Goal: Task Accomplishment & Management: Use online tool/utility

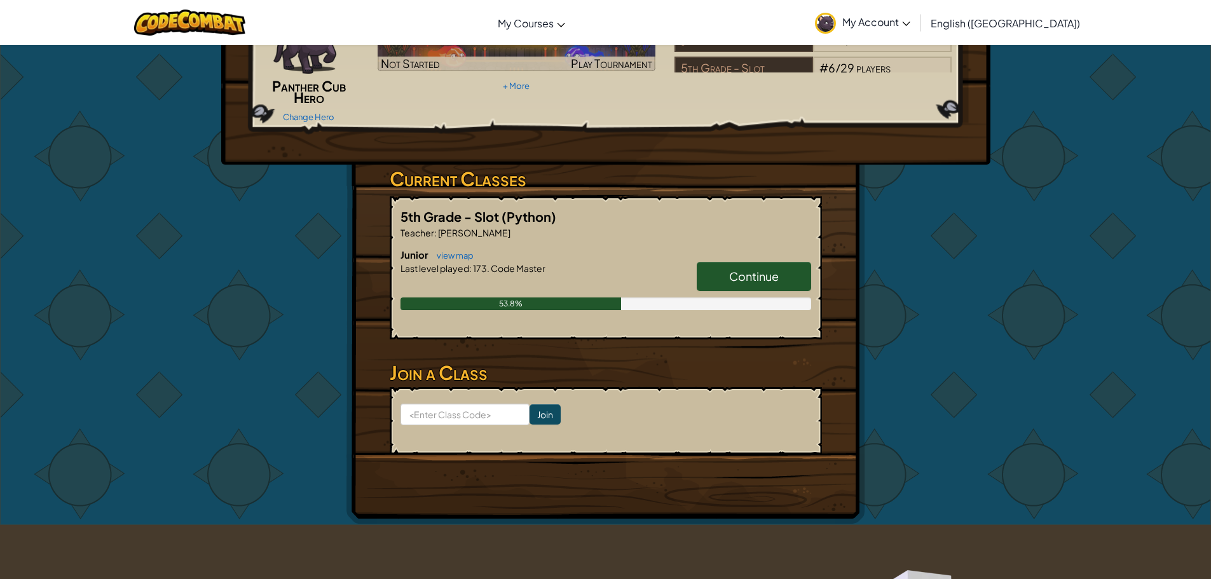
scroll to position [191, 0]
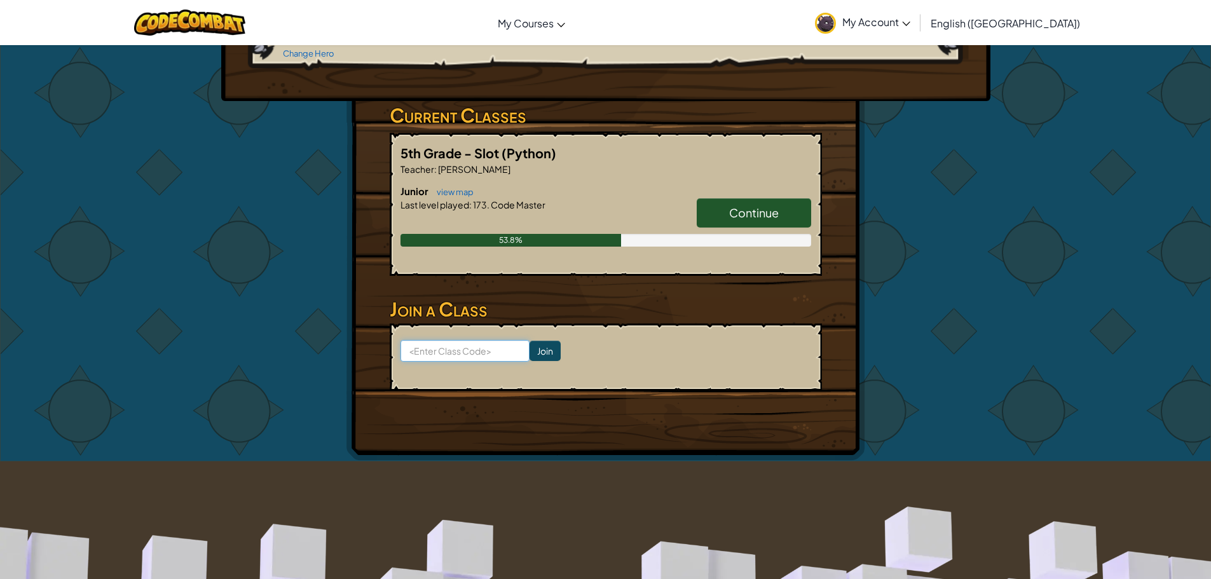
click at [422, 348] on input at bounding box center [465, 351] width 129 height 22
type input "r"
type input "RideMilkShoe"
click at [530, 349] on input "Join" at bounding box center [545, 351] width 31 height 20
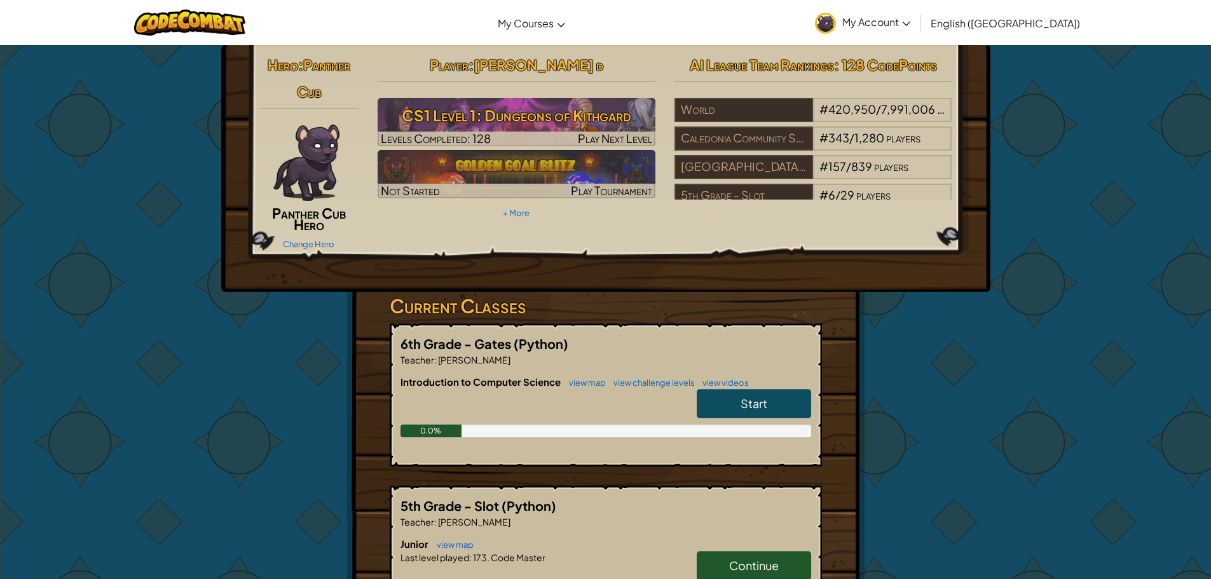
click at [310, 136] on img at bounding box center [306, 163] width 66 height 76
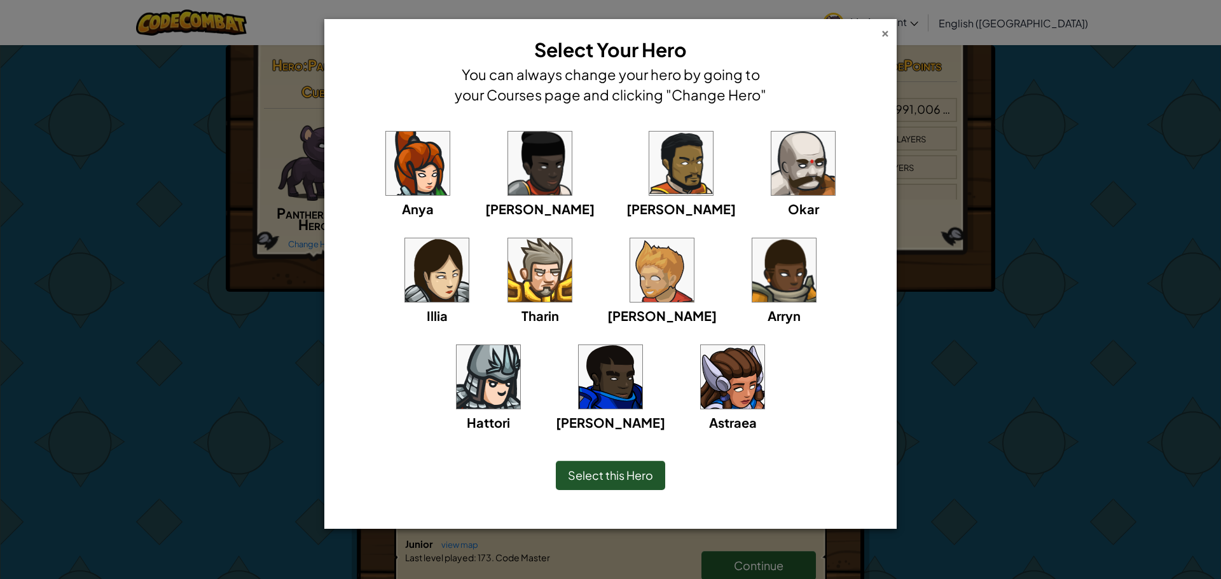
click at [882, 32] on div "×" at bounding box center [885, 31] width 9 height 13
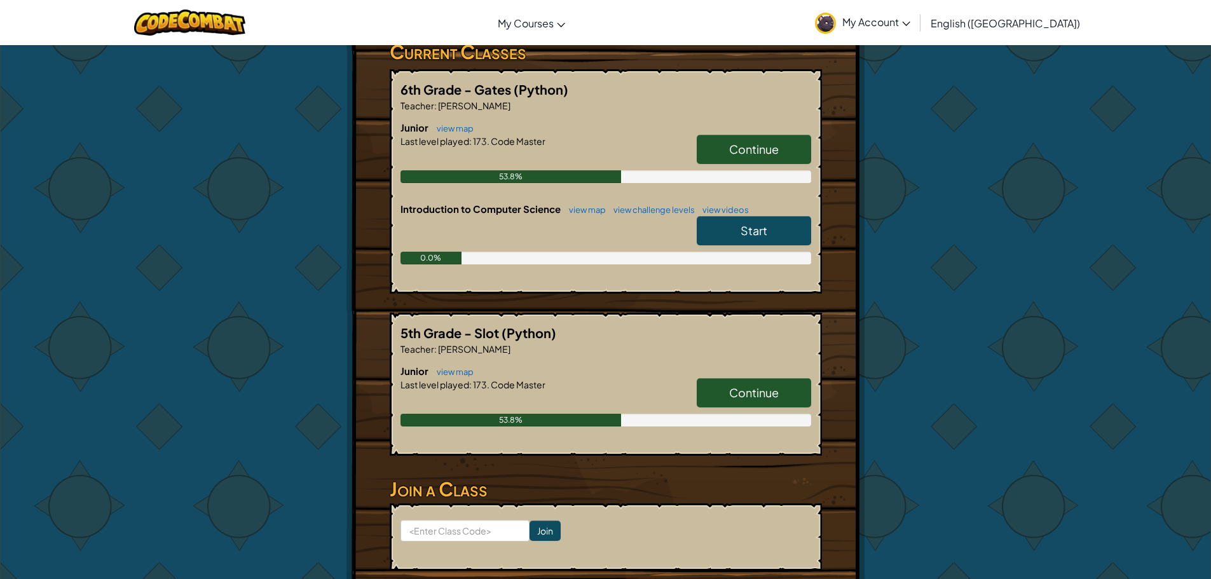
scroll to position [318, 0]
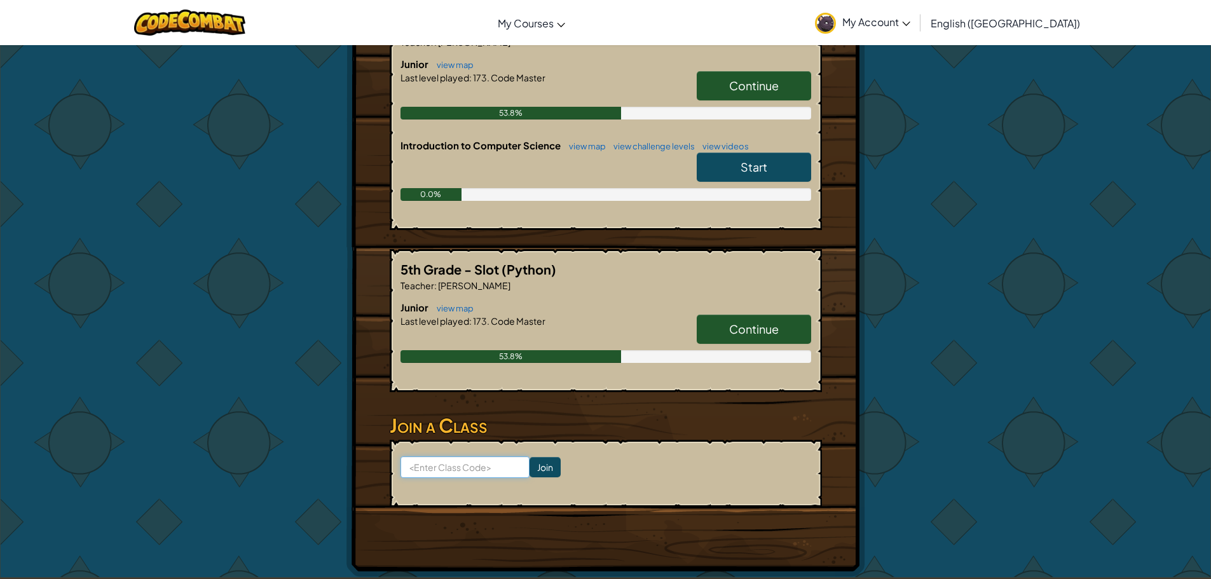
click at [441, 469] on input at bounding box center [465, 467] width 129 height 22
type input "RideMilkShoe"
click at [530, 463] on input "Join" at bounding box center [545, 467] width 31 height 20
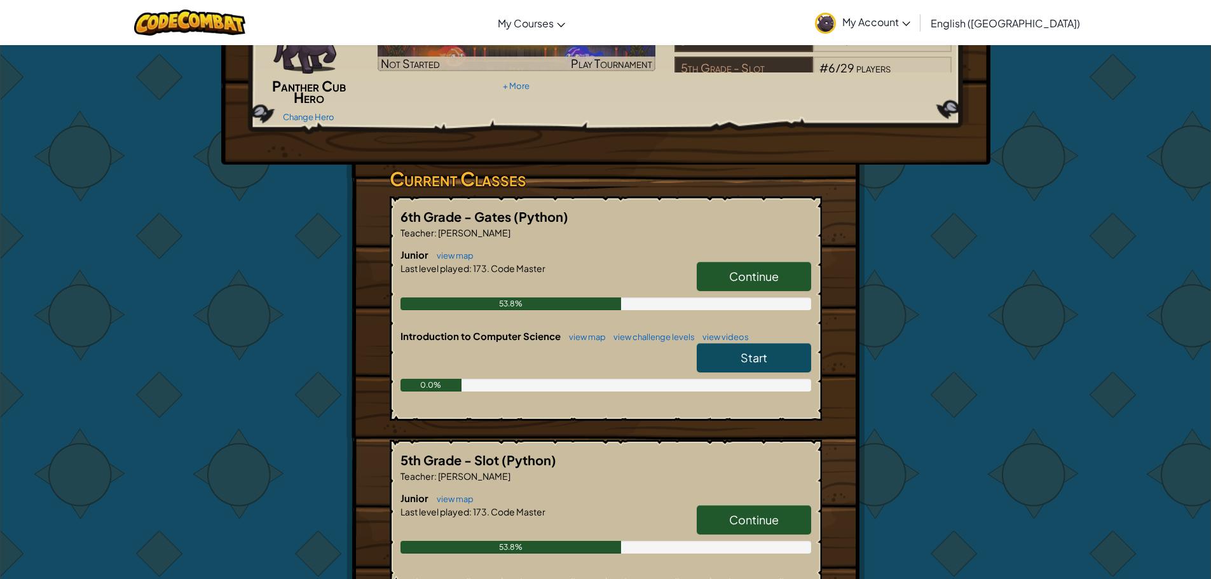
scroll to position [254, 0]
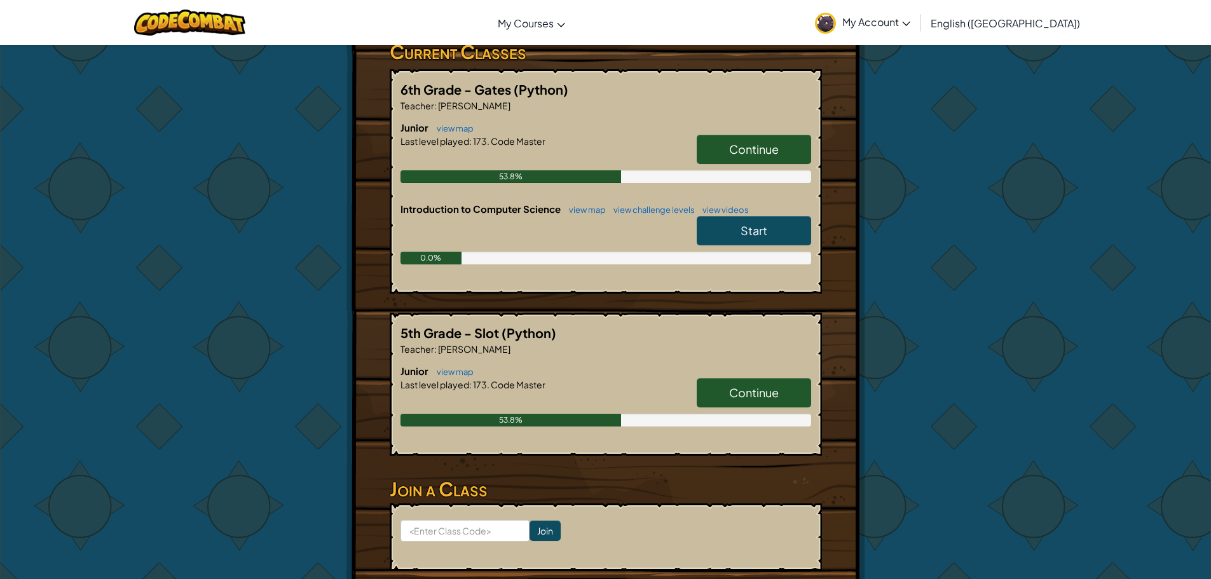
drag, startPoint x: 403, startPoint y: 516, endPoint x: 413, endPoint y: 541, distance: 26.8
click at [413, 540] on form "Join" at bounding box center [606, 537] width 432 height 67
click at [434, 532] on input at bounding box center [465, 531] width 129 height 22
type input "RideMilkShoe"
click input "Join" at bounding box center [545, 531] width 31 height 20
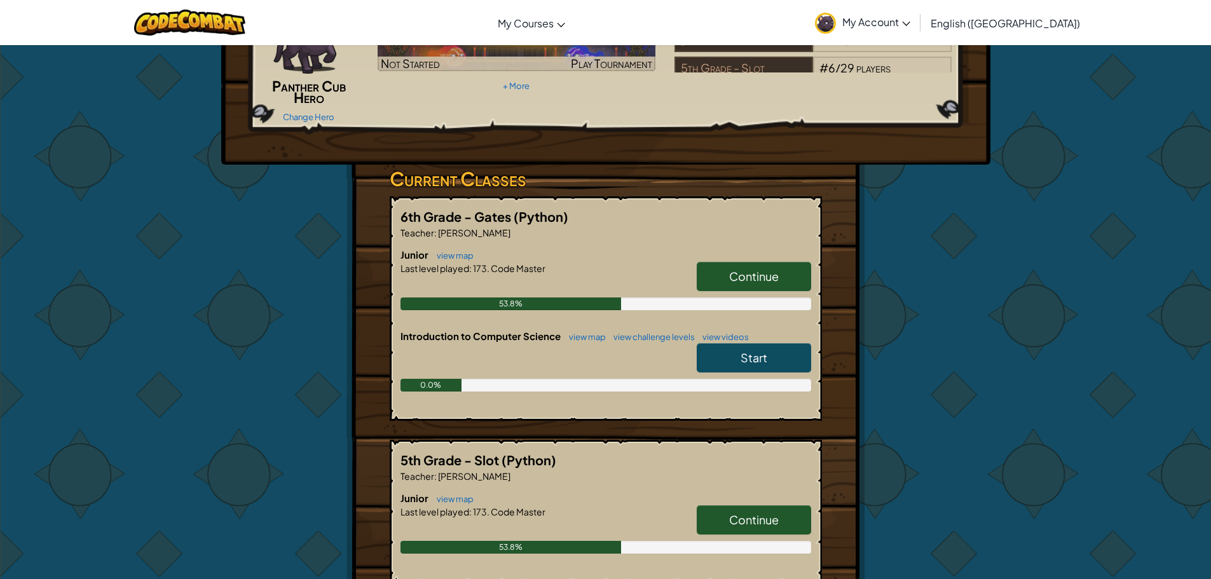
scroll to position [64, 0]
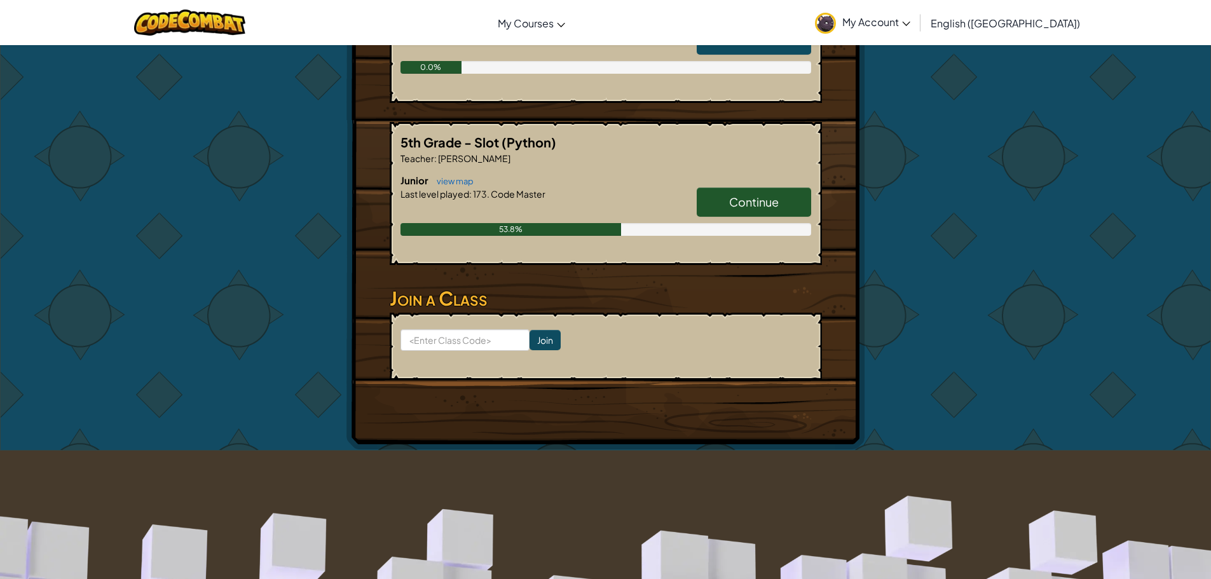
scroll to position [572, 0]
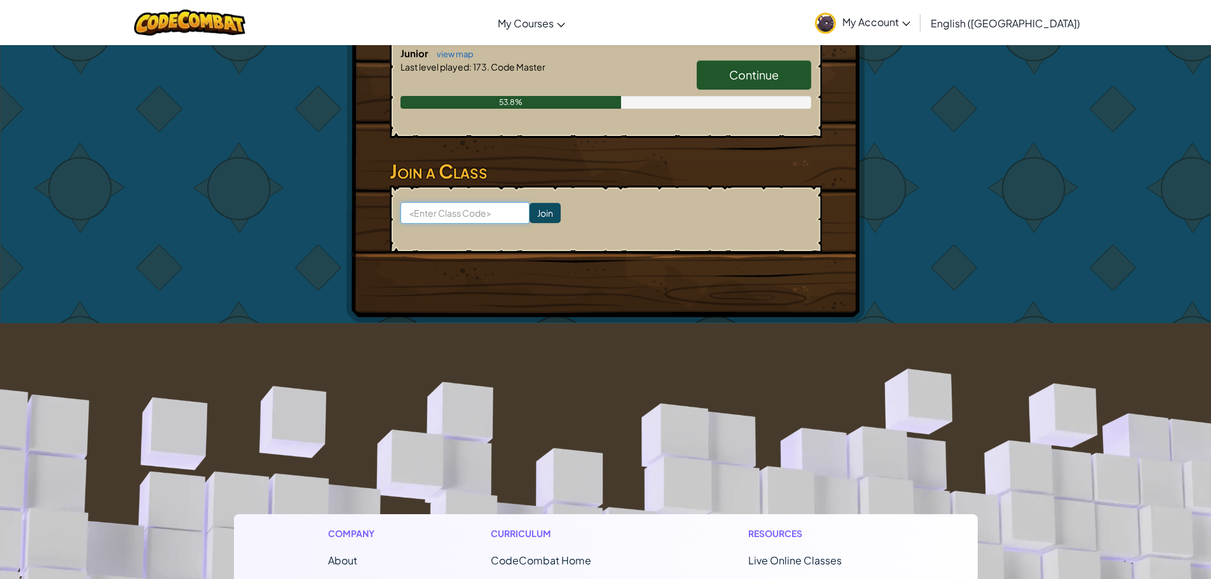
drag, startPoint x: 413, startPoint y: 213, endPoint x: 426, endPoint y: 216, distance: 13.0
click at [414, 214] on input at bounding box center [465, 213] width 129 height 22
click at [418, 209] on input at bounding box center [465, 213] width 129 height 22
type input "RideMilkShoe"
click input "Join" at bounding box center [545, 213] width 31 height 20
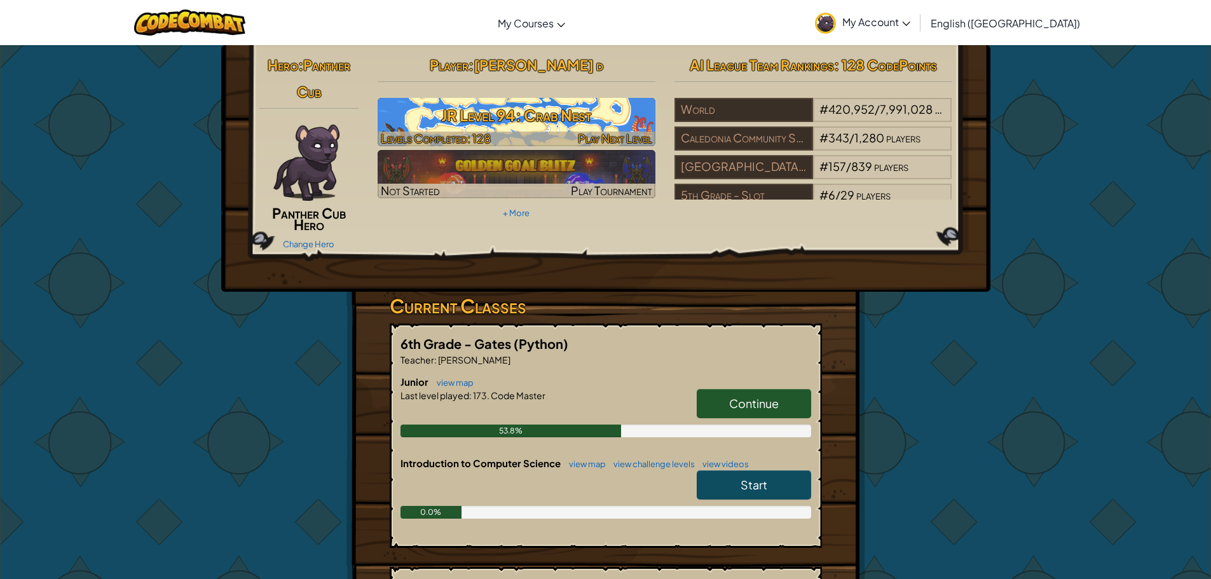
click at [461, 110] on h3 "JR Level 94: Crab Nest" at bounding box center [517, 115] width 278 height 29
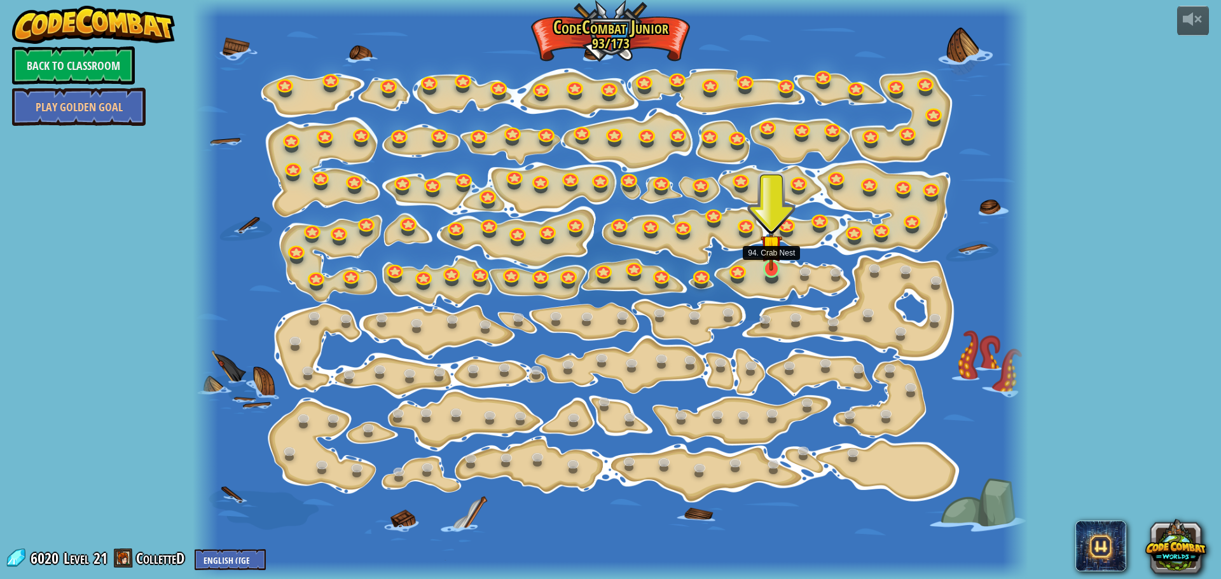
click at [771, 257] on img at bounding box center [771, 246] width 22 height 50
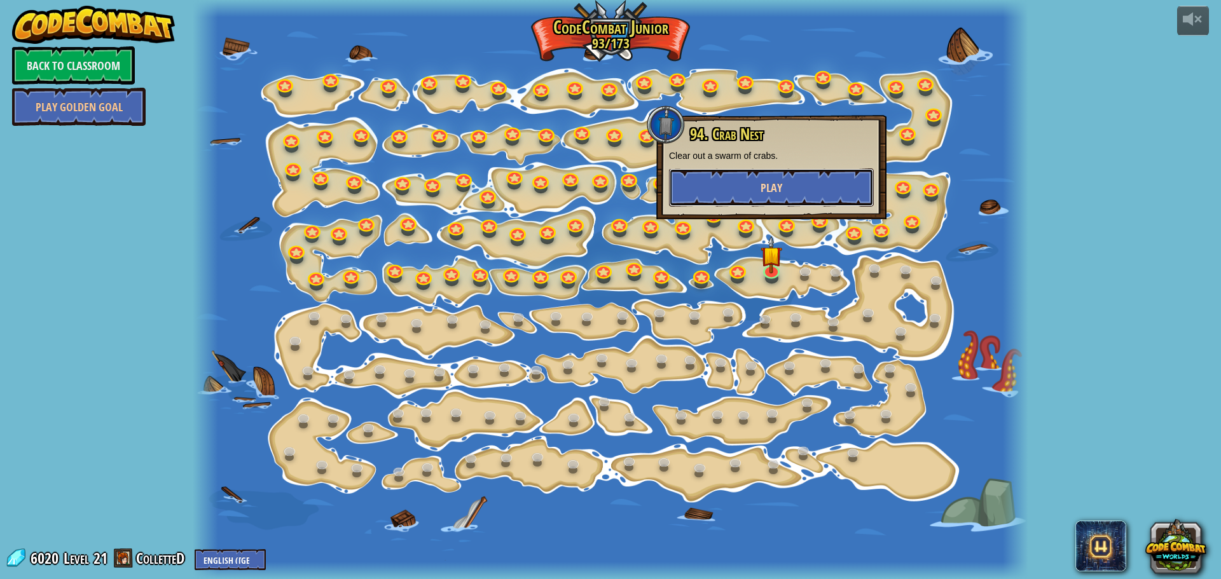
click at [751, 174] on button "Play" at bounding box center [771, 187] width 205 height 38
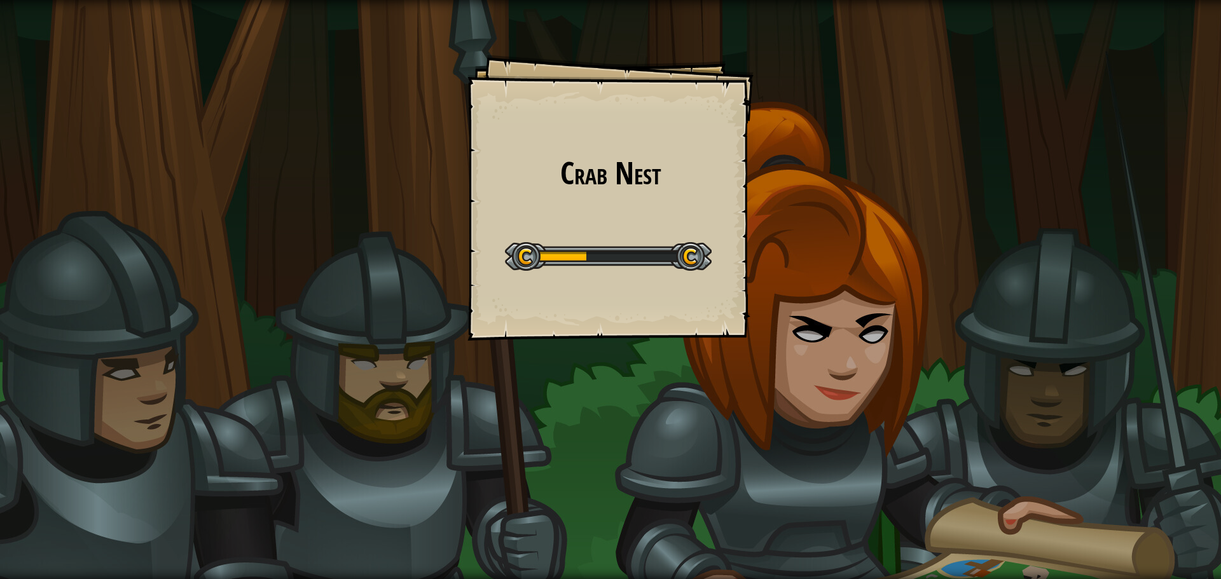
click at [632, 164] on h1 "Crab Nest" at bounding box center [610, 173] width 261 height 34
click at [626, 170] on h1 "Crab Nest" at bounding box center [610, 173] width 261 height 34
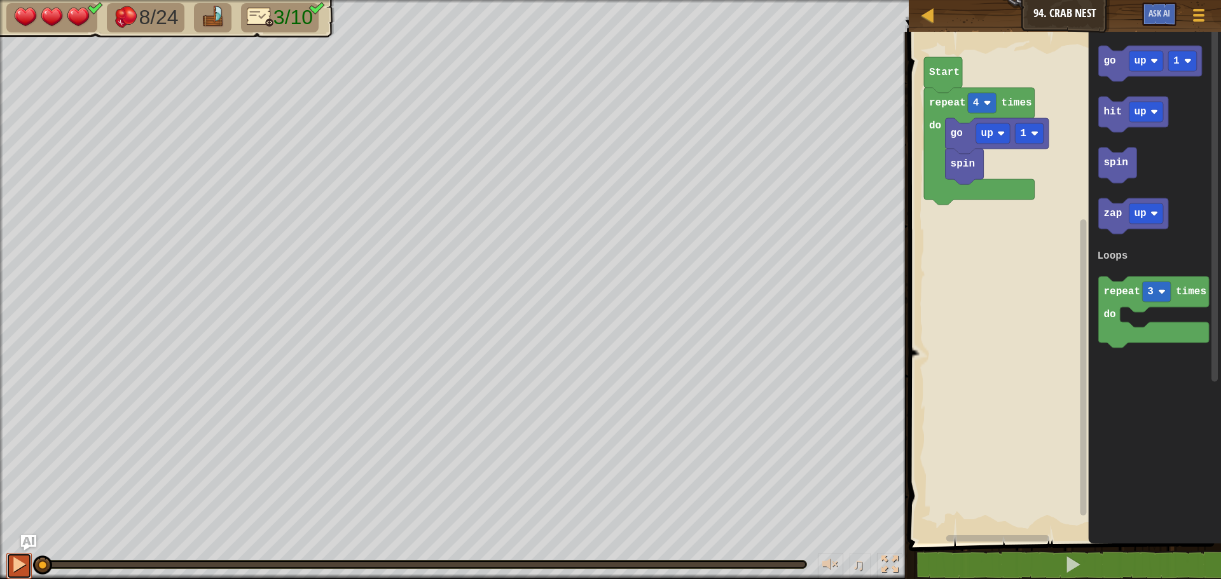
click at [15, 566] on div at bounding box center [19, 564] width 17 height 17
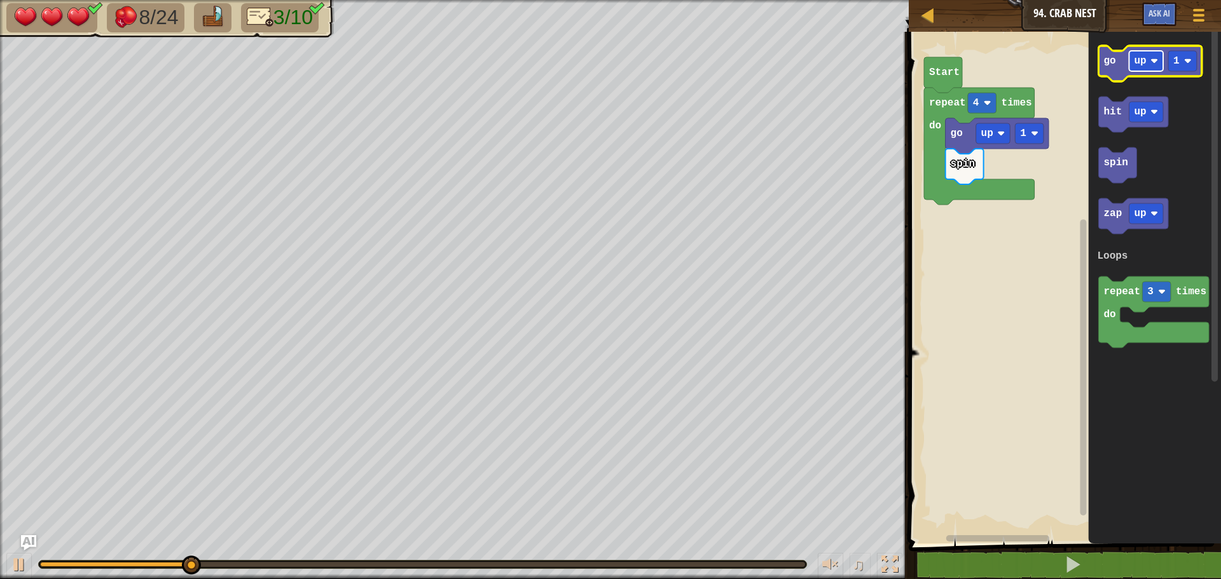
click at [1156, 58] on image "Blockly Workspace" at bounding box center [1154, 61] width 8 height 8
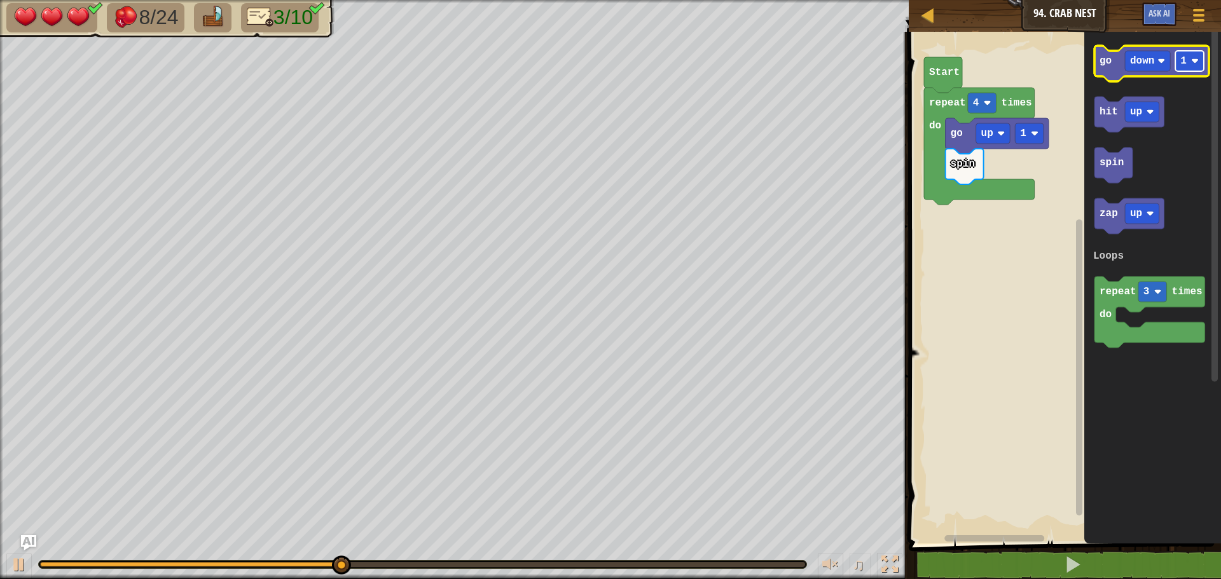
click at [1181, 64] on text "1" at bounding box center [1183, 60] width 6 height 11
click at [1109, 57] on text "go" at bounding box center [1105, 60] width 12 height 11
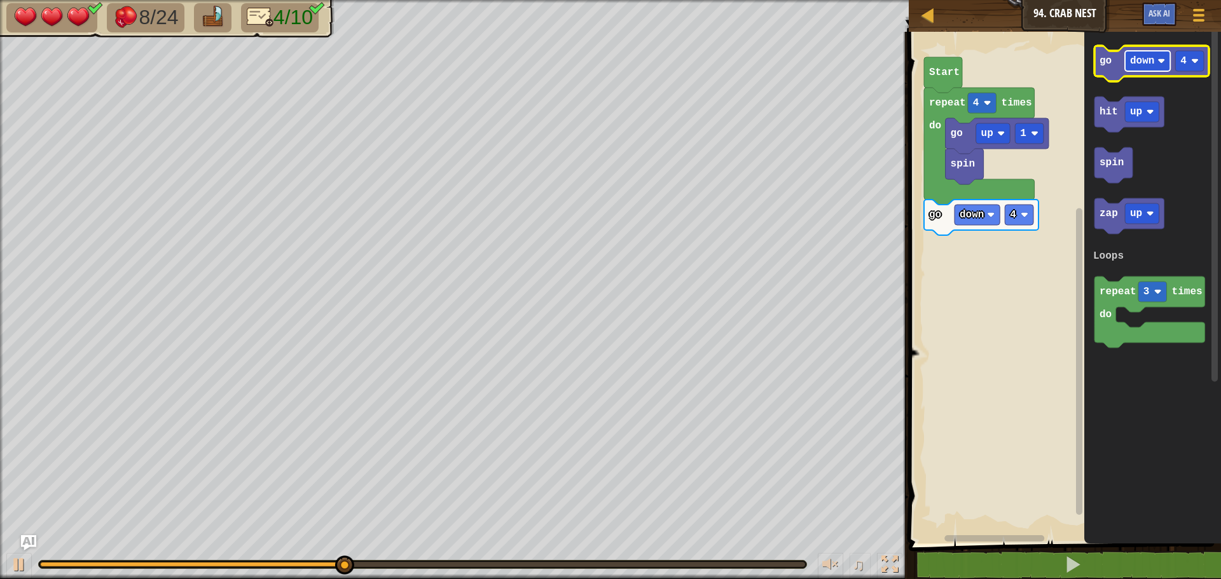
click at [1146, 61] on text "down" at bounding box center [1142, 60] width 24 height 11
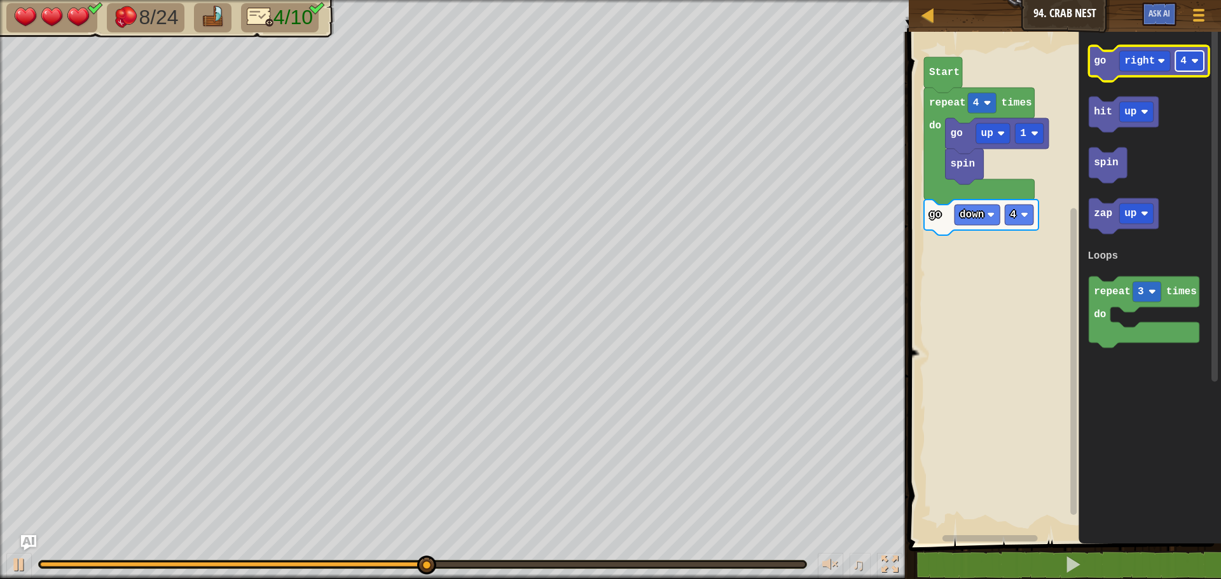
click at [1184, 67] on g "4" at bounding box center [1189, 61] width 29 height 20
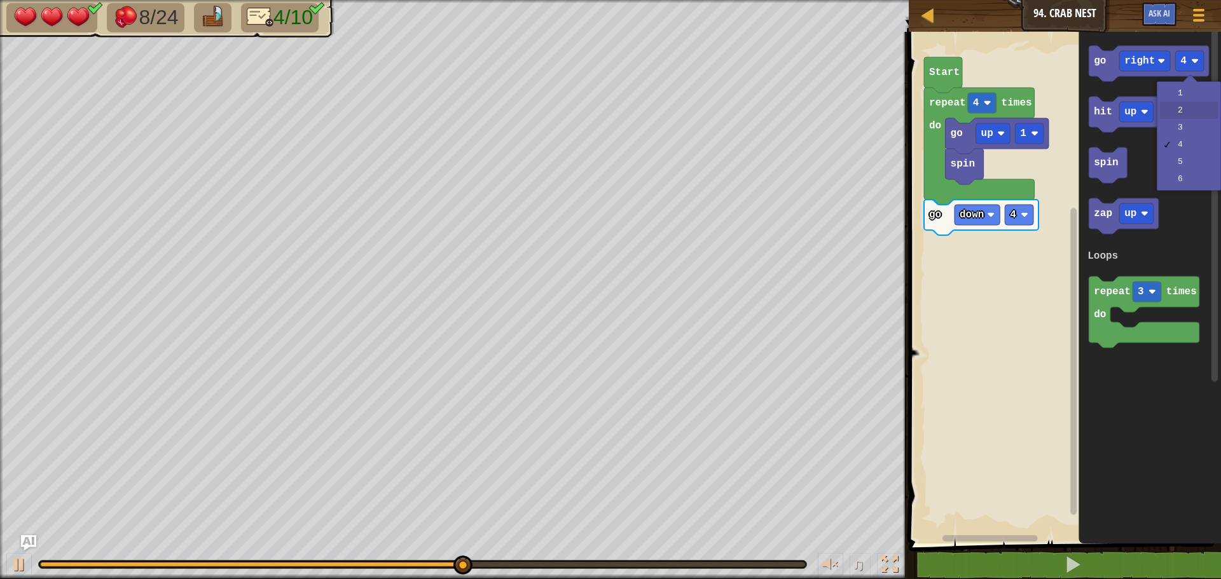
drag, startPoint x: 1176, startPoint y: 110, endPoint x: 1153, endPoint y: 83, distance: 35.7
click at [1064, 95] on div "Loops spin go up 1 repeat 4 times do go down 4 Start go right 2 hit up spin zap…" at bounding box center [1063, 284] width 316 height 518
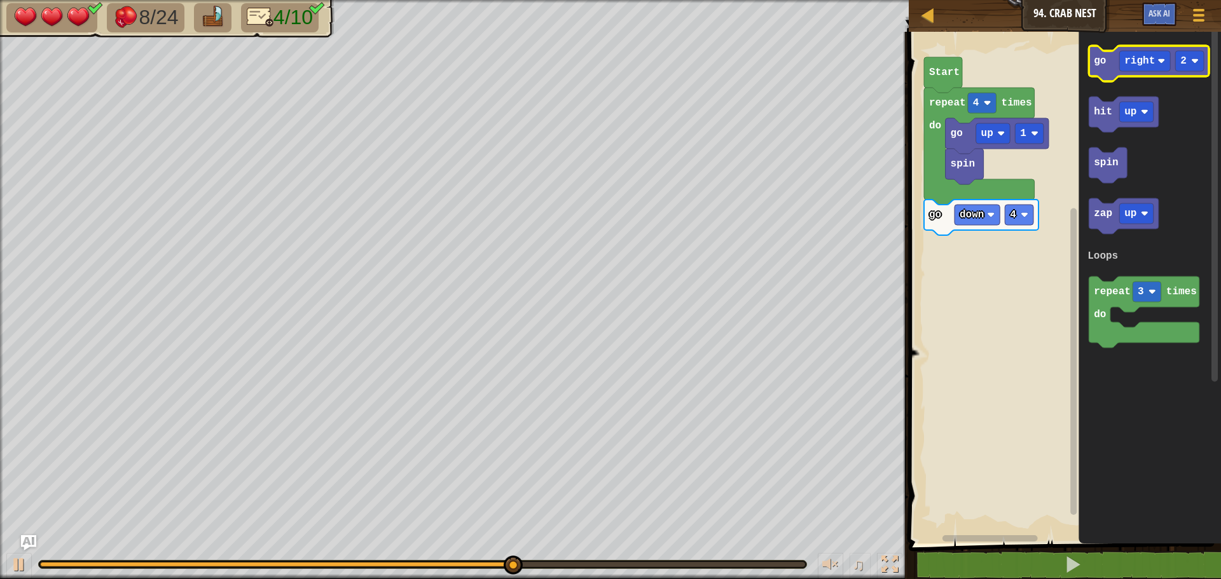
click at [1102, 70] on icon "Blockly Workspace" at bounding box center [1148, 64] width 120 height 36
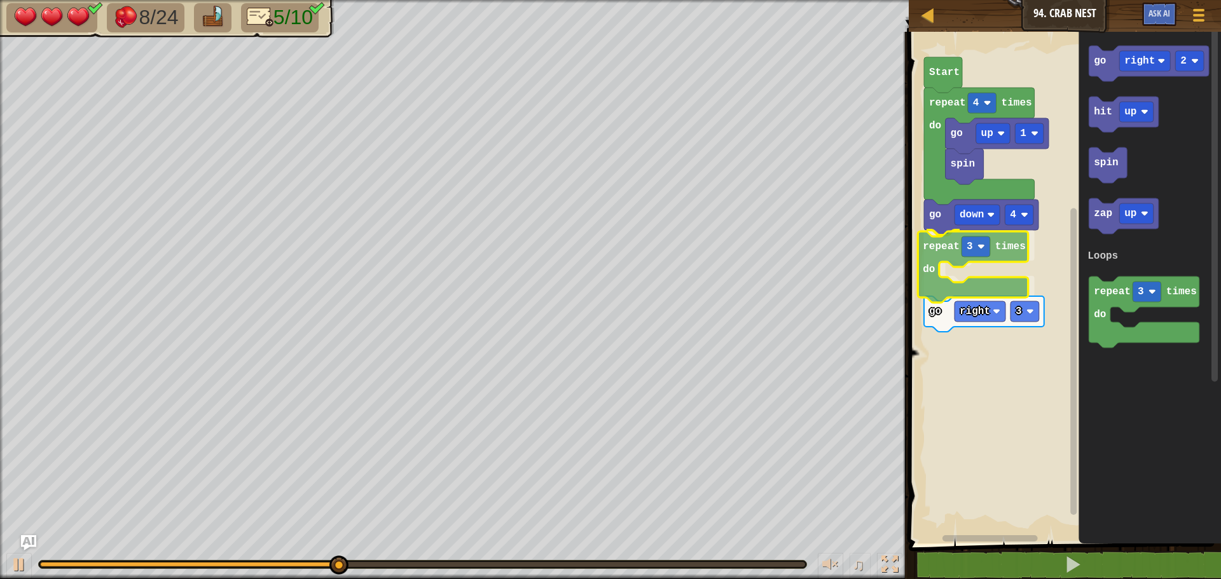
click at [931, 265] on div "Loops Start spin go up 1 repeat 4 times do go down 4 repeat 3 times do go right…" at bounding box center [1063, 284] width 316 height 518
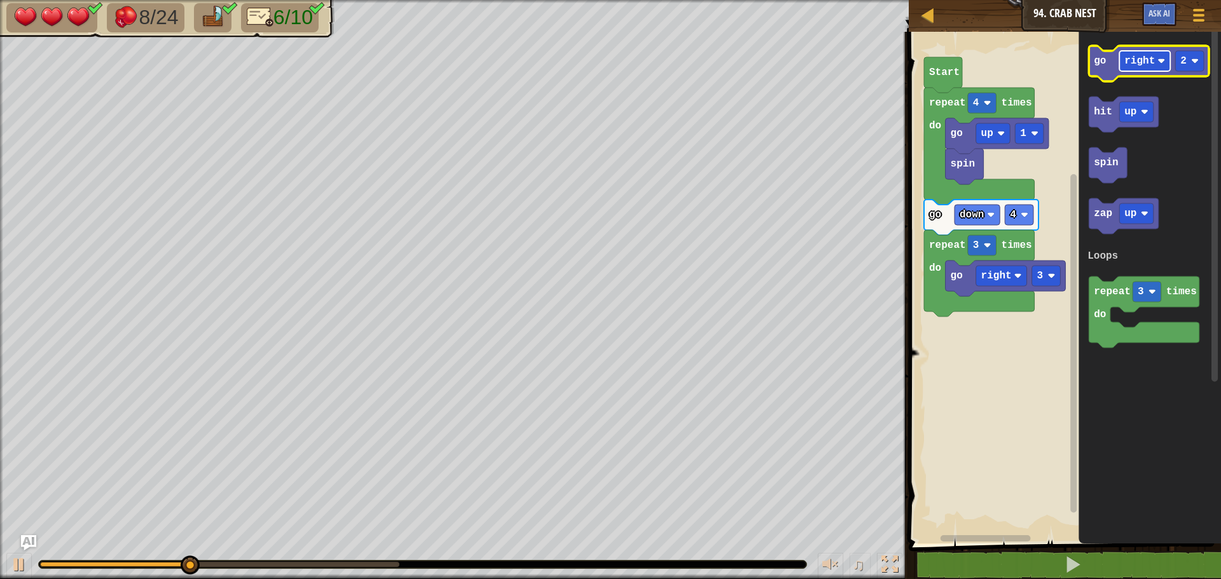
click at [1144, 71] on rect "Blockly Workspace" at bounding box center [1144, 61] width 51 height 20
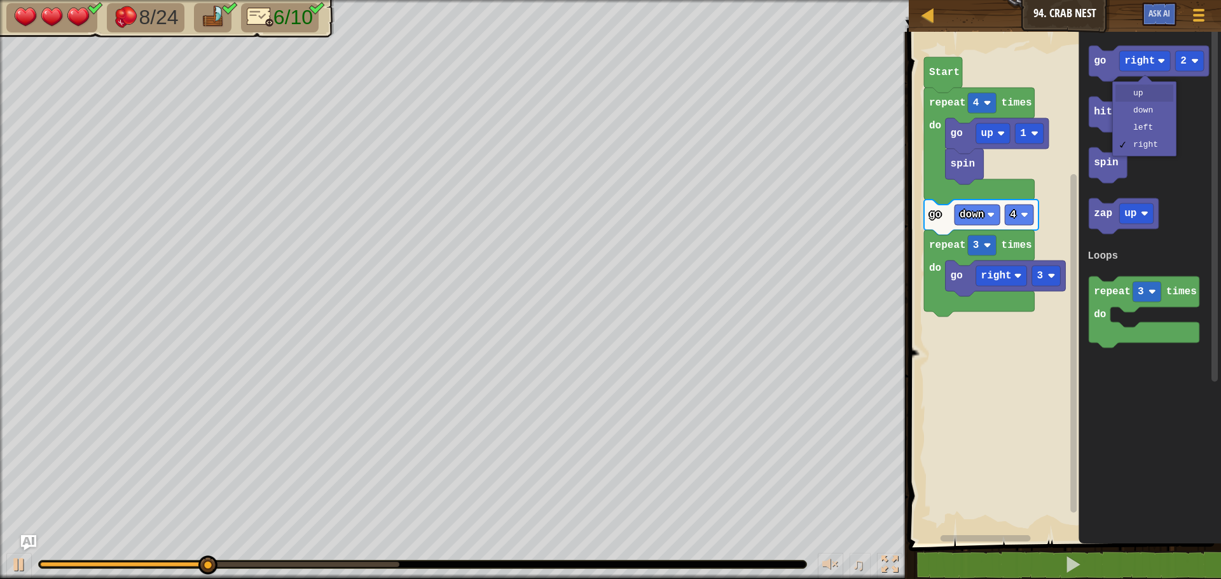
drag, startPoint x: 1135, startPoint y: 92, endPoint x: 1172, endPoint y: 99, distance: 38.2
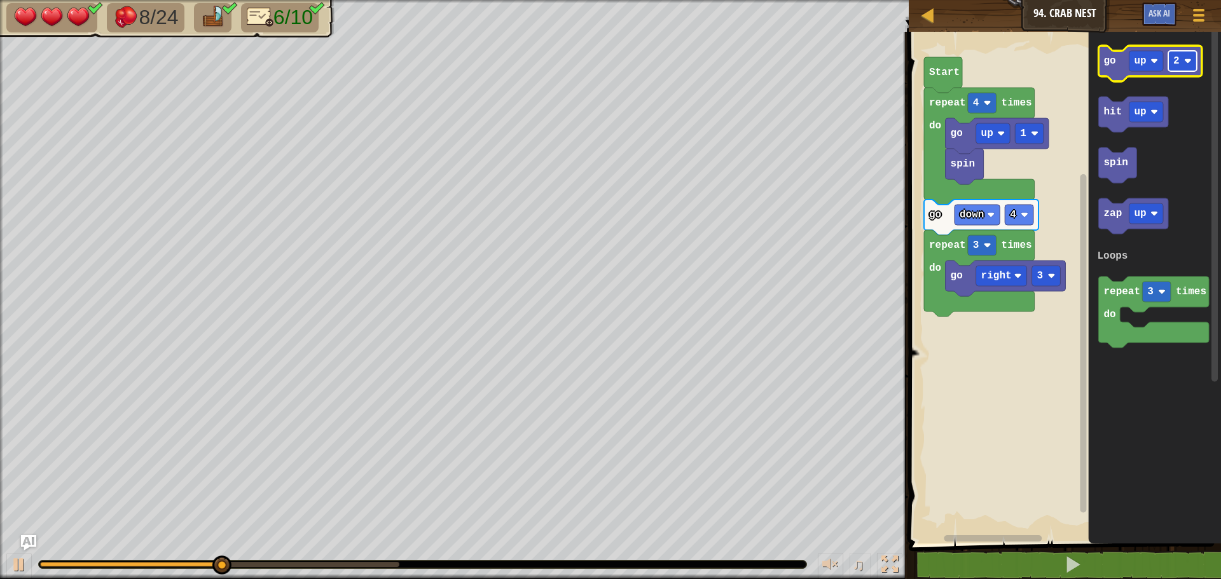
click at [1186, 58] on image "Blockly Workspace" at bounding box center [1188, 61] width 8 height 8
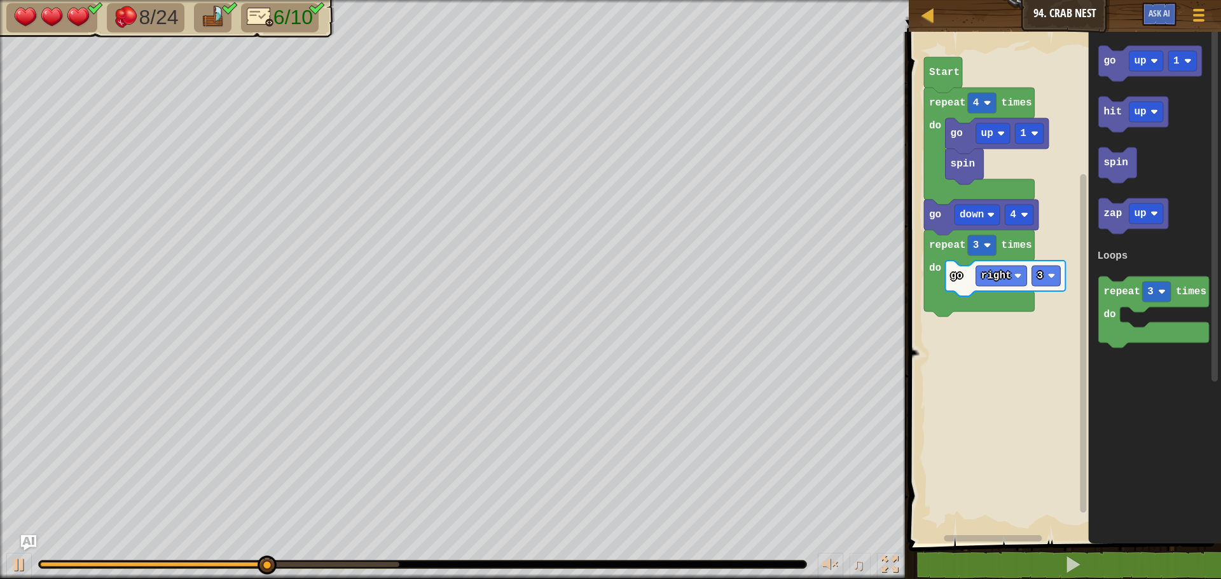
click at [1113, 170] on g "go up 1 hit up spin zap up repeat 3 times do Loops" at bounding box center [1153, 197] width 112 height 302
click at [1121, 71] on icon "Blockly Workspace" at bounding box center [1150, 64] width 103 height 36
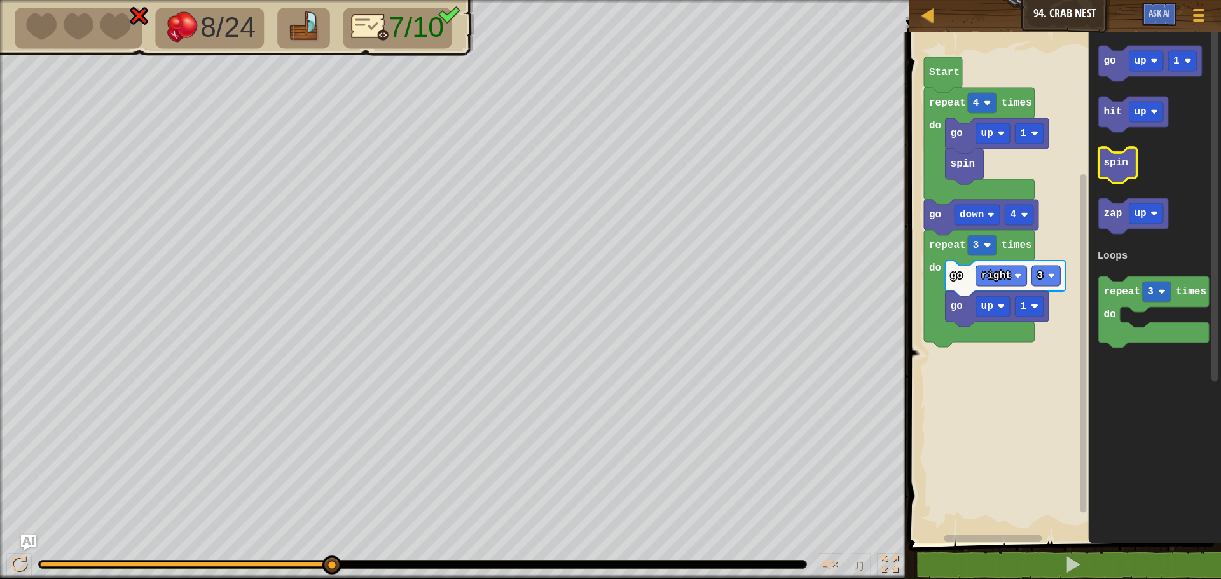
click at [1118, 168] on text "spin" at bounding box center [1116, 162] width 24 height 11
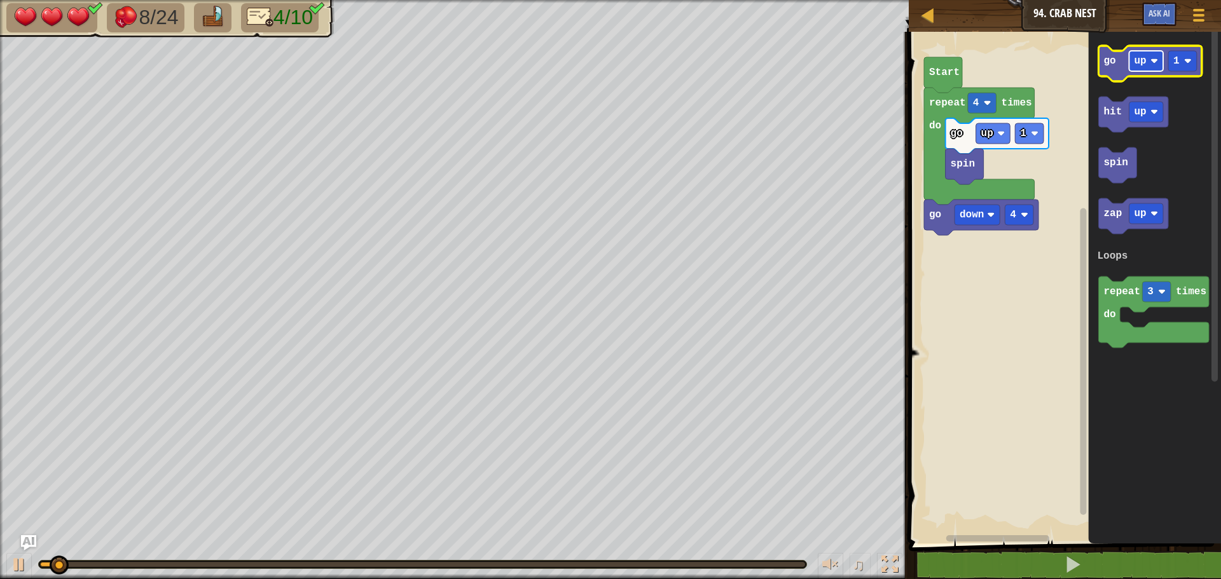
click at [1149, 60] on rect "Blockly Workspace" at bounding box center [1146, 61] width 34 height 20
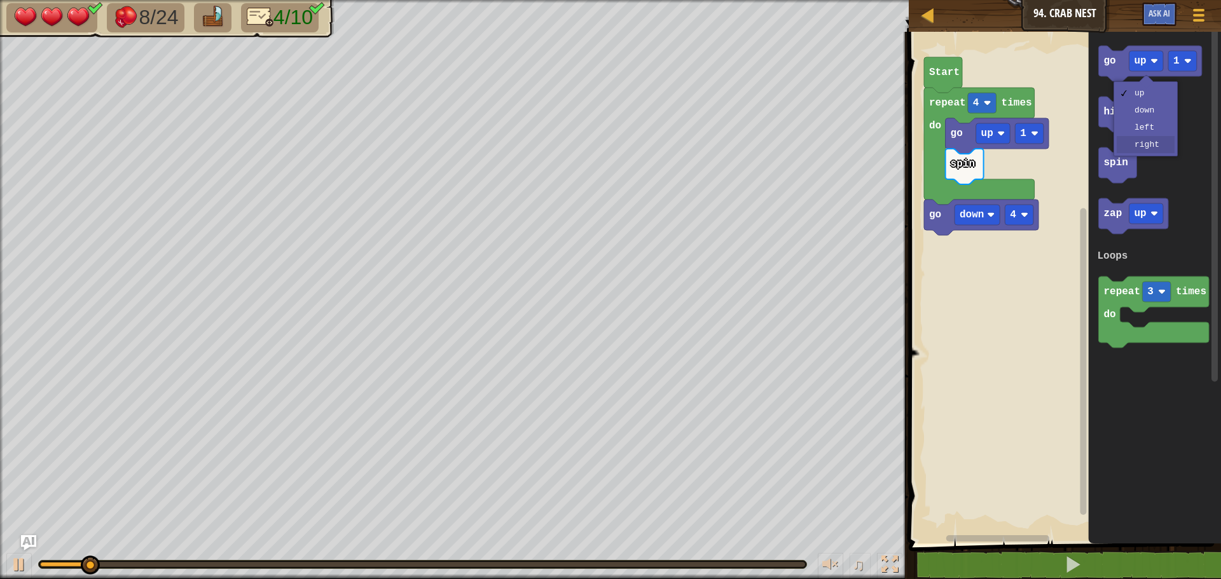
drag, startPoint x: 1149, startPoint y: 141, endPoint x: 1207, endPoint y: 71, distance: 90.8
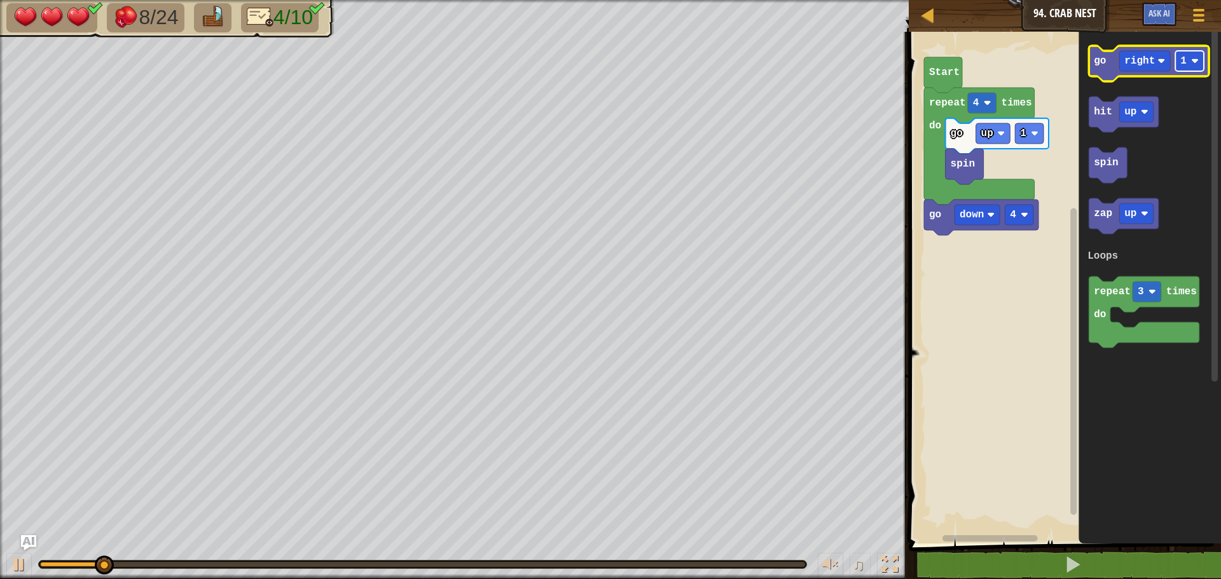
click at [1196, 58] on image "Blockly Workspace" at bounding box center [1195, 61] width 8 height 8
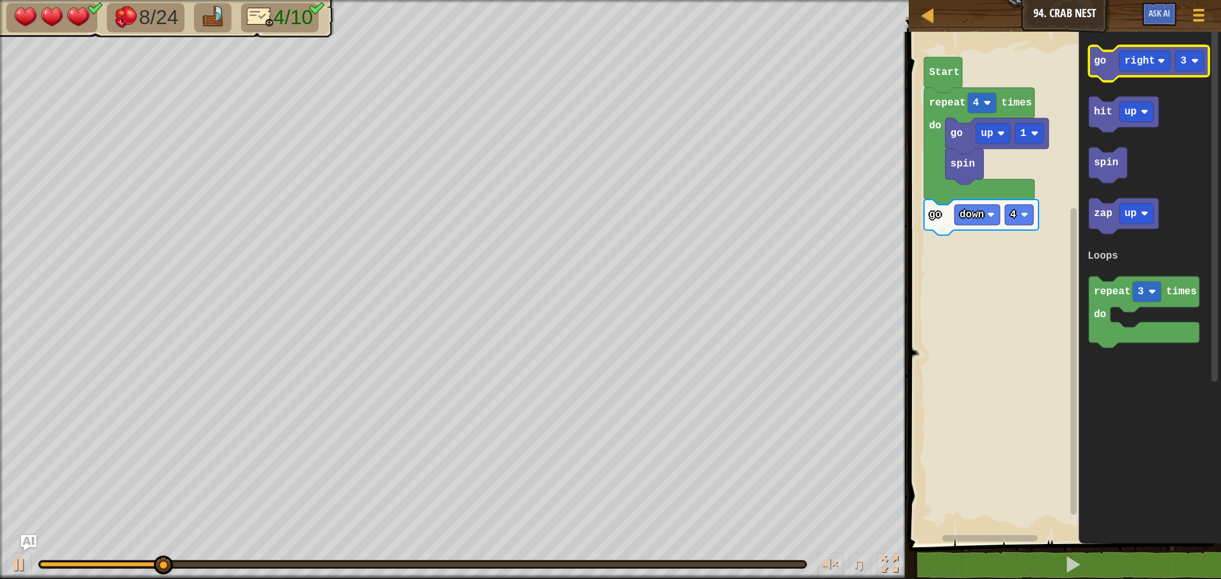
click at [1101, 64] on text "go" at bounding box center [1100, 60] width 12 height 11
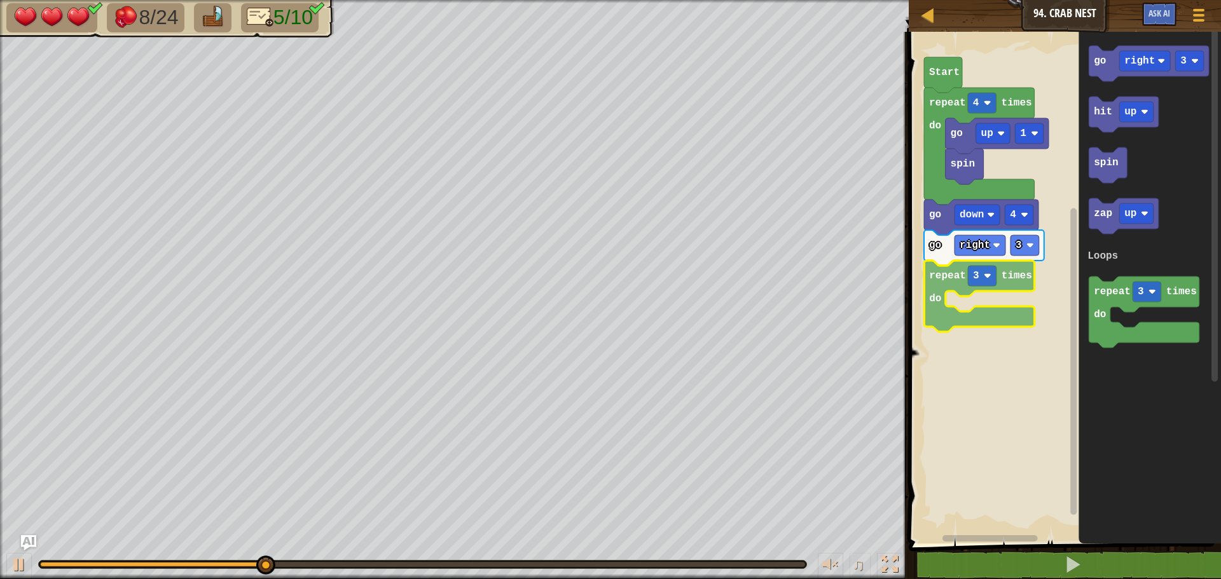
click at [937, 285] on div "Loops Start spin go up 1 repeat 4 times do go down 4 go right 3 repeat 3 times …" at bounding box center [1063, 284] width 316 height 518
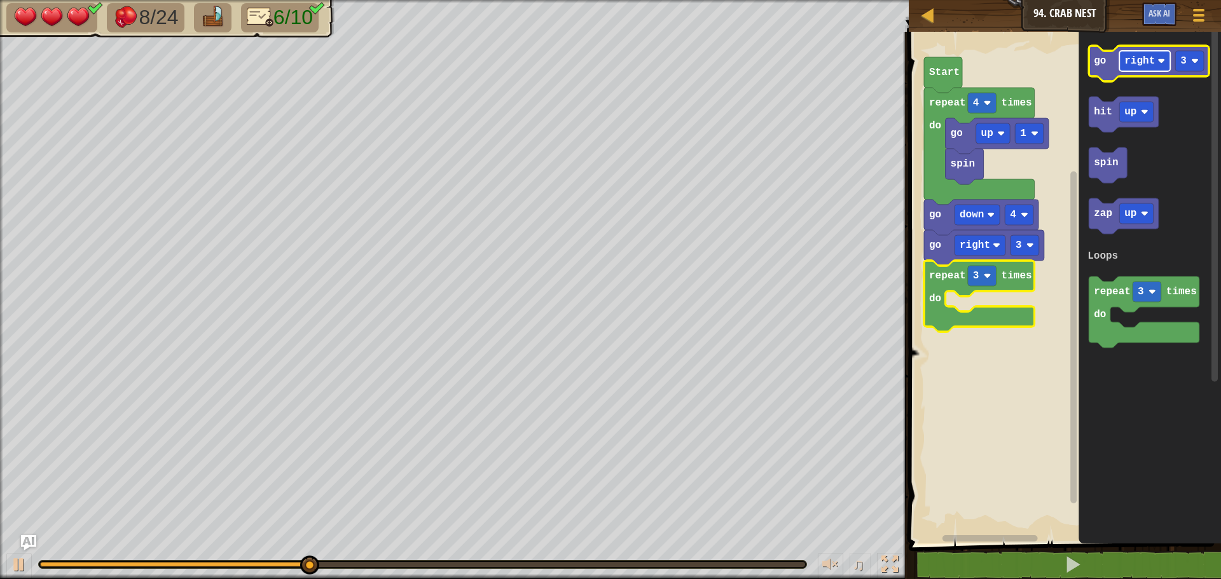
click at [1144, 55] on text "right" at bounding box center [1139, 60] width 31 height 11
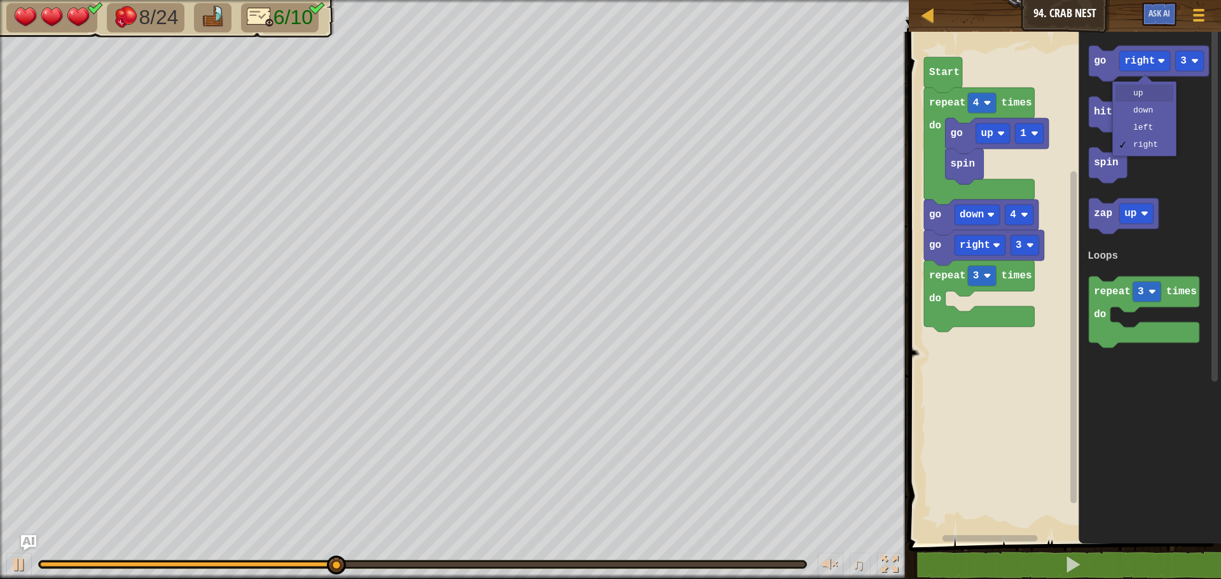
drag, startPoint x: 1129, startPoint y: 93, endPoint x: 1199, endPoint y: 62, distance: 76.8
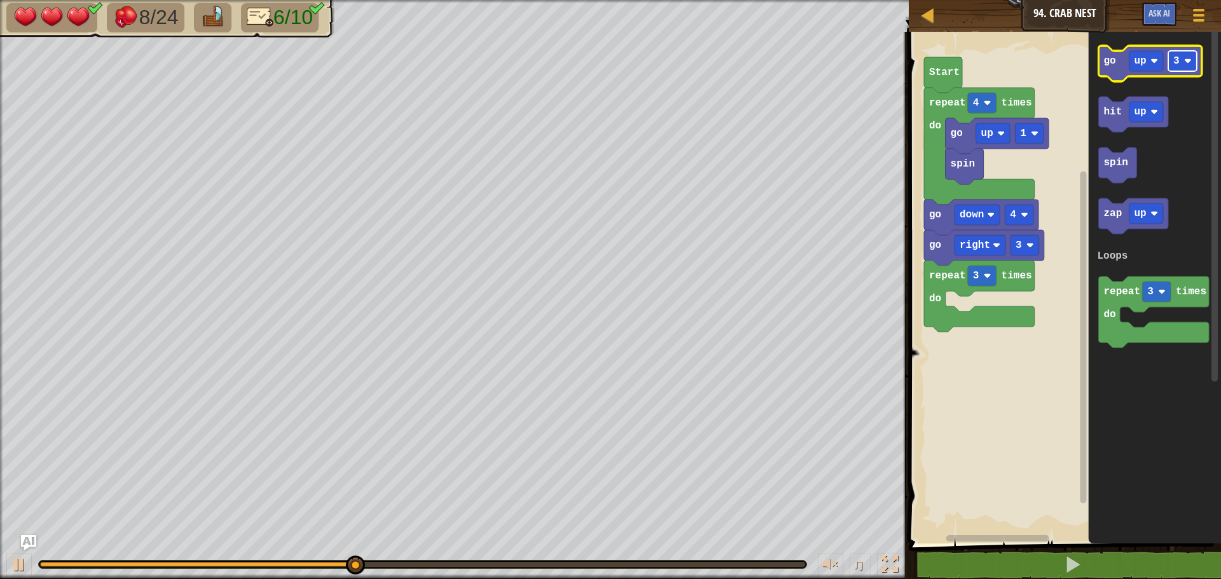
click at [1179, 60] on rect "Blockly Workspace" at bounding box center [1182, 61] width 29 height 20
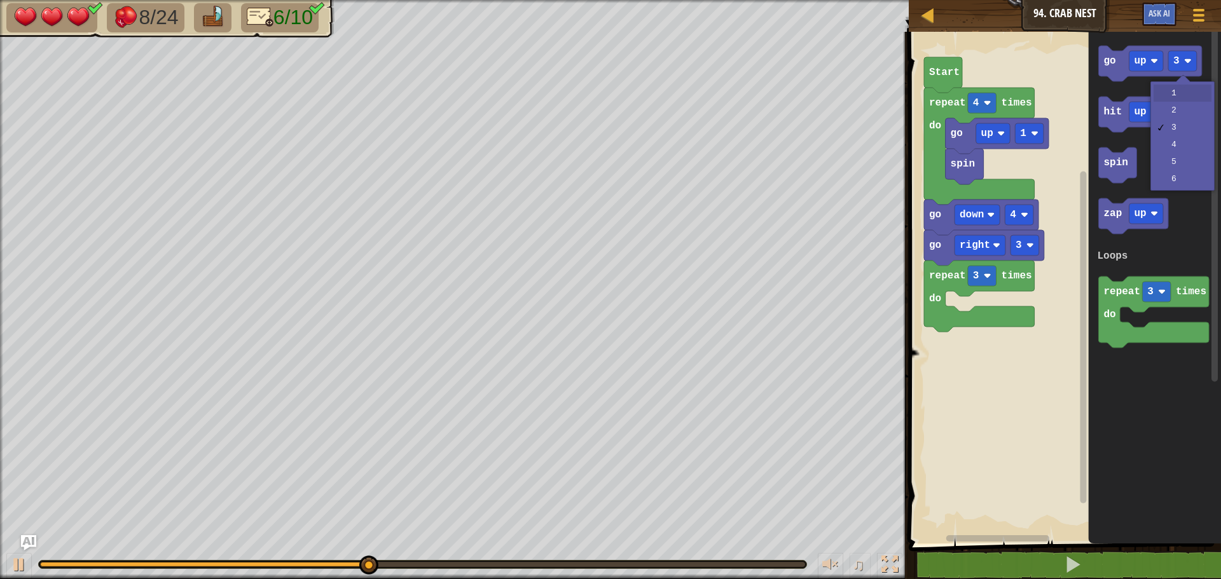
drag, startPoint x: 1159, startPoint y: 91, endPoint x: 1155, endPoint y: 78, distance: 13.9
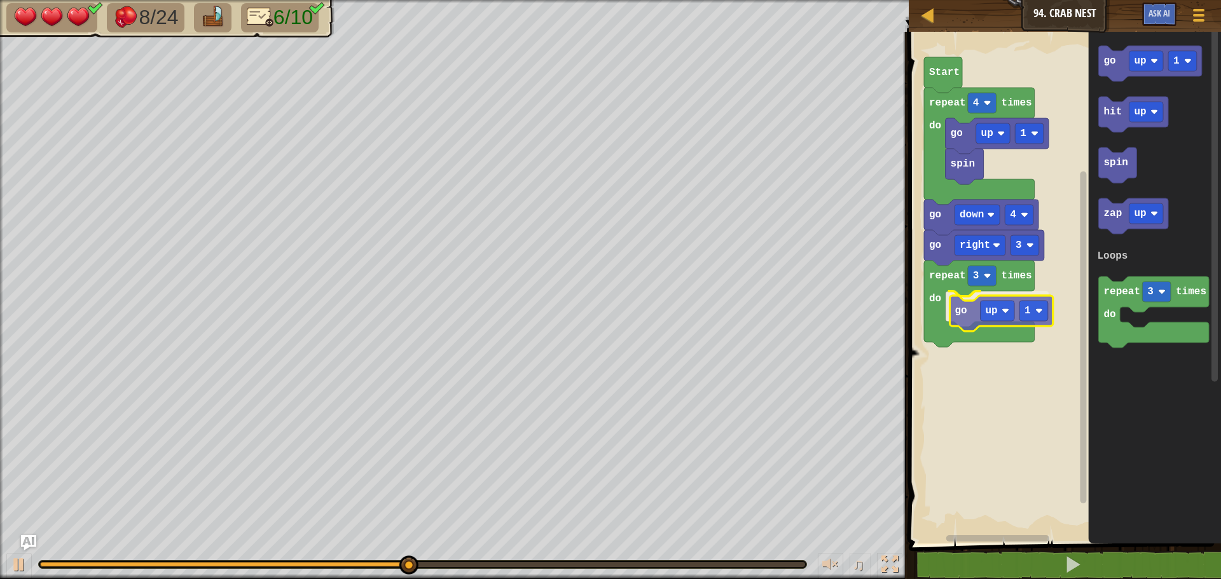
click at [968, 306] on div "Loops Start spin go up 1 repeat 4 times do go down 4 go right 3 repeat 3 times …" at bounding box center [1063, 284] width 316 height 518
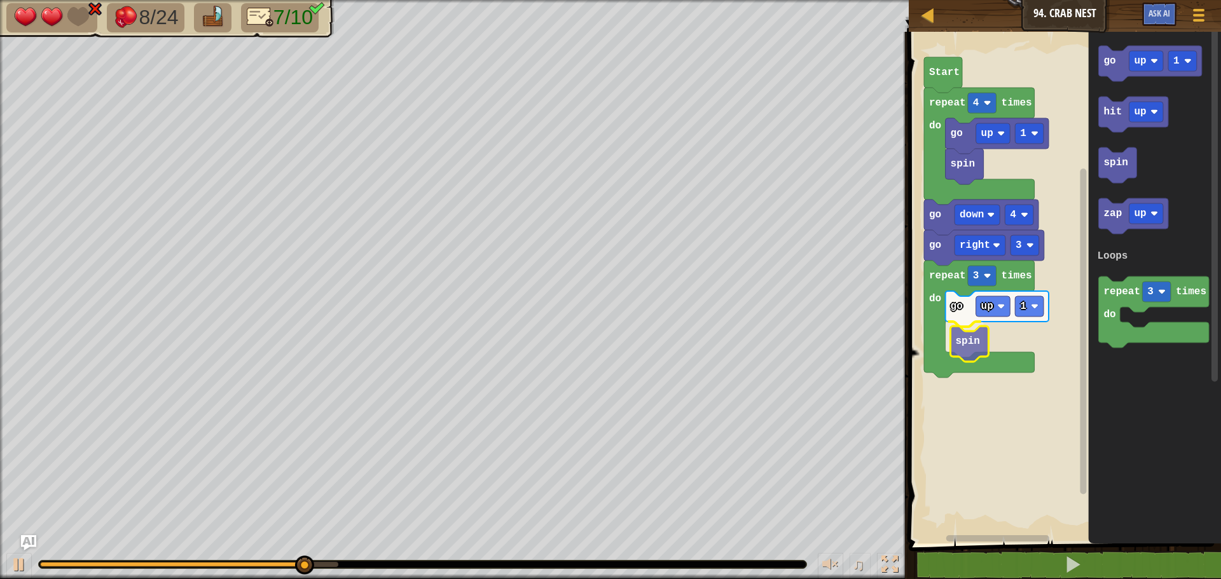
click at [968, 345] on div "Loops Start spin go up 1 repeat 4 times do go down 4 go right 3 repeat 3 times …" at bounding box center [1063, 284] width 316 height 518
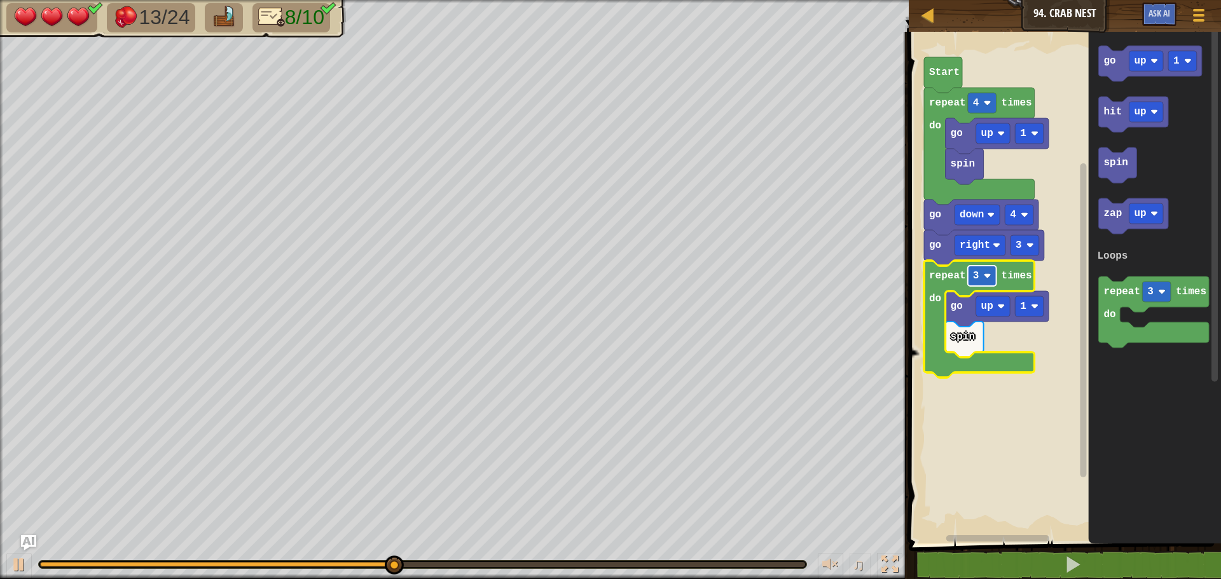
click at [980, 280] on rect "Blockly Workspace" at bounding box center [982, 276] width 29 height 20
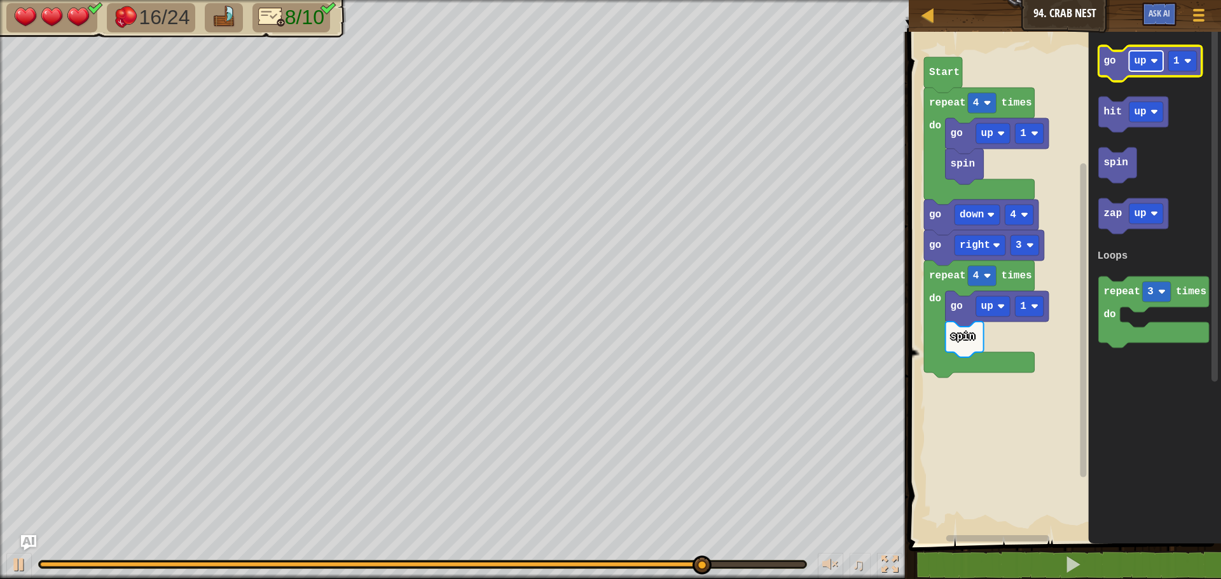
click at [1142, 55] on text "up" at bounding box center [1140, 60] width 12 height 11
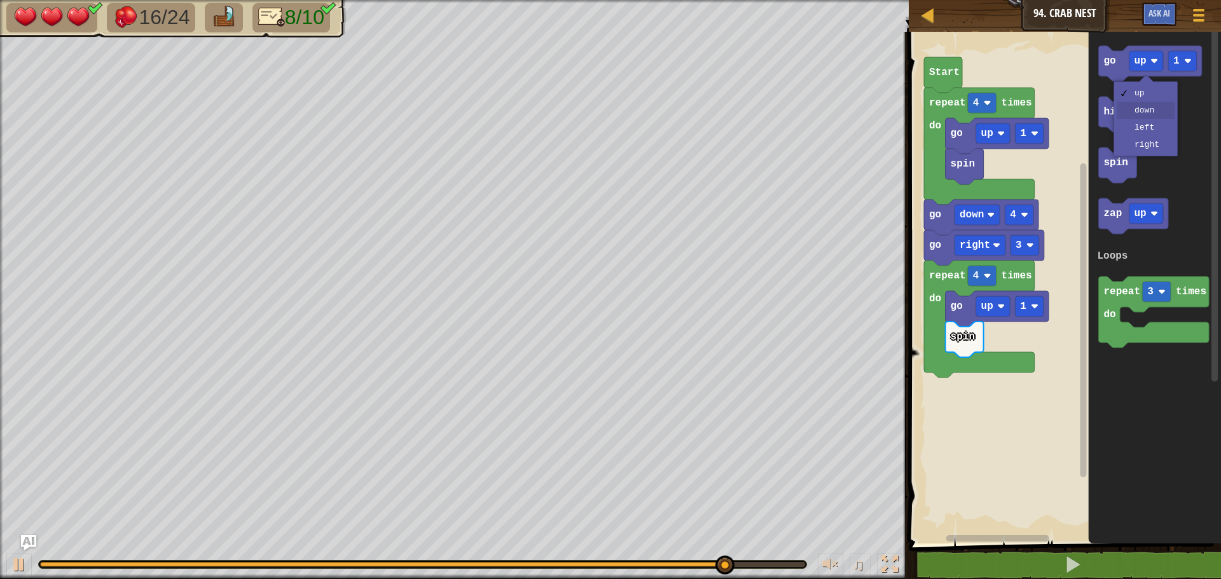
drag, startPoint x: 1151, startPoint y: 106, endPoint x: 904, endPoint y: 65, distance: 250.5
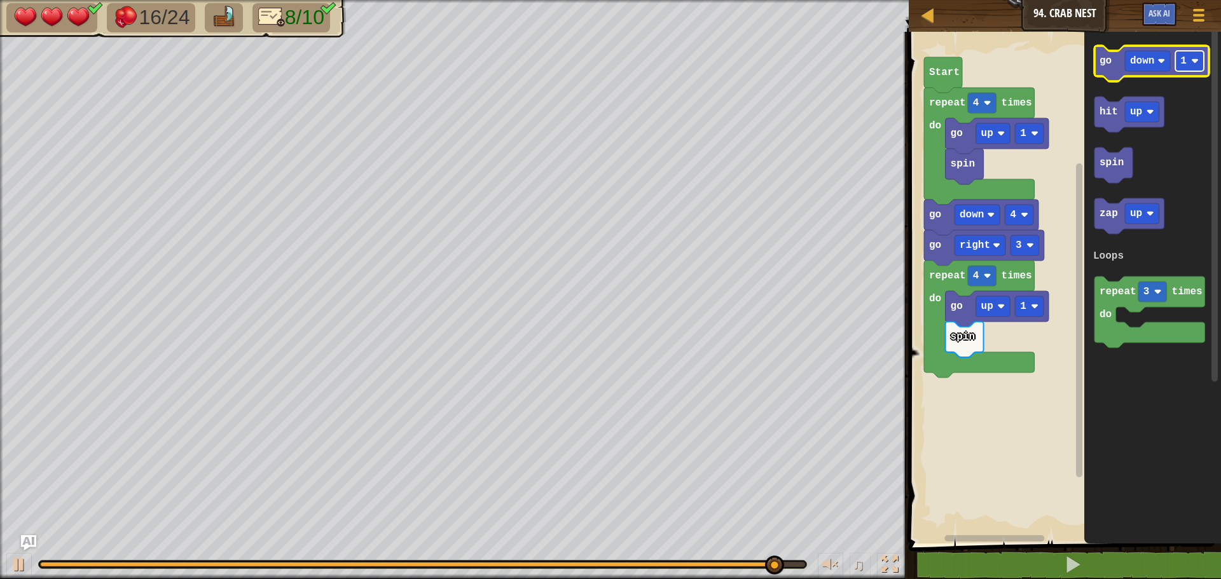
click at [1184, 64] on text "1" at bounding box center [1183, 60] width 6 height 11
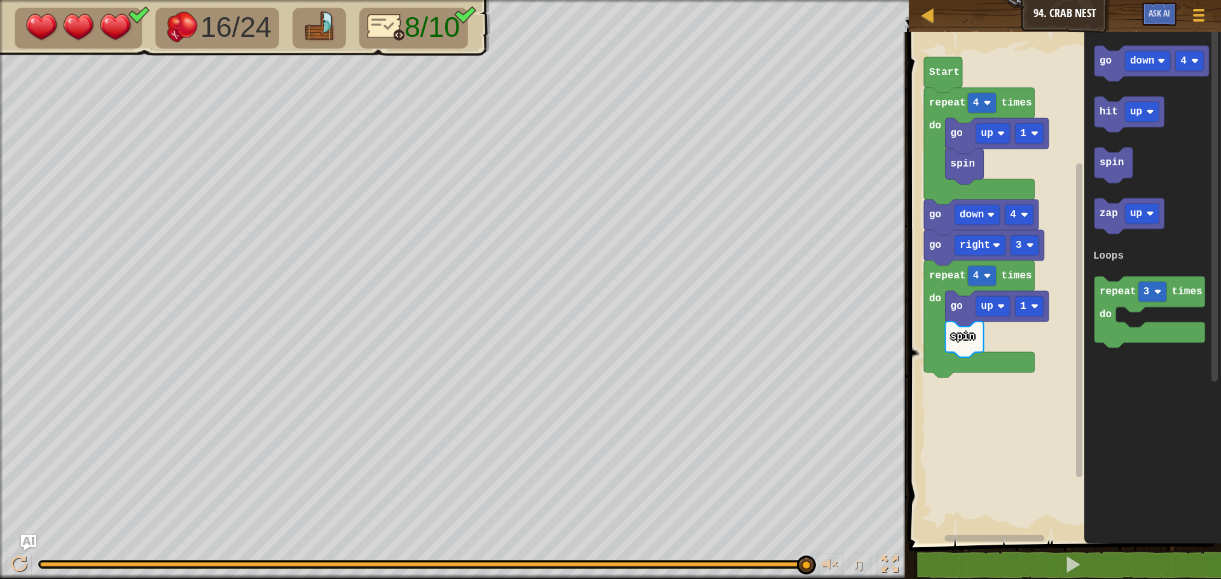
click at [1107, 84] on icon "go down 4 hit up spin zap up repeat 3 times do Loops" at bounding box center [1152, 284] width 137 height 518
click at [1116, 69] on icon "Blockly Workspace" at bounding box center [1151, 64] width 114 height 36
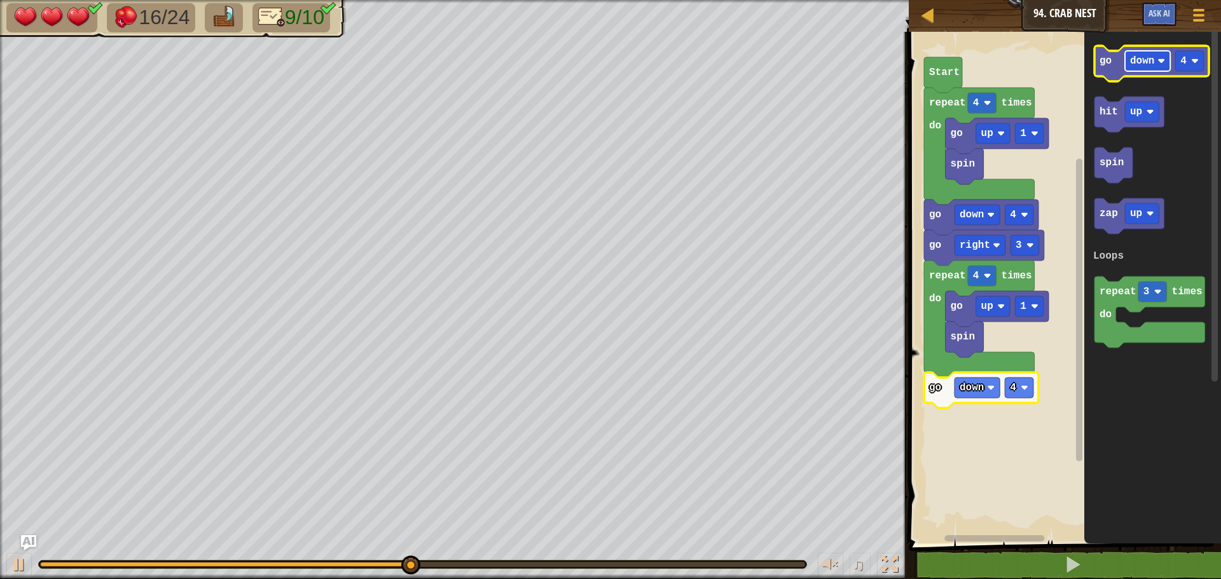
click at [1147, 58] on text "down" at bounding box center [1142, 60] width 24 height 11
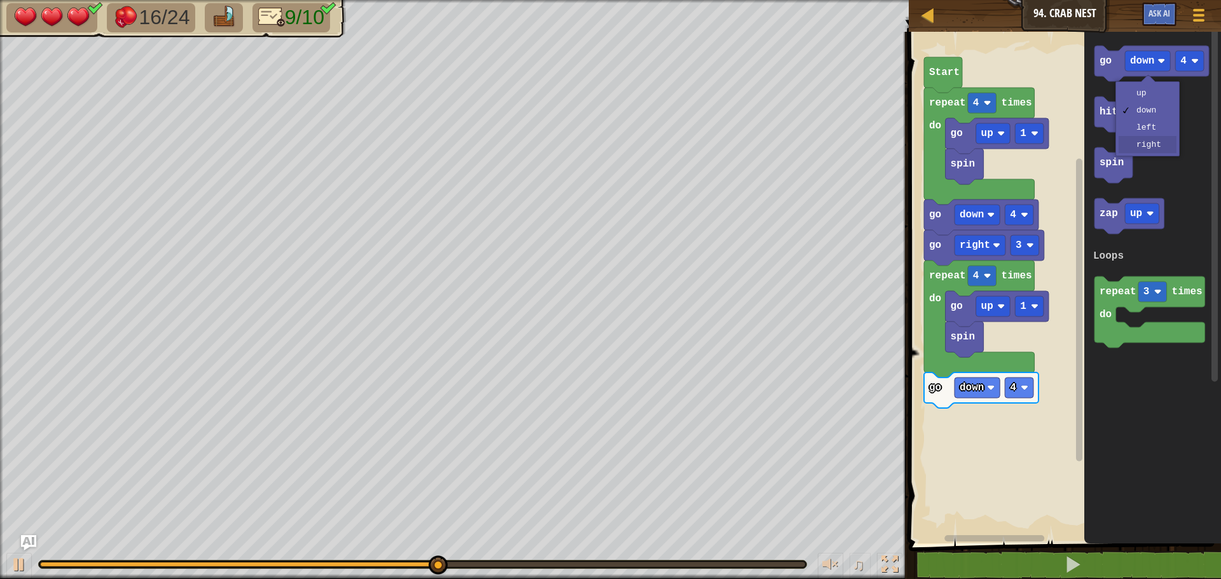
drag, startPoint x: 1142, startPoint y: 141, endPoint x: 1178, endPoint y: 79, distance: 71.2
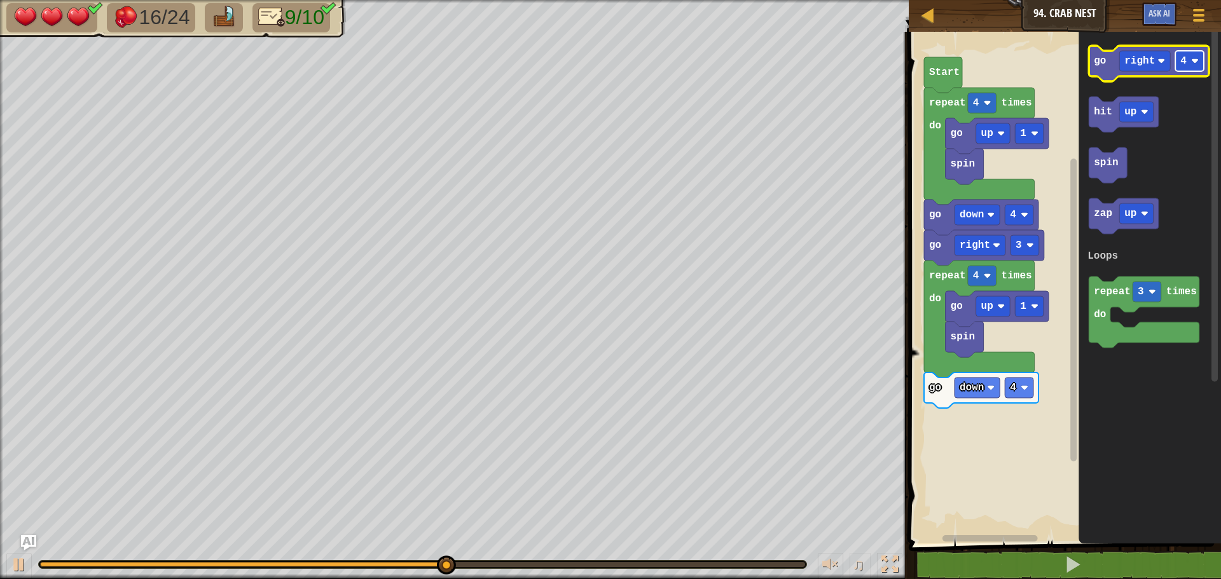
click at [1186, 62] on text "4" at bounding box center [1183, 60] width 6 height 11
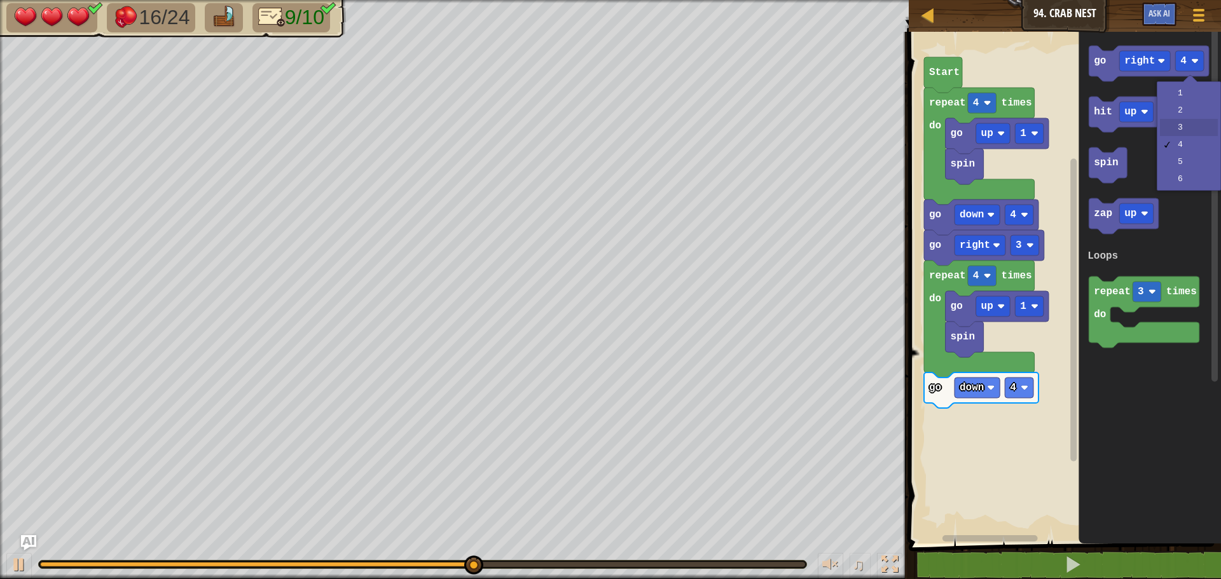
drag, startPoint x: 1183, startPoint y: 129, endPoint x: 1156, endPoint y: 104, distance: 36.4
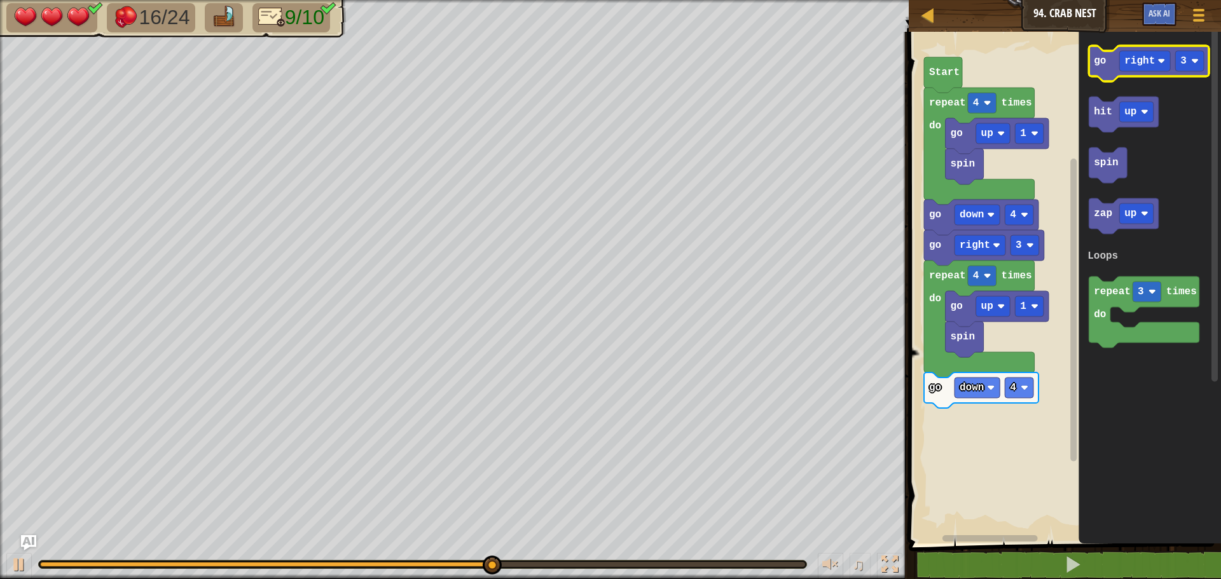
click at [1109, 71] on icon "Blockly Workspace" at bounding box center [1148, 64] width 120 height 36
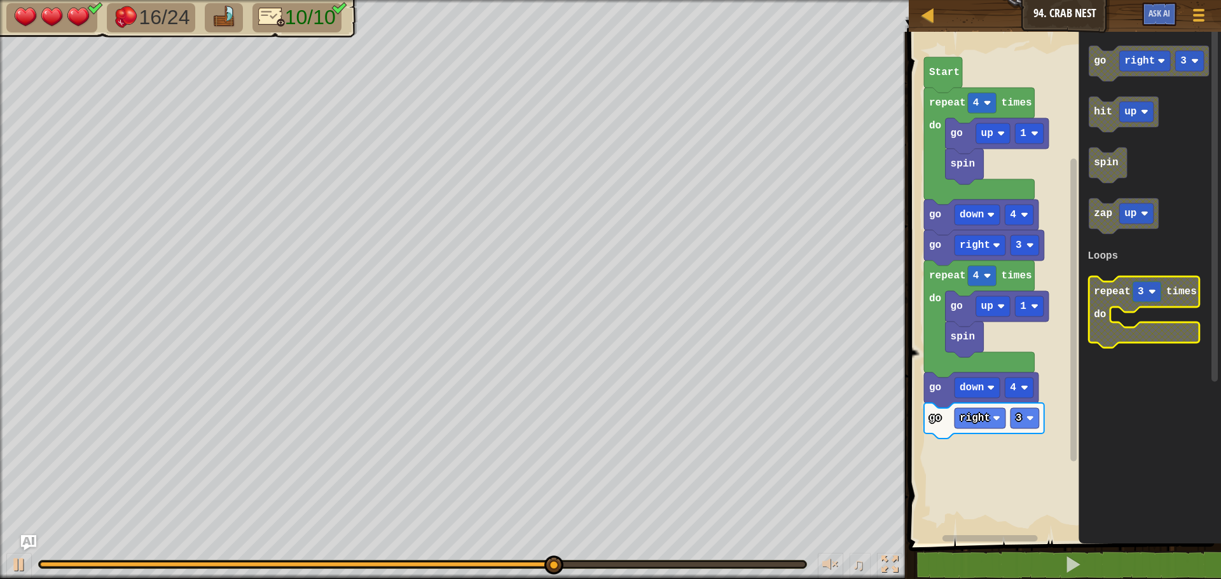
click at [1114, 329] on icon "Blockly Workspace" at bounding box center [1143, 312] width 111 height 71
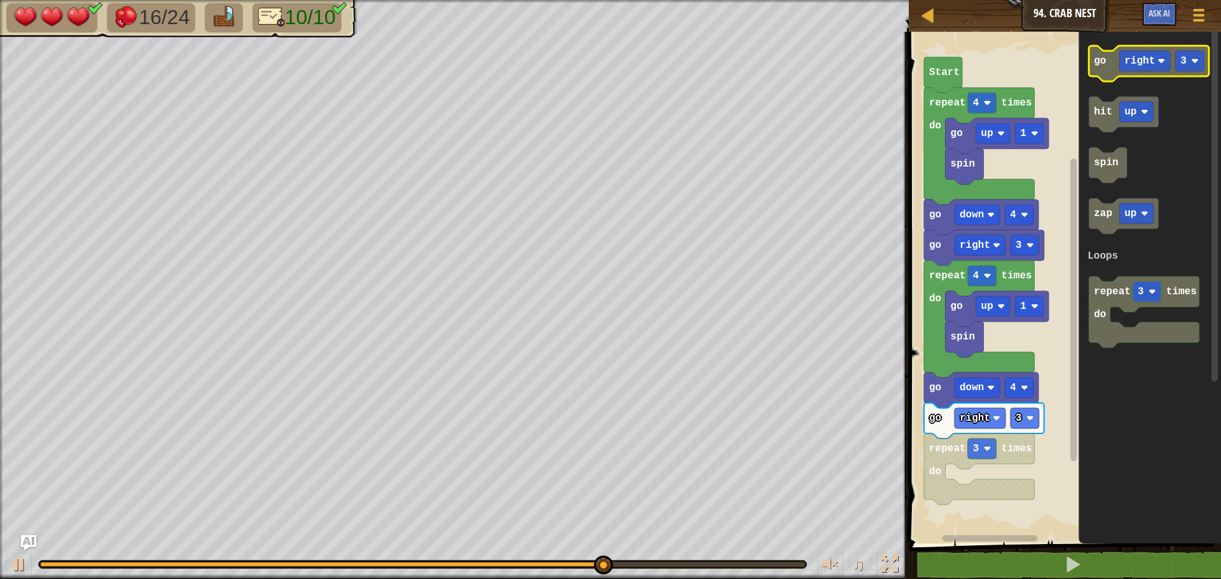
click at [1130, 61] on text "right" at bounding box center [1139, 60] width 31 height 11
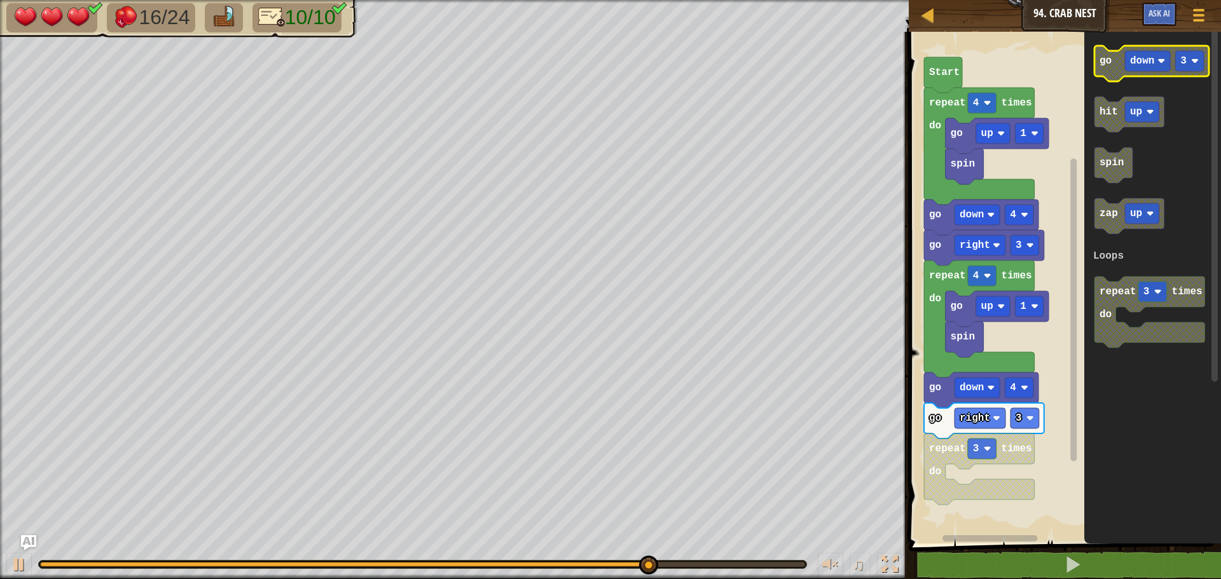
click at [1125, 60] on rect "Blockly Workspace" at bounding box center [1147, 61] width 45 height 20
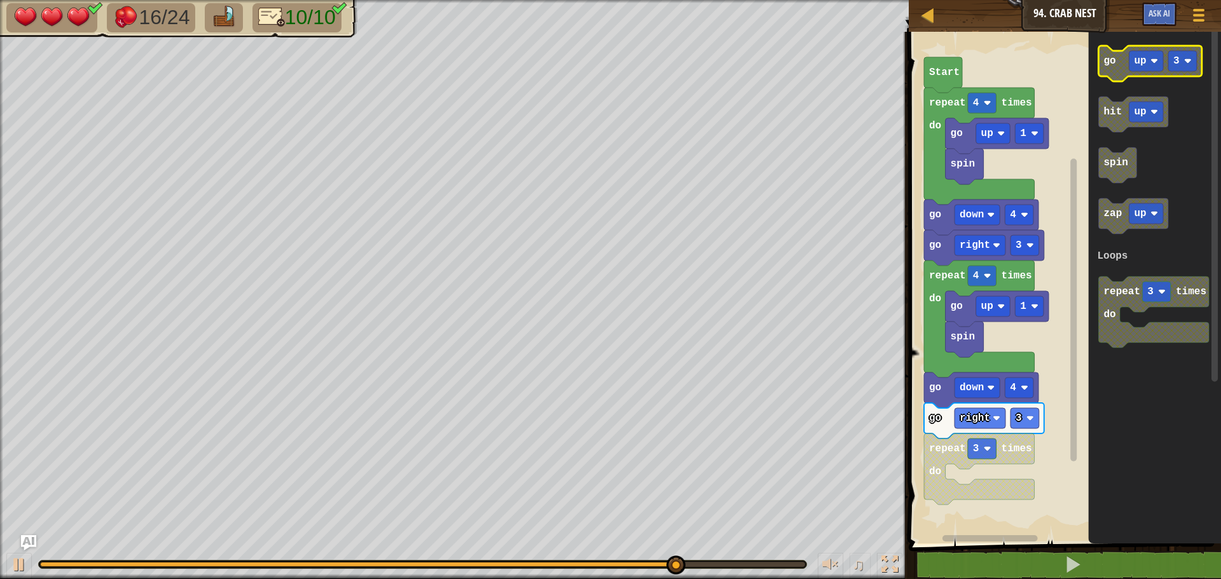
click at [1174, 60] on text "3" at bounding box center [1176, 60] width 6 height 11
click at [1117, 73] on icon "Blockly Workspace" at bounding box center [1150, 64] width 103 height 36
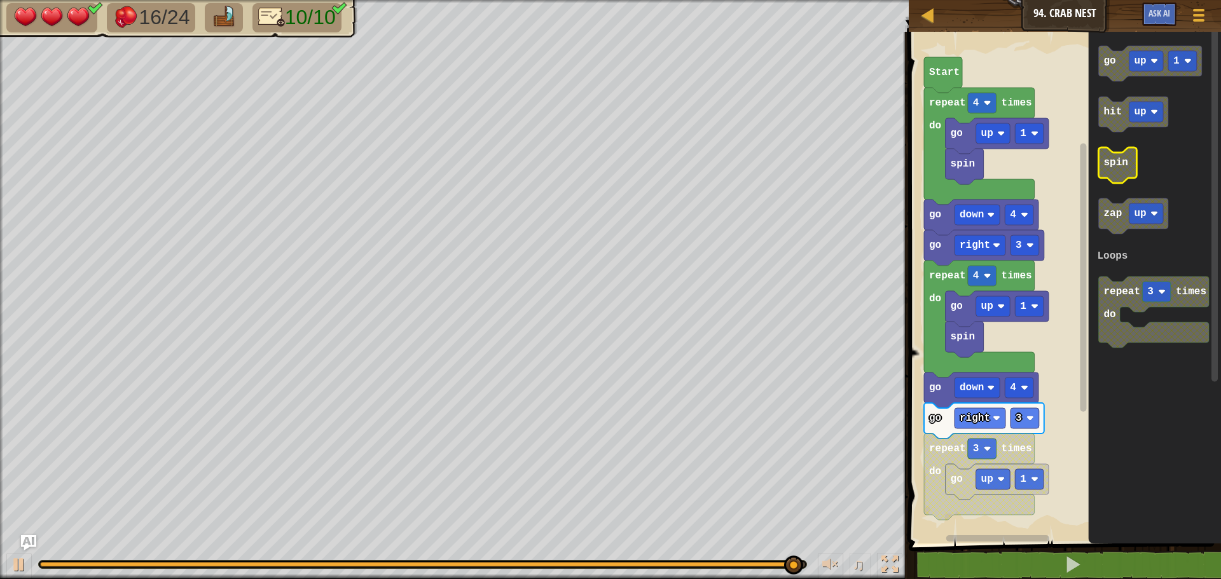
click at [1102, 177] on icon "Blockly Workspace" at bounding box center [1118, 165] width 38 height 36
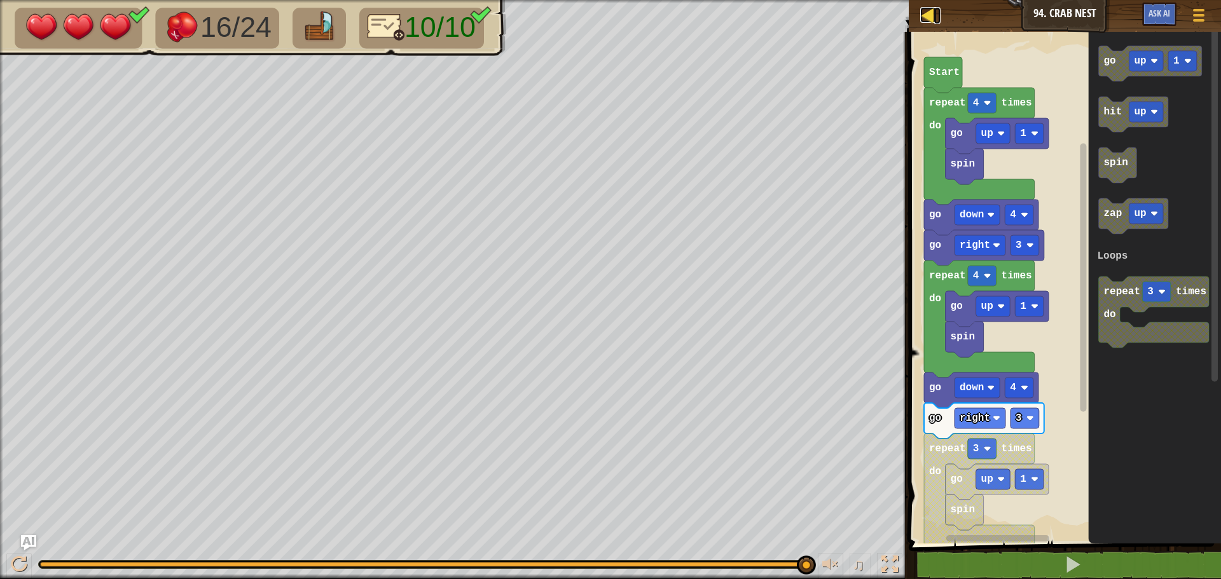
click at [923, 11] on div at bounding box center [928, 15] width 16 height 16
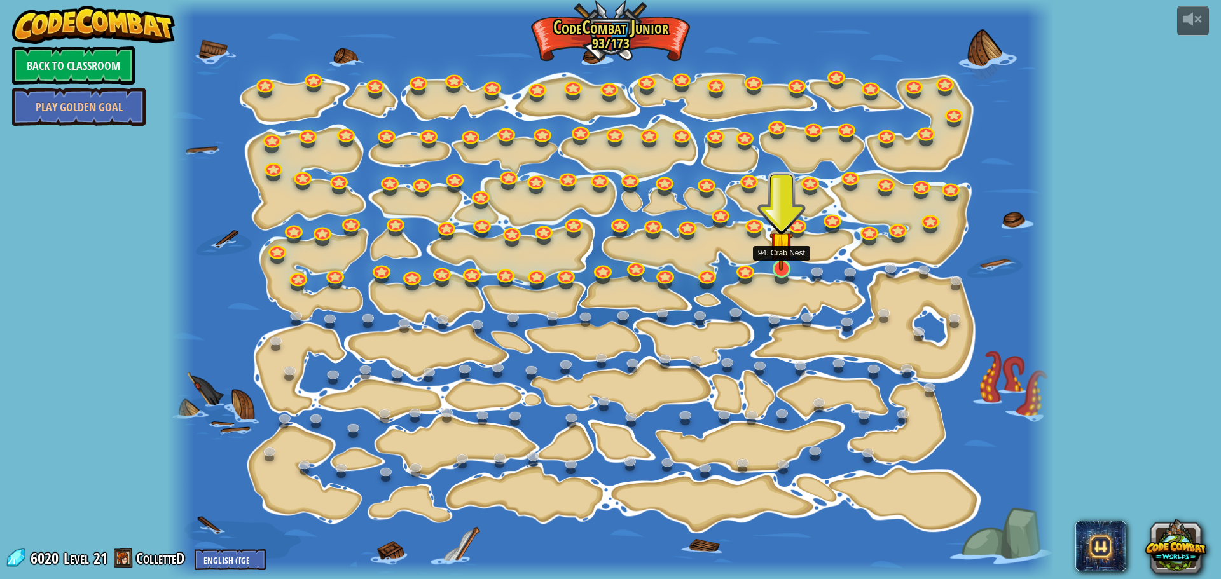
click at [779, 250] on img at bounding box center [781, 243] width 24 height 54
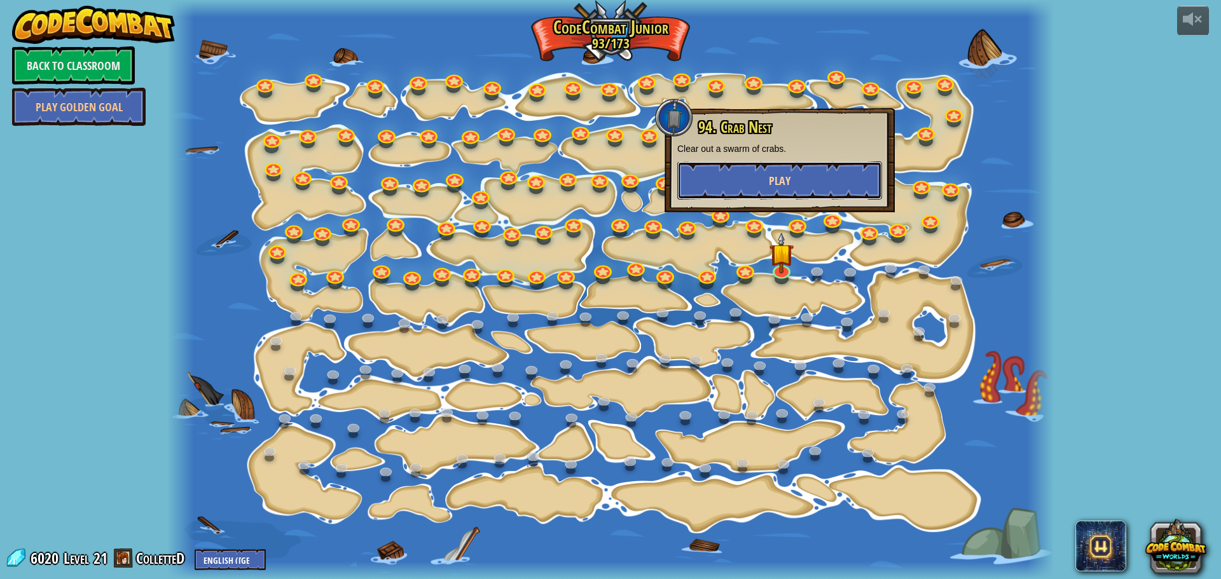
click at [769, 177] on span "Play" at bounding box center [780, 181] width 22 height 16
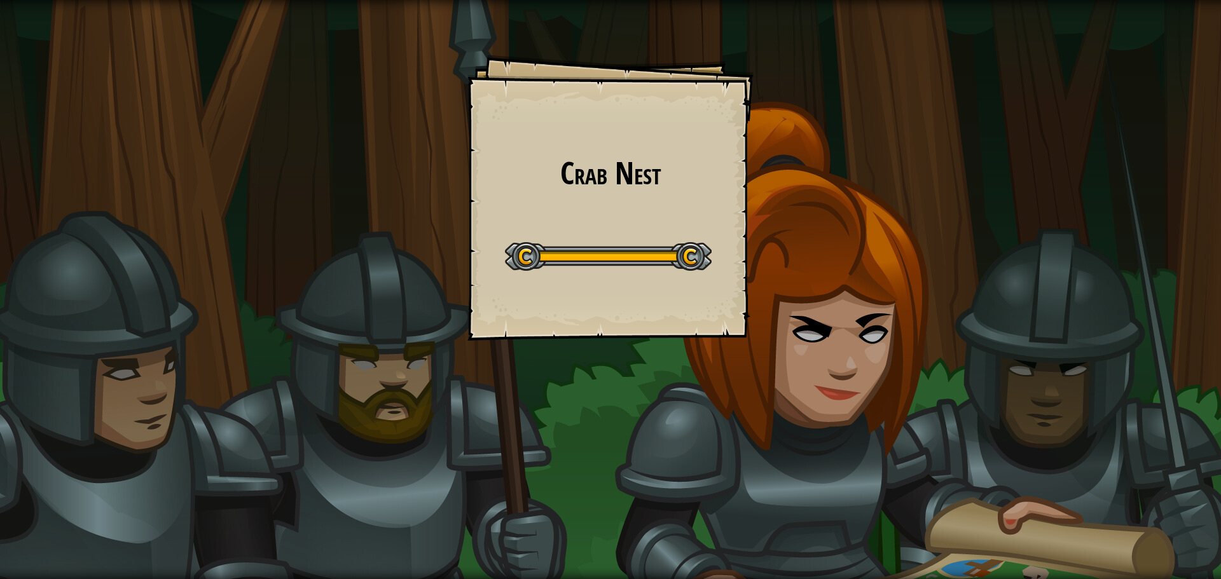
click at [682, 214] on div "Crab Nest Goals Start Level Error loading from server. Try refreshing the page.…" at bounding box center [610, 289] width 1221 height 579
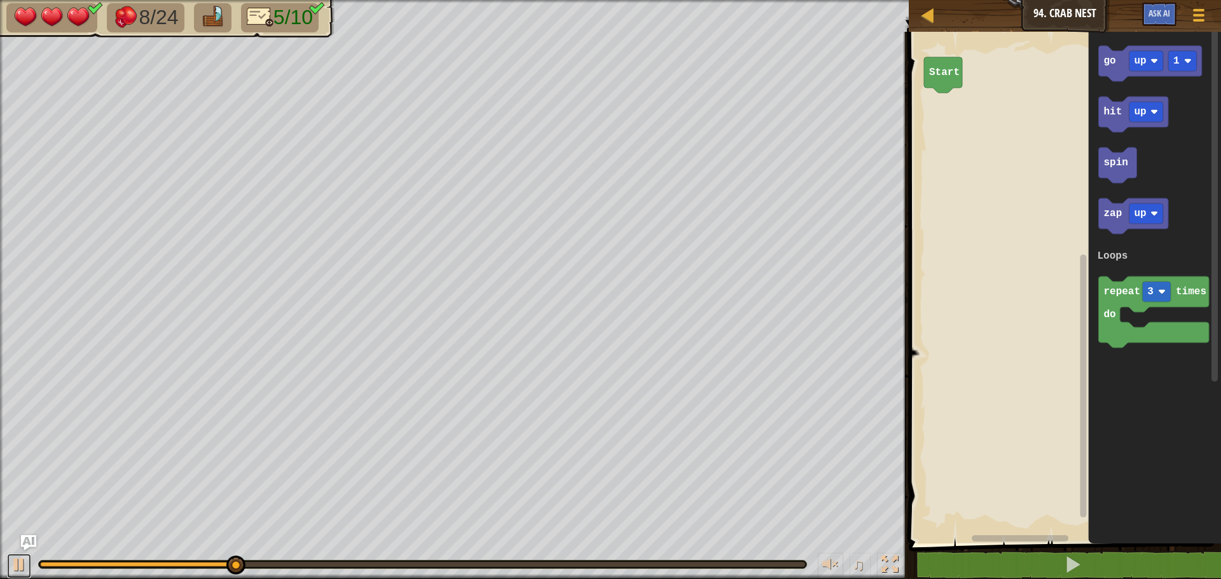
click at [18, 552] on div "♫" at bounding box center [454, 561] width 909 height 38
click at [27, 542] on img "Ask AI" at bounding box center [28, 543] width 17 height 17
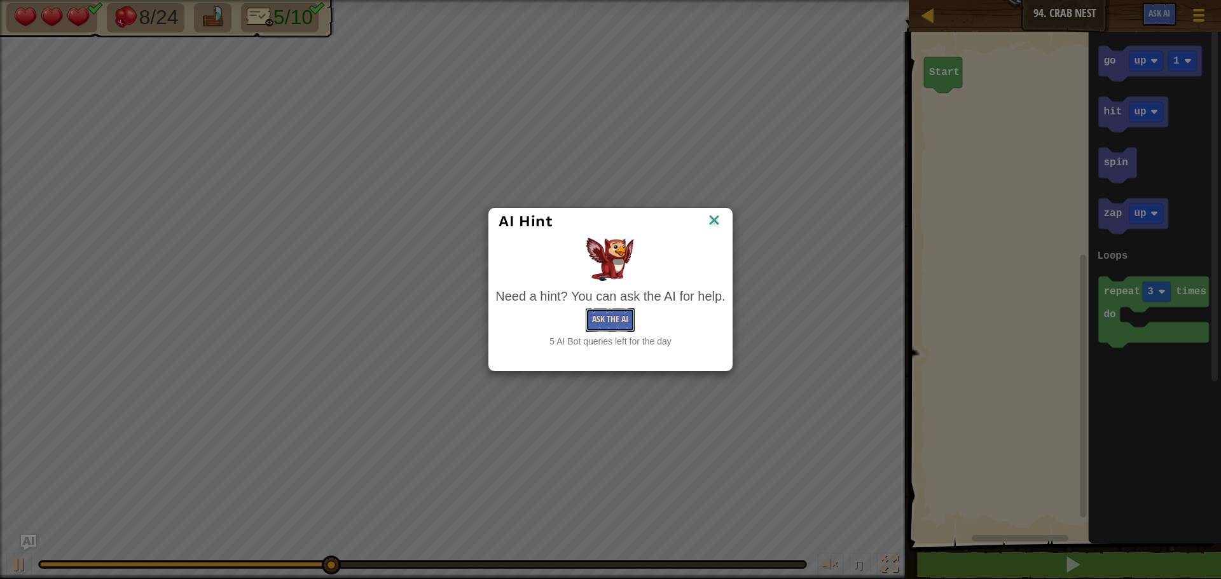
click at [601, 316] on button "Ask the AI" at bounding box center [610, 320] width 49 height 24
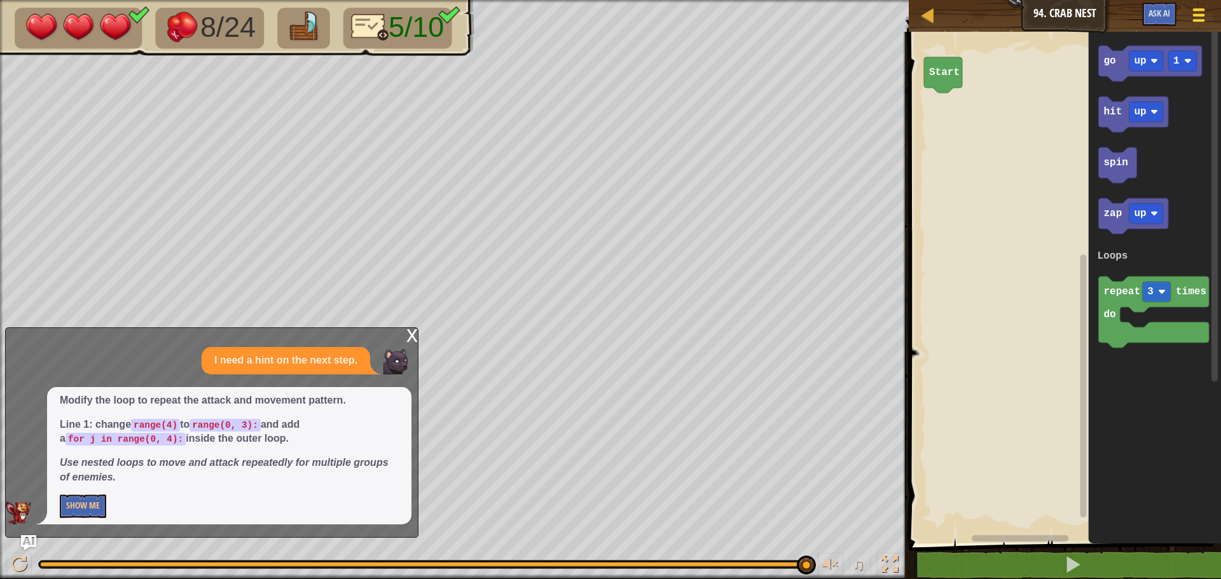
click at [1199, 14] on span at bounding box center [1199, 15] width 12 height 3
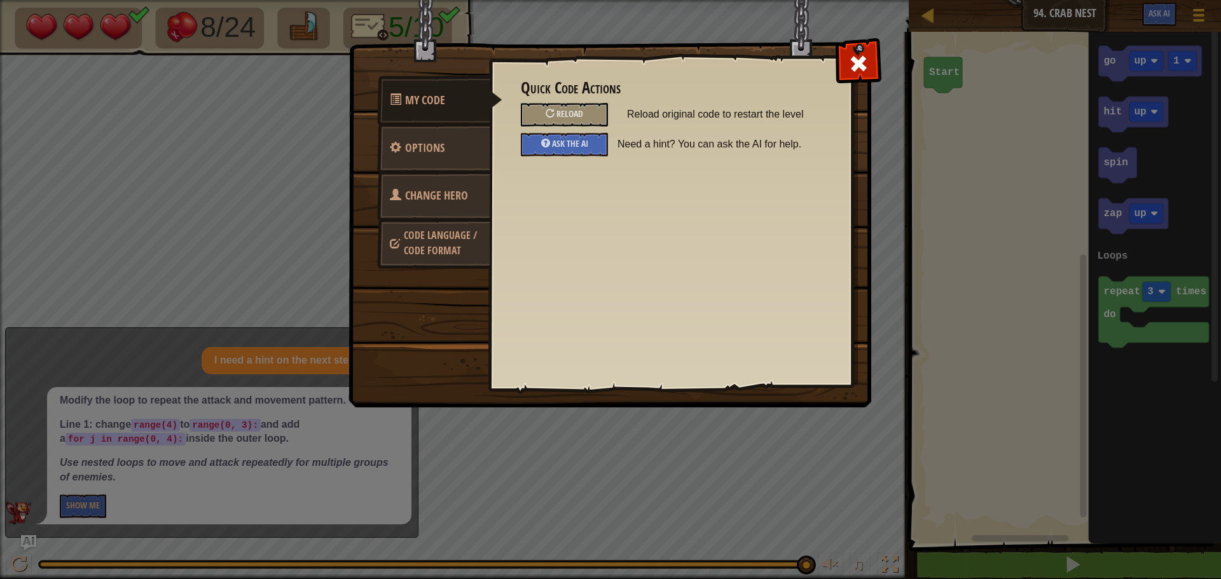
click at [427, 191] on span "Change Hero" at bounding box center [436, 196] width 63 height 16
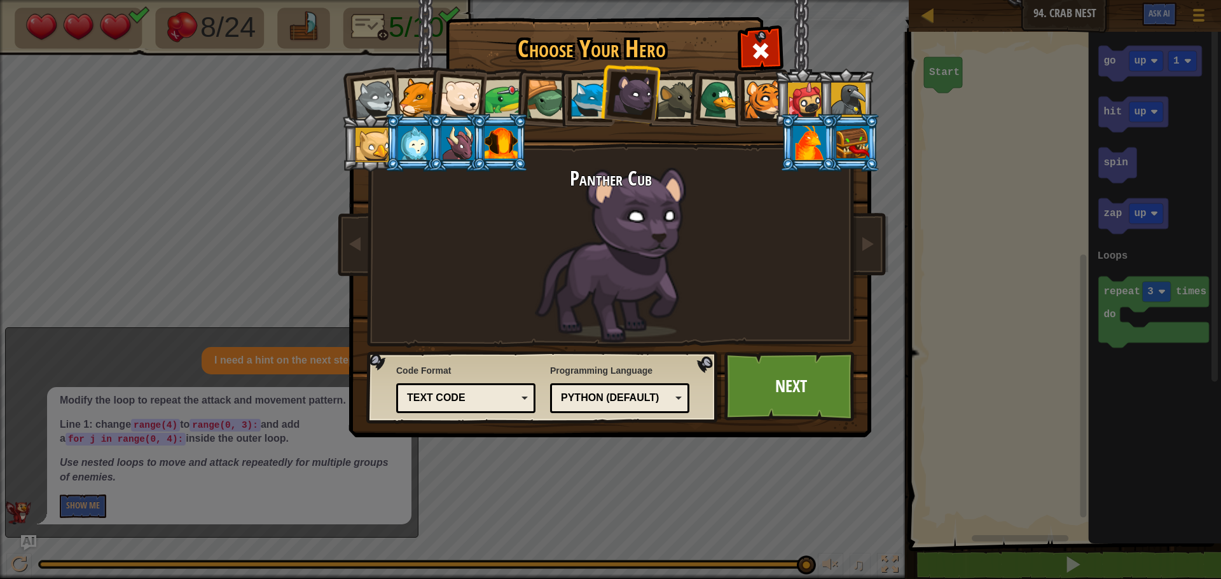
click at [466, 381] on div "Code Format Text code Blocks and code Blocks Blocks (Icons) Text code Blocks - …" at bounding box center [465, 388] width 139 height 55
click at [465, 390] on div "Text code" at bounding box center [465, 398] width 123 height 20
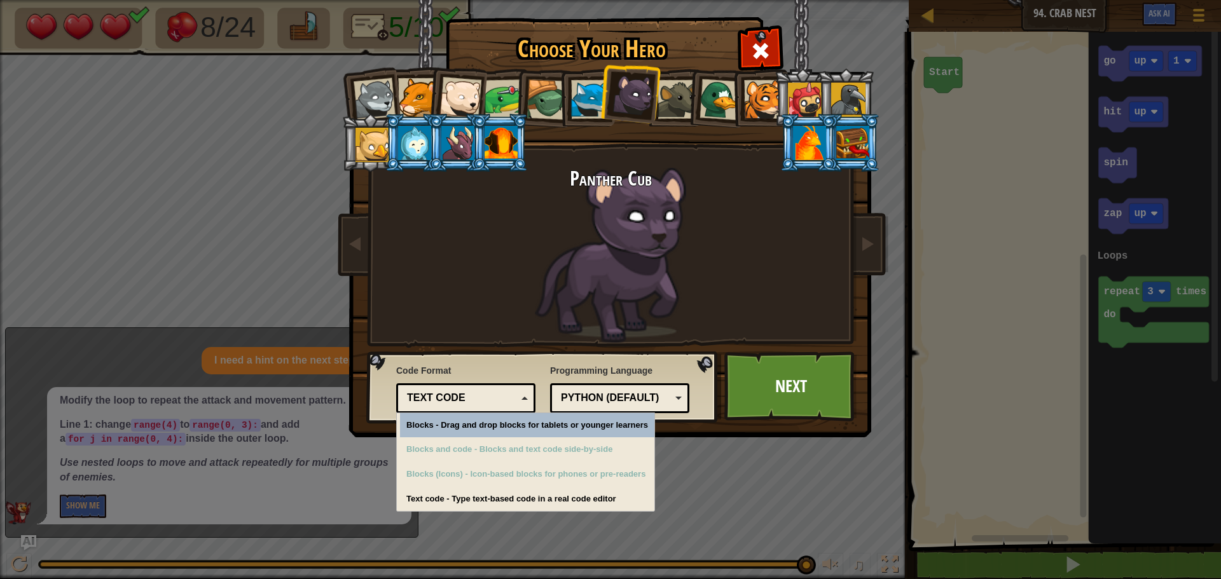
drag, startPoint x: 470, startPoint y: 397, endPoint x: 480, endPoint y: 388, distance: 13.9
click at [470, 391] on div "Text code" at bounding box center [462, 398] width 110 height 15
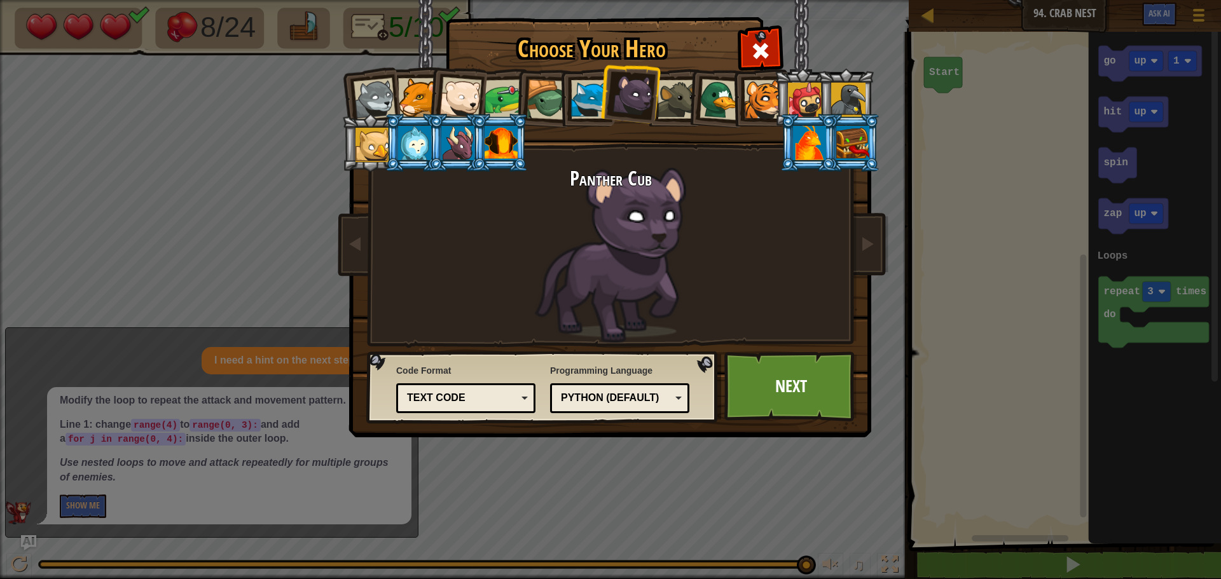
click at [587, 391] on div "Python (Default)" at bounding box center [619, 398] width 123 height 20
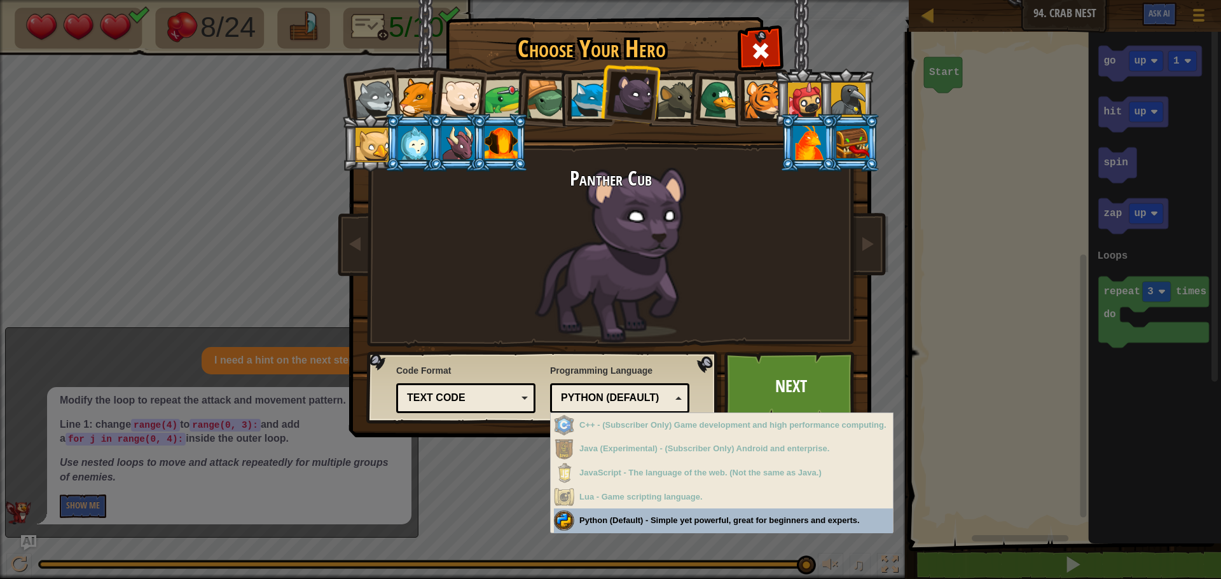
drag, startPoint x: 581, startPoint y: 397, endPoint x: 582, endPoint y: 366, distance: 30.5
click at [581, 393] on div "Python (Default)" at bounding box center [616, 398] width 110 height 15
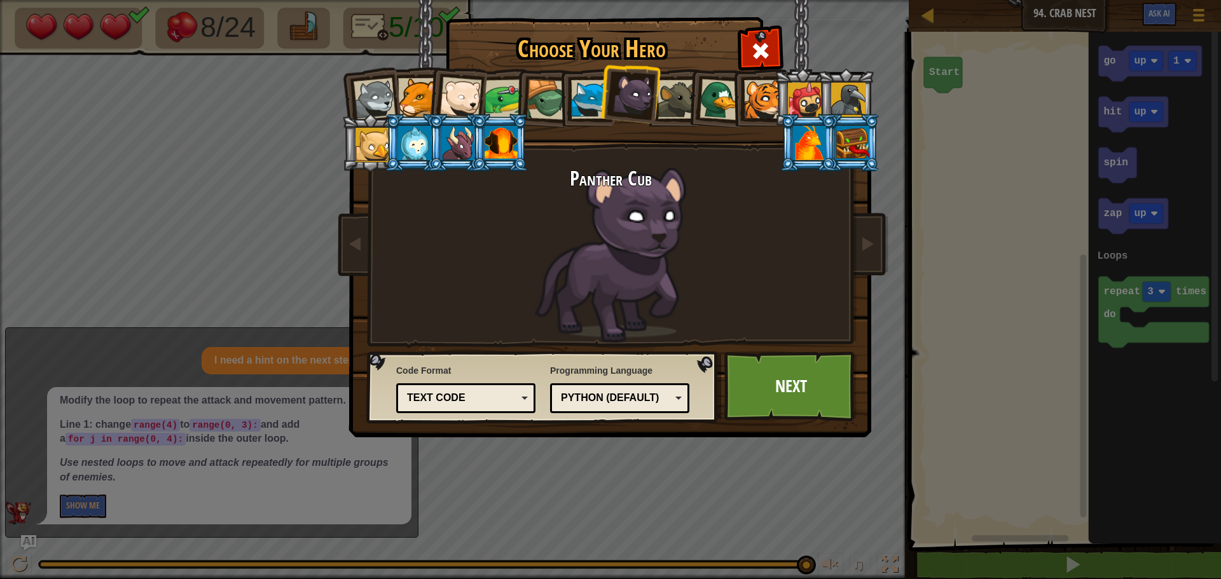
click at [857, 93] on div at bounding box center [848, 100] width 34 height 34
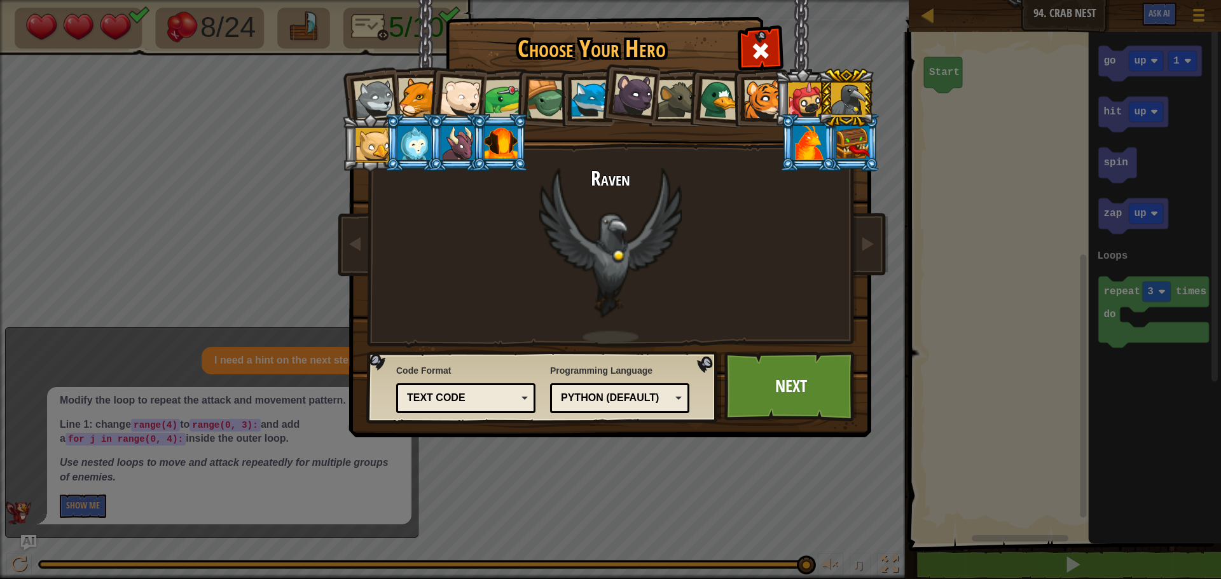
click at [783, 90] on li at bounding box center [802, 98] width 57 height 58
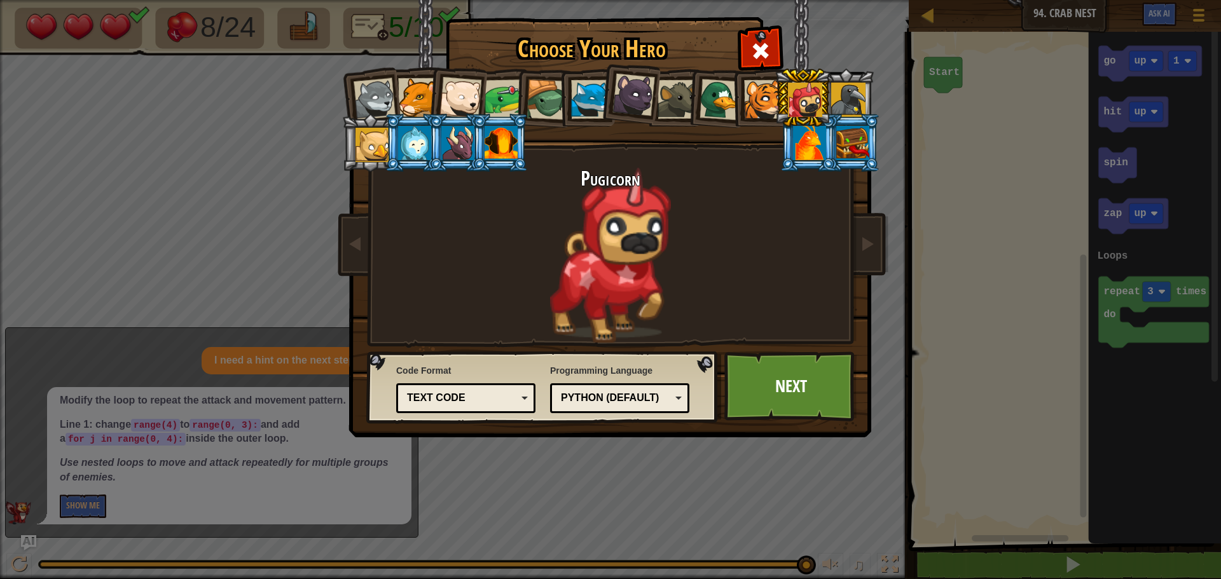
click at [743, 92] on li at bounding box center [759, 98] width 57 height 58
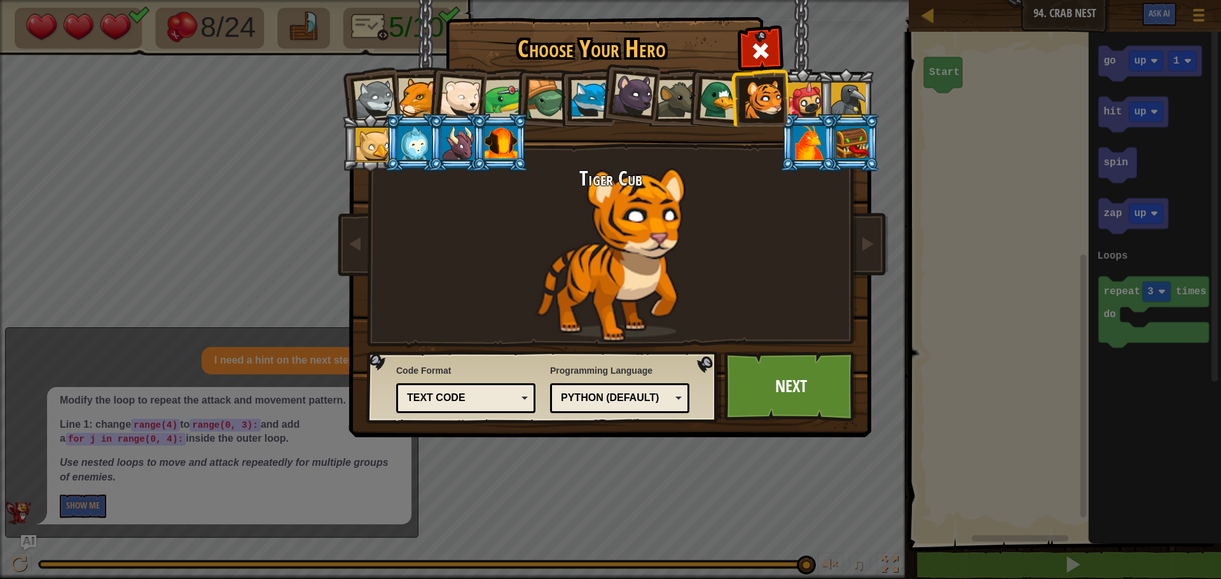
click at [692, 90] on li at bounding box center [715, 98] width 61 height 62
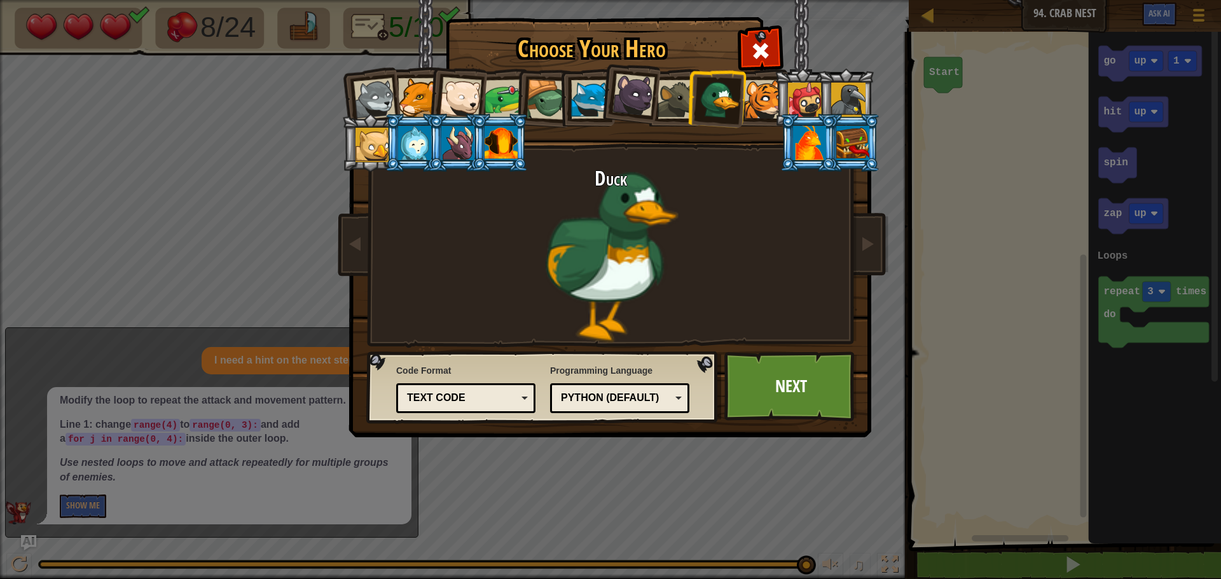
click at [663, 93] on div at bounding box center [676, 99] width 39 height 39
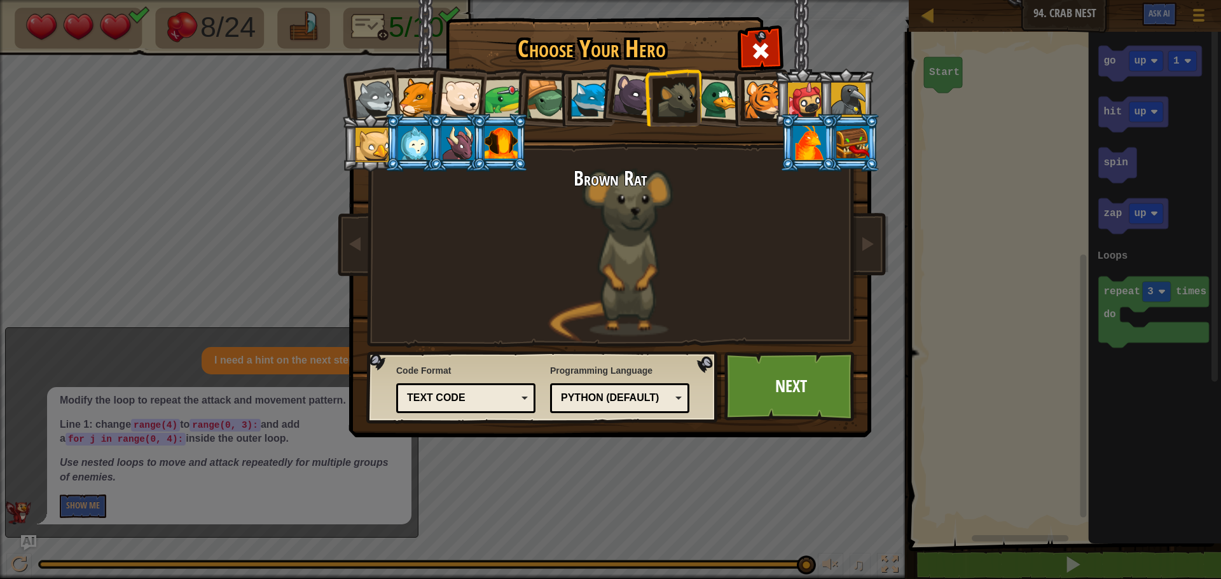
drag, startPoint x: 578, startPoint y: 94, endPoint x: 661, endPoint y: 100, distance: 82.8
click at [576, 99] on div at bounding box center [590, 99] width 39 height 39
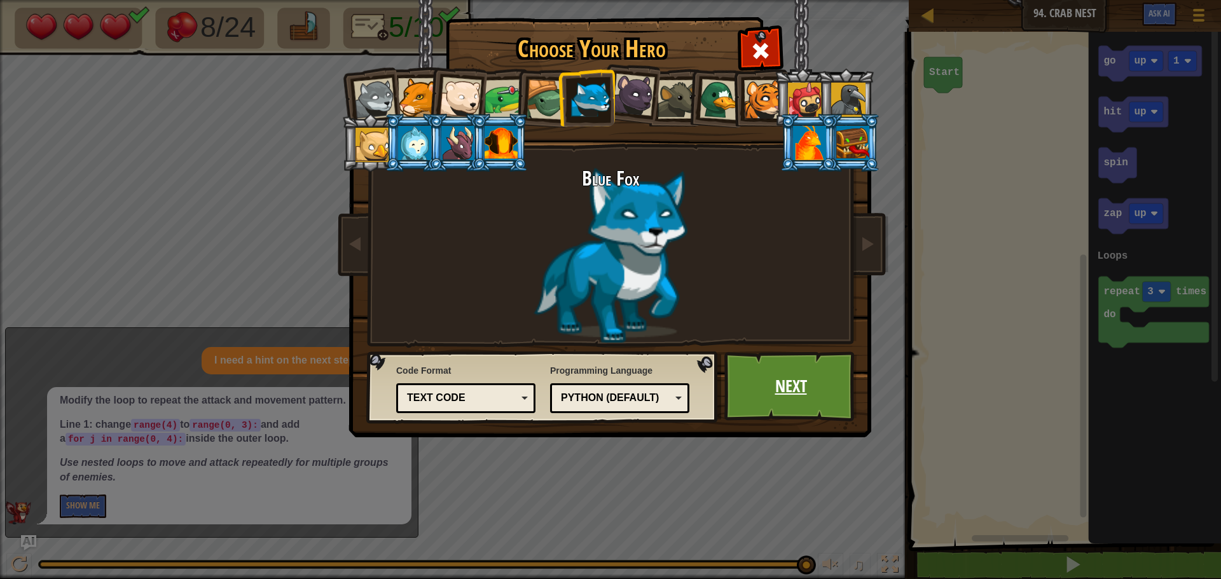
click at [797, 360] on link "Next" at bounding box center [790, 387] width 133 height 70
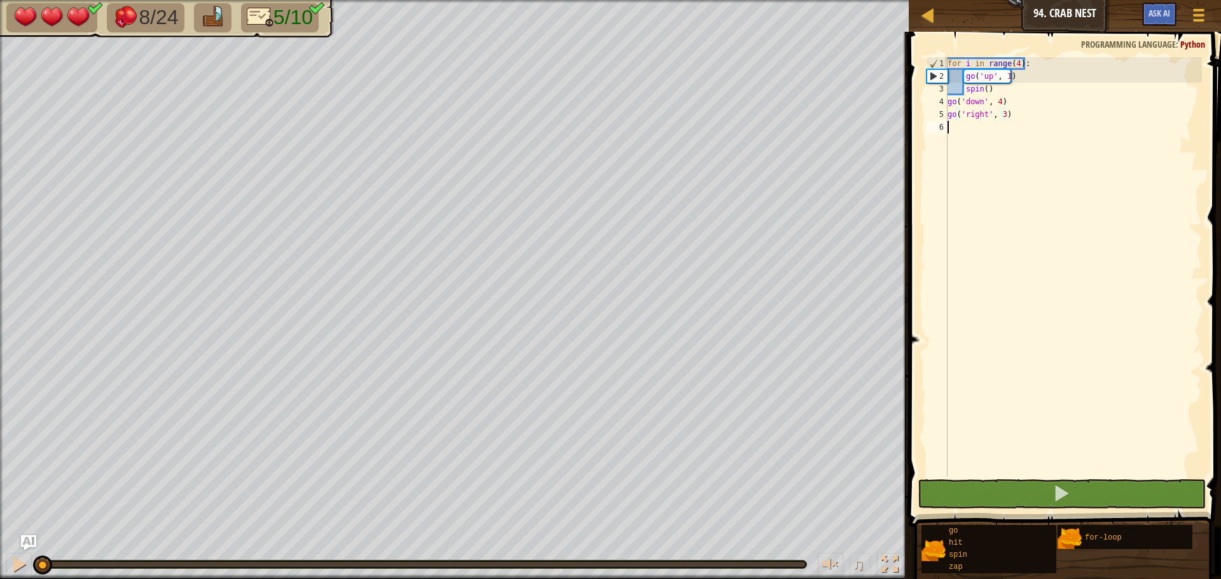
click at [952, 125] on div "for i in range ( 4 ) : go ( 'up' , 1 ) spin ( ) go ( 'down' , 4 ) go ( 'right' …" at bounding box center [1073, 279] width 257 height 445
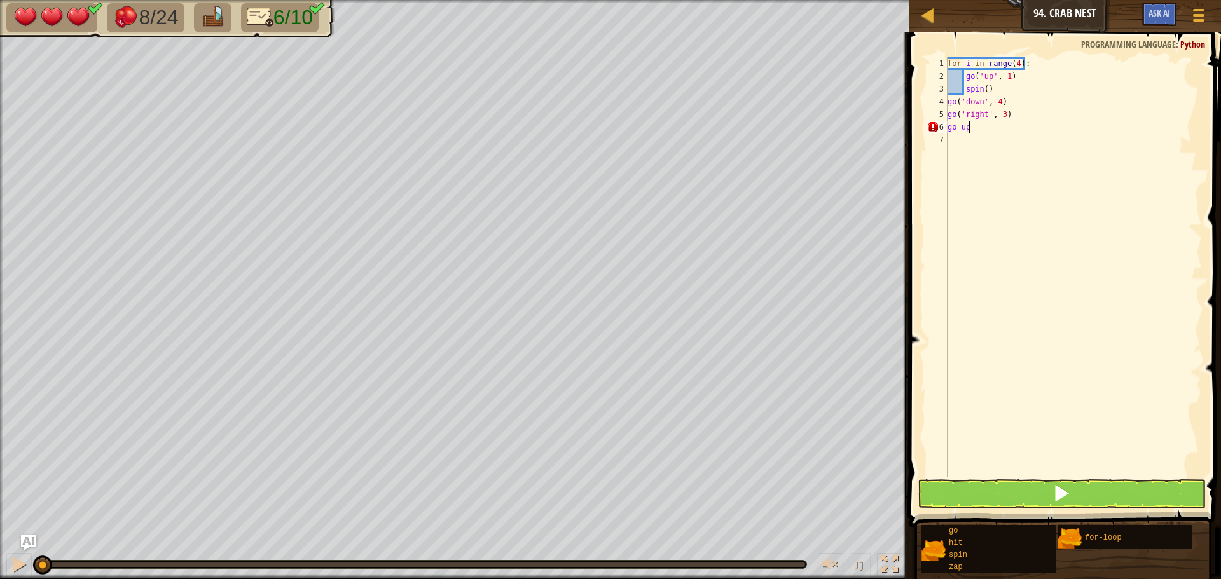
scroll to position [6, 1]
click at [1055, 483] on button at bounding box center [1061, 493] width 288 height 29
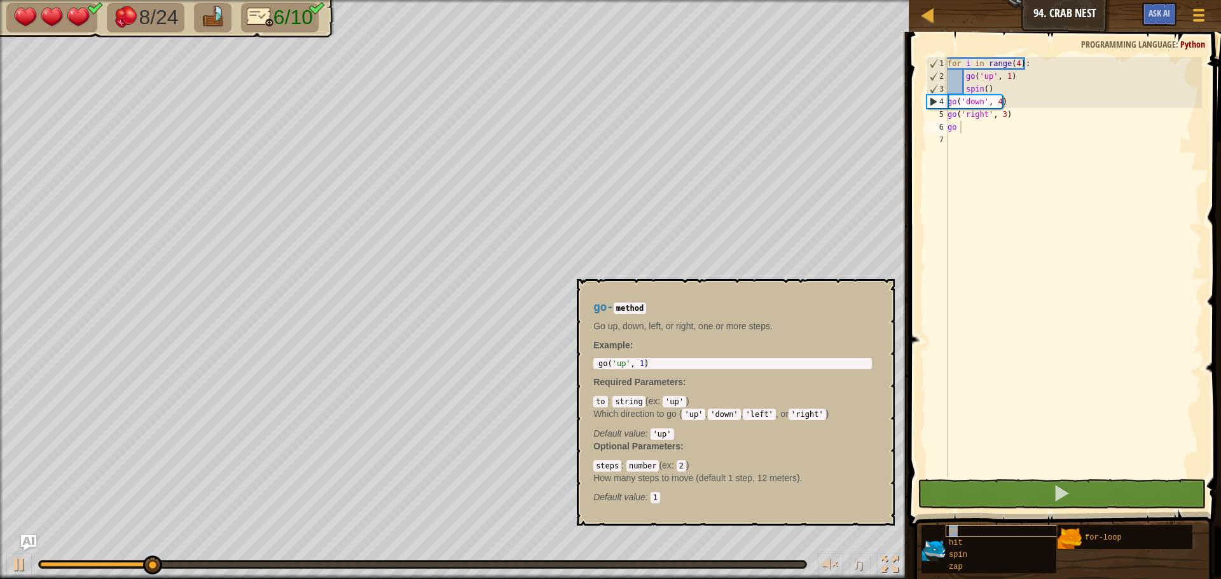
click at [948, 533] on div "go" at bounding box center [1006, 531] width 122 height 12
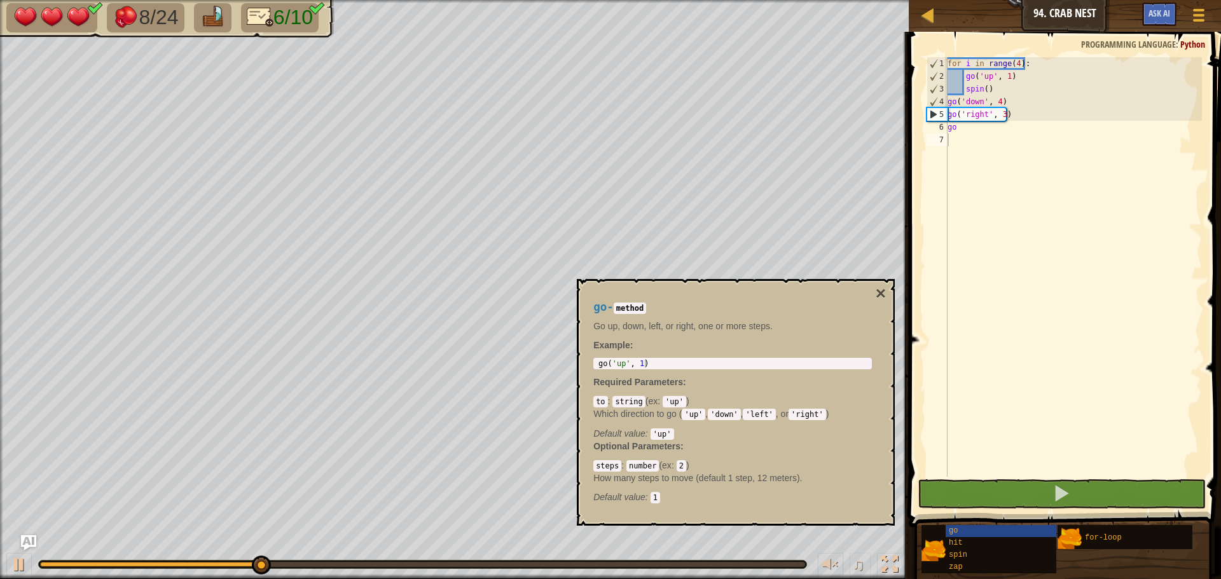
scroll to position [6, 0]
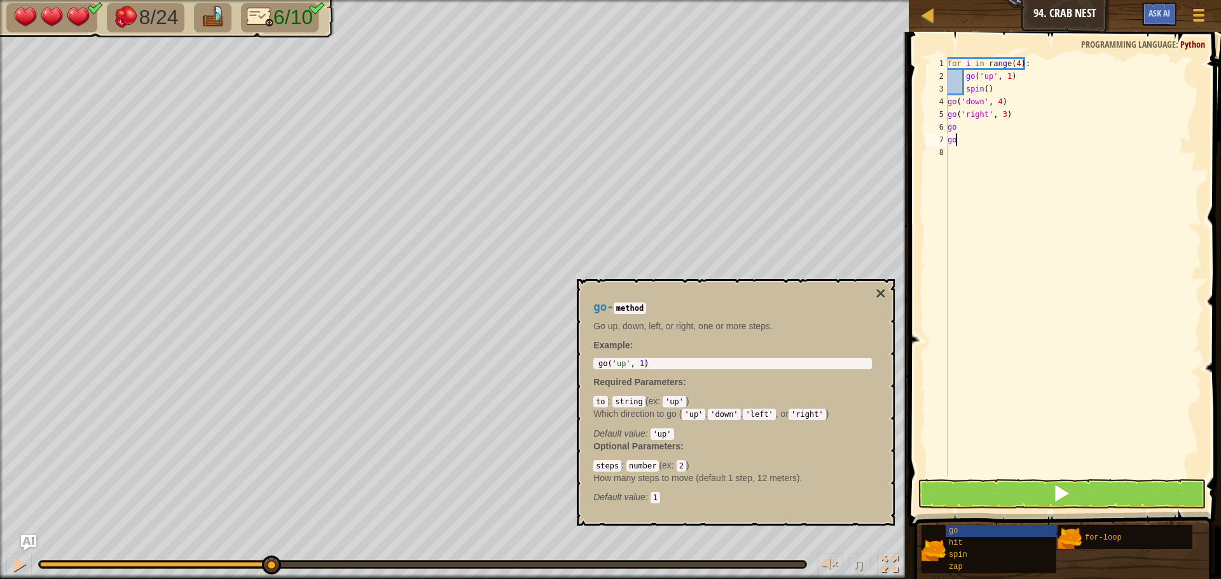
click at [959, 140] on div "for i in range ( 4 ) : go ( 'up' , 1 ) spin ( ) go ( 'down' , 4 ) go ( 'right' …" at bounding box center [1073, 279] width 257 height 445
type textarea "g"
click at [961, 130] on div "for i in range ( 4 ) : go ( 'up' , 1 ) spin ( ) go ( 'down' , 4 ) go ( 'right' …" at bounding box center [1073, 279] width 257 height 445
type textarea "go"
type textarea "go('up', 1)"
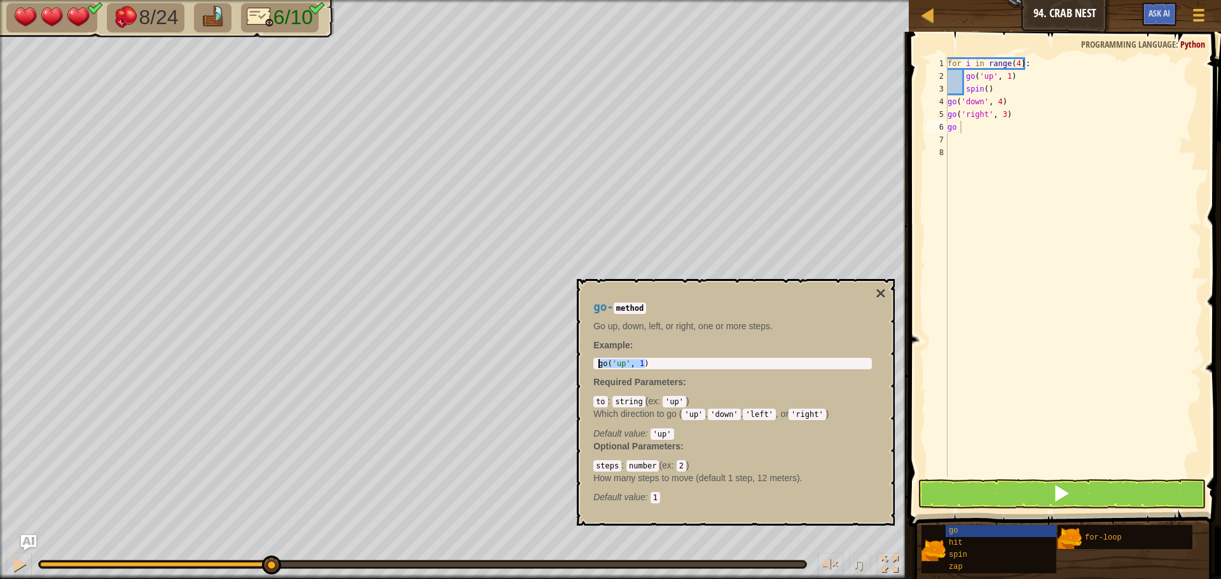
drag, startPoint x: 643, startPoint y: 362, endPoint x: 620, endPoint y: 358, distance: 23.9
click at [620, 358] on div "go('up', 1) 1 go ( 'up' , 1 ) ההההההההההההההההההההההההההההההההההההההההההההההההה…" at bounding box center [732, 363] width 278 height 11
click at [957, 126] on div "for i in range ( 4 ) : go ( 'up' , 1 ) spin ( ) go ( 'down' , 4 ) go ( 'right' …" at bounding box center [1073, 279] width 257 height 445
type textarea "g"
paste textarea "go('up', 1)"
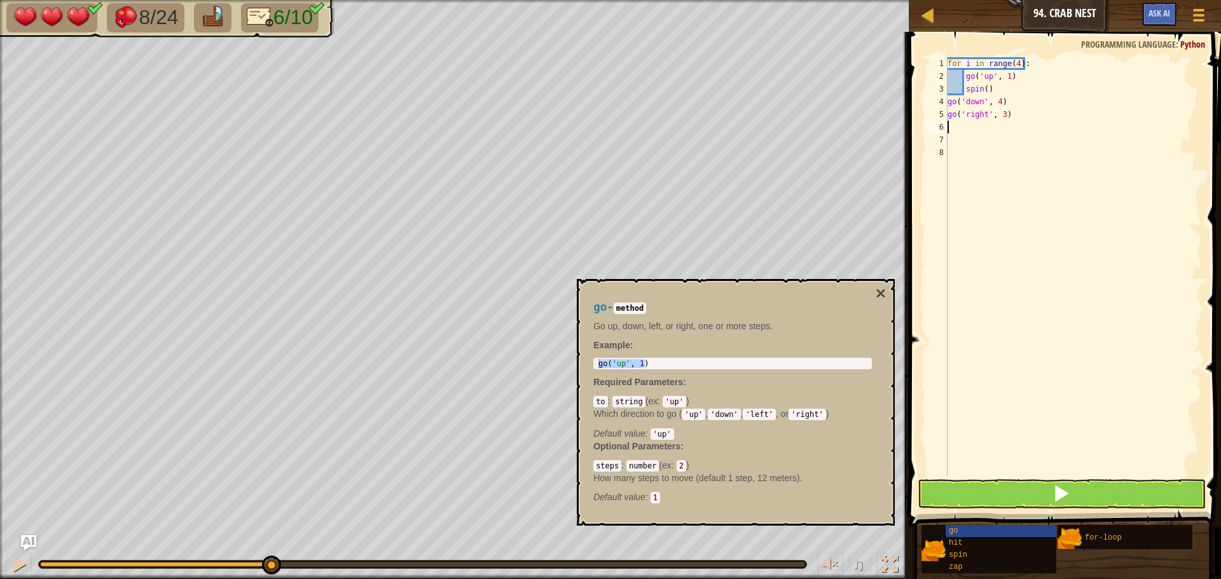
type textarea "go('up', 1)"
click at [963, 565] on div "zap" at bounding box center [1006, 567] width 122 height 12
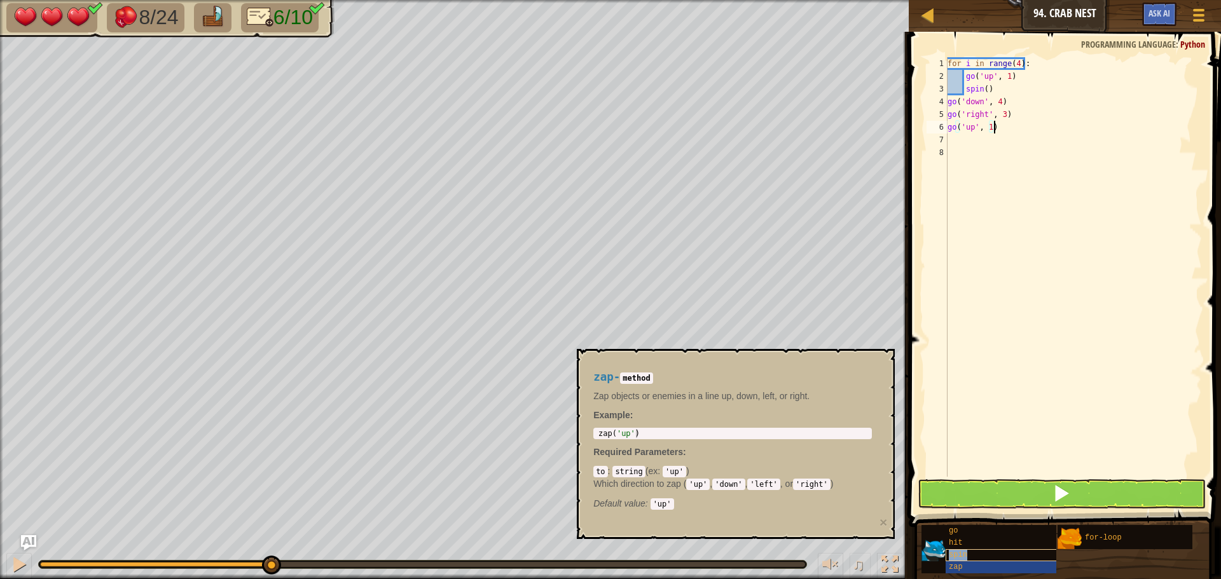
click at [947, 552] on div "spin" at bounding box center [1006, 555] width 122 height 12
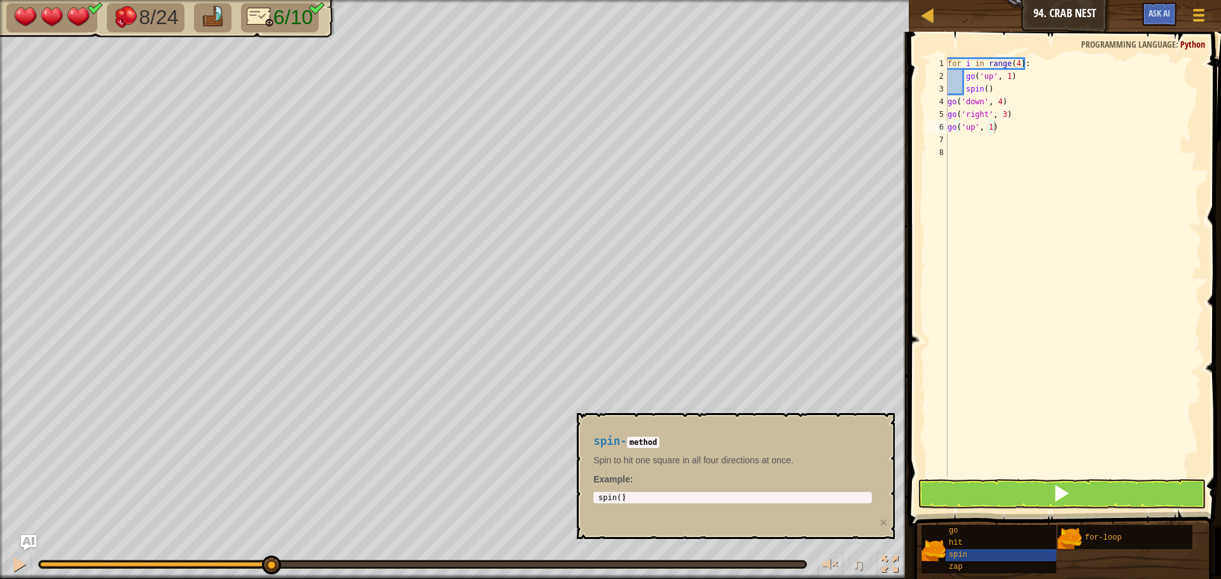
click at [853, 440] on h4 "spin - method" at bounding box center [732, 442] width 278 height 12
drag, startPoint x: 879, startPoint y: 518, endPoint x: 891, endPoint y: 523, distance: 12.5
click at [889, 523] on div "spin - method Spin to hit one square in all four directions at once. Example : …" at bounding box center [736, 476] width 318 height 126
click at [880, 520] on button "×" at bounding box center [883, 522] width 8 height 13
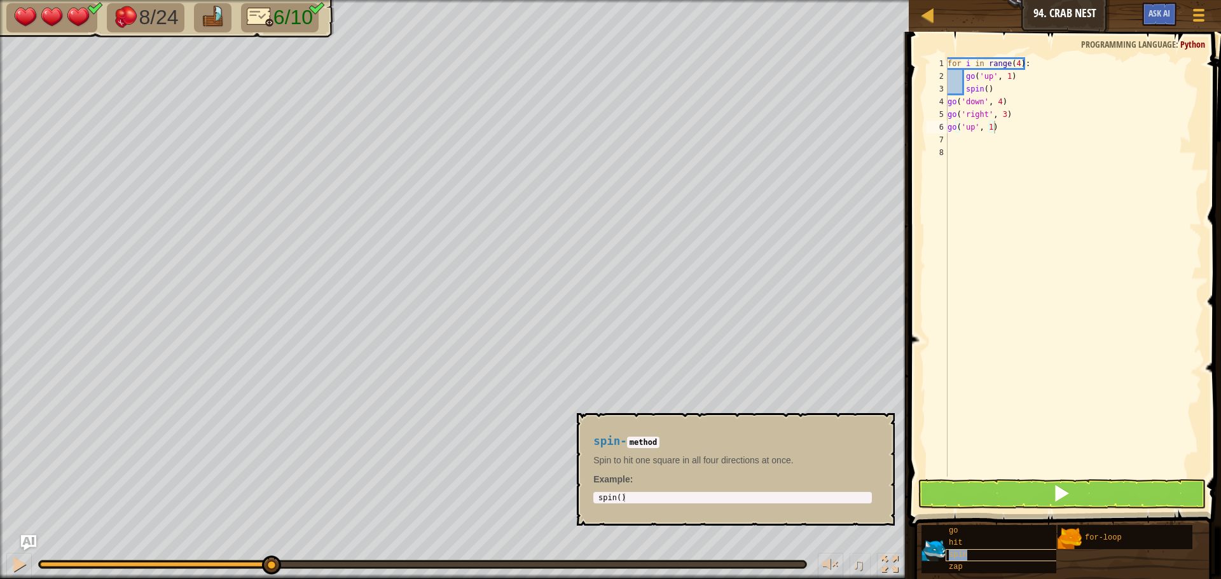
click at [952, 551] on span "spin" at bounding box center [958, 555] width 18 height 9
type textarea "spin()"
click at [617, 496] on div "spin ( )" at bounding box center [732, 506] width 273 height 27
drag, startPoint x: 669, startPoint y: 439, endPoint x: 752, endPoint y: 451, distance: 84.2
click at [671, 439] on h4 "spin - method" at bounding box center [732, 442] width 278 height 12
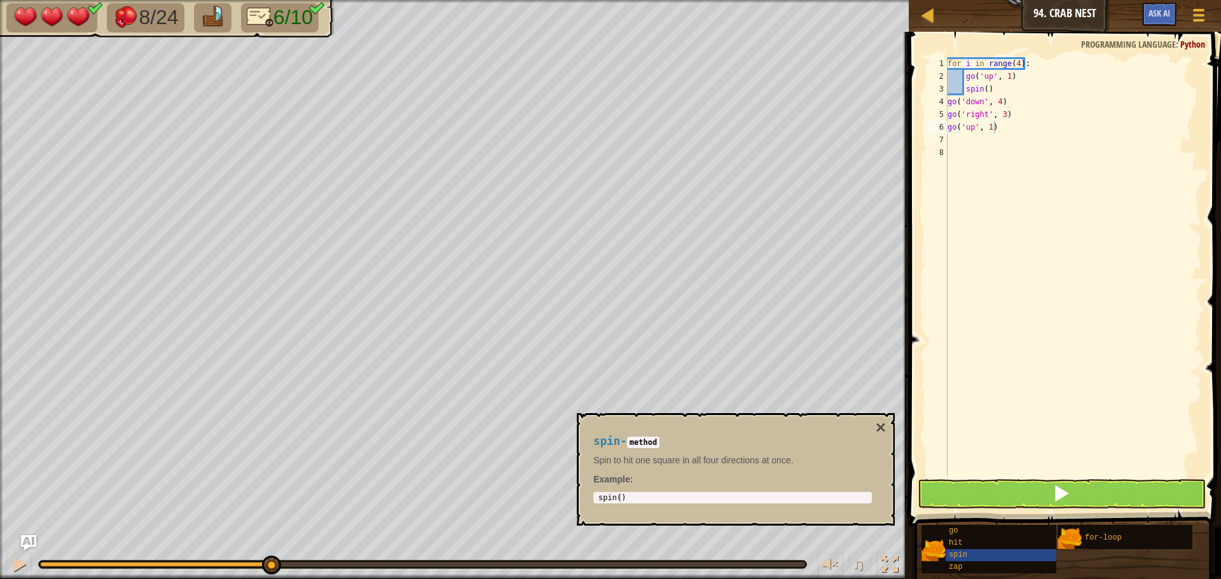
click at [874, 427] on div "spin - method Spin to hit one square in all four directions at once. Example : …" at bounding box center [732, 469] width 296 height 92
click at [882, 425] on button "×" at bounding box center [880, 428] width 10 height 18
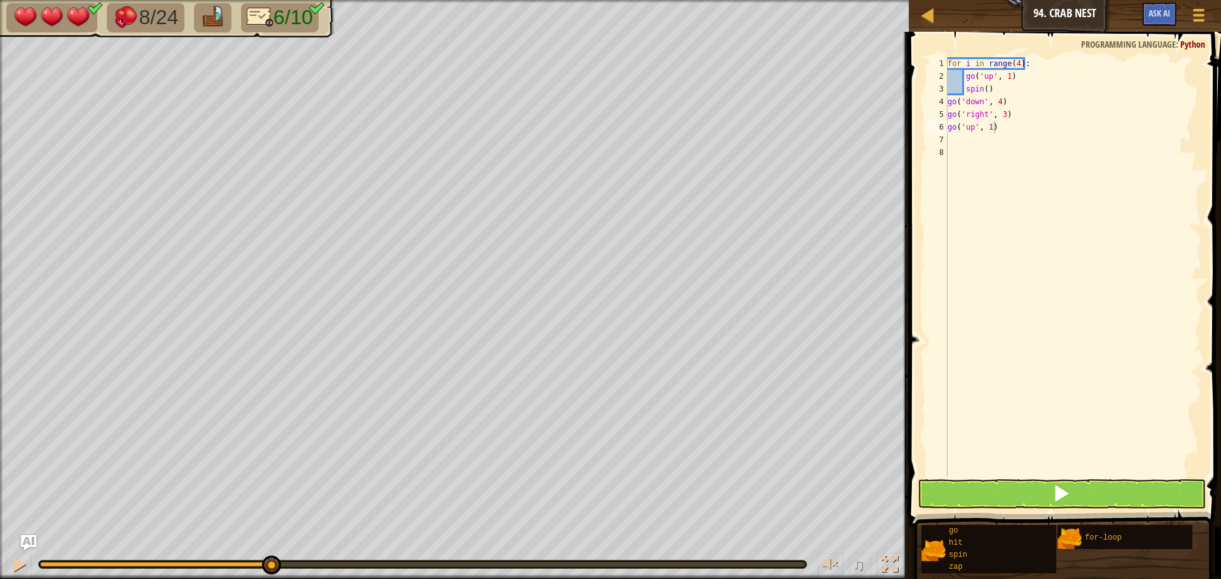
click at [957, 156] on div "for i in range ( 4 ) : go ( 'up' , 1 ) spin ( ) go ( 'down' , 4 ) go ( 'right' …" at bounding box center [1073, 279] width 257 height 445
type textarea "s"
click at [950, 135] on div "for i in range ( 4 ) : go ( 'up' , 1 ) spin ( ) go ( 'down' , 4 ) go ( 'right' …" at bounding box center [1073, 279] width 257 height 445
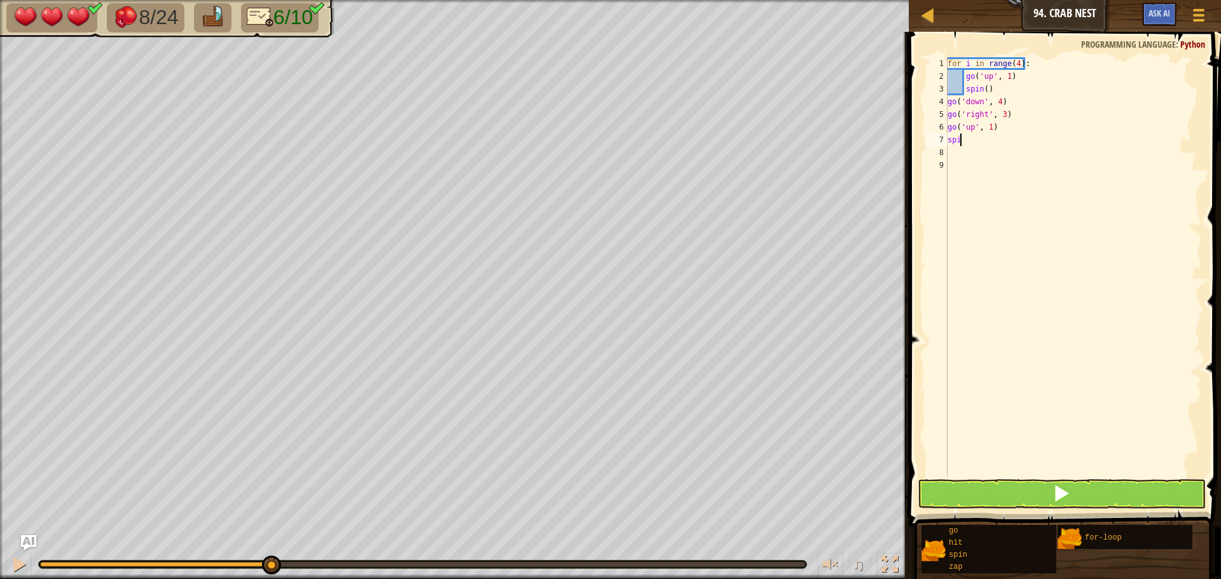
scroll to position [6, 1]
type textarea "spin"
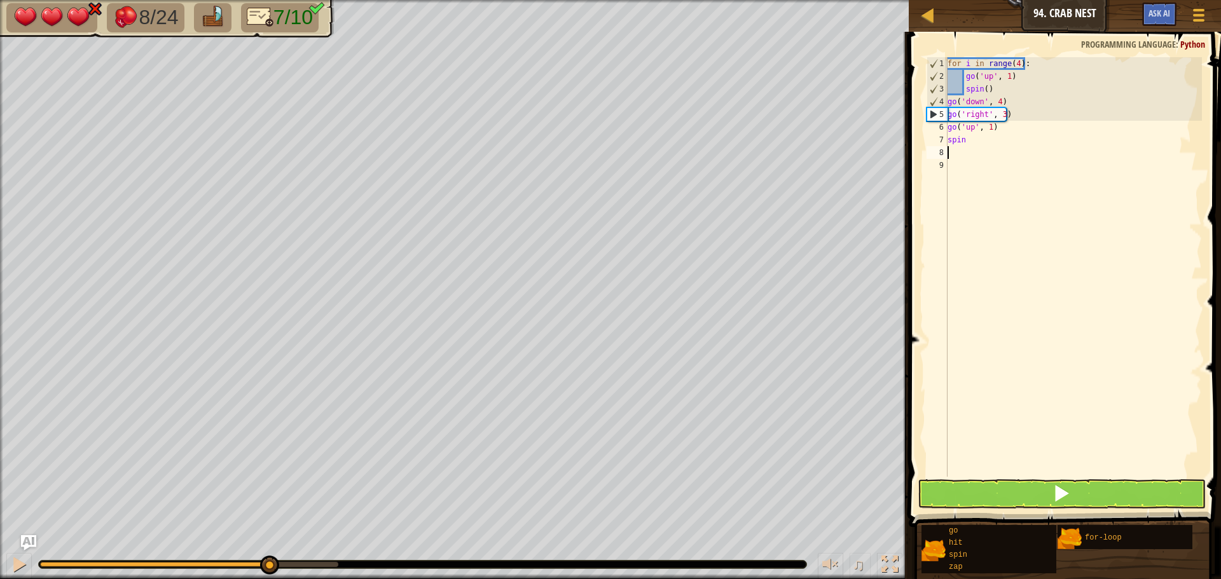
click at [948, 149] on div "for i in range ( 4 ) : go ( 'up' , 1 ) spin ( ) go ( 'down' , 4 ) go ( 'right' …" at bounding box center [1073, 279] width 257 height 445
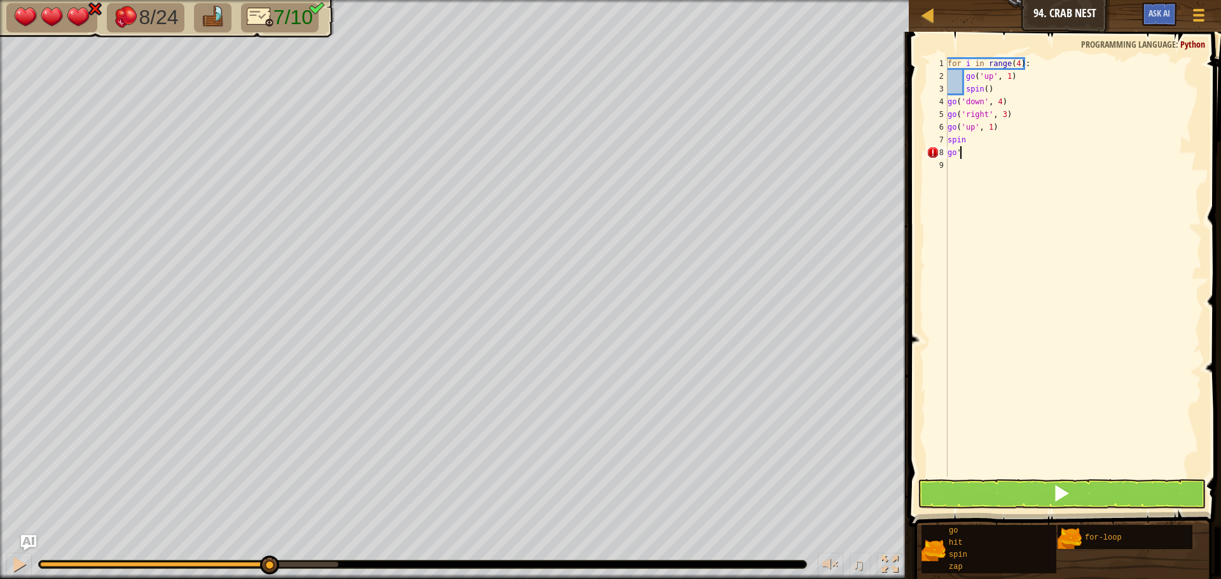
scroll to position [6, 0]
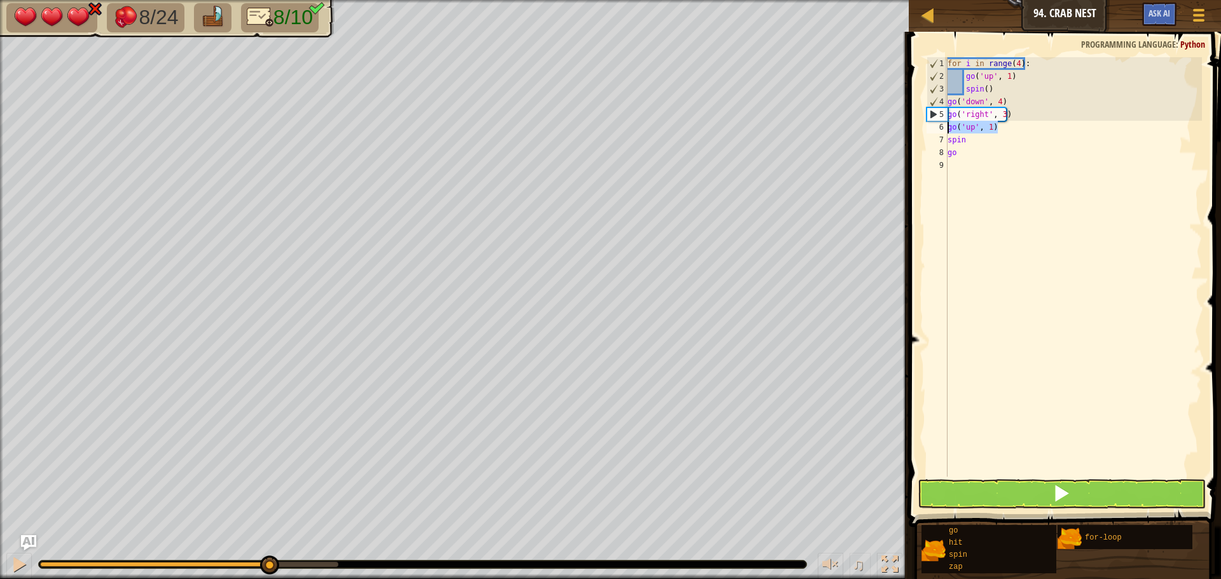
drag, startPoint x: 998, startPoint y: 131, endPoint x: 944, endPoint y: 128, distance: 54.1
click at [944, 128] on div "go 1 2 3 4 5 6 7 8 9 for i in range ( 4 ) : go ( 'up' , 1 ) spin ( ) go ( 'down…" at bounding box center [1063, 267] width 278 height 420
click at [961, 146] on div "for i in range ( 4 ) : go ( 'up' , 1 ) spin ( ) go ( 'down' , 4 ) go ( 'right' …" at bounding box center [1073, 279] width 257 height 445
type textarea "g"
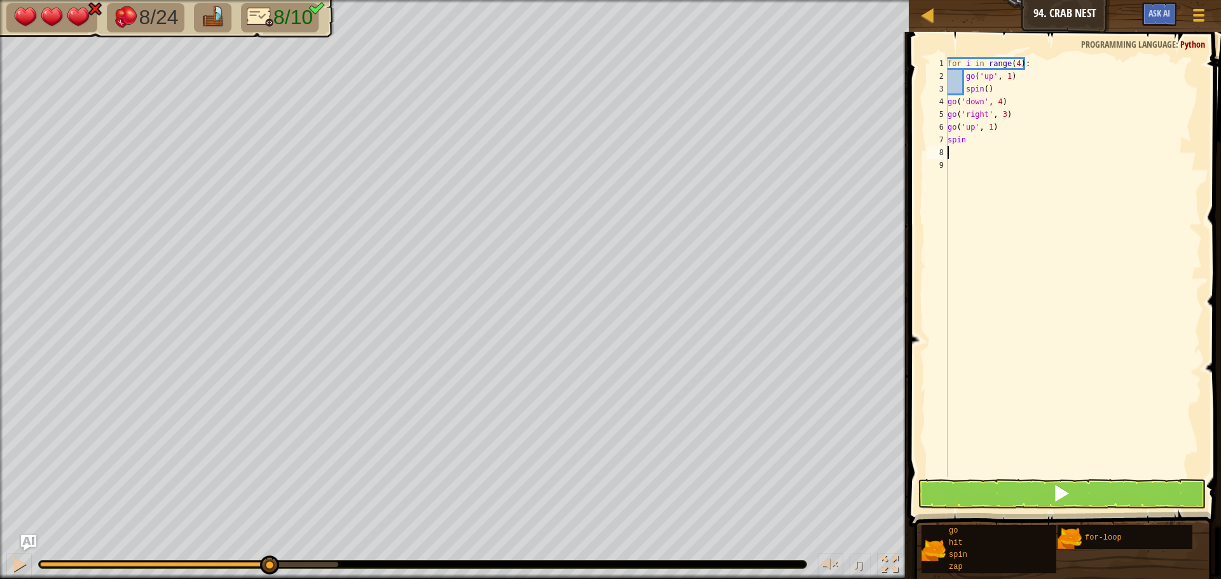
paste textarea "go('up', 1)"
type textarea "go('up', 1)"
drag, startPoint x: 948, startPoint y: 161, endPoint x: 961, endPoint y: 168, distance: 15.1
click at [951, 164] on div "for i in range ( 4 ) : go ( 'up' , 1 ) spin ( ) go ( 'down' , 4 ) go ( 'right' …" at bounding box center [1073, 279] width 257 height 445
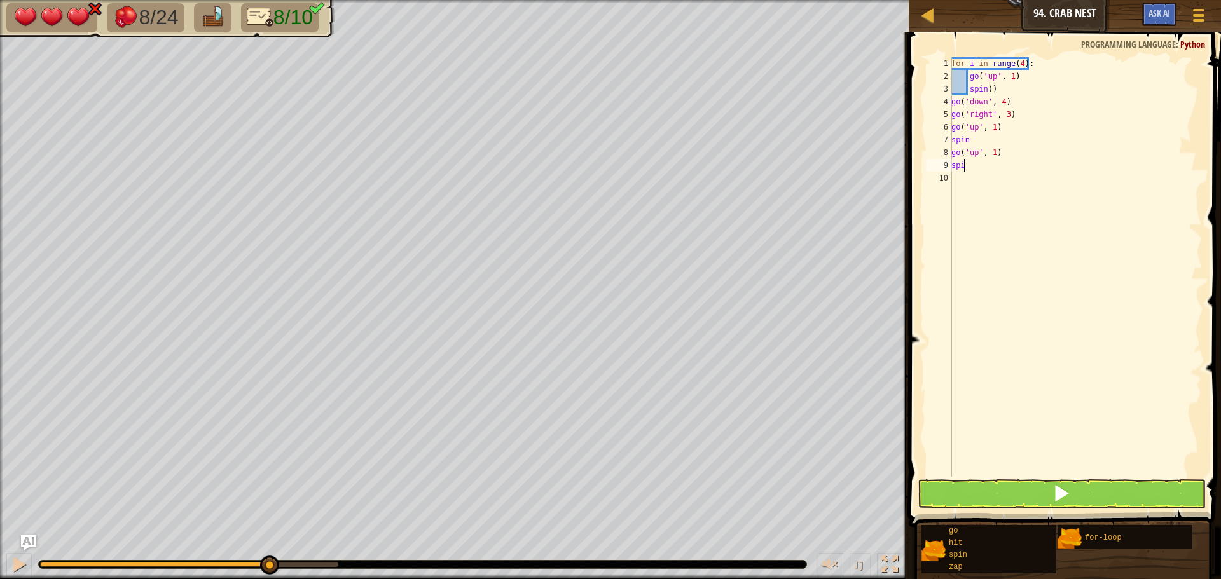
type textarea "spin"
click at [956, 181] on div "for i in range ( 4 ) : go ( 'up' , 1 ) spin ( ) go ( 'down' , 4 ) go ( 'right' …" at bounding box center [1075, 279] width 253 height 445
paste textarea "go('up', 1)"
type textarea "go('up', 1)"
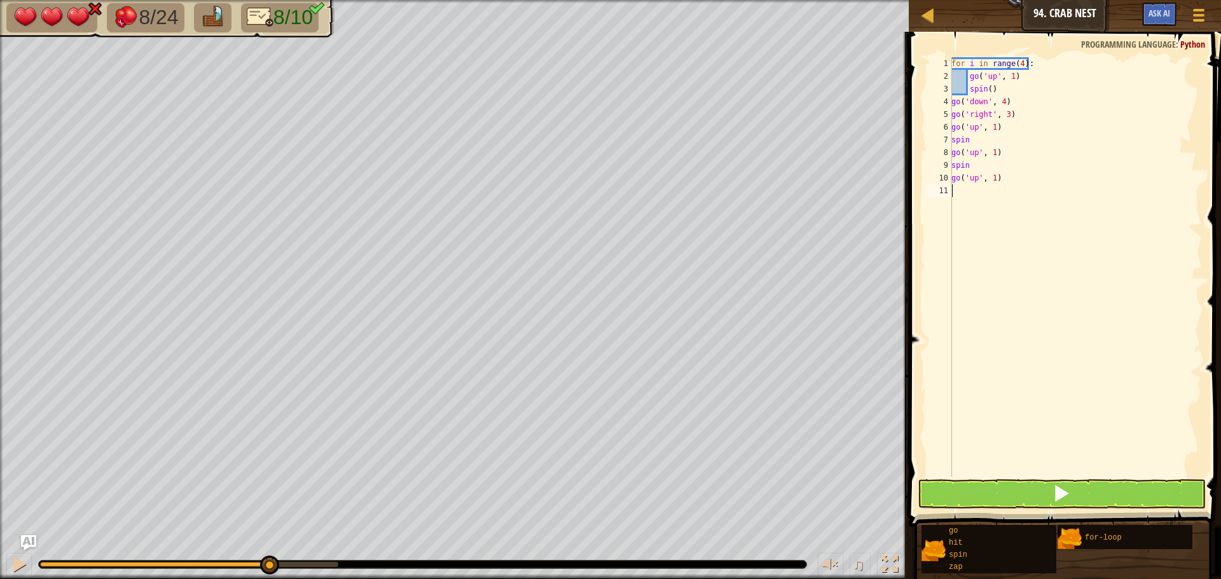
click at [970, 193] on div "for i in range ( 4 ) : go ( 'up' , 1 ) spin ( ) go ( 'down' , 4 ) go ( 'right' …" at bounding box center [1075, 279] width 253 height 445
type textarea "spin"
click at [955, 203] on div "for i in range ( 4 ) : go ( 'up' , 1 ) spin ( ) go ( 'down' , 4 ) go ( 'right' …" at bounding box center [1075, 279] width 253 height 445
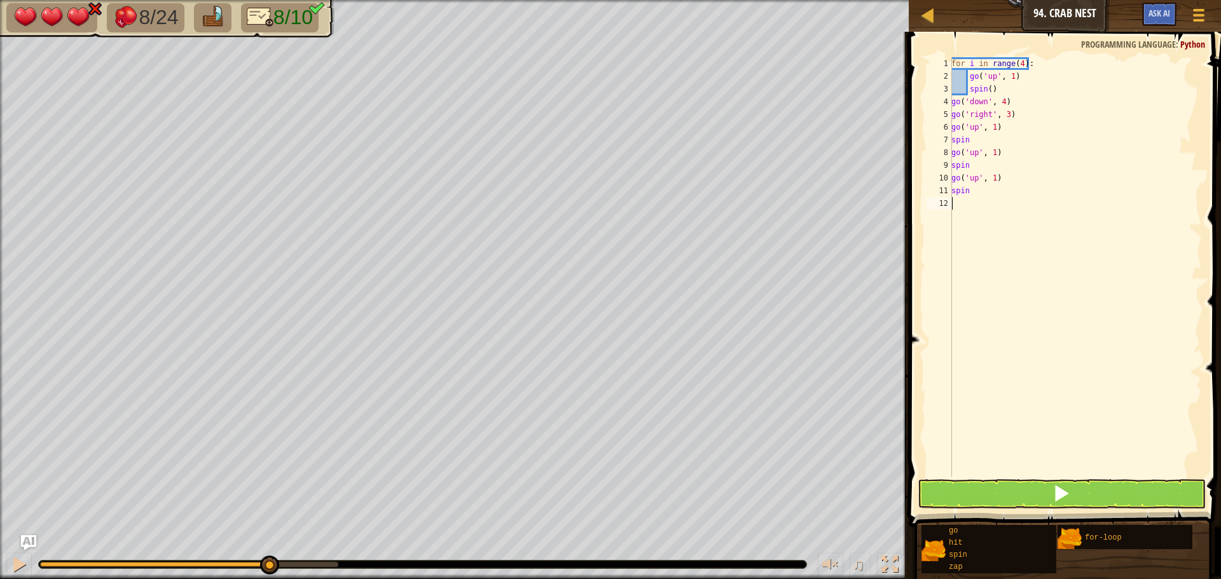
paste textarea "go('up', 1)"
type textarea "go('up', 1)"
click at [954, 217] on div "for i in range ( 4 ) : go ( 'up' , 1 ) spin ( ) go ( 'down' , 4 ) go ( 'right' …" at bounding box center [1075, 279] width 253 height 445
type textarea "spin"
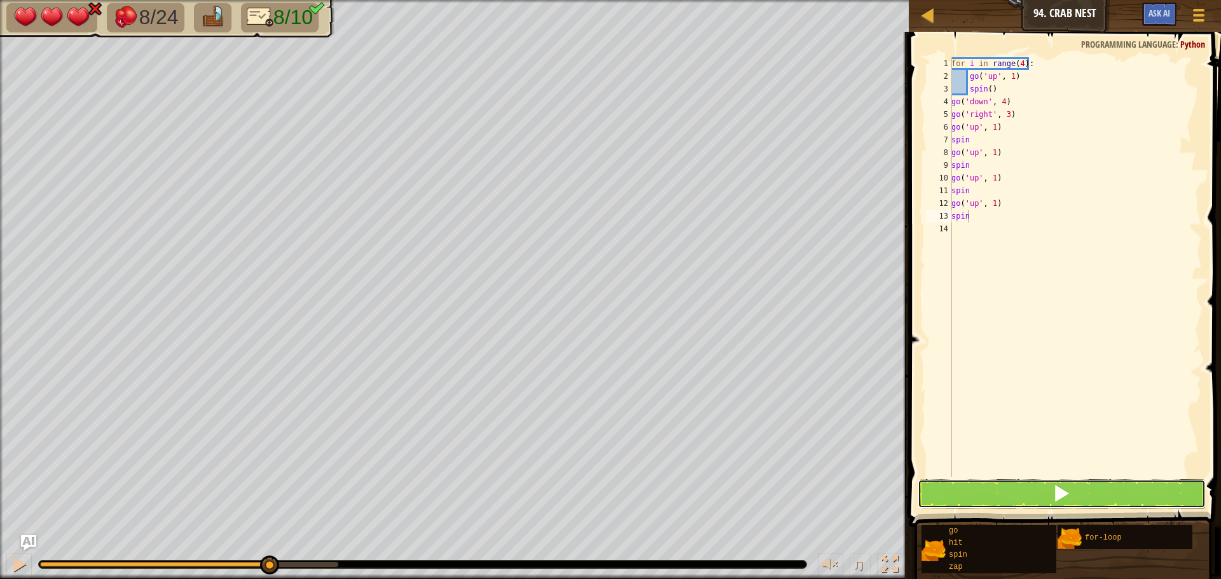
click at [1089, 492] on button at bounding box center [1061, 493] width 288 height 29
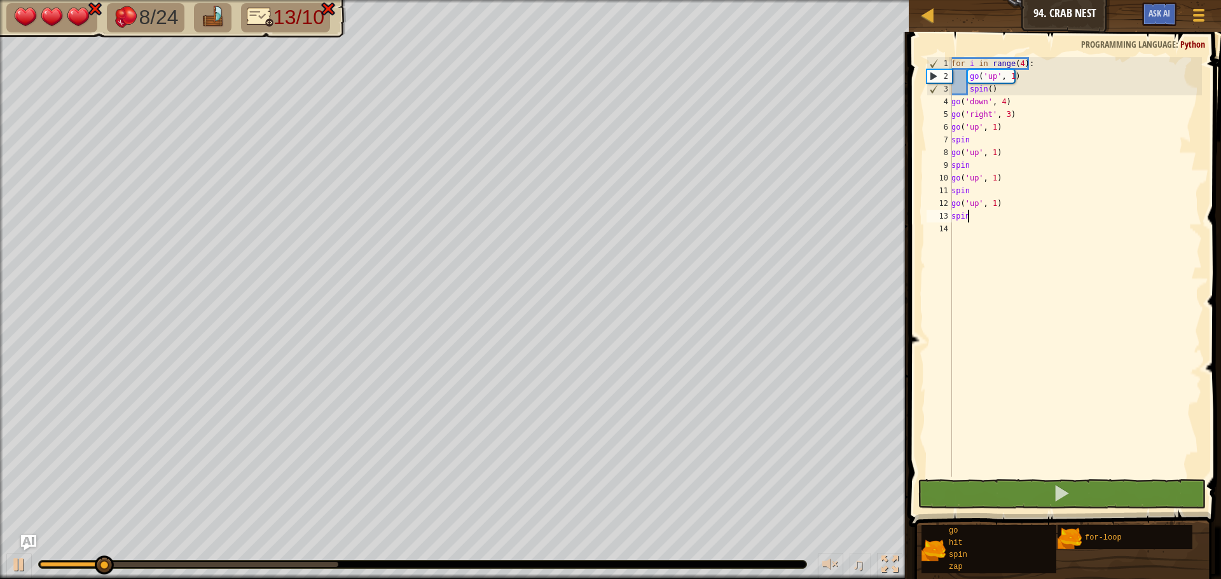
click at [951, 225] on div "14" at bounding box center [938, 229] width 25 height 13
paste textarea "go('up', 1)"
type textarea "go('up', 1)"
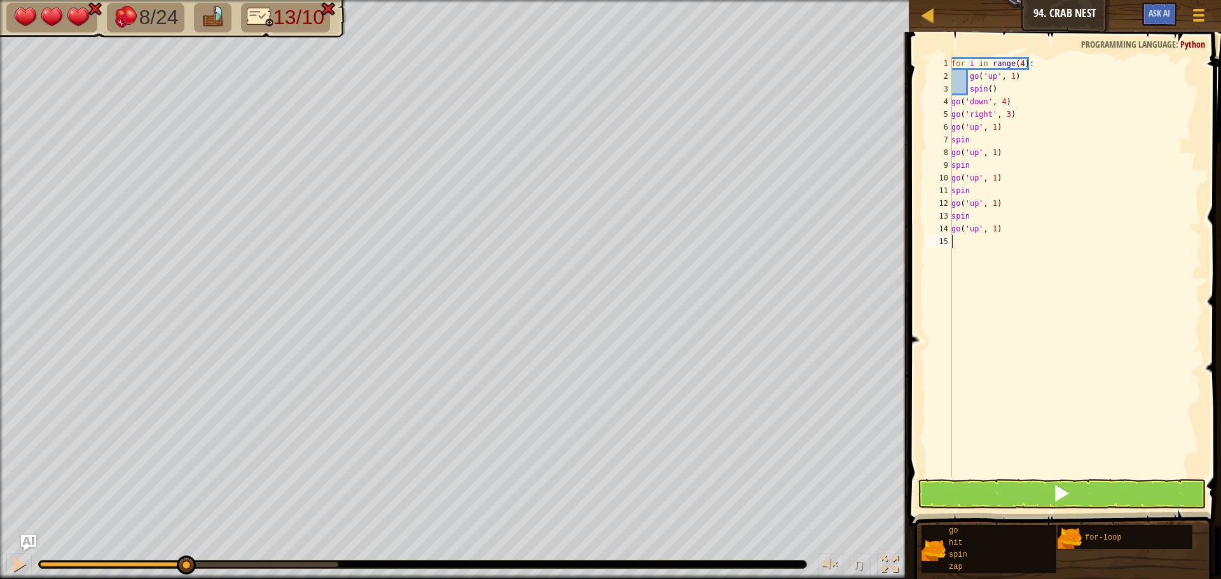
click at [959, 242] on div "for i in range ( 4 ) : go ( 'up' , 1 ) spin ( ) go ( 'down' , 4 ) go ( 'right' …" at bounding box center [1075, 279] width 253 height 445
type textarea "spin"
click at [1085, 261] on div "for i in range ( 4 ) : go ( 'up' , 1 ) spin ( ) go ( 'down' , 4 ) go ( 'right' …" at bounding box center [1075, 279] width 253 height 445
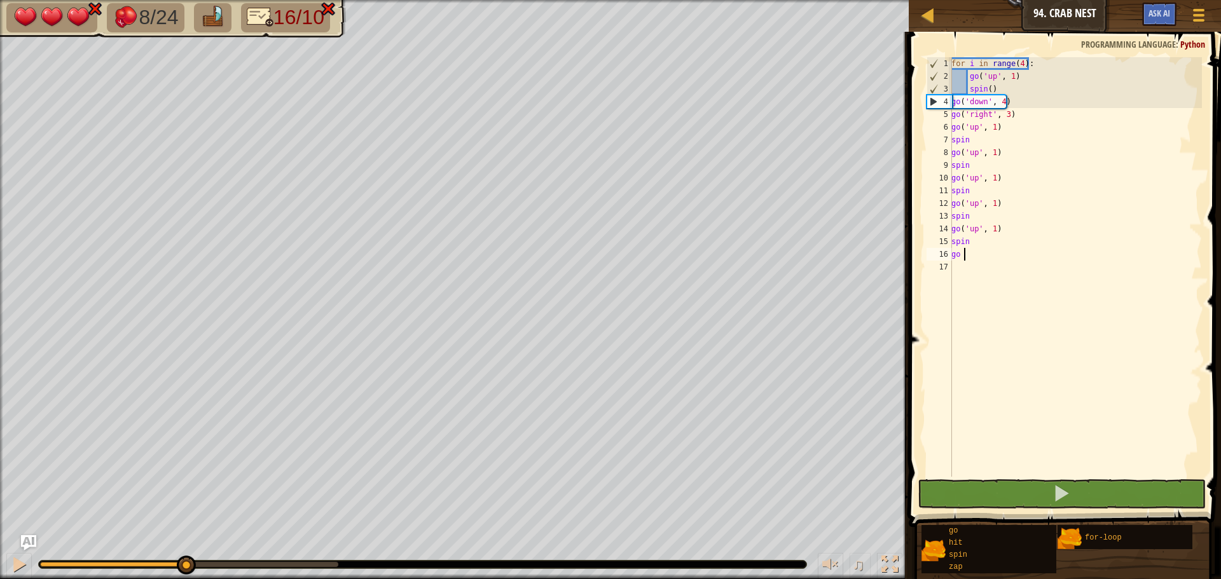
scroll to position [6, 0]
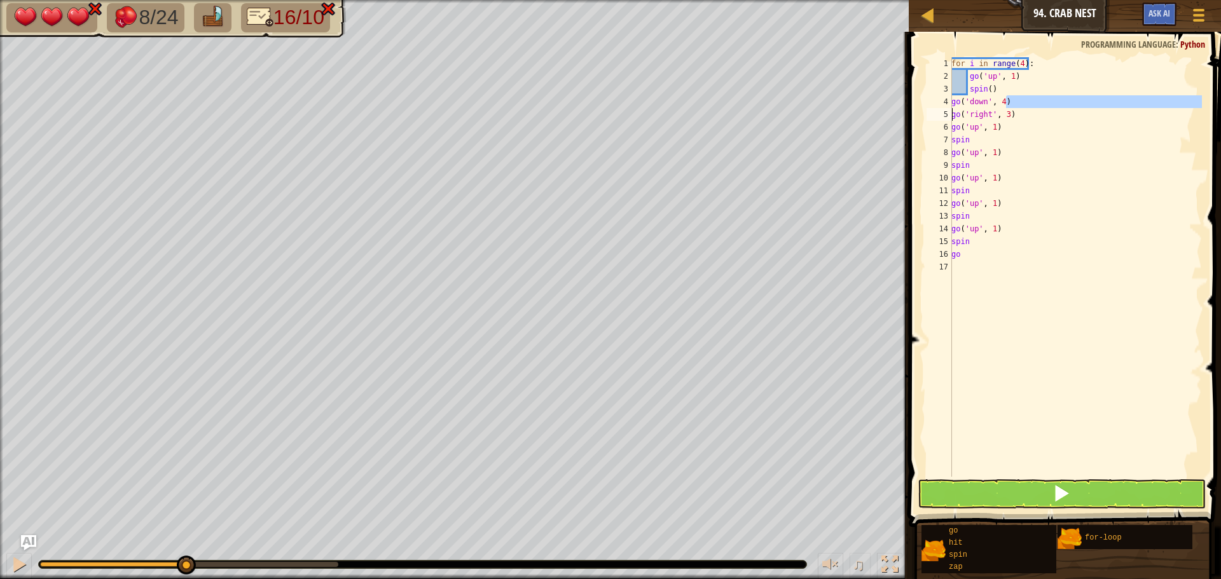
drag, startPoint x: 1015, startPoint y: 102, endPoint x: 942, endPoint y: 113, distance: 73.8
click at [942, 113] on div "go 1 2 3 4 5 6 7 8 9 10 11 12 13 14 15 16 17 for i in range ( 4 ) : go ( 'up' ,…" at bounding box center [1063, 267] width 278 height 420
click at [1009, 106] on div "for i in range ( 4 ) : go ( 'up' , 1 ) spin ( ) go ( 'down' , 4 ) go ( 'right' …" at bounding box center [1075, 267] width 253 height 420
drag, startPoint x: 1003, startPoint y: 103, endPoint x: 948, endPoint y: 107, distance: 55.4
click at [948, 107] on div "go('down', 4) 1 2 3 4 5 6 7 8 9 10 11 12 13 14 15 16 17 for i in range ( 4 ) : …" at bounding box center [1063, 267] width 278 height 420
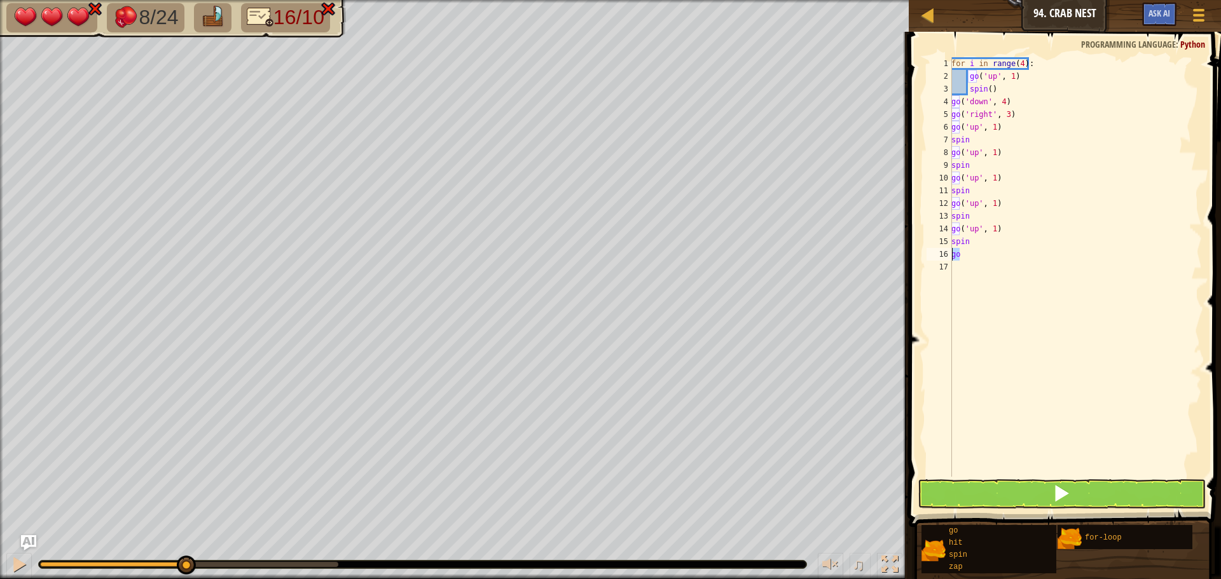
drag, startPoint x: 967, startPoint y: 257, endPoint x: 946, endPoint y: 257, distance: 21.0
click at [946, 257] on div "go('down', 4) 1 2 3 4 5 6 7 8 9 10 11 12 13 14 15 16 17 for i in range ( 4 ) : …" at bounding box center [1063, 267] width 278 height 420
type textarea "go"
paste textarea "go('down', 4"
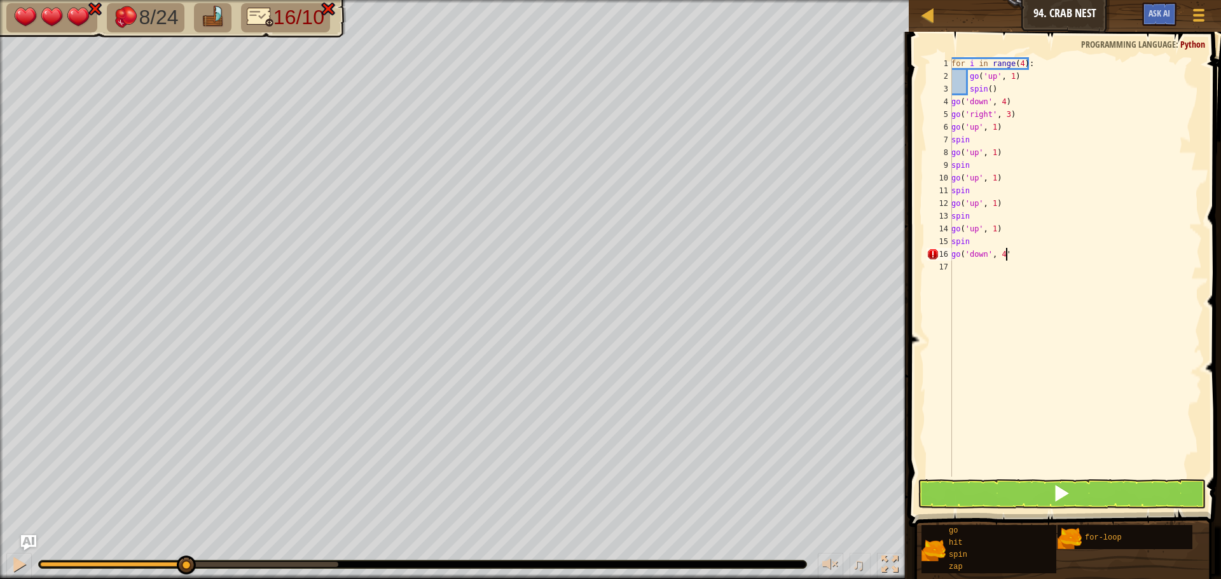
type textarea "go('down', 4"
click at [930, 13] on div at bounding box center [928, 15] width 16 height 16
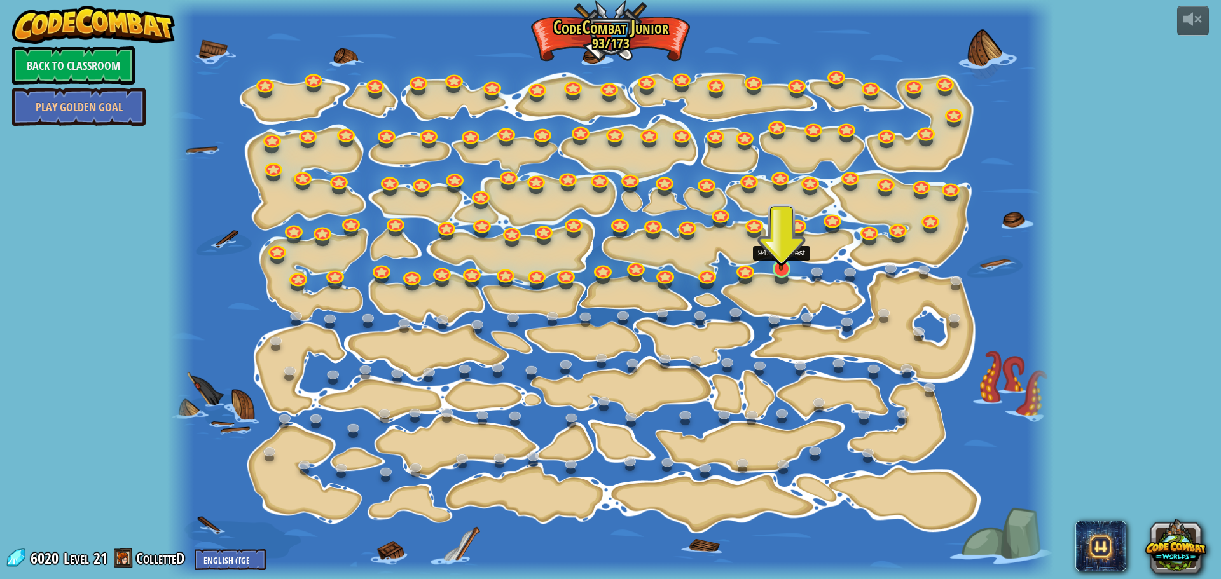
click at [777, 270] on img at bounding box center [781, 243] width 24 height 54
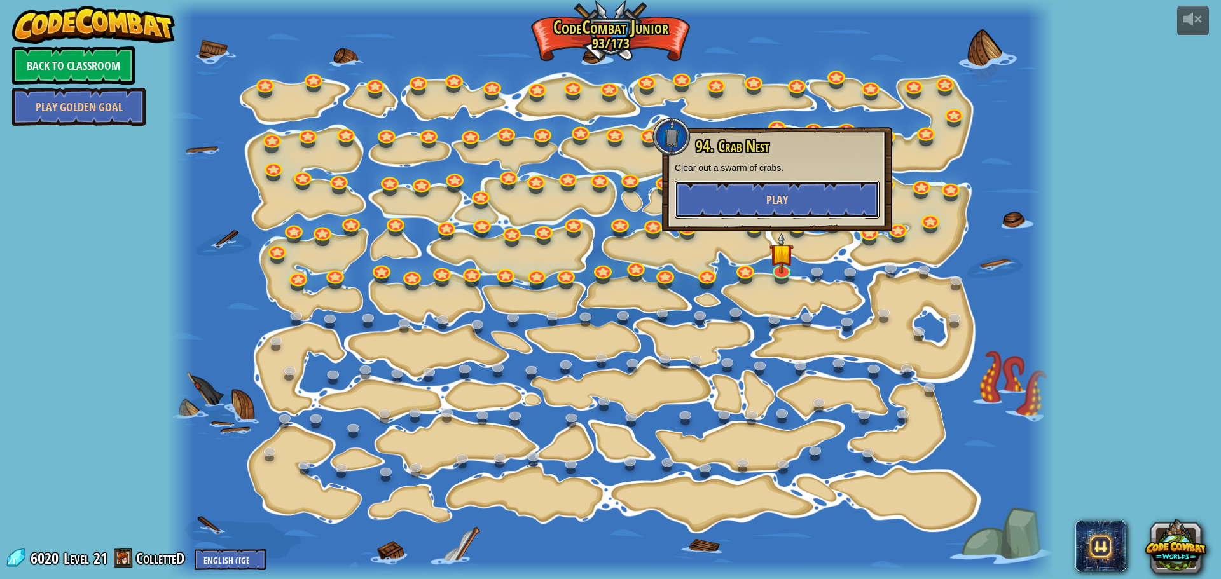
drag, startPoint x: 798, startPoint y: 195, endPoint x: 797, endPoint y: 189, distance: 6.5
click at [797, 189] on button "Play" at bounding box center [777, 200] width 205 height 38
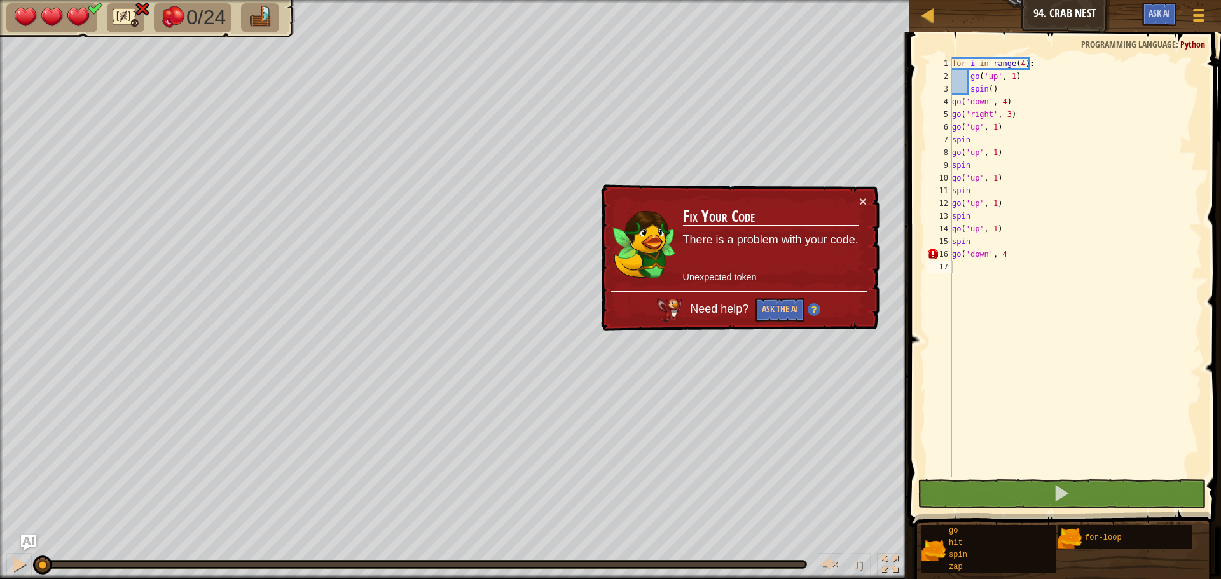
click at [867, 197] on div "× Fix Your Code There is a problem with your code. Unexpected token Need help? …" at bounding box center [738, 257] width 281 height 147
drag, startPoint x: 860, startPoint y: 200, endPoint x: 870, endPoint y: 208, distance: 13.1
click at [867, 208] on div "× Fix Your Code There is a problem with your code. Unexpected token Need help? …" at bounding box center [738, 257] width 281 height 147
click at [865, 207] on button "×" at bounding box center [863, 201] width 8 height 13
drag, startPoint x: 1004, startPoint y: 252, endPoint x: 956, endPoint y: 259, distance: 48.2
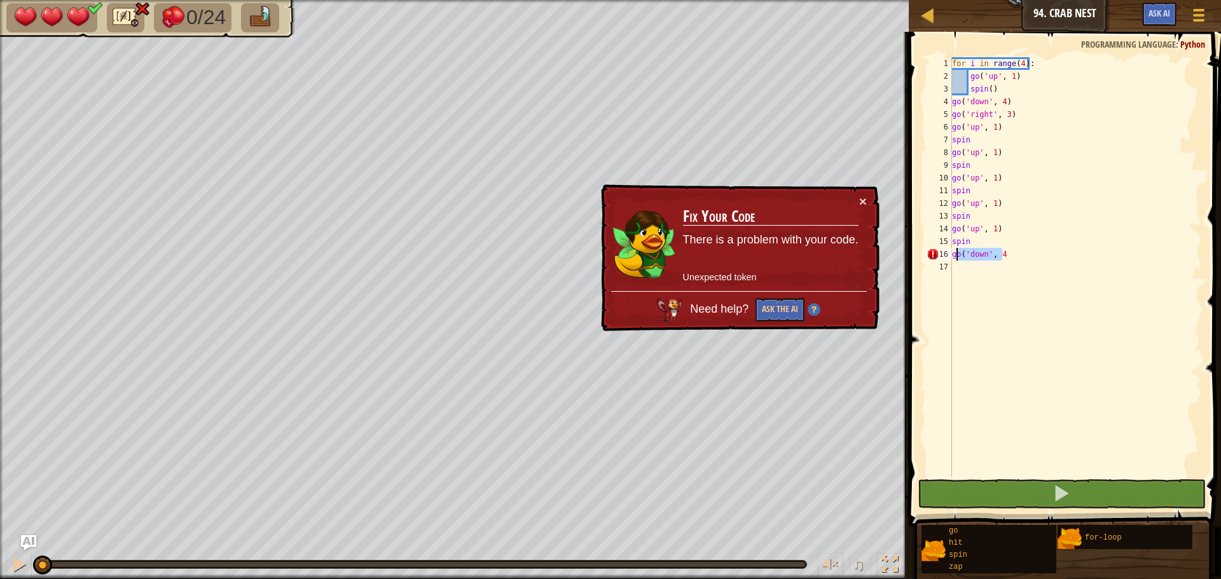
click at [956, 259] on div "for i in range ( 4 ) : go ( 'up' , 1 ) spin ( ) go ( 'down' , 4 ) go ( 'right' …" at bounding box center [1075, 279] width 252 height 445
type textarea "g"
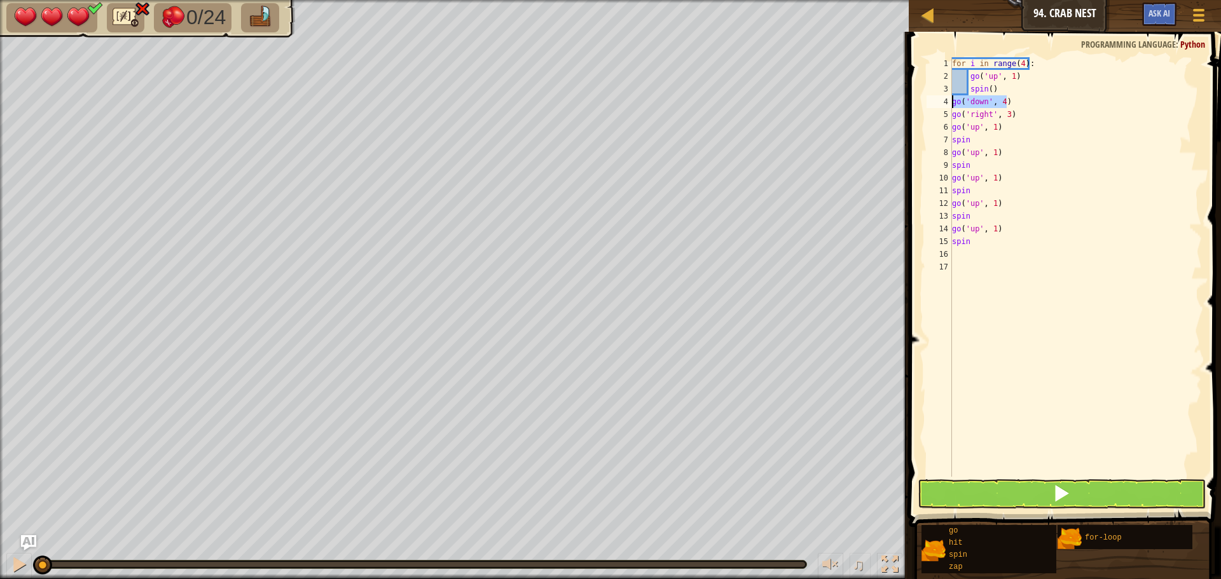
drag, startPoint x: 1009, startPoint y: 104, endPoint x: 947, endPoint y: 107, distance: 61.8
click at [947, 107] on div "1 2 3 4 5 6 7 8 9 10 11 12 13 14 15 16 17 for i in range ( 4 ) : go ( 'up' , 1 …" at bounding box center [1063, 267] width 278 height 420
type textarea "go('down', 4)"
click at [952, 253] on div "for i in range ( 4 ) : go ( 'up' , 1 ) spin ( ) go ( 'down' , 4 ) go ( 'right' …" at bounding box center [1075, 279] width 252 height 445
paste textarea "go('down', 4)"
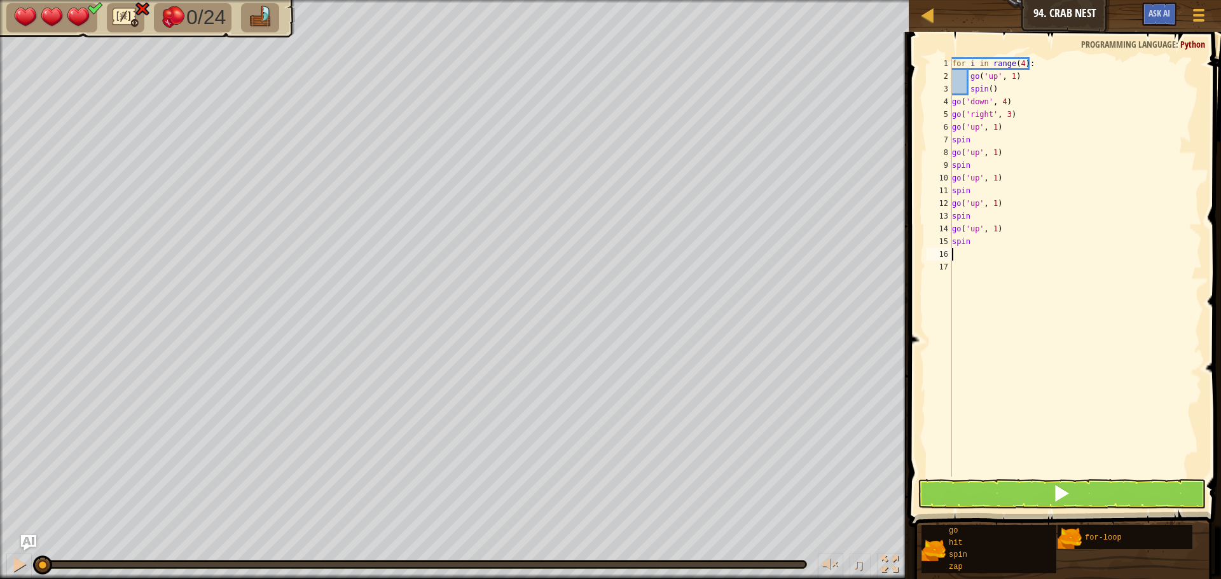
type textarea "go('down', 4)"
click at [952, 266] on div "for i in range ( 4 ) : go ( 'up' , 1 ) spin ( ) go ( 'down' , 4 ) go ( 'right' …" at bounding box center [1075, 279] width 252 height 445
drag, startPoint x: 1012, startPoint y: 113, endPoint x: 953, endPoint y: 114, distance: 59.1
click at [953, 114] on div "for i in range ( 4 ) : go ( 'up' , 1 ) spin ( ) go ( 'down' , 4 ) go ( 'right' …" at bounding box center [1075, 279] width 252 height 445
type textarea "go('right', 3)"
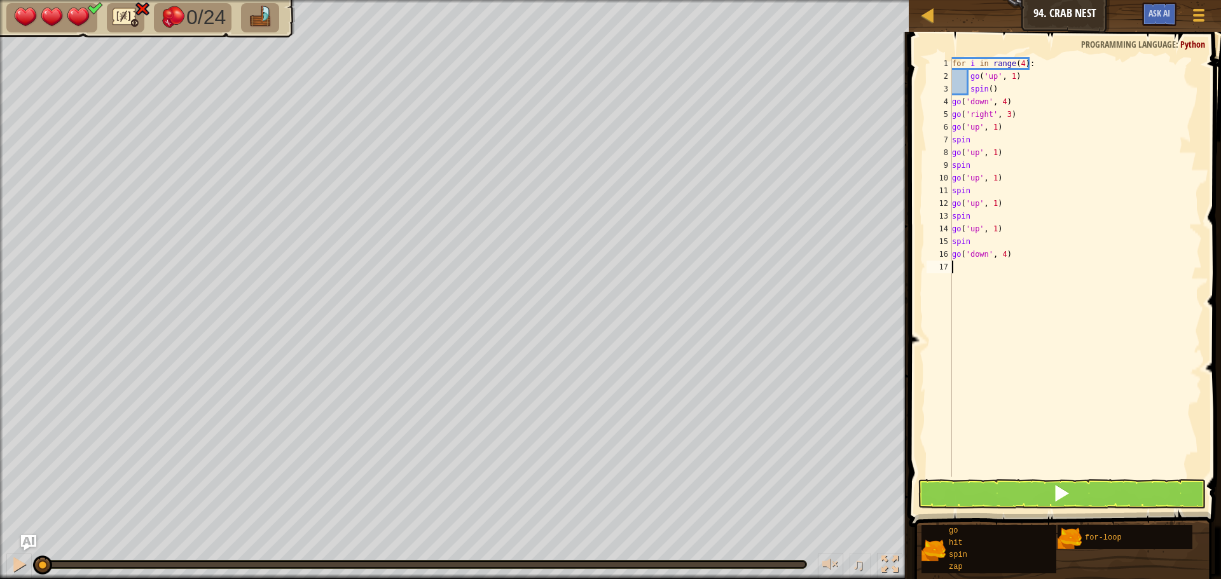
click at [959, 267] on div "for i in range ( 4 ) : go ( 'up' , 1 ) spin ( ) go ( 'down' , 4 ) go ( 'right' …" at bounding box center [1075, 279] width 252 height 445
paste textarea "go('right', 3)"
drag, startPoint x: 1111, startPoint y: 205, endPoint x: 1113, endPoint y: 186, distance: 19.2
click at [1113, 193] on div "for i in range ( 4 ) : go ( 'up' , 1 ) spin ( ) go ( 'down' , 4 ) go ( 'right' …" at bounding box center [1075, 279] width 252 height 445
drag, startPoint x: 949, startPoint y: 124, endPoint x: 963, endPoint y: 128, distance: 14.5
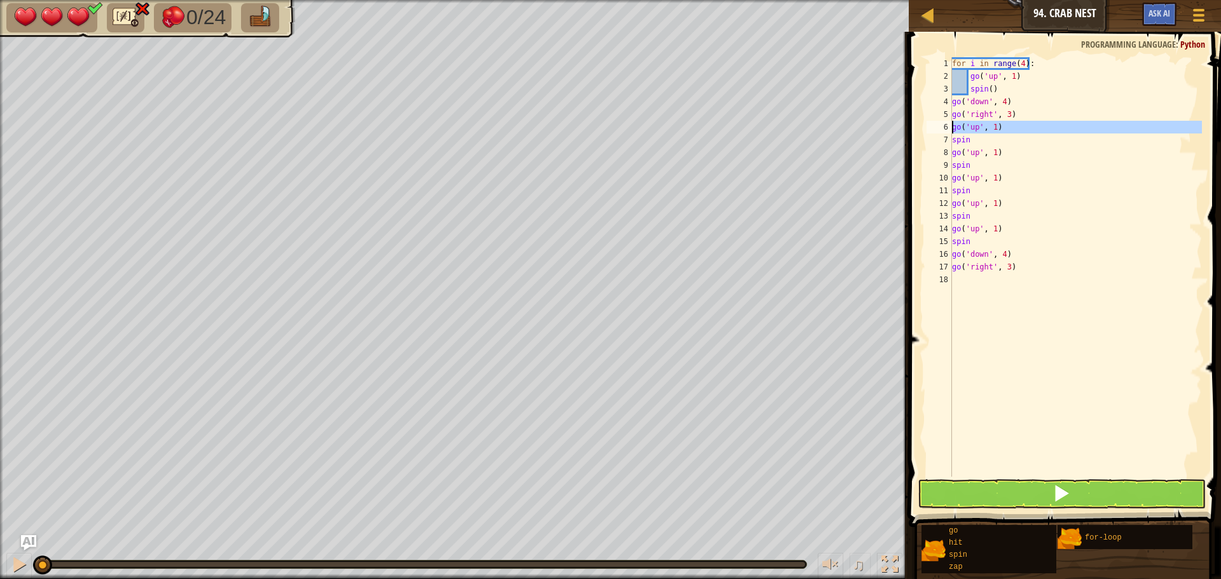
click at [963, 128] on div "spin go('up', 1) 1 2 3 4 5 6 7 8 9 10 11 12 13 14 15 16 17 18 for i in range ( …" at bounding box center [1063, 267] width 278 height 420
type textarea "go('up', 1) spin"
click at [955, 276] on div "for i in range ( 4 ) : go ( 'up' , 1 ) spin ( ) go ( 'down' , 4 ) go ( 'right' …" at bounding box center [1075, 279] width 252 height 445
paste textarea "s"
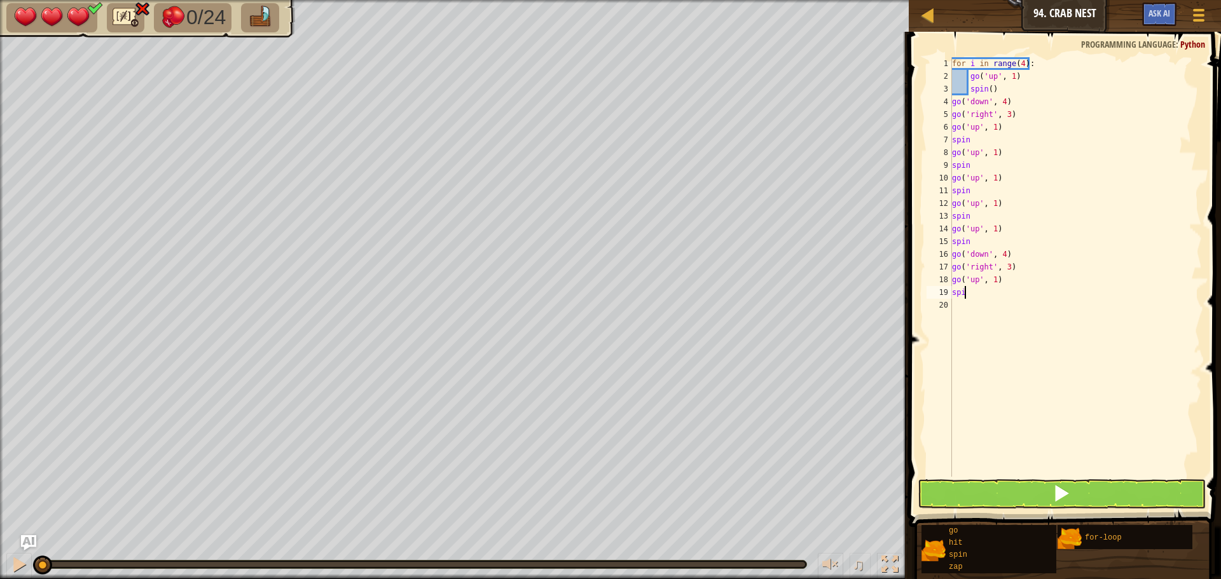
type textarea "spin"
paste textarea
click at [964, 290] on div "for i in range ( 4 ) : go ( 'up' , 1 ) spin ( ) go ( 'down' , 4 ) go ( 'right' …" at bounding box center [1075, 279] width 252 height 445
click at [966, 290] on div "for i in range ( 4 ) : go ( 'up' , 1 ) spin ( ) go ( 'down' , 4 ) go ( 'right' …" at bounding box center [1075, 279] width 252 height 445
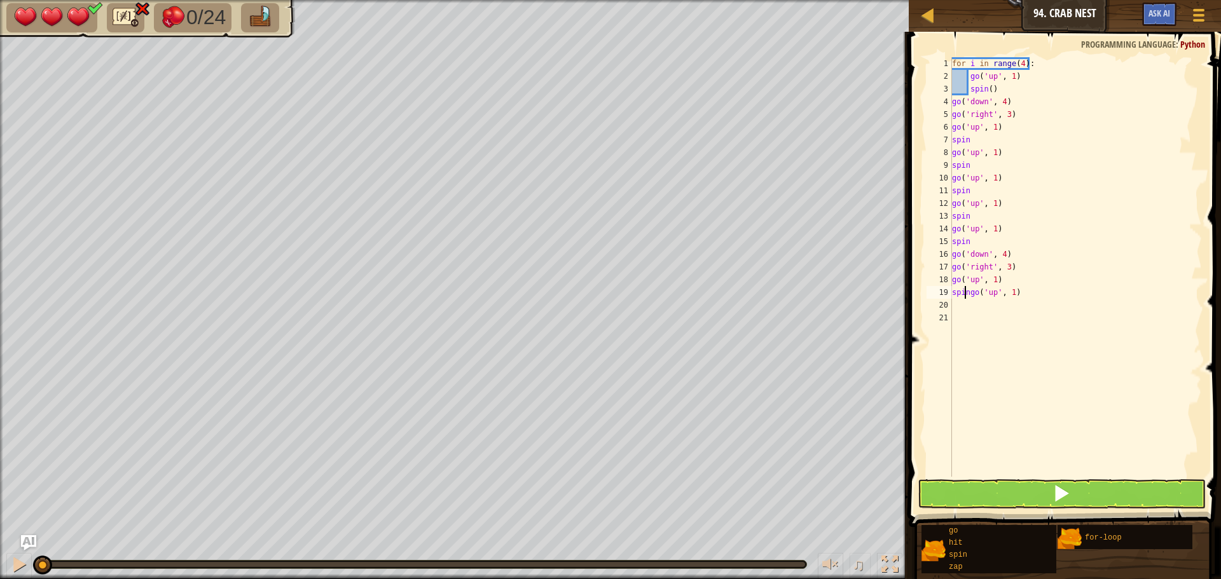
click at [969, 293] on div "for i in range ( 4 ) : go ( 'up' , 1 ) spin ( ) go ( 'down' , 4 ) go ( 'right' …" at bounding box center [1075, 279] width 252 height 445
type textarea "go('up', 1)"
drag, startPoint x: 1001, startPoint y: 294, endPoint x: 947, endPoint y: 297, distance: 54.7
click at [947, 297] on div "go('up', 1) 1 2 3 4 5 6 7 8 9 10 11 12 13 14 15 16 17 18 19 20 21 for i in rang…" at bounding box center [1063, 267] width 278 height 420
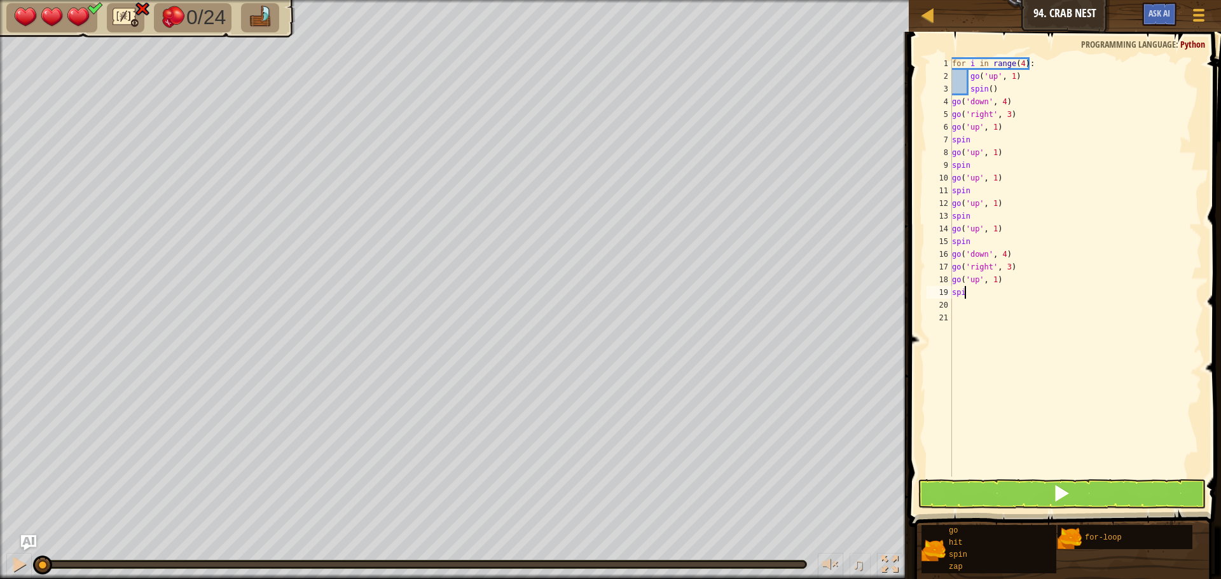
type textarea "spin"
paste textarea "s"
type textarea "spin"
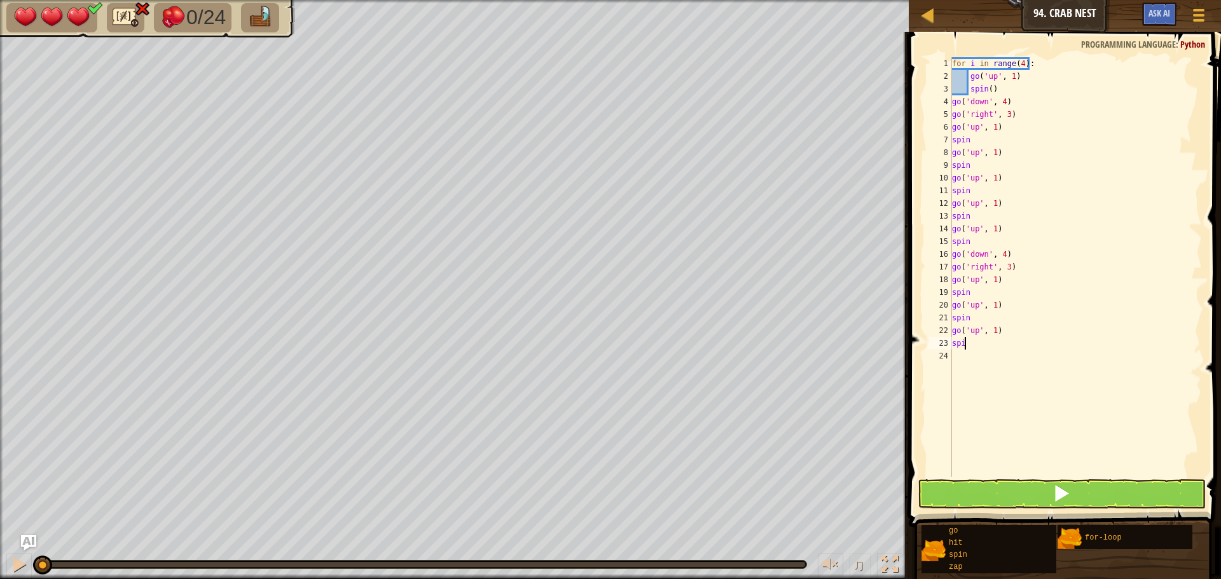
type textarea "spin"
click at [943, 500] on button at bounding box center [1061, 493] width 288 height 29
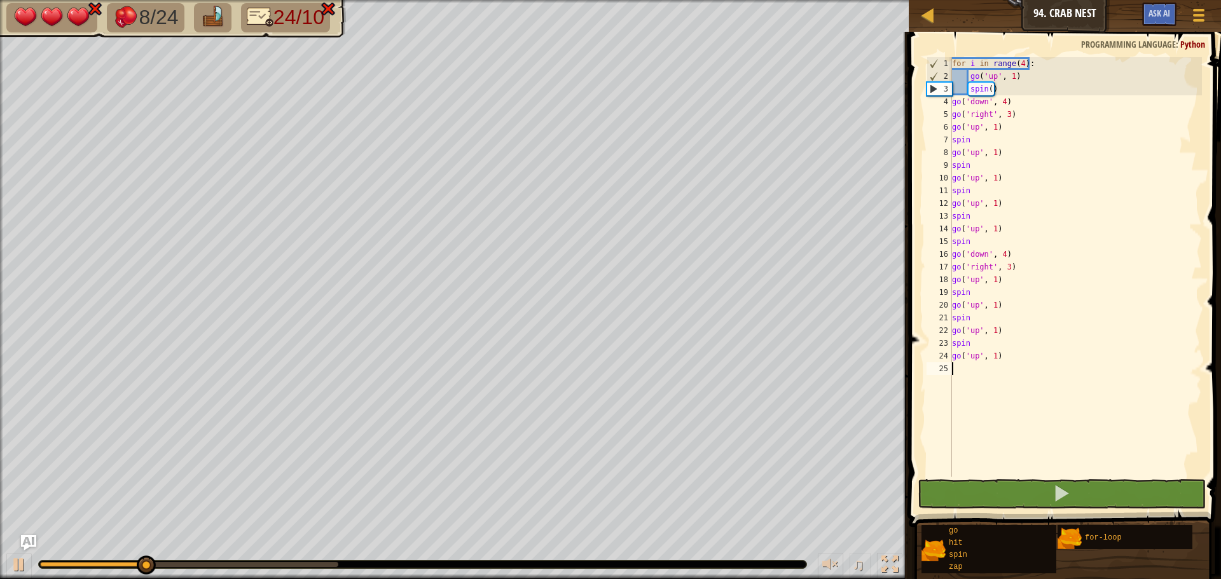
drag, startPoint x: 995, startPoint y: 393, endPoint x: 1055, endPoint y: 415, distance: 64.4
click at [1014, 404] on div "for i in range ( 4 ) : go ( 'up' , 1 ) spin ( ) go ( 'down' , 4 ) go ( 'right' …" at bounding box center [1075, 279] width 252 height 445
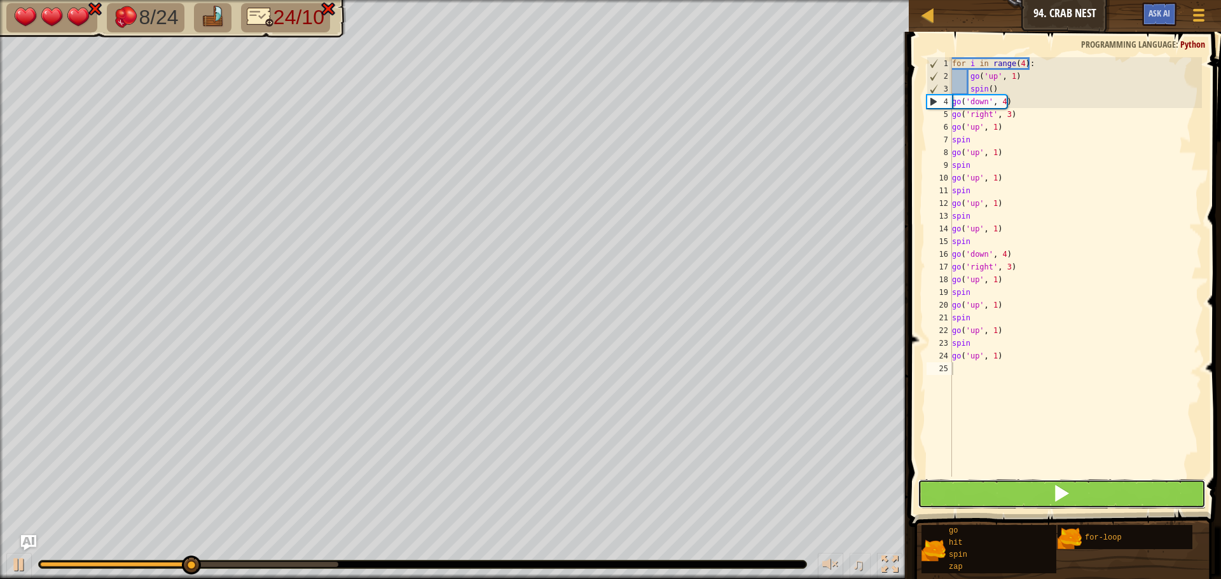
click at [1025, 495] on button at bounding box center [1061, 493] width 288 height 29
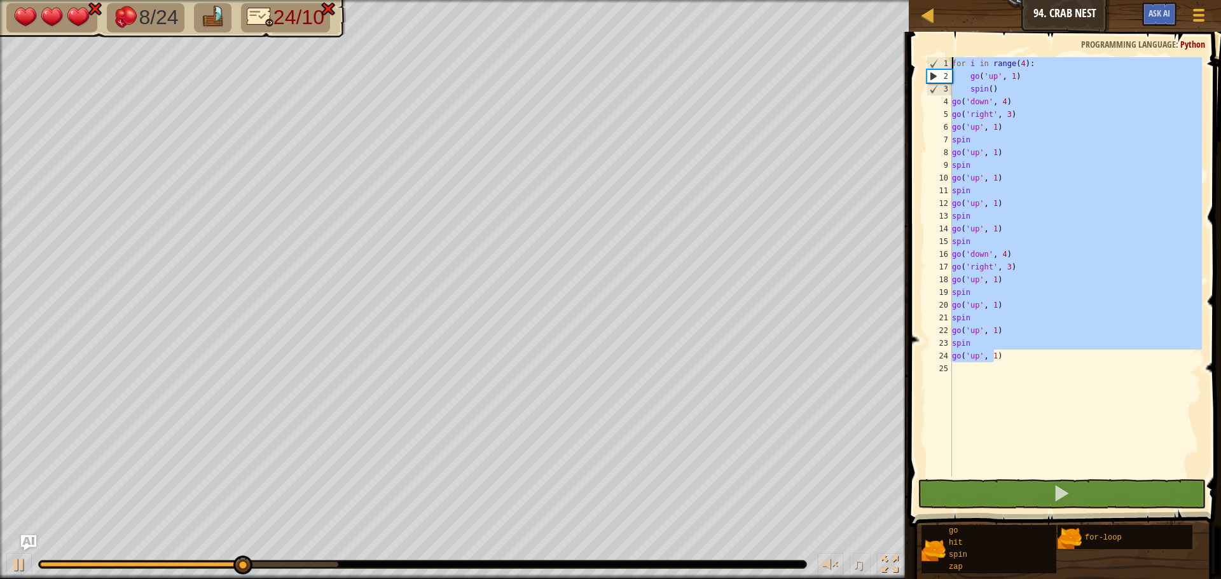
drag, startPoint x: 993, startPoint y: 356, endPoint x: 992, endPoint y: -57, distance: 413.3
click at [992, 0] on html "Map Junior 94. Crab Nest Game Menu Ask AI 1 ההההההההההההההההההההההההההההההההההה…" at bounding box center [610, 0] width 1221 height 0
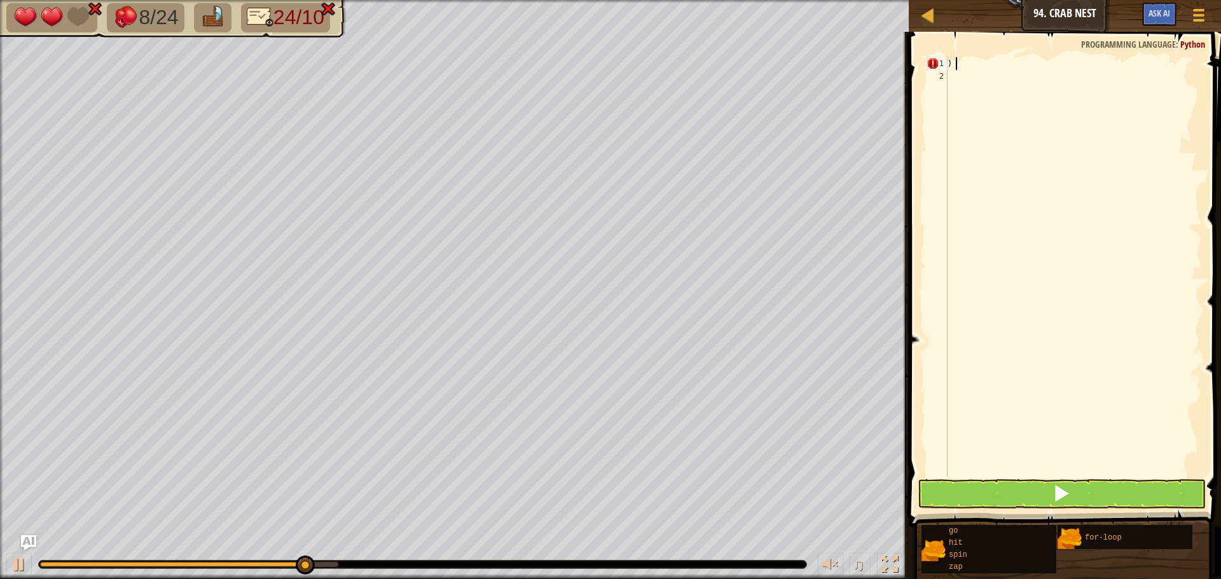
click at [955, 64] on div ")" at bounding box center [1073, 279] width 257 height 445
type textarea ")"
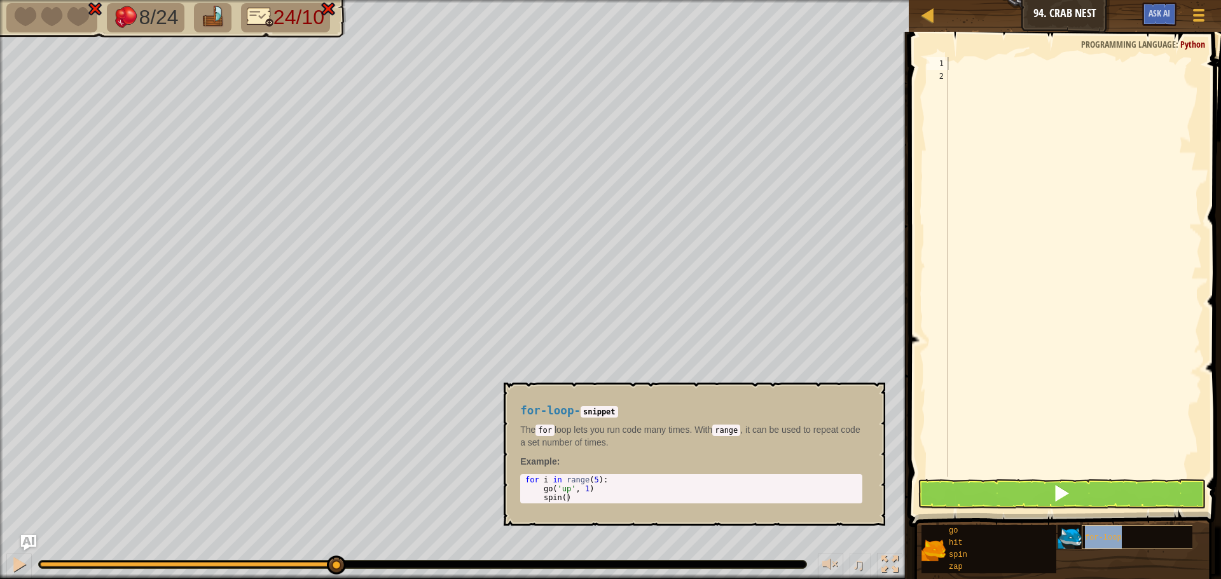
click at [1094, 533] on span "for-loop" at bounding box center [1103, 537] width 37 height 9
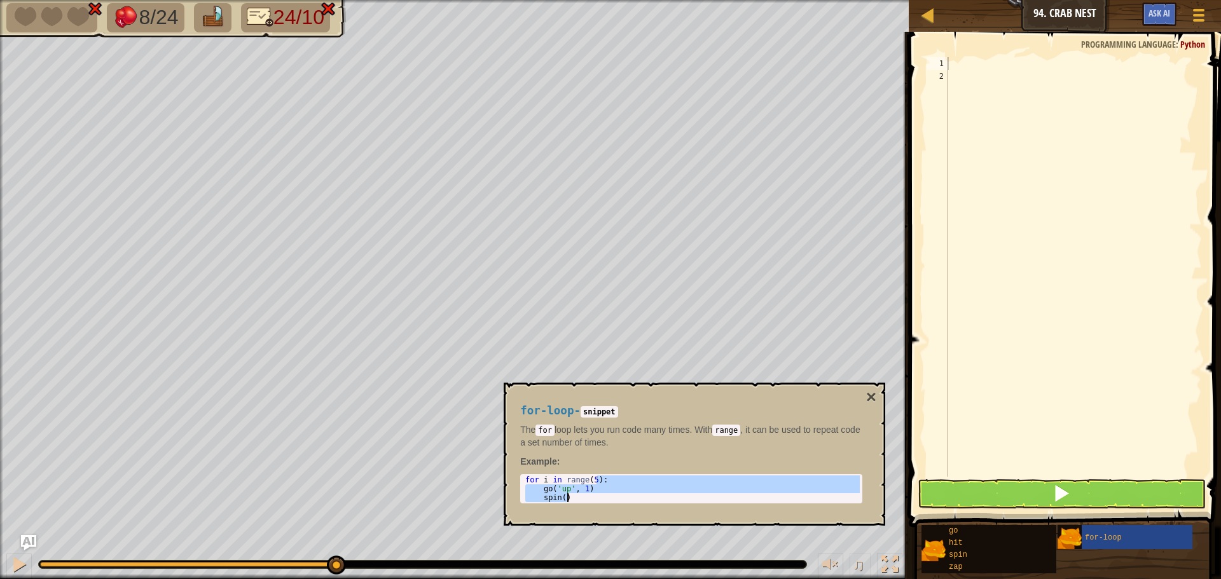
drag, startPoint x: 596, startPoint y: 484, endPoint x: 612, endPoint y: 481, distance: 15.6
click at [611, 498] on div "for i in range ( 5 ) : go ( 'up' , 1 ) spin ( )" at bounding box center [691, 498] width 337 height 45
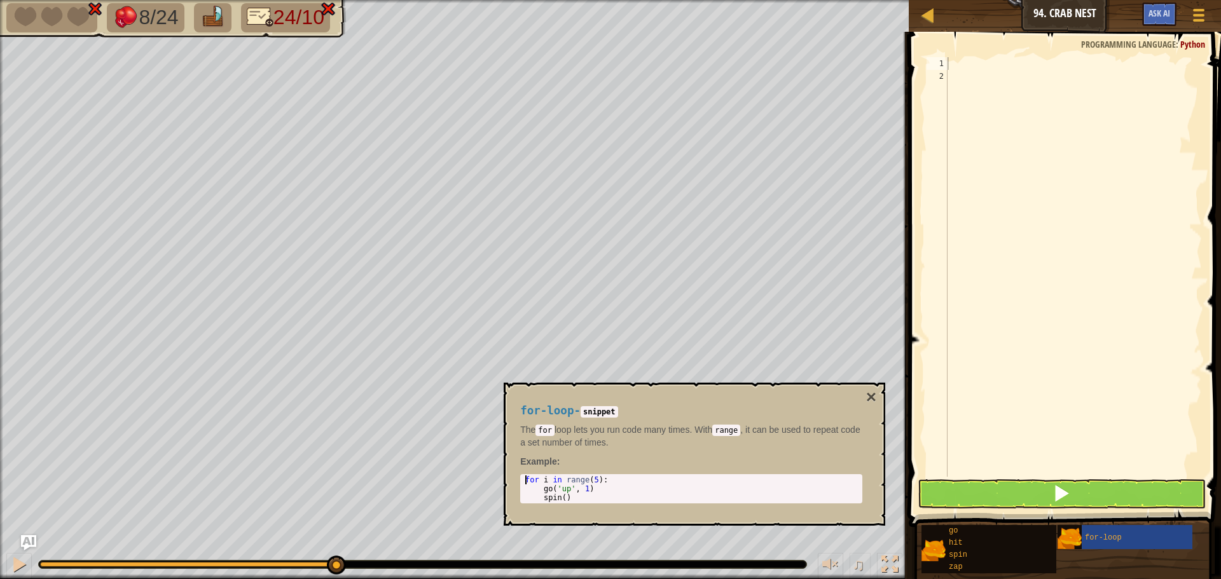
click at [600, 476] on div "for i in range ( 5 ) : go ( 'up' , 1 ) spin ( )" at bounding box center [691, 498] width 337 height 45
drag, startPoint x: 588, startPoint y: 491, endPoint x: 578, endPoint y: 492, distance: 10.3
click at [579, 493] on div "for i in range ( 5 ) : go ( 'up' , 1 ) spin ( )" at bounding box center [691, 498] width 337 height 45
click at [600, 492] on div "for i in range ( 5 ) : go ( 'up' , 1 ) spin ( )" at bounding box center [691, 489] width 337 height 27
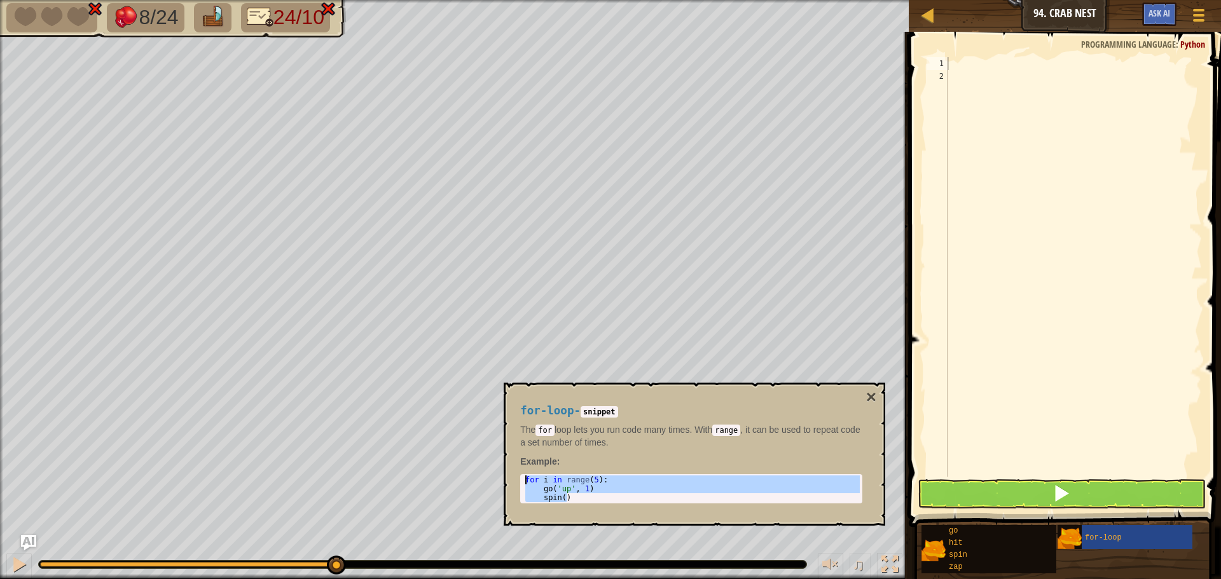
drag, startPoint x: 577, startPoint y: 498, endPoint x: 515, endPoint y: 477, distance: 65.7
click at [515, 477] on div "for-loop - snippet The for loop lets you run code many times. With range , it c…" at bounding box center [691, 454] width 360 height 123
type textarea "for i in range(5): go('up', 1)"
drag, startPoint x: 966, startPoint y: 55, endPoint x: 940, endPoint y: 54, distance: 26.1
click at [963, 57] on span at bounding box center [1066, 261] width 322 height 533
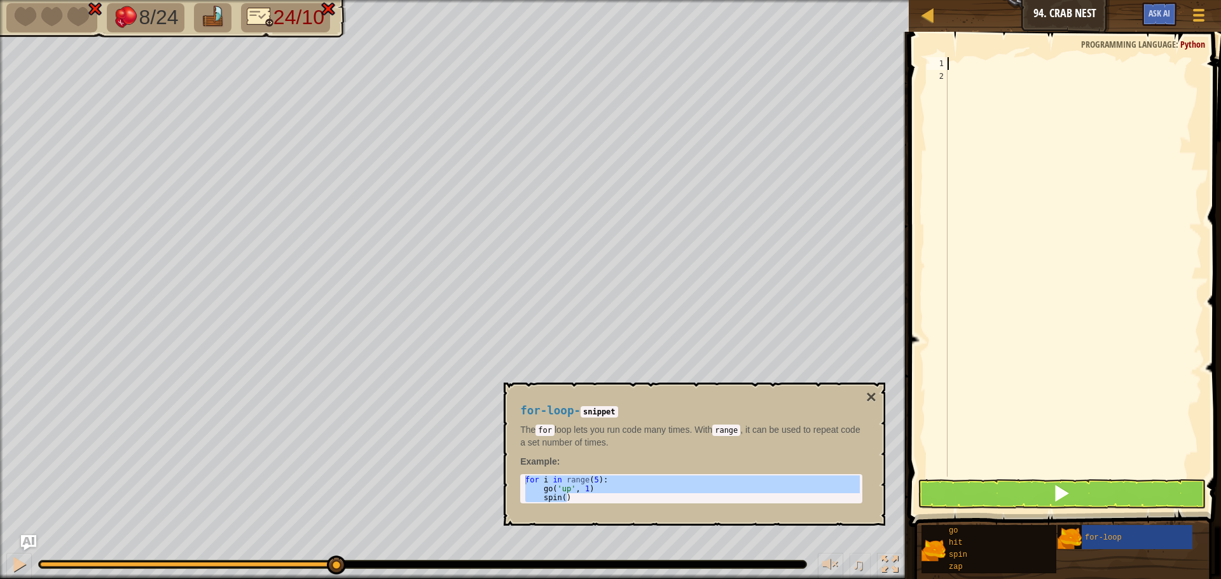
paste textarea "spin()"
click at [1013, 65] on div "for i in range ( 5 ) : go ( 'up' , 1 ) spin ( )" at bounding box center [1073, 279] width 257 height 445
type textarea "for i in range(4):"
drag, startPoint x: 1066, startPoint y: 135, endPoint x: 1064, endPoint y: 142, distance: 7.9
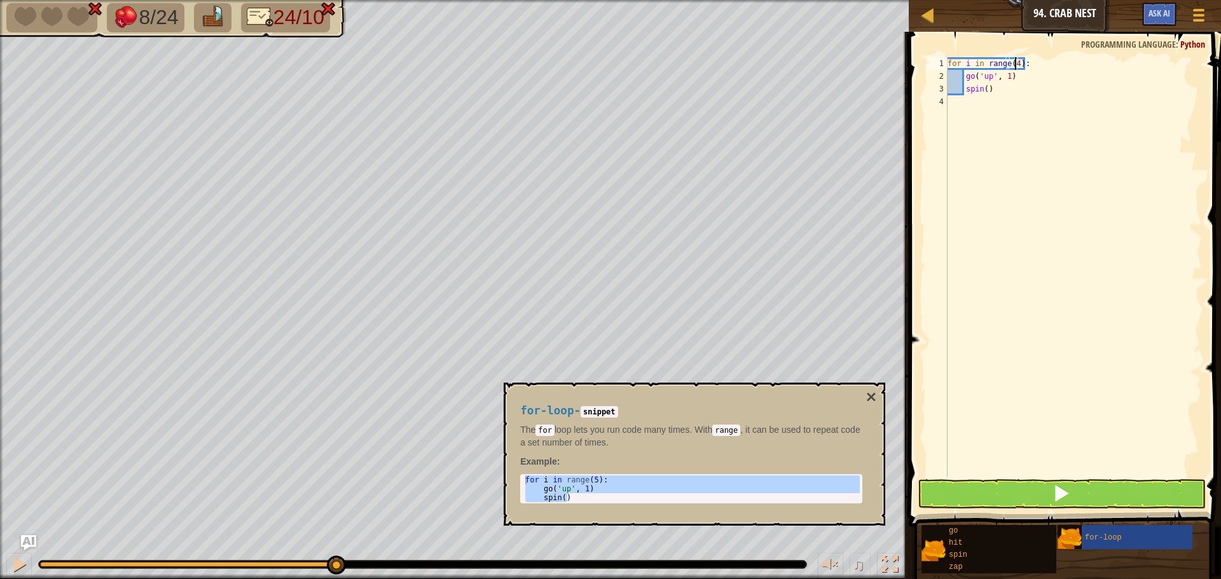
click at [1064, 142] on div "for i in range ( 4 ) : go ( 'up' , 1 ) spin ( )" at bounding box center [1073, 279] width 257 height 445
type textarea "down"
click at [954, 530] on span "go" at bounding box center [953, 530] width 9 height 9
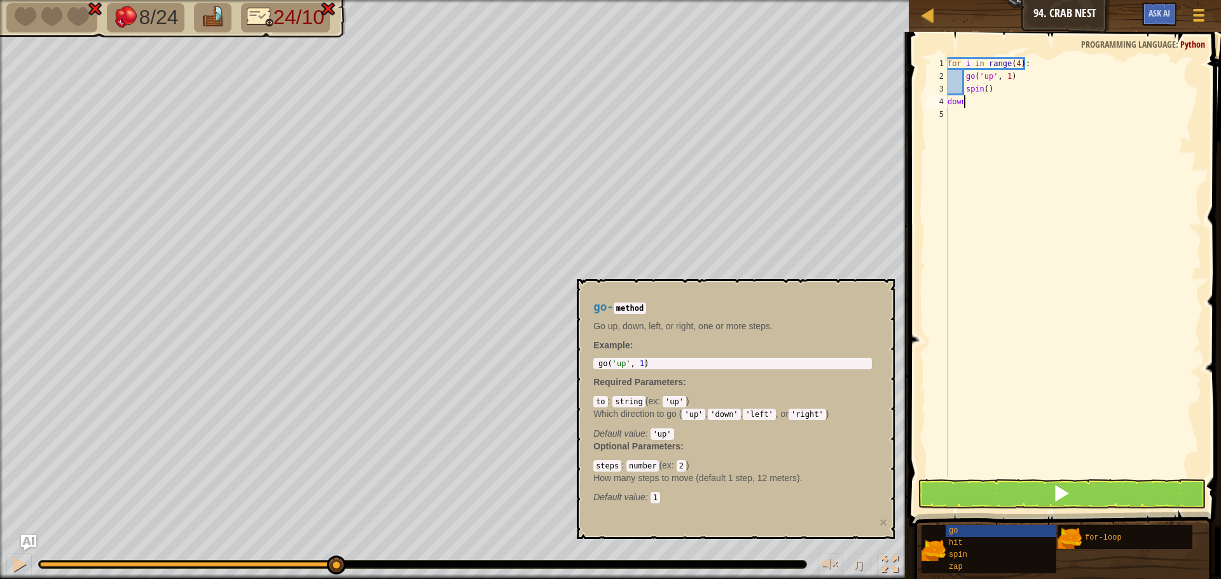
click at [722, 422] on div "to : string ( ex : 'up' ) Which direction to go ( 'up' , 'down' , 'left' , or '…" at bounding box center [732, 417] width 278 height 45
click at [720, 419] on code "'down'" at bounding box center [724, 414] width 32 height 11
type textarea "go('up', 1)"
drag, startPoint x: 637, startPoint y: 364, endPoint x: 644, endPoint y: 365, distance: 7.0
click at [640, 365] on div "go ( 'up' , 1 )" at bounding box center [732, 372] width 273 height 27
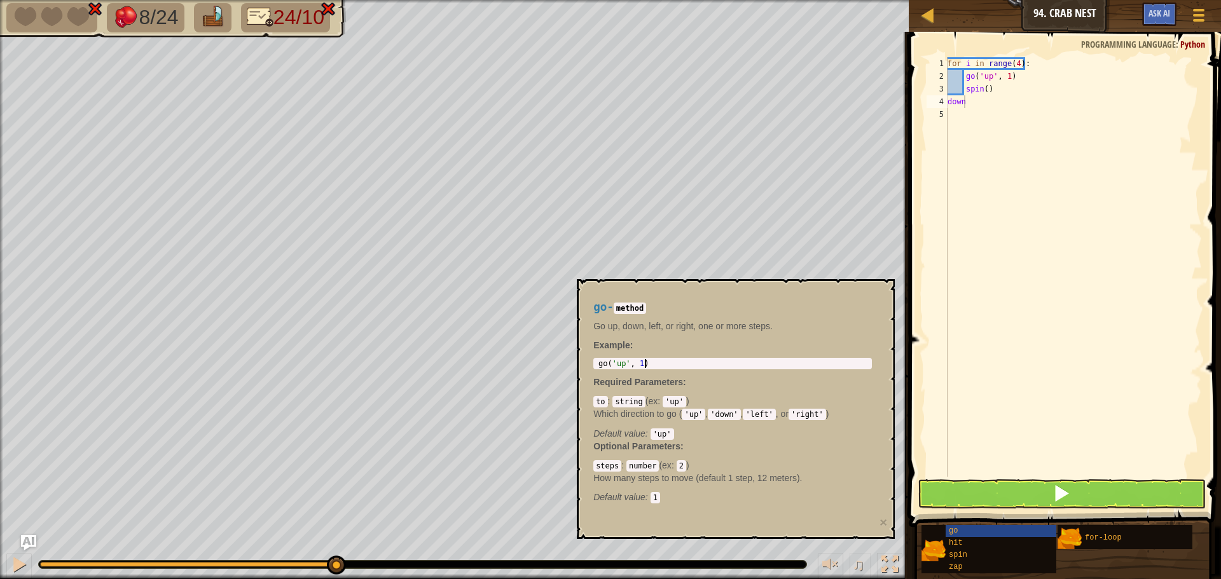
drag, startPoint x: 678, startPoint y: 362, endPoint x: 651, endPoint y: 362, distance: 26.7
click at [659, 362] on div "go ( 'up' , 1 )" at bounding box center [732, 372] width 273 height 27
drag, startPoint x: 639, startPoint y: 359, endPoint x: 728, endPoint y: 332, distance: 92.9
click at [604, 357] on div "go - method Go up, down, left, or right, one or more steps. Example : go('up', …" at bounding box center [732, 402] width 296 height 226
click at [964, 104] on div "for i in range ( 4 ) : go ( 'up' , 1 ) spin ( ) down" at bounding box center [1073, 279] width 257 height 445
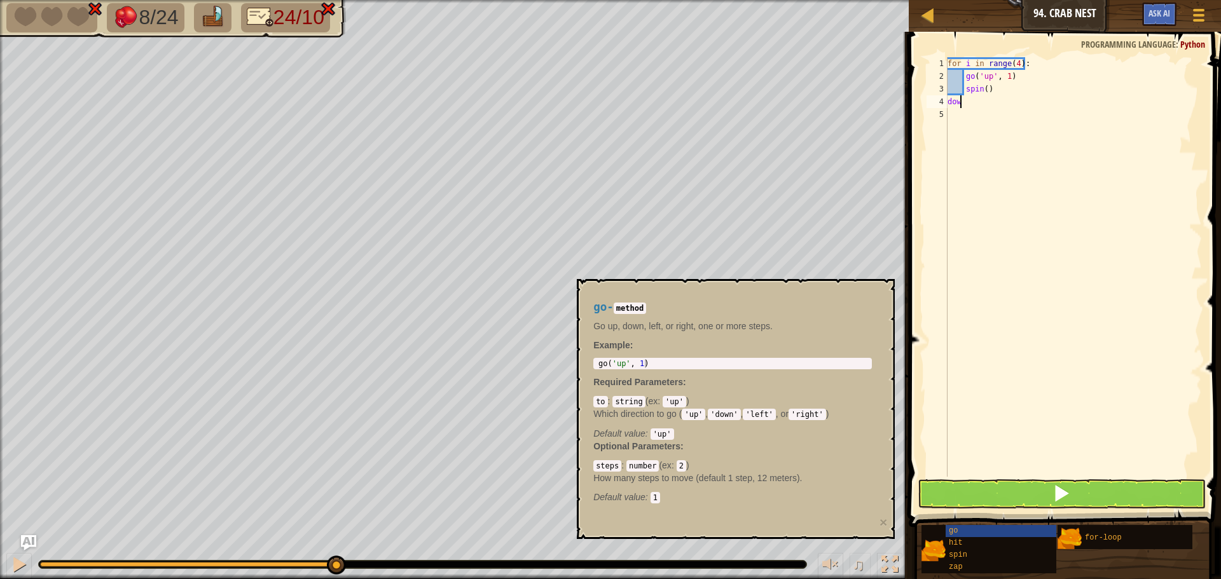
type textarea "d"
type textarea "for i in range(4):"
click at [950, 101] on div "for i in range ( 4 ) : go ( 'up' , 1 ) spin ( )" at bounding box center [1073, 279] width 257 height 445
click at [954, 116] on div "for i in range ( 4 ) : go ( 'up' , 1 ) spin ( )" at bounding box center [1073, 279] width 257 height 445
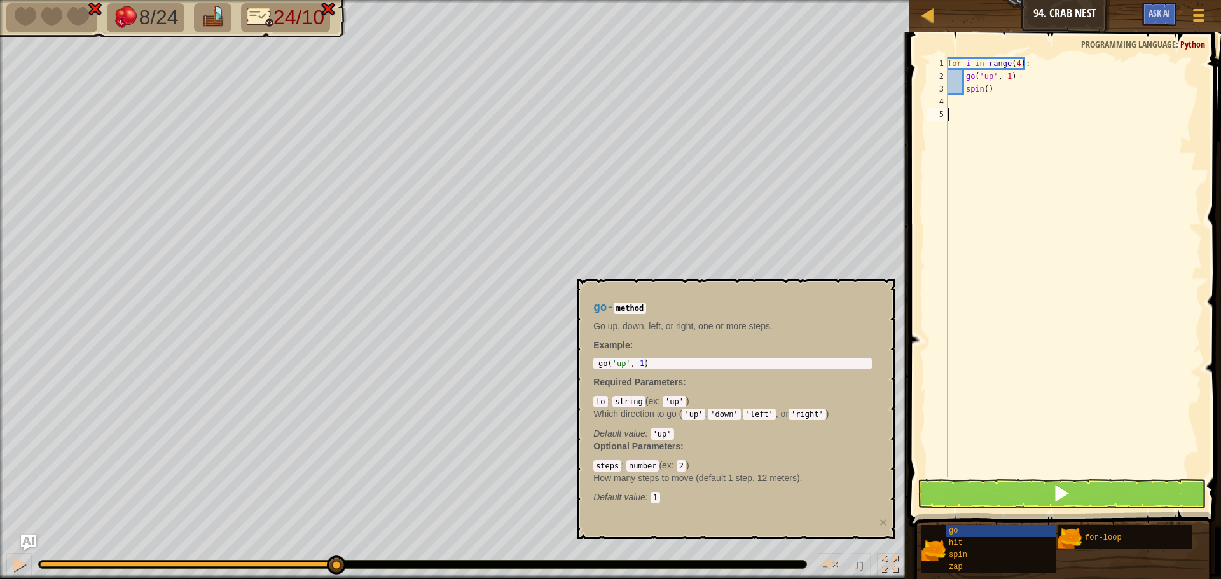
click at [946, 99] on div "4" at bounding box center [936, 101] width 21 height 13
click at [1196, 20] on span at bounding box center [1199, 20] width 12 height 3
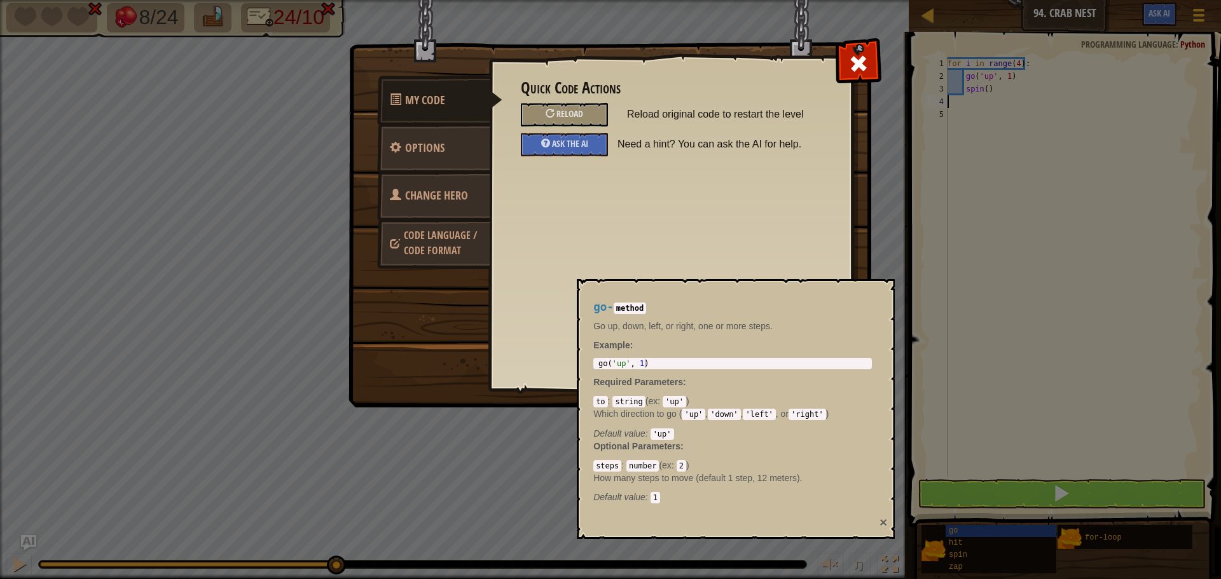
click at [882, 520] on button "×" at bounding box center [883, 522] width 8 height 13
click at [880, 523] on button "×" at bounding box center [883, 522] width 8 height 13
click at [408, 156] on link "Options" at bounding box center [433, 148] width 113 height 50
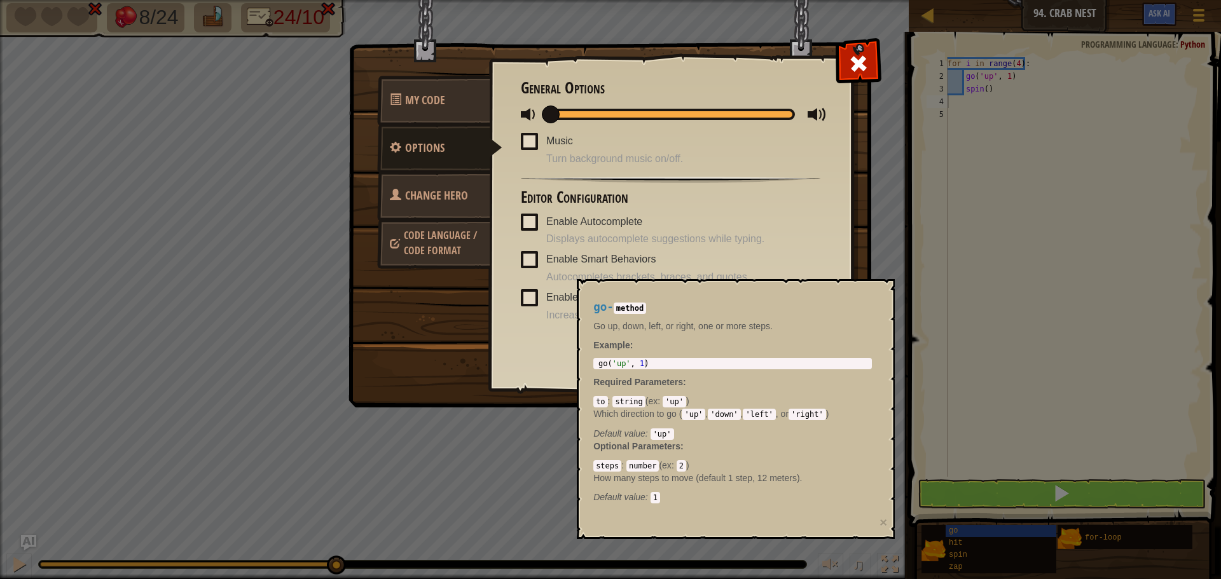
click at [444, 193] on span "Change Hero" at bounding box center [436, 196] width 63 height 16
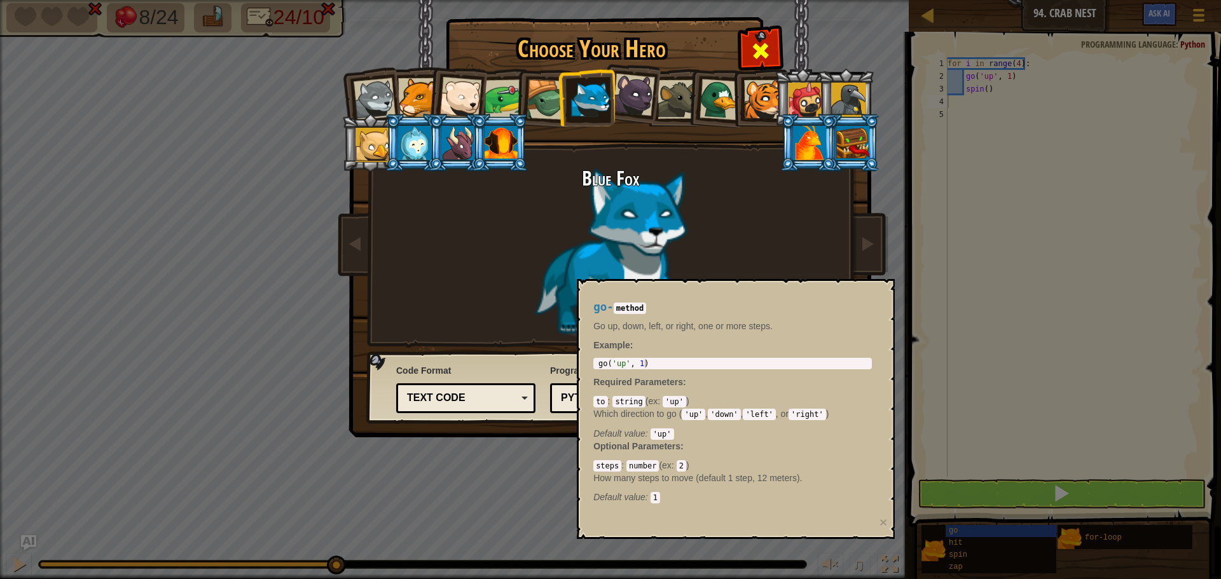
click at [751, 44] on span at bounding box center [760, 51] width 20 height 20
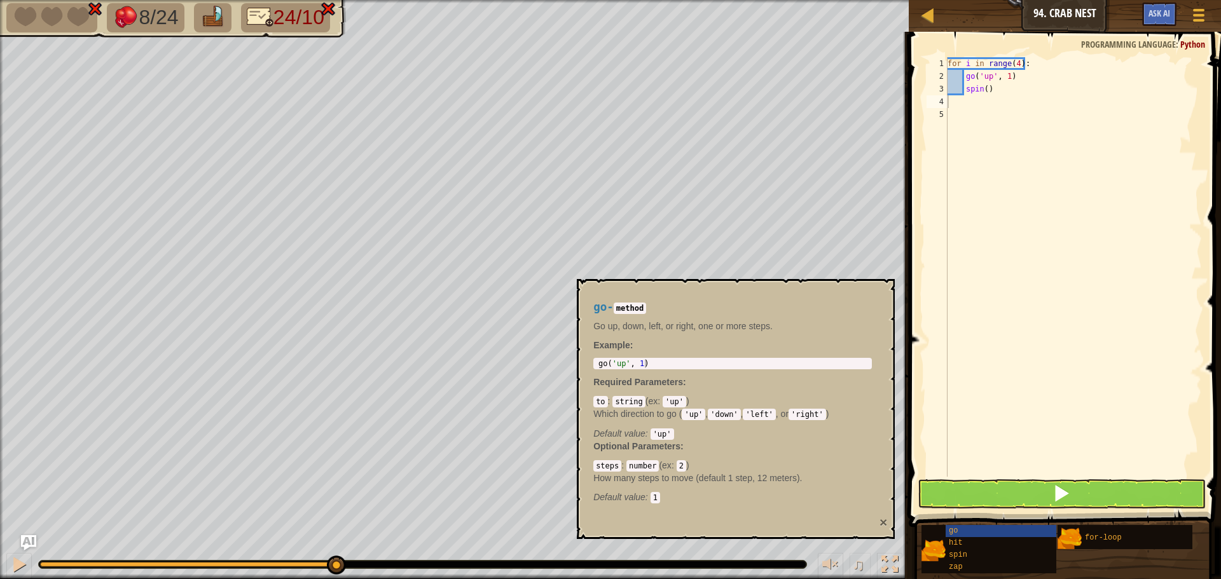
click at [886, 520] on button "×" at bounding box center [883, 522] width 8 height 13
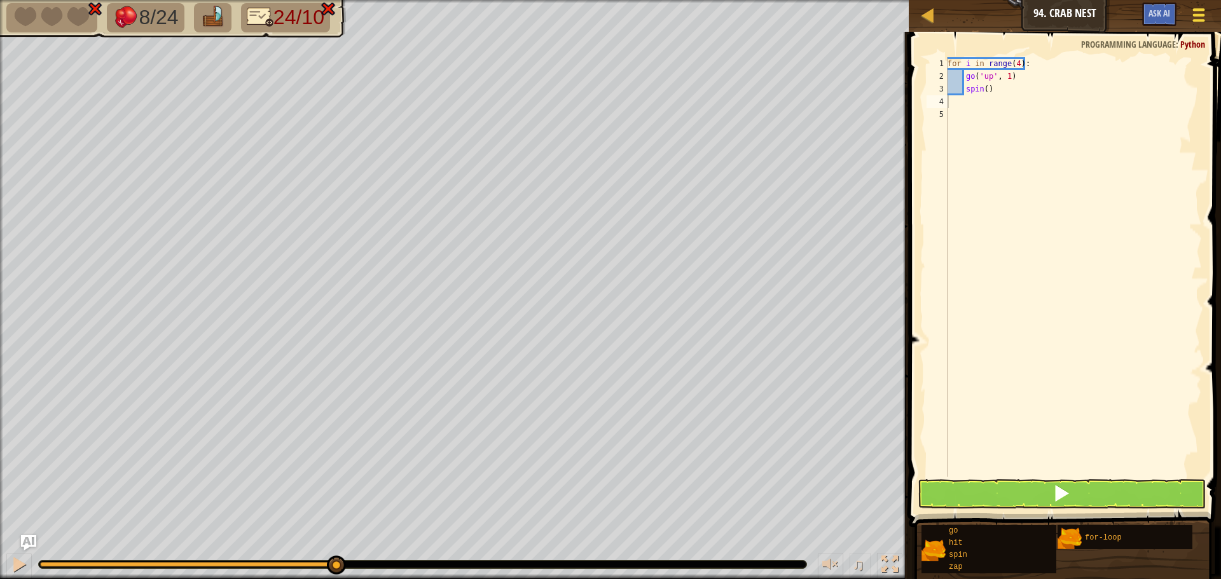
click at [1198, 16] on div at bounding box center [1198, 15] width 17 height 18
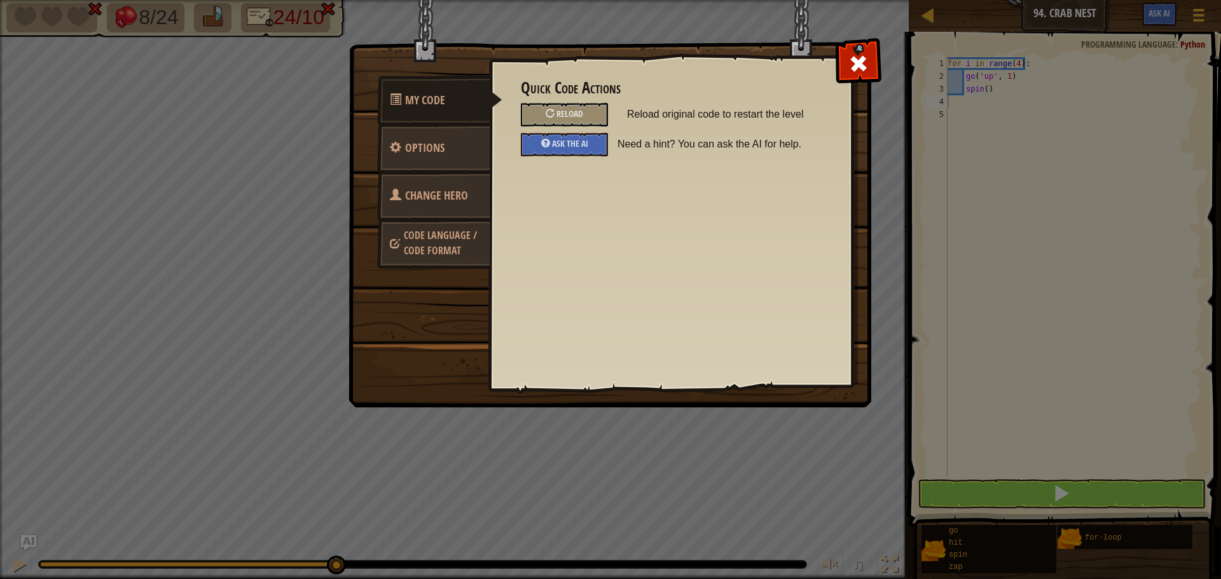
click at [463, 240] on span "Code Language / Code Format" at bounding box center [440, 242] width 73 height 29
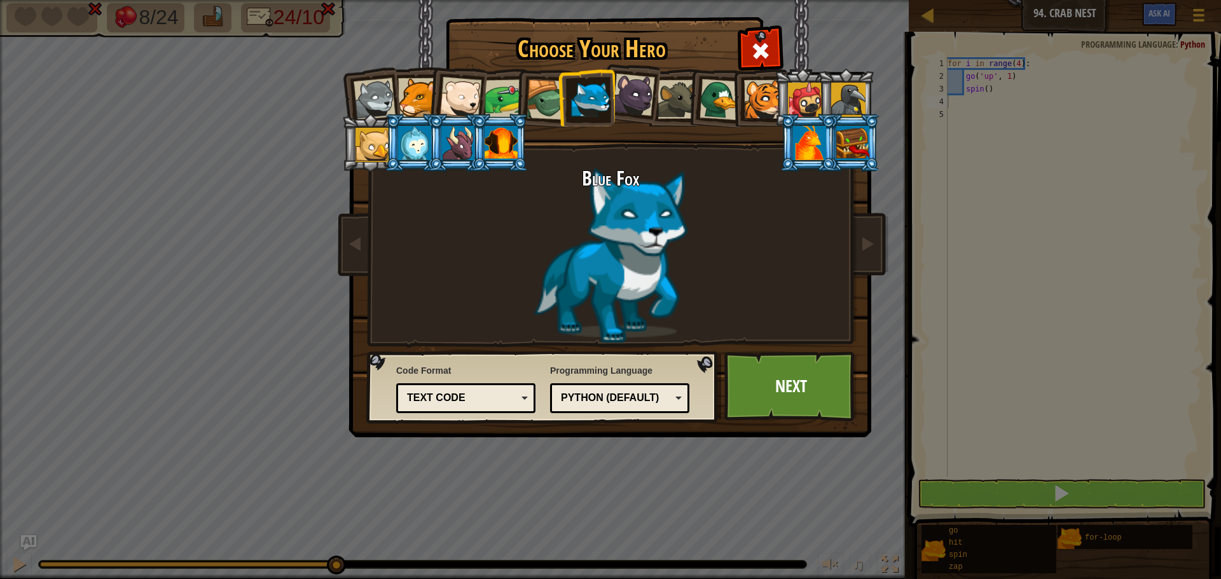
click at [442, 388] on div "Text code" at bounding box center [465, 398] width 123 height 20
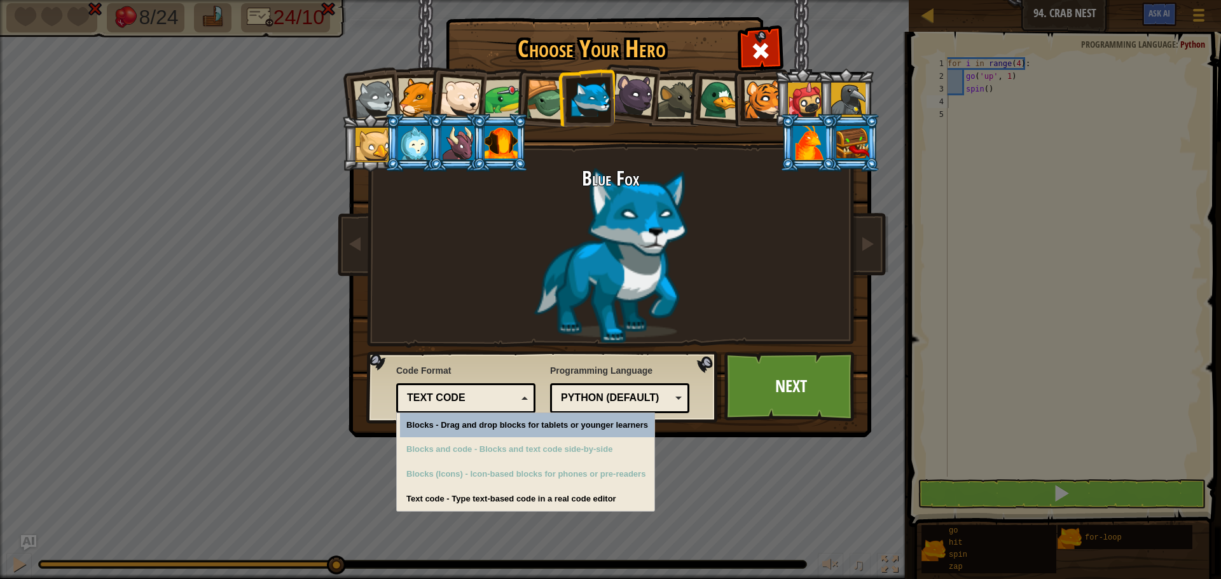
click at [579, 324] on div "Blue Fox" at bounding box center [610, 255] width 477 height 175
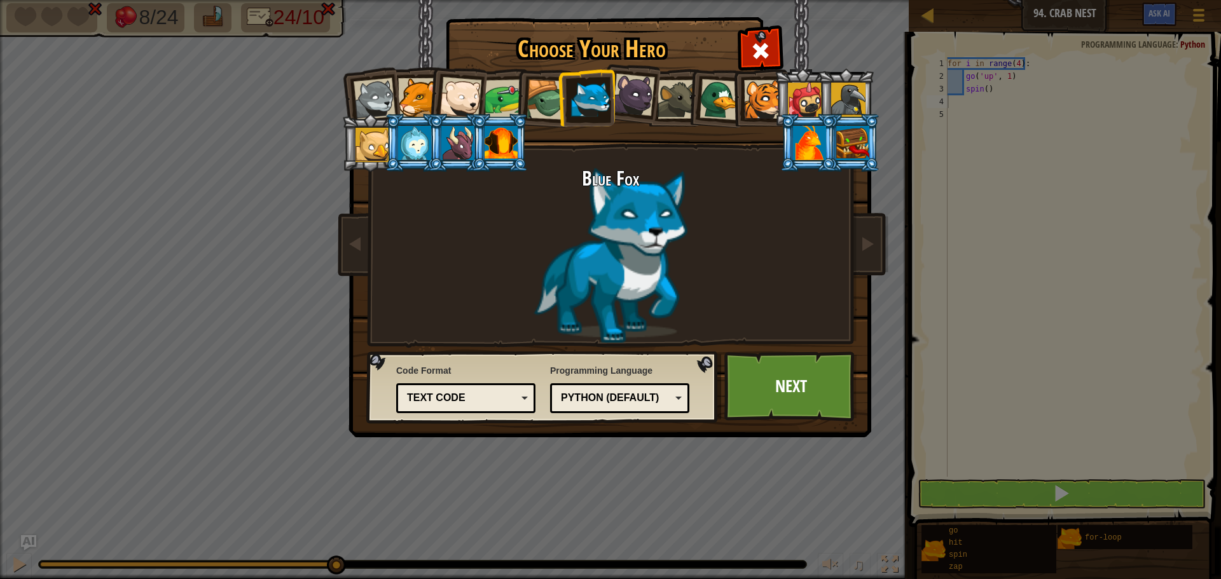
click at [378, 100] on div at bounding box center [374, 99] width 42 height 42
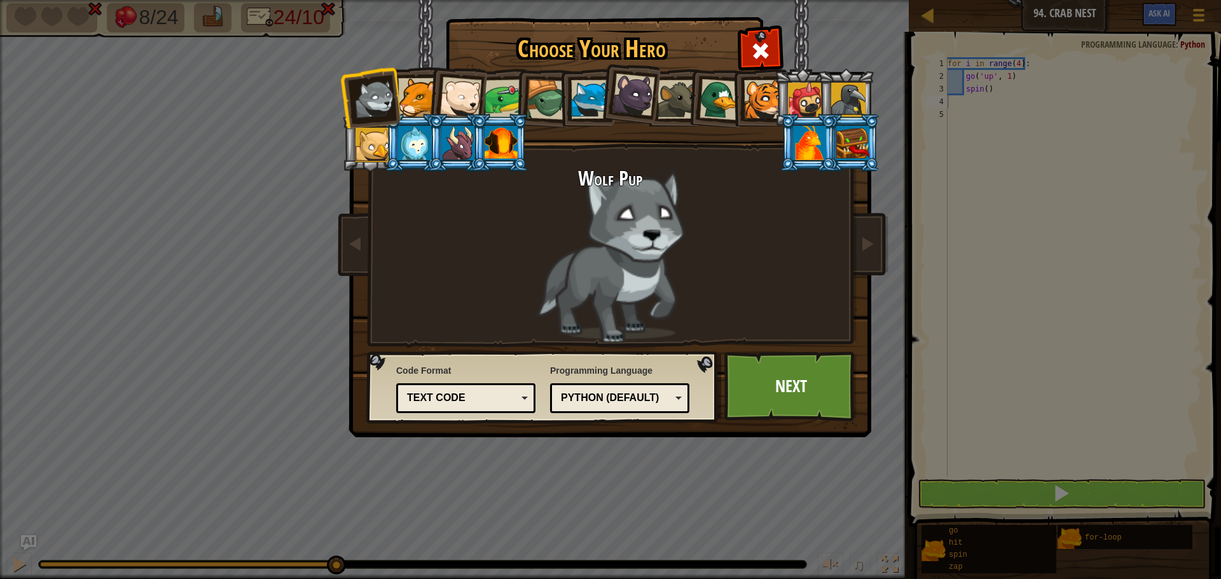
click at [378, 132] on div at bounding box center [372, 145] width 34 height 34
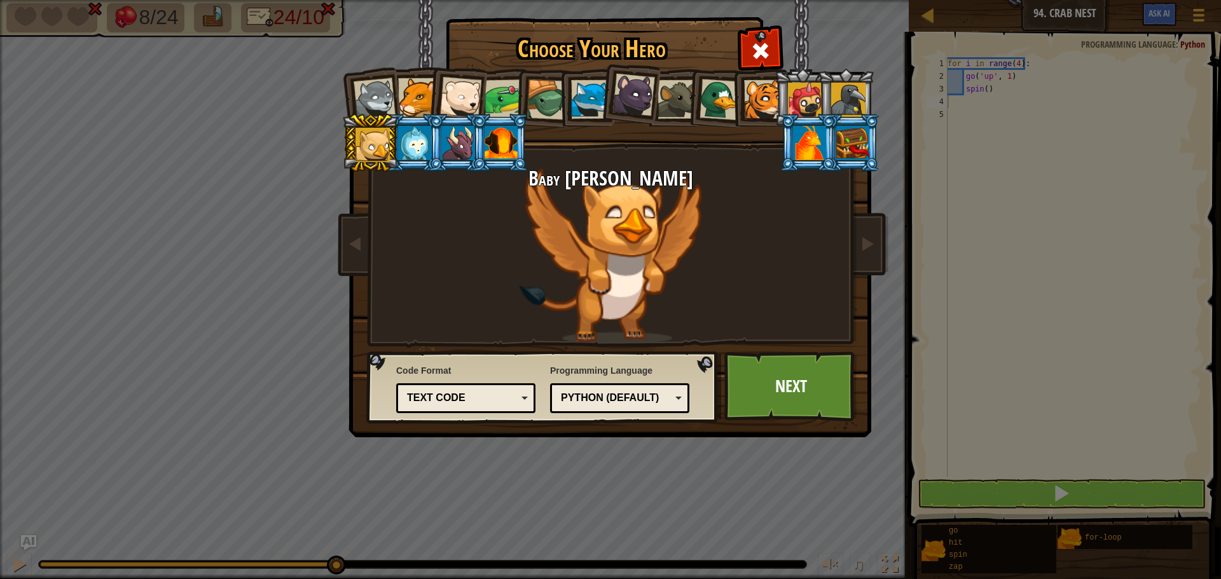
click at [403, 130] on div at bounding box center [414, 143] width 33 height 34
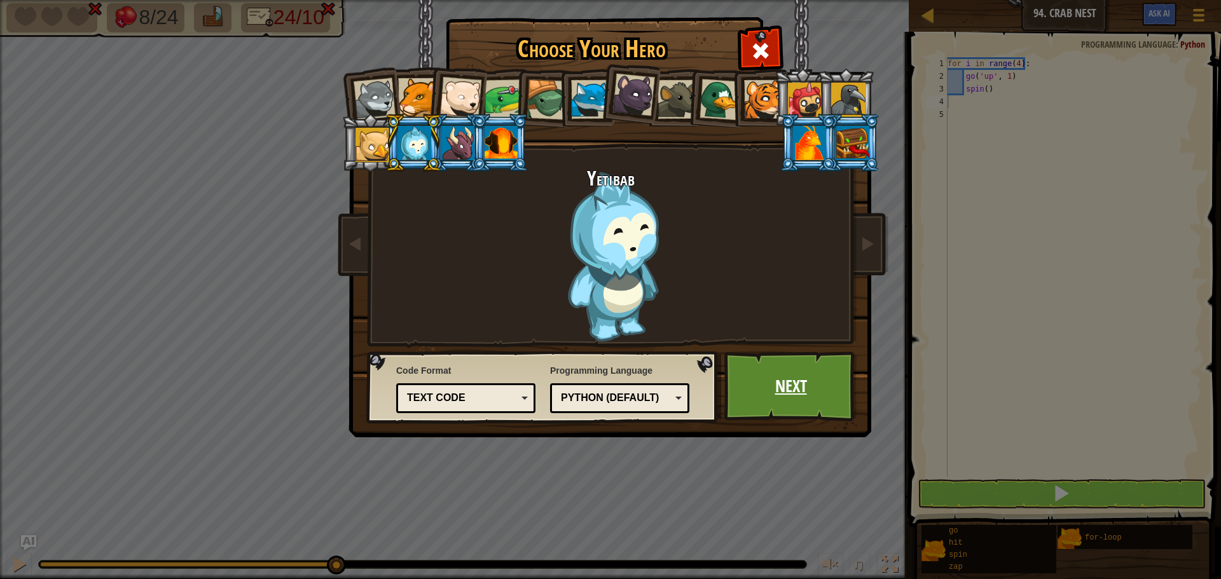
click at [813, 390] on link "Next" at bounding box center [790, 387] width 133 height 70
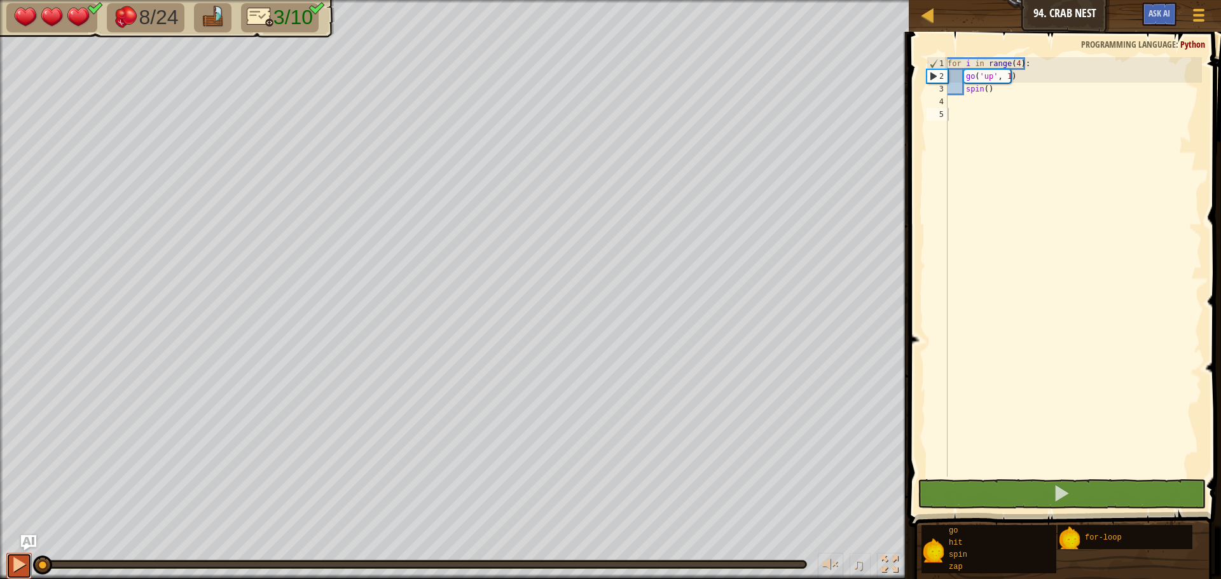
drag, startPoint x: 11, startPoint y: 567, endPoint x: 30, endPoint y: 561, distance: 20.1
click at [30, 562] on button at bounding box center [18, 566] width 25 height 26
drag, startPoint x: 953, startPoint y: 100, endPoint x: 945, endPoint y: 99, distance: 7.9
click at [950, 100] on div "for i in range ( 4 ) : go ( 'up' , 1 ) spin ( )" at bounding box center [1073, 279] width 257 height 445
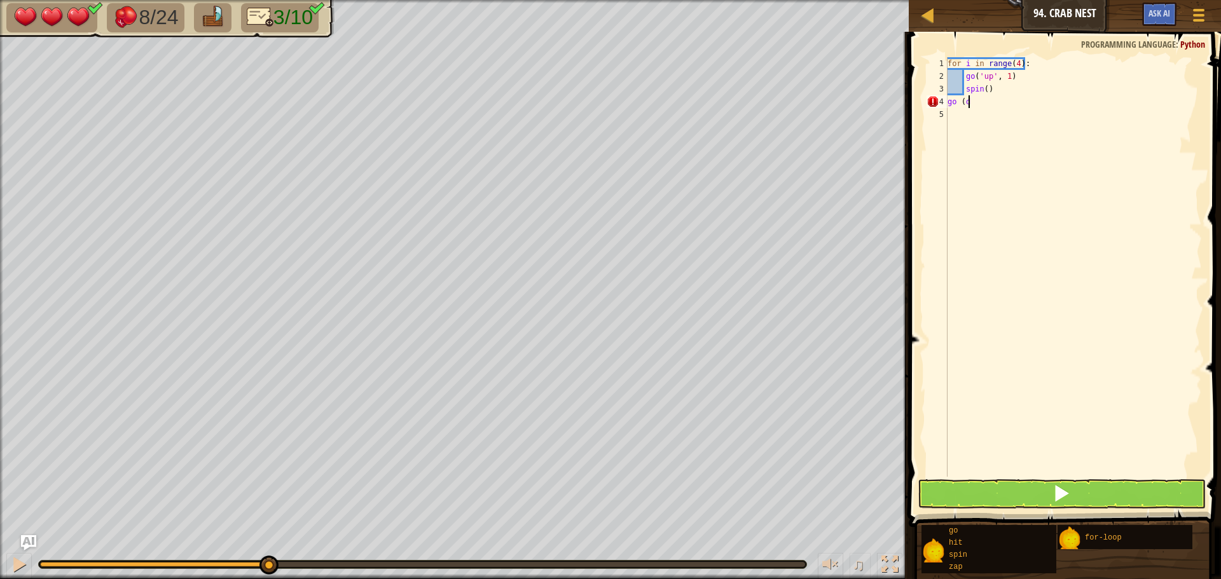
scroll to position [6, 1]
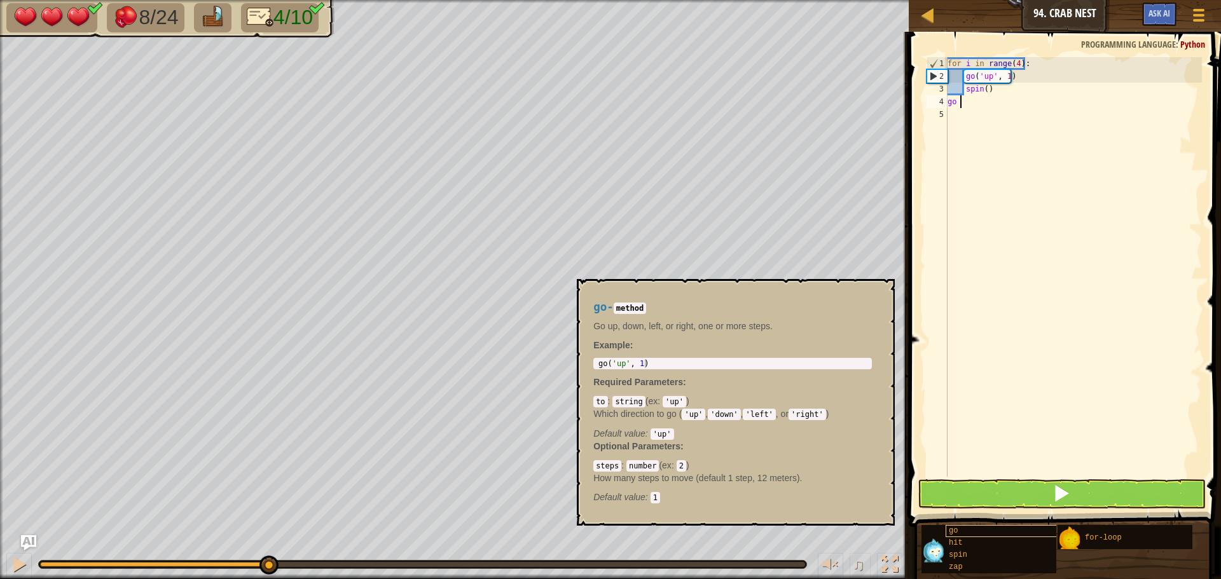
type textarea "go"
click at [960, 529] on div "go" at bounding box center [1006, 531] width 122 height 12
type textarea "go('up', 1)"
click at [659, 367] on div "go ( 'up' , 1 )" at bounding box center [732, 372] width 273 height 27
drag, startPoint x: 717, startPoint y: 416, endPoint x: 714, endPoint y: 406, distance: 10.7
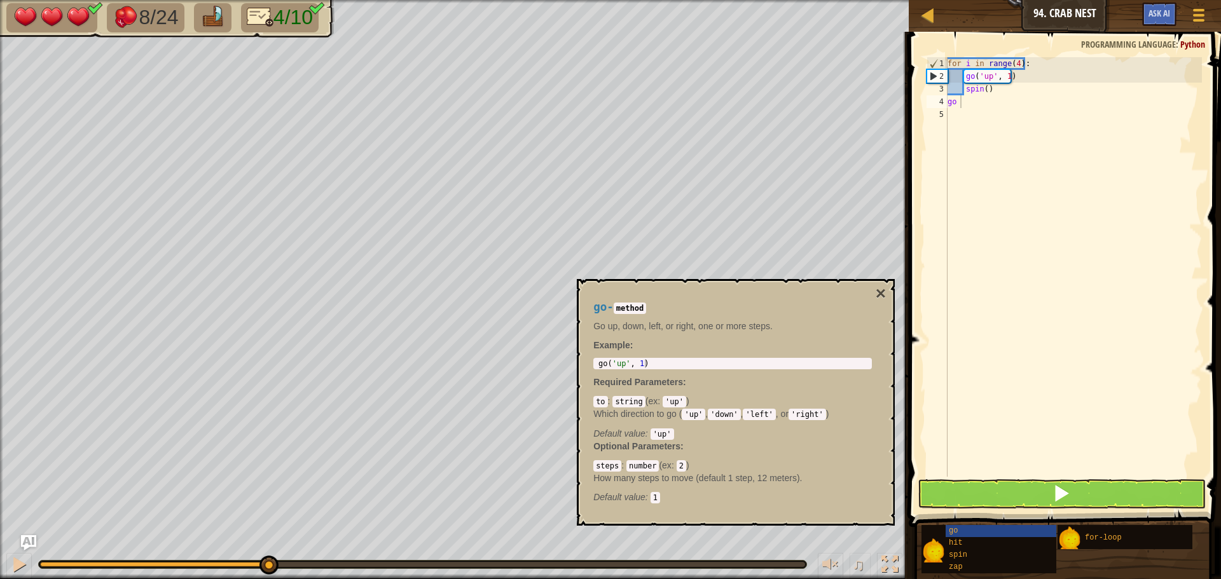
click at [716, 409] on code "'down'" at bounding box center [724, 414] width 32 height 11
drag, startPoint x: 717, startPoint y: 416, endPoint x: 698, endPoint y: 387, distance: 34.9
click at [722, 403] on div "to : string ( ex : 'up' ) Which direction to go ( 'up' , 'down' , 'left' , or '…" at bounding box center [732, 417] width 278 height 45
click at [782, 380] on p "Required Parameters :" at bounding box center [732, 382] width 278 height 13
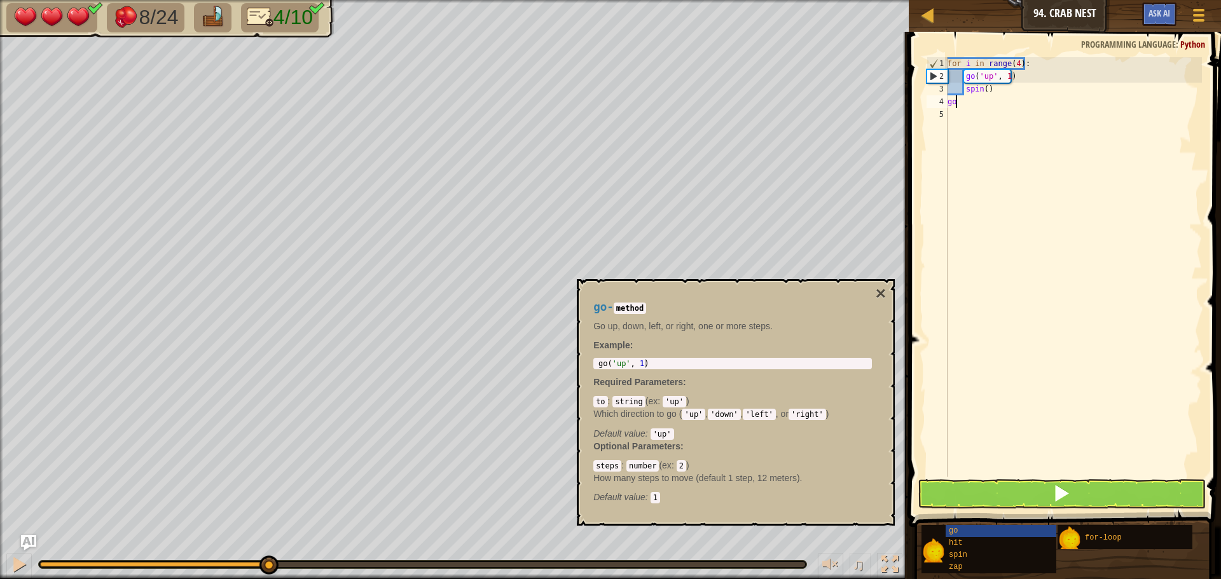
type textarea "g"
drag, startPoint x: 657, startPoint y: 357, endPoint x: 596, endPoint y: 373, distance: 62.9
click at [598, 373] on div "go - method Go up, down, left, or right, one or more steps. Example : go('up', …" at bounding box center [732, 402] width 296 height 226
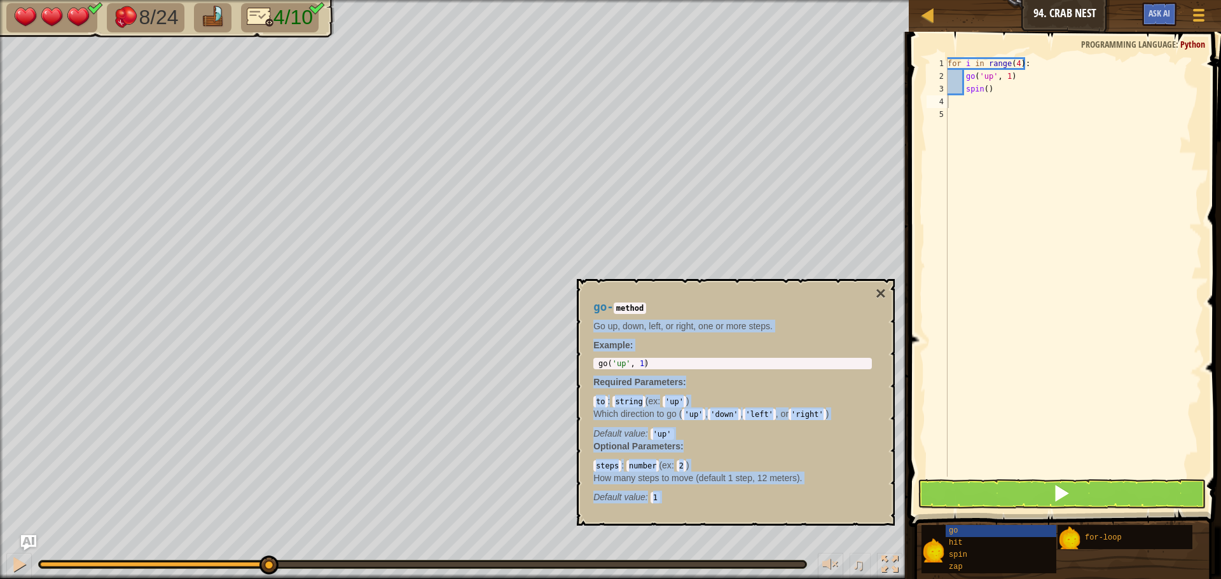
drag, startPoint x: 880, startPoint y: 289, endPoint x: 891, endPoint y: 295, distance: 12.8
click at [891, 297] on div "go - method Go up, down, left, or right, one or more steps. Example : go('up', …" at bounding box center [736, 402] width 318 height 247
click at [877, 294] on button "×" at bounding box center [880, 294] width 10 height 18
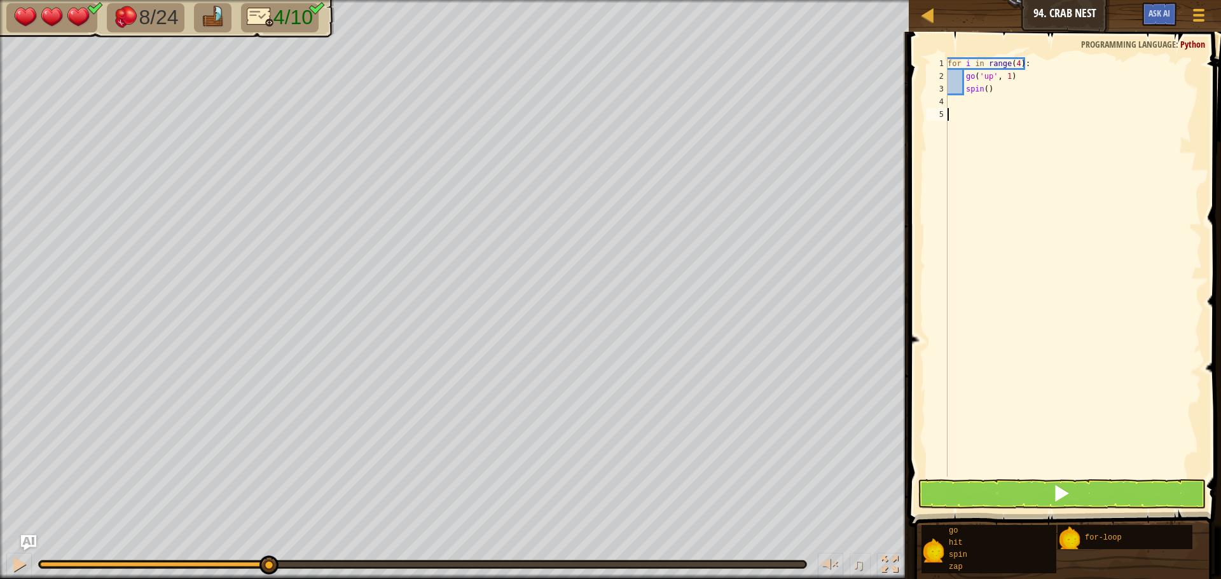
click at [1078, 204] on div "for i in range ( 4 ) : go ( 'up' , 1 ) spin ( )" at bounding box center [1073, 279] width 257 height 445
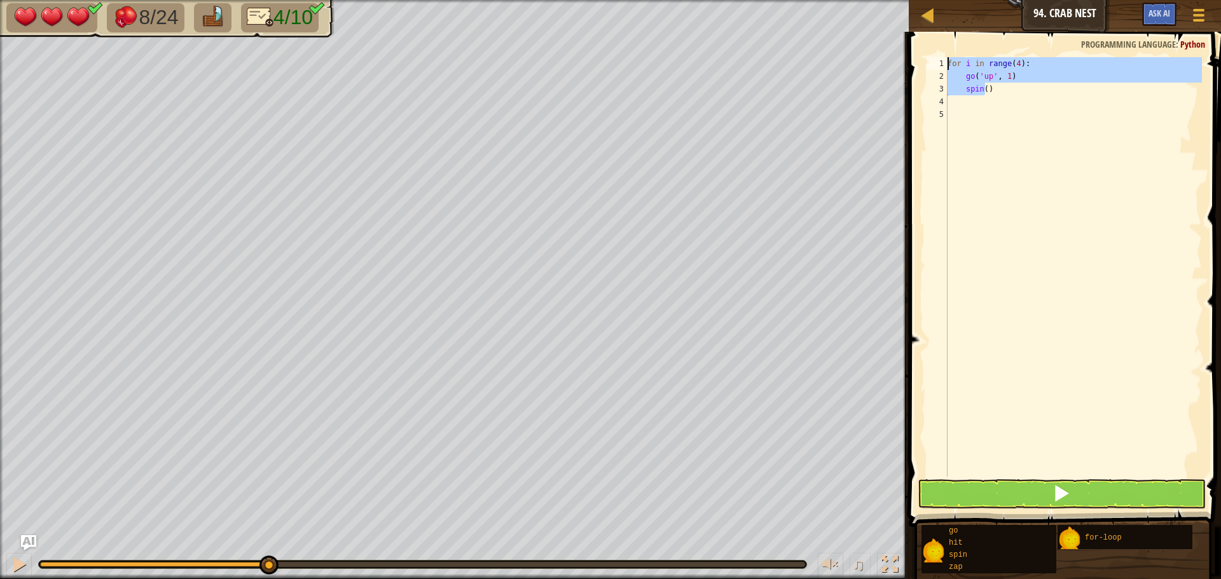
drag, startPoint x: 985, startPoint y: 92, endPoint x: 951, endPoint y: 33, distance: 68.1
click at [951, 38] on div "1 2 3 4 5 for i in range ( 4 ) : go ( 'up' , 1 ) spin ( ) ההההההההההההההההההההה…" at bounding box center [1063, 304] width 316 height 533
type textarea ")"
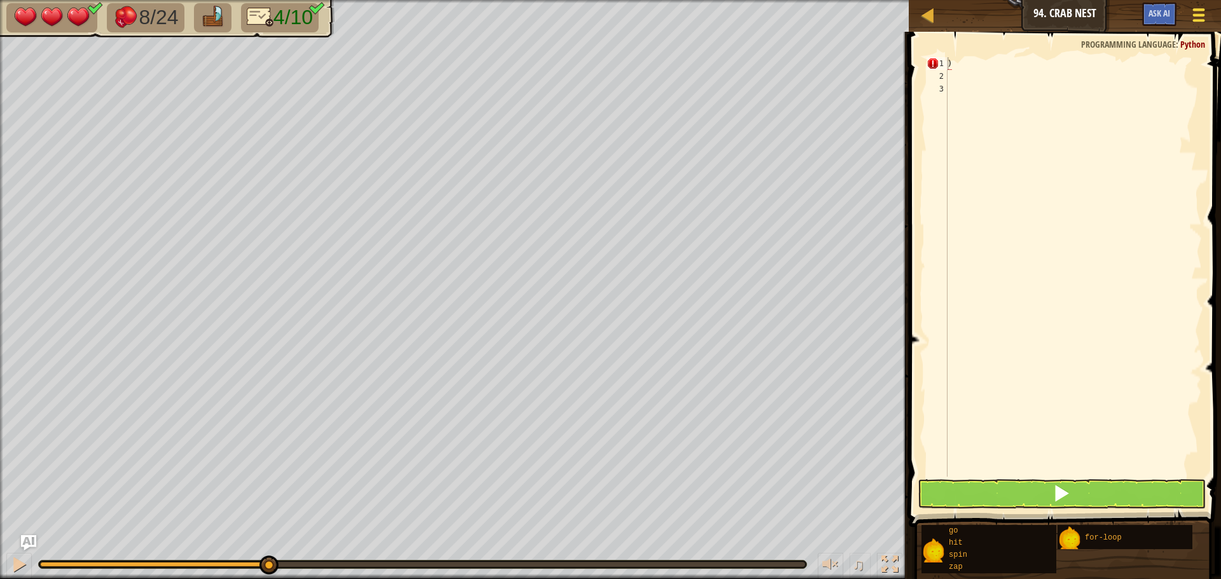
click at [1189, 10] on button "Game Menu" at bounding box center [1199, 17] width 34 height 31
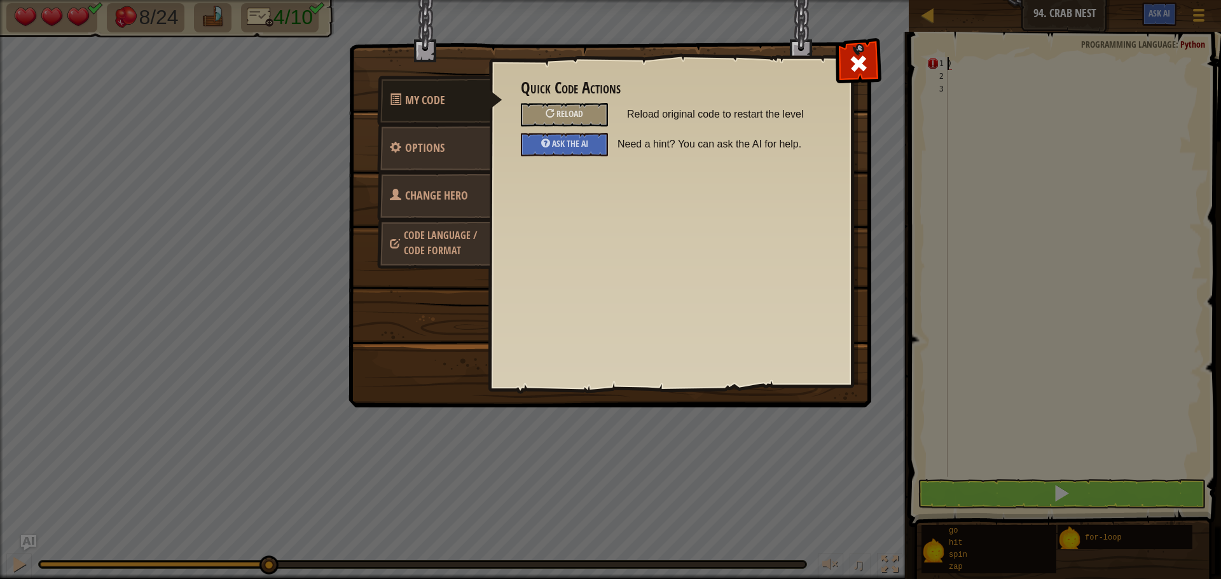
click at [436, 196] on span "Change Hero" at bounding box center [436, 196] width 63 height 16
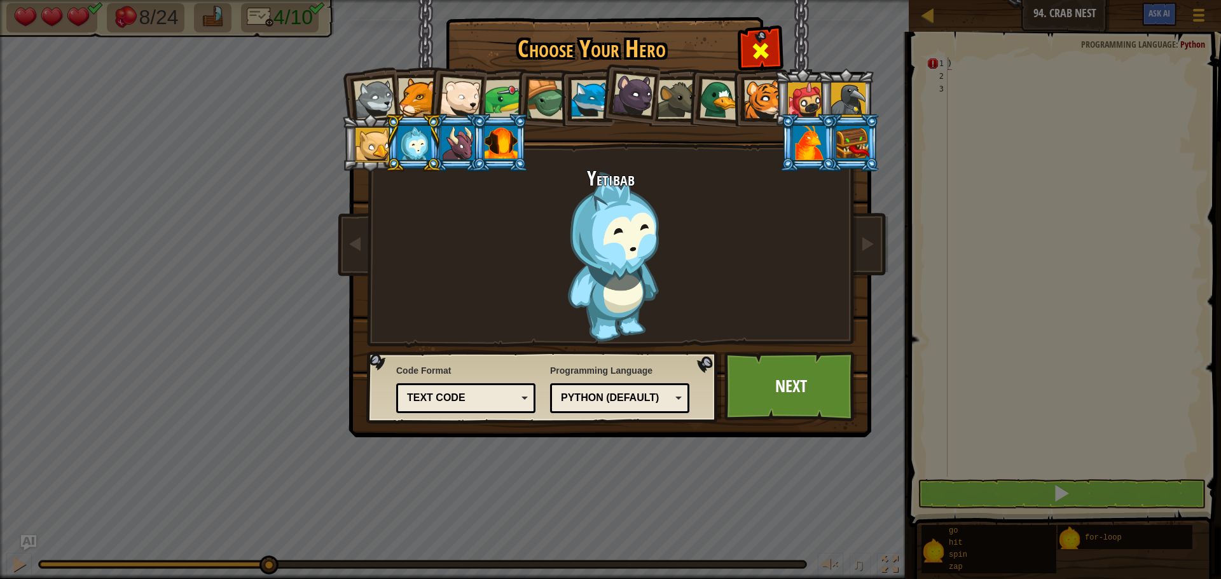
click at [761, 50] on span at bounding box center [760, 51] width 20 height 20
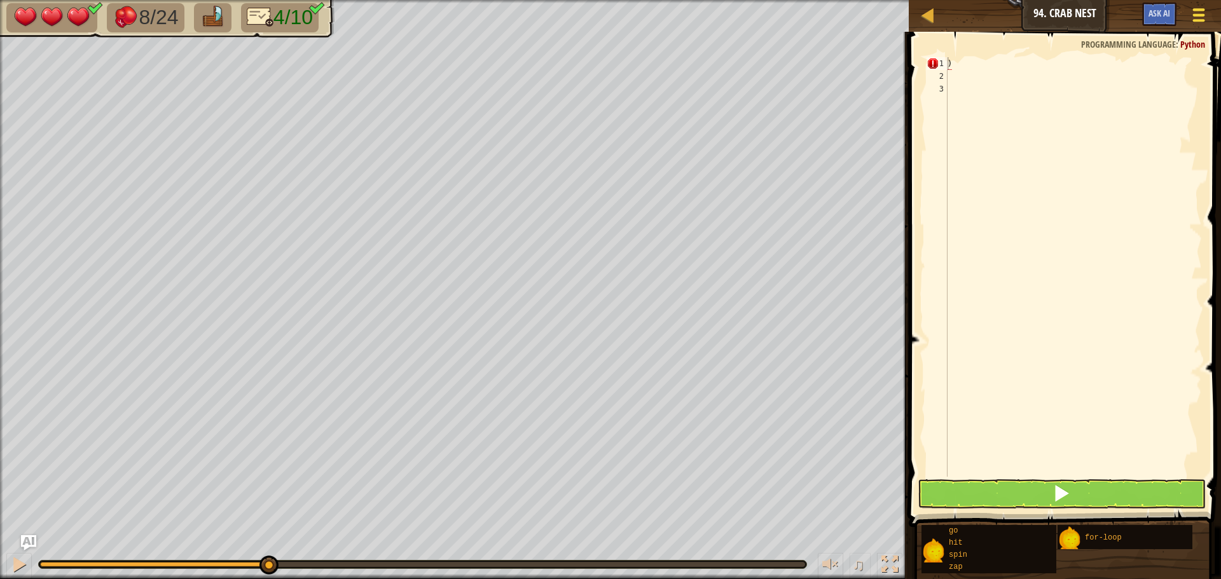
click at [1188, 8] on button "Game Menu" at bounding box center [1199, 17] width 34 height 31
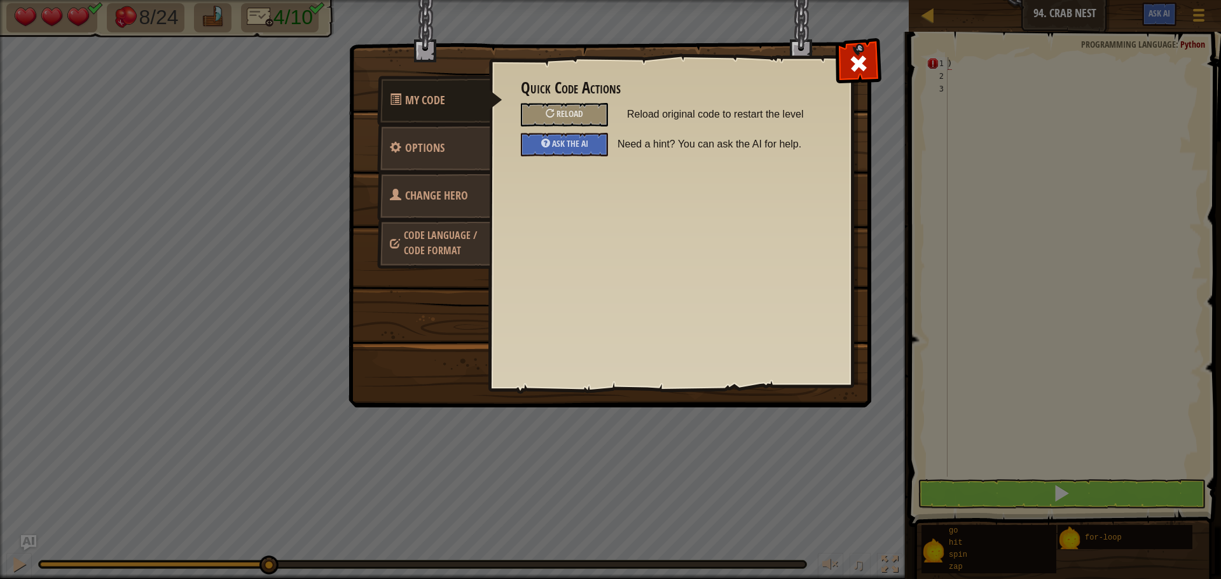
click at [451, 246] on span "Code Language / Code Format" at bounding box center [440, 242] width 73 height 29
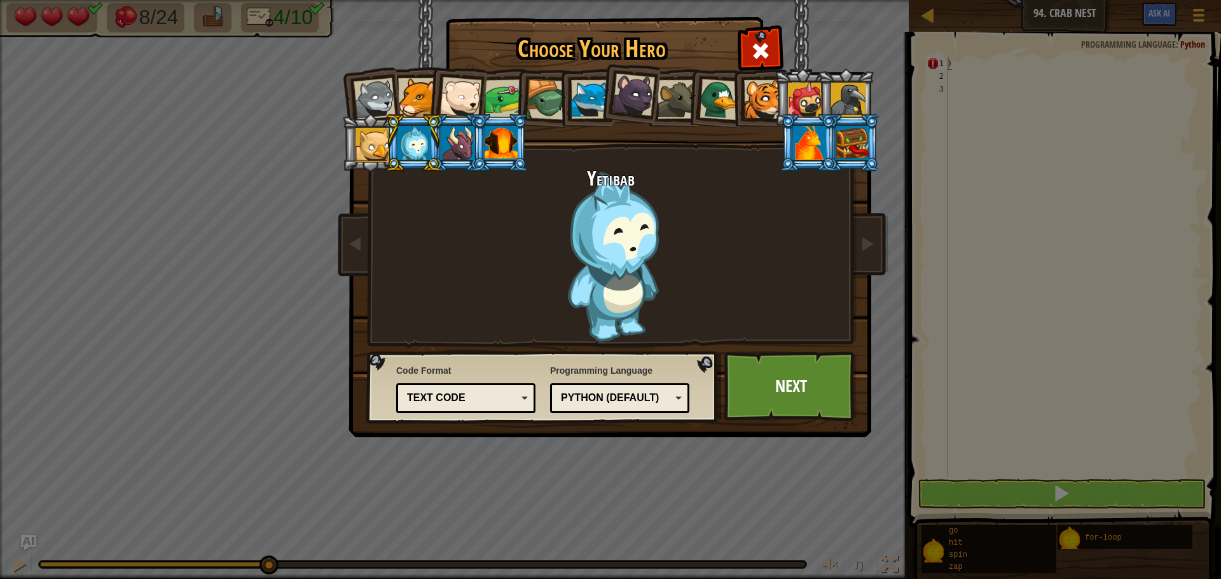
click at [464, 385] on div "Text code Blocks and code Blocks Blocks (Icons) Text code" at bounding box center [465, 398] width 139 height 30
click at [497, 498] on div "Choose Your Hero 6020 Wolf Pup Cougar Polar Bear Cub Frog Turtle Blue Fox Panth…" at bounding box center [610, 289] width 1221 height 579
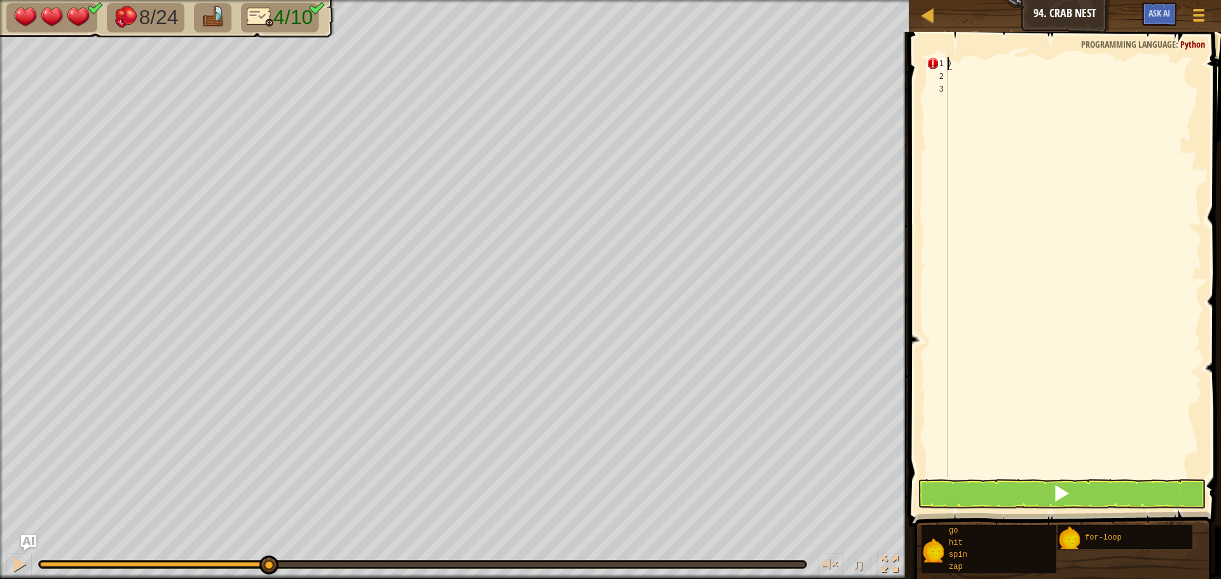
click at [950, 66] on div ")" at bounding box center [1073, 279] width 257 height 445
click at [1188, 8] on button "Game Menu" at bounding box center [1199, 17] width 34 height 31
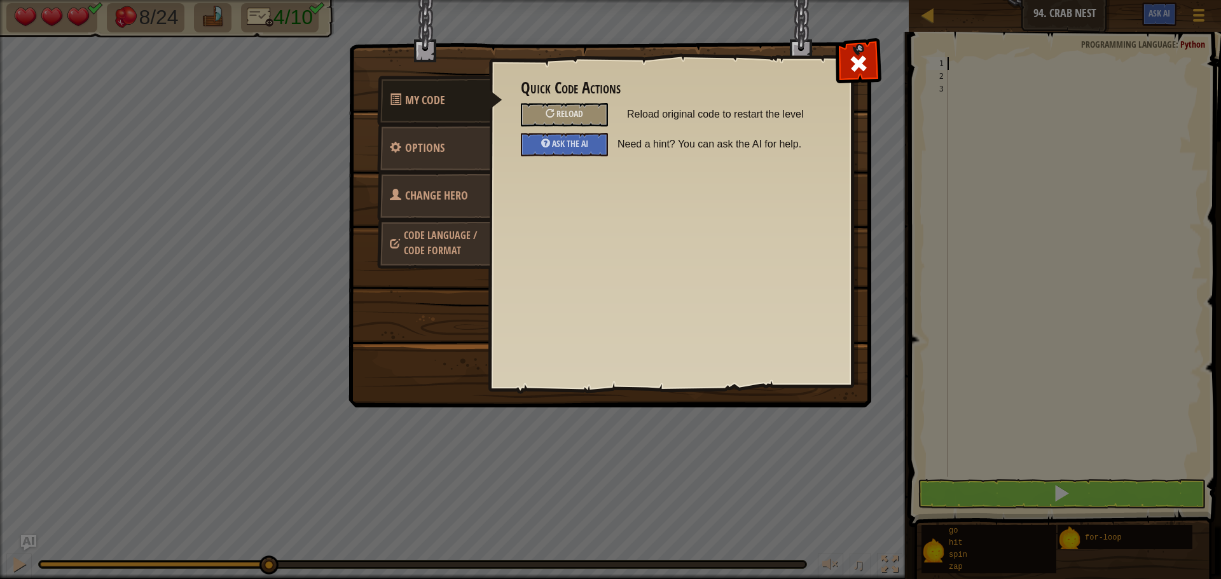
click at [443, 248] on span "Code Language / Code Format" at bounding box center [440, 242] width 73 height 29
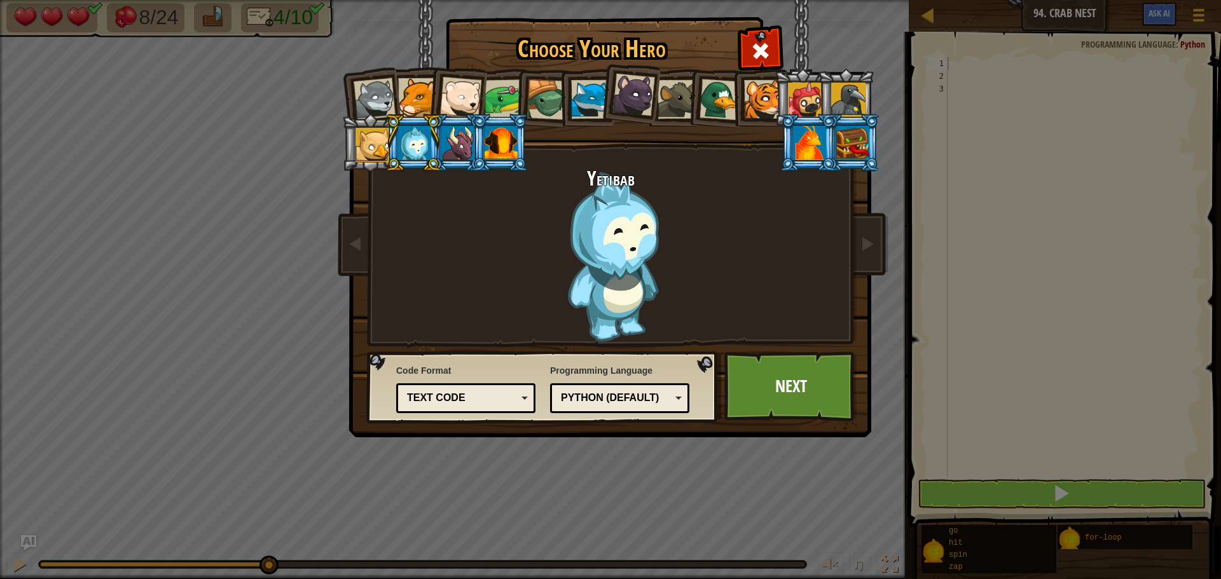
click at [470, 401] on div "Text code" at bounding box center [462, 398] width 110 height 15
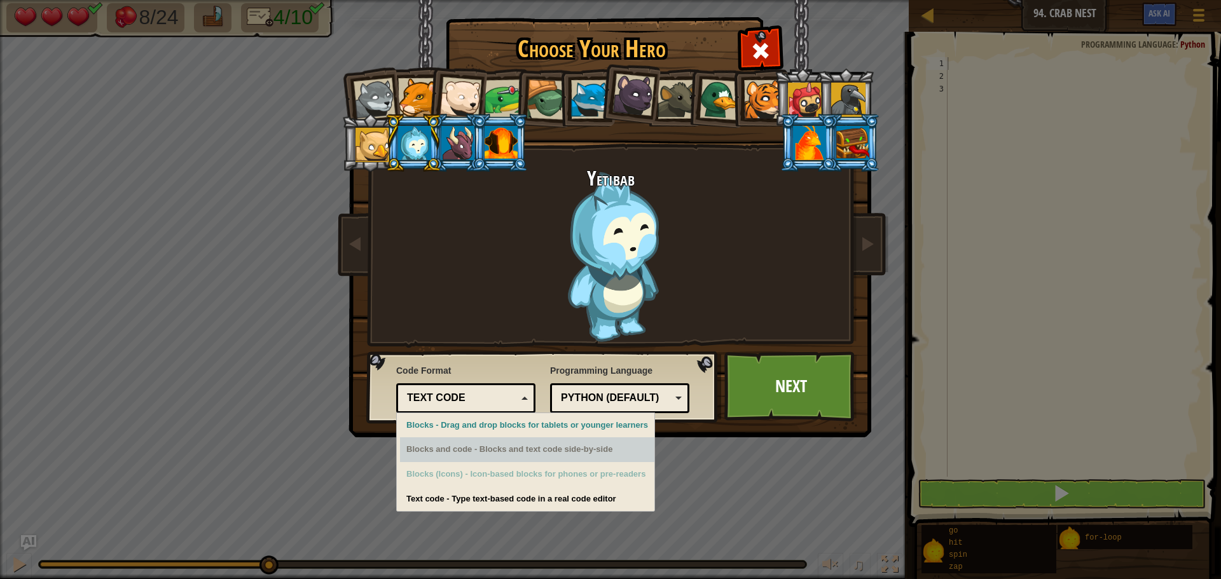
click at [479, 455] on div "Blocks and code - Blocks and text code side-by-side" at bounding box center [527, 449] width 254 height 25
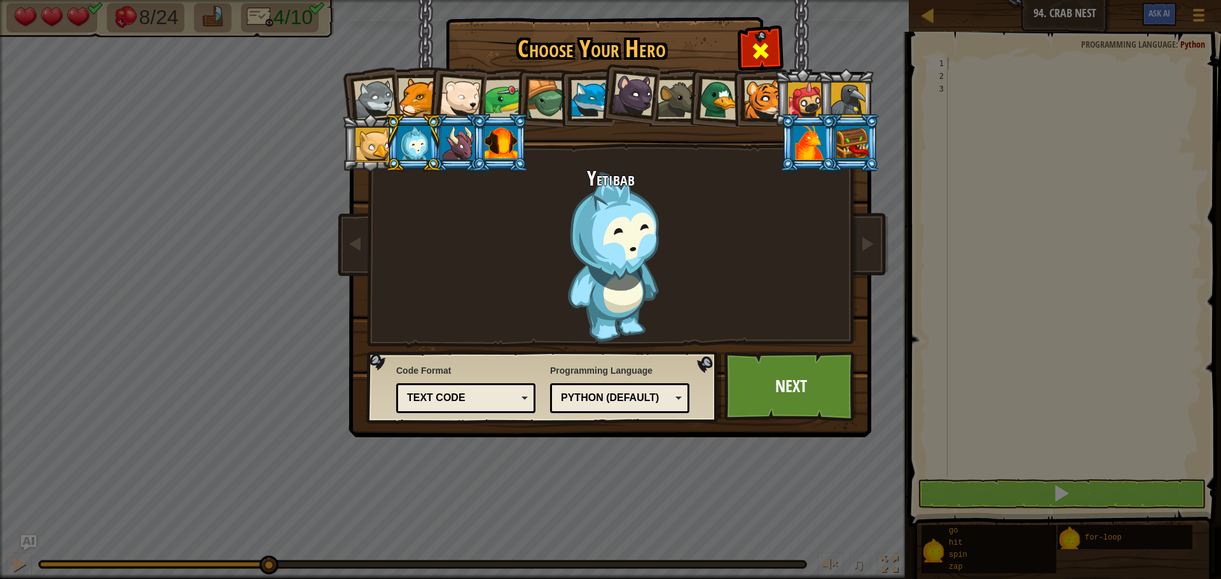
click at [764, 45] on span at bounding box center [760, 51] width 20 height 20
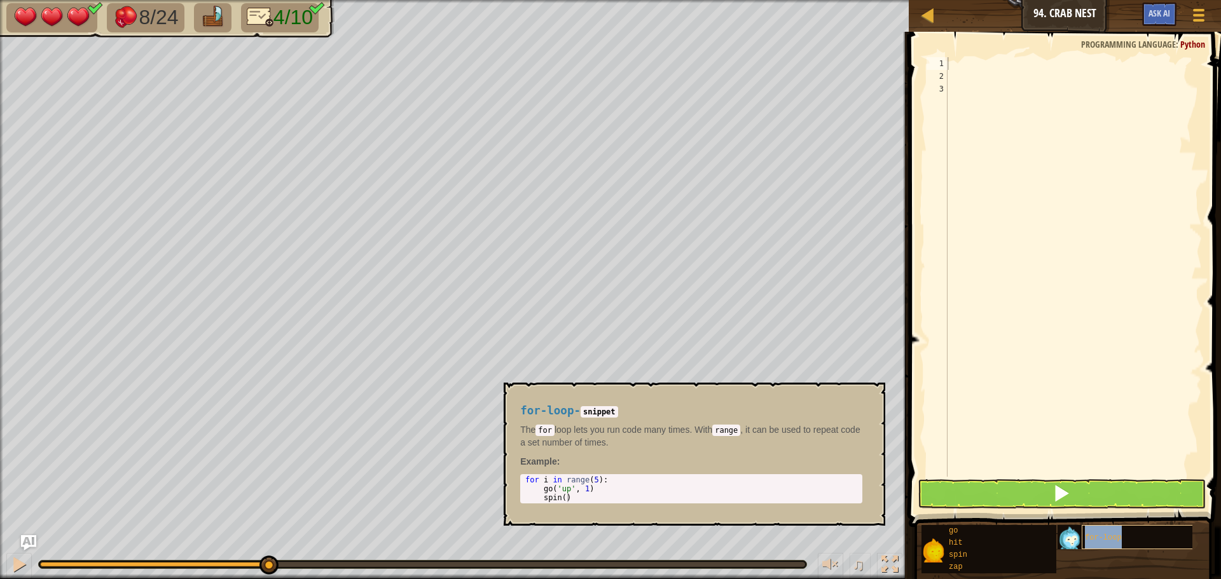
click at [1105, 530] on div "for-loop" at bounding box center [1142, 537] width 122 height 24
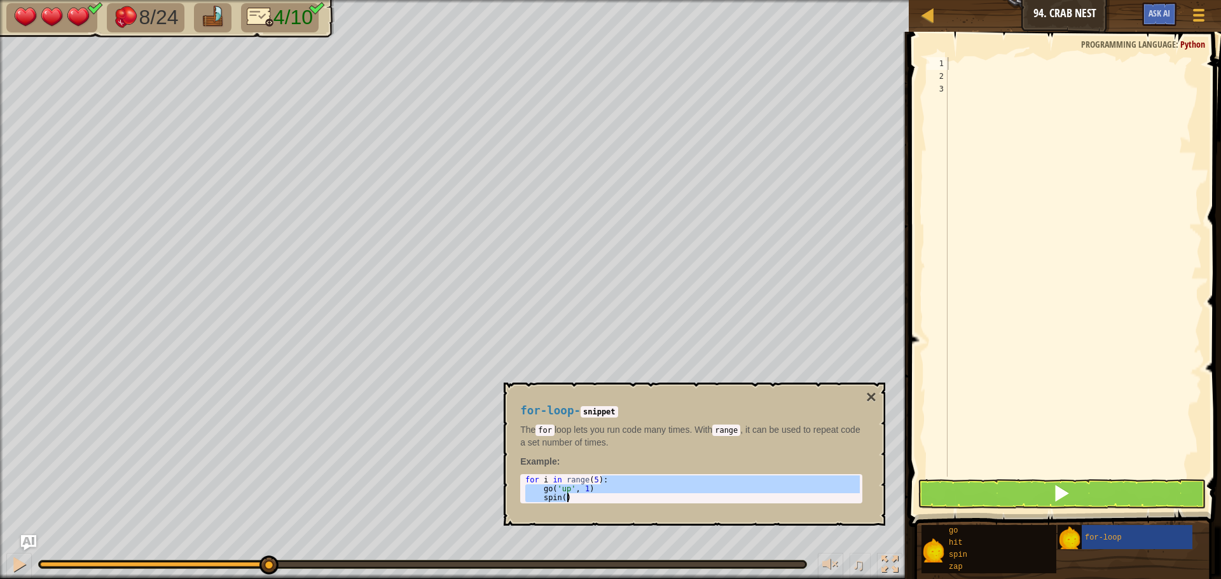
drag, startPoint x: 600, startPoint y: 481, endPoint x: 581, endPoint y: 502, distance: 27.9
click at [578, 505] on div "for-loop - snippet The for loop lets you run code many times. With range , it c…" at bounding box center [691, 454] width 360 height 123
click at [586, 501] on div "for i in range ( 5 ) : go ( 'up' , 1 ) spin ( )" at bounding box center [691, 489] width 337 height 27
drag, startPoint x: 574, startPoint y: 494, endPoint x: 554, endPoint y: 474, distance: 27.9
click at [521, 470] on div "for-loop - snippet The for loop lets you run code many times. With range , it c…" at bounding box center [691, 454] width 360 height 123
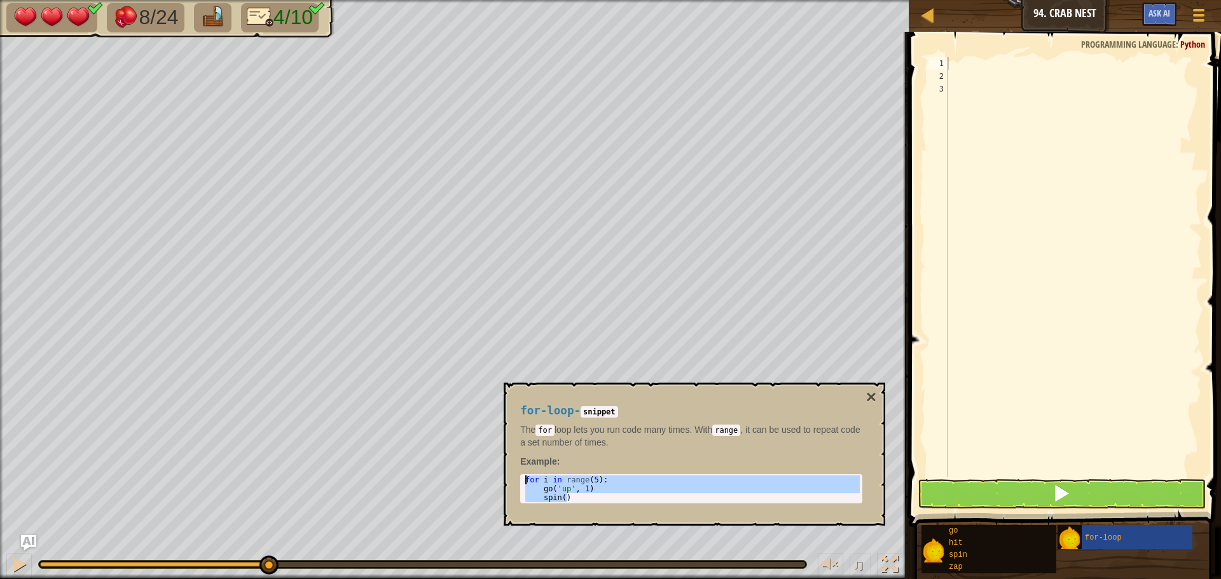
type textarea "for i in range(5): go('up', 1)"
click at [961, 64] on div at bounding box center [1073, 279] width 257 height 445
paste textarea "spin()"
type textarea "spin()"
click at [1065, 125] on div "for i in range ( 5 ) : go ( 'up' , 1 ) spin ( )" at bounding box center [1073, 279] width 257 height 445
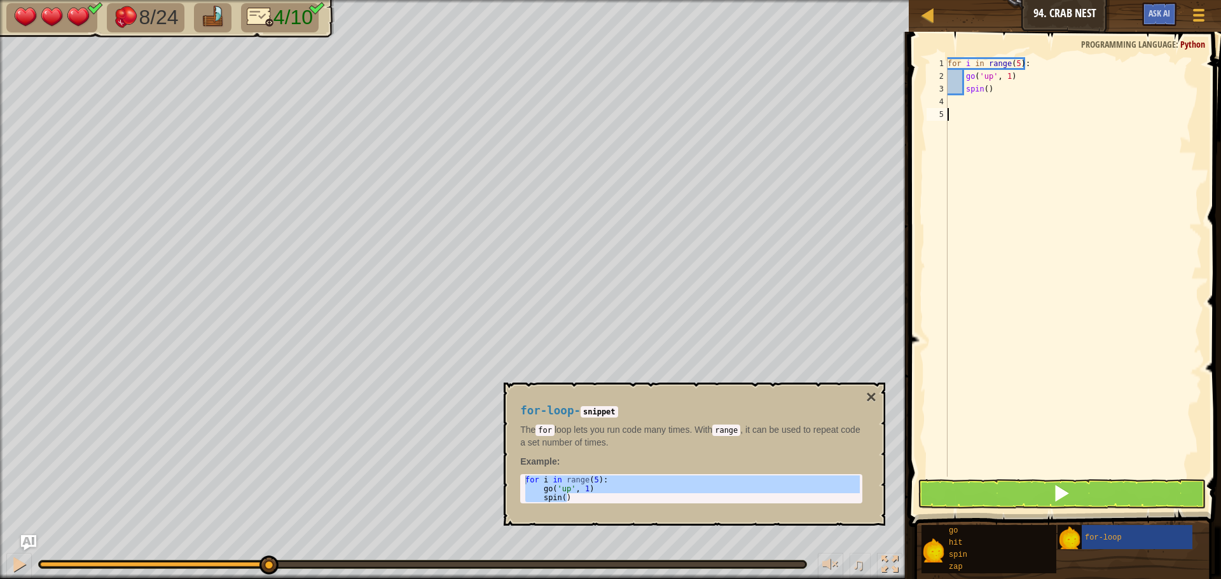
click at [948, 104] on div "for i in range ( 5 ) : go ( 'up' , 1 ) spin ( )" at bounding box center [1073, 279] width 257 height 445
click at [1094, 538] on span "for-loop" at bounding box center [1103, 537] width 37 height 9
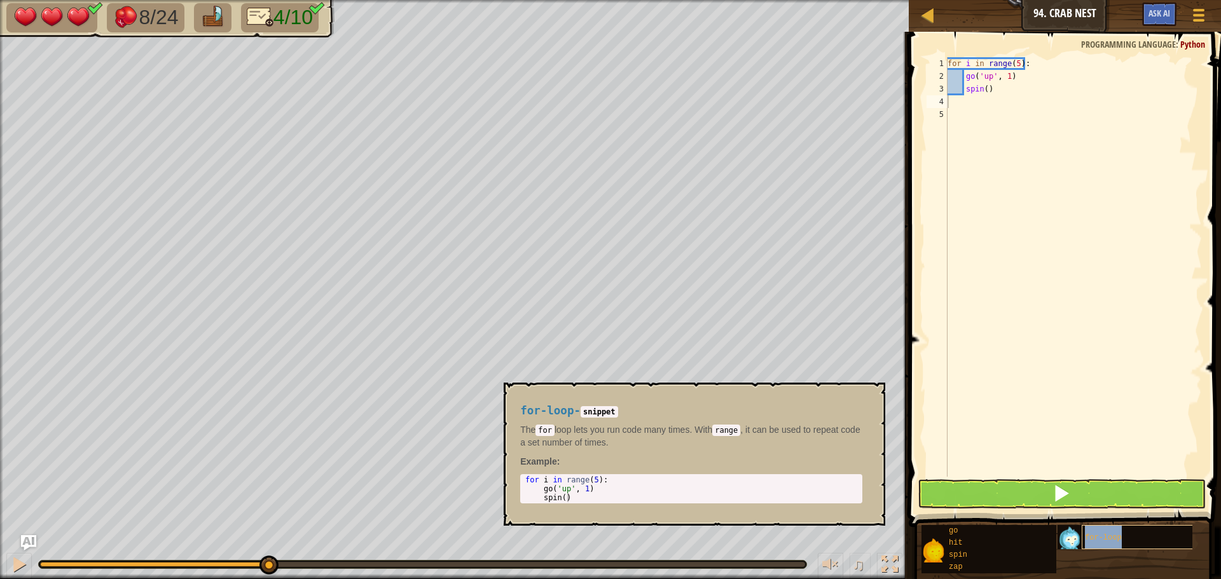
click at [1101, 537] on span "for-loop" at bounding box center [1103, 537] width 37 height 9
drag, startPoint x: 650, startPoint y: 469, endPoint x: 612, endPoint y: 455, distance: 40.6
click at [617, 456] on div "for-loop - snippet The for loop lets you run code many times. With range , it c…" at bounding box center [691, 454] width 360 height 123
click at [968, 532] on div "go" at bounding box center [1006, 531] width 122 height 12
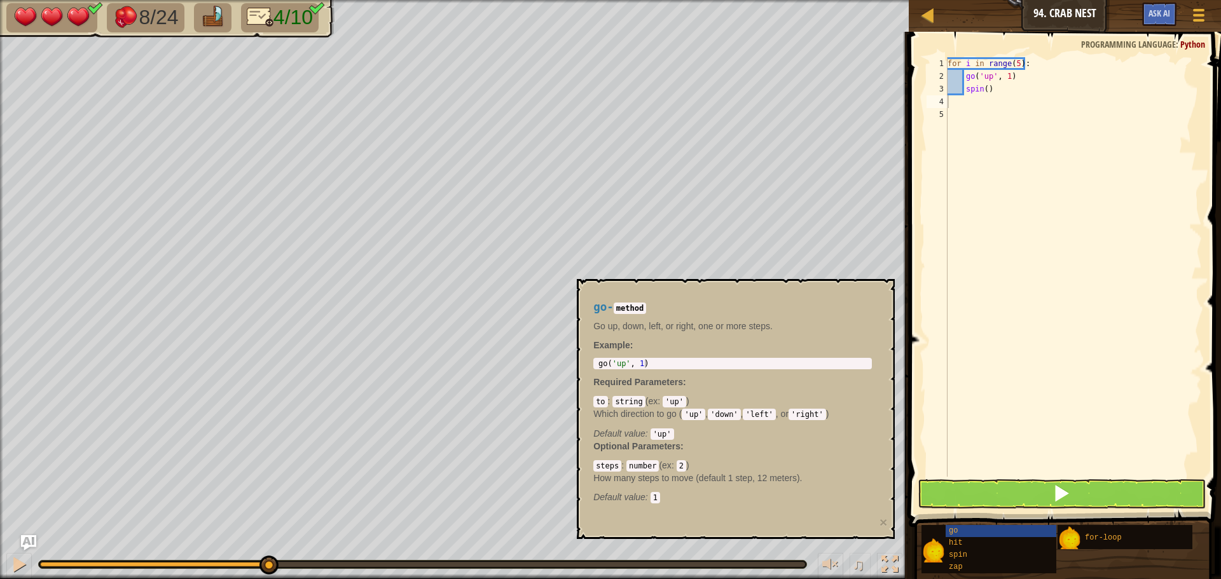
click at [749, 436] on div "Default value : 'up'" at bounding box center [732, 433] width 278 height 13
click at [975, 547] on div "hit" at bounding box center [1006, 543] width 122 height 12
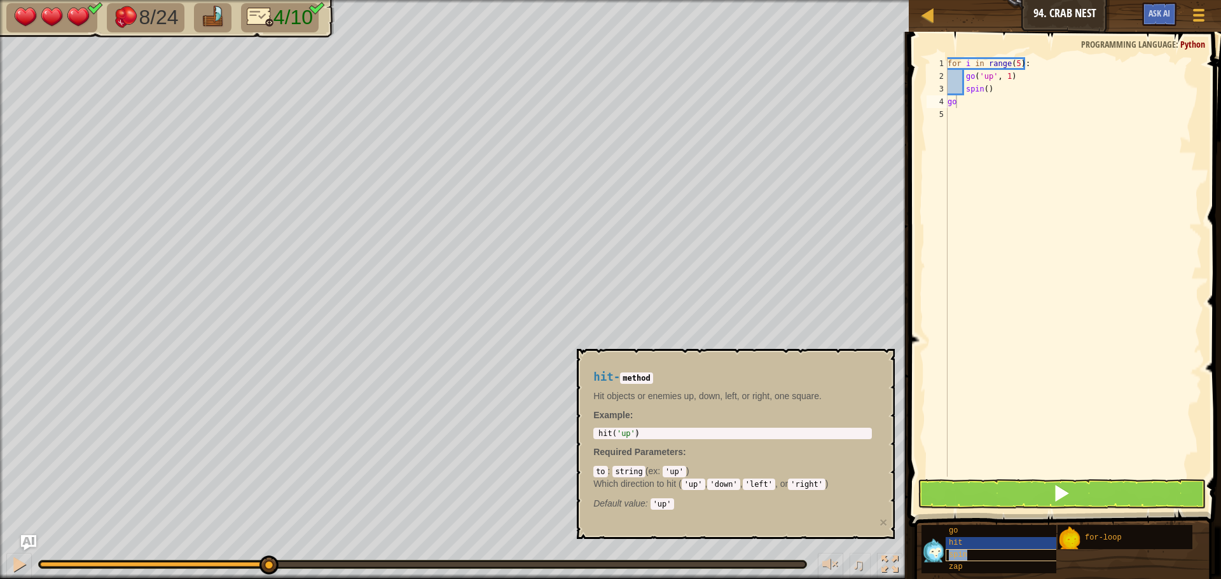
click at [959, 550] on div "spin" at bounding box center [1006, 555] width 122 height 12
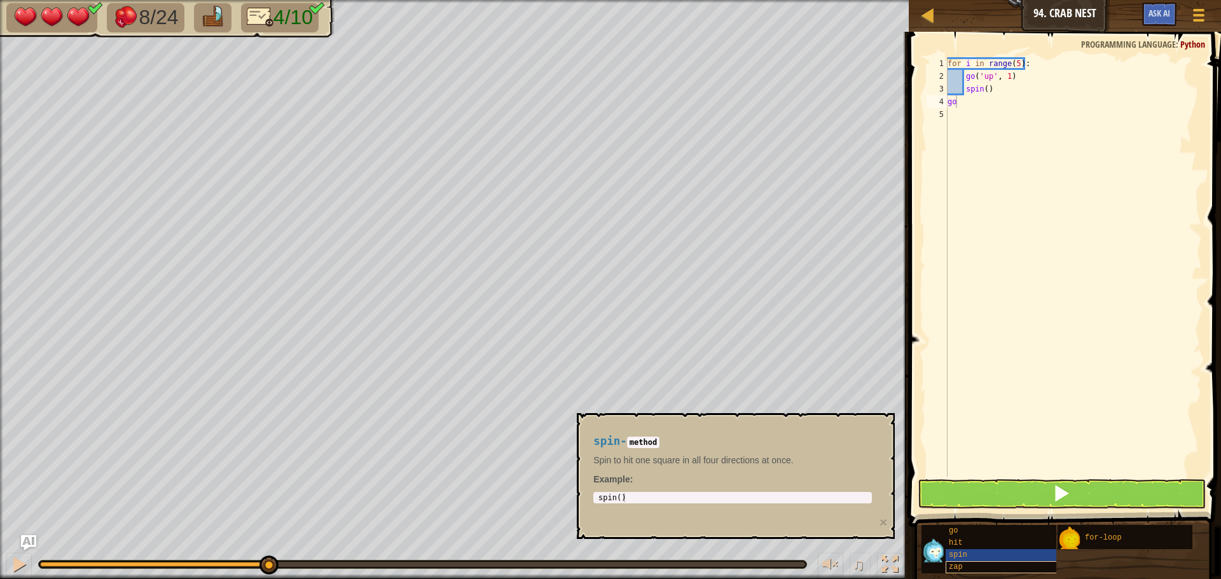
drag, startPoint x: 954, startPoint y: 573, endPoint x: 961, endPoint y: 562, distance: 13.8
click at [961, 563] on div "go hit spin zap for-loop" at bounding box center [1066, 550] width 291 height 50
drag, startPoint x: 961, startPoint y: 562, endPoint x: 936, endPoint y: 542, distance: 32.2
click at [961, 562] on div "zap" at bounding box center [1006, 567] width 122 height 12
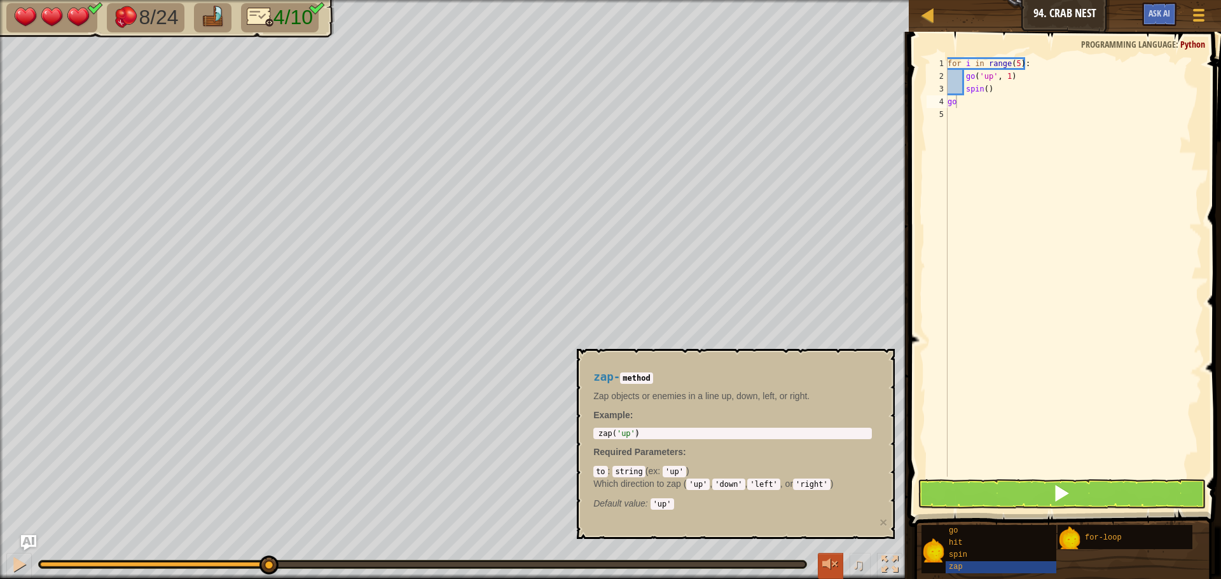
click at [837, 569] on button at bounding box center [830, 566] width 25 height 26
click at [897, 564] on button at bounding box center [889, 566] width 25 height 26
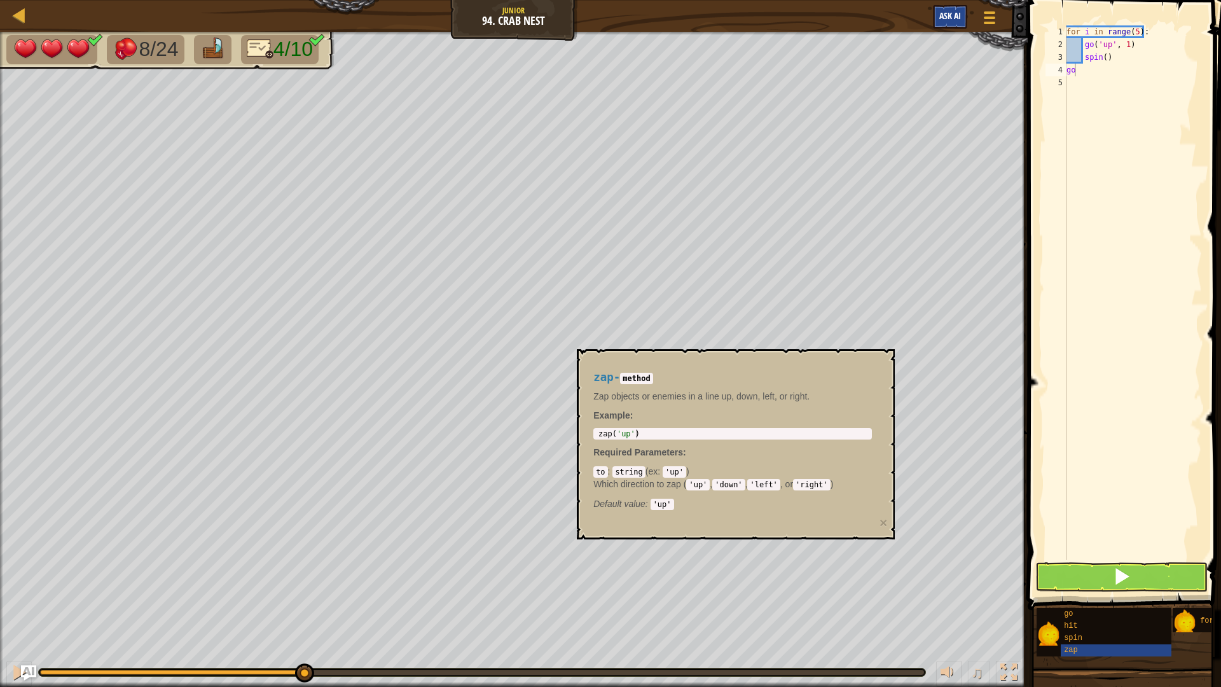
click at [931, 11] on div "Game Menu Ask AI" at bounding box center [965, 20] width 79 height 30
click at [933, 12] on button "Ask AI" at bounding box center [950, 17] width 34 height 24
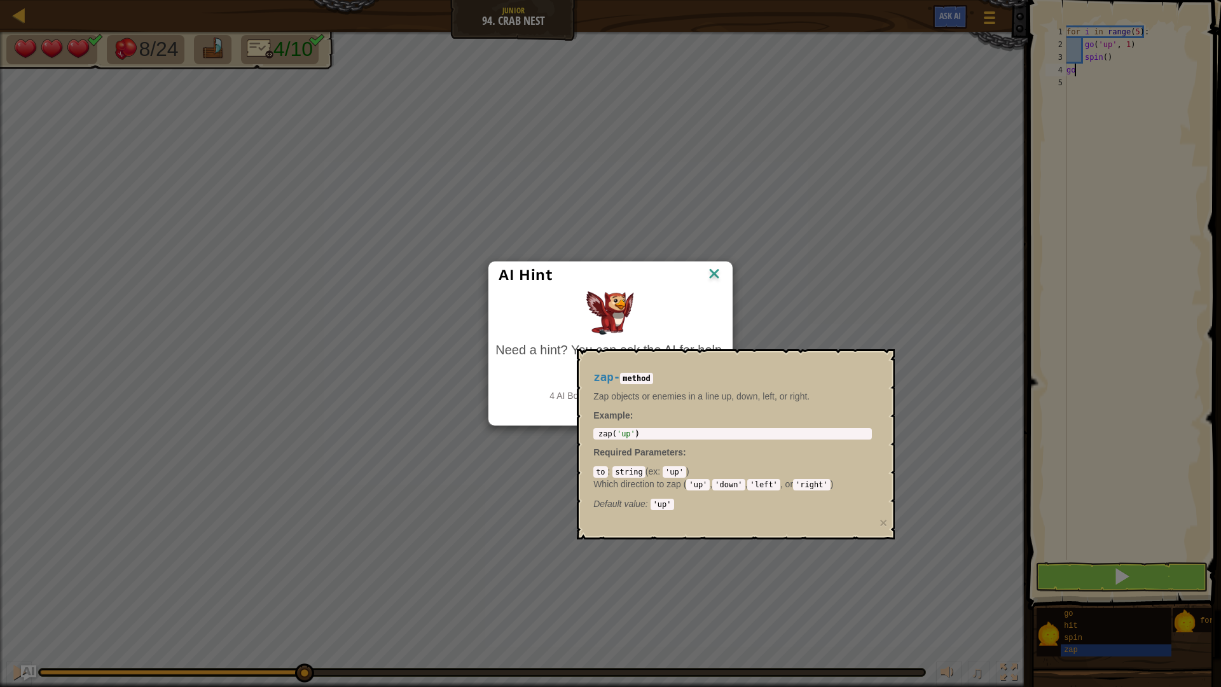
click at [712, 276] on img at bounding box center [714, 274] width 17 height 19
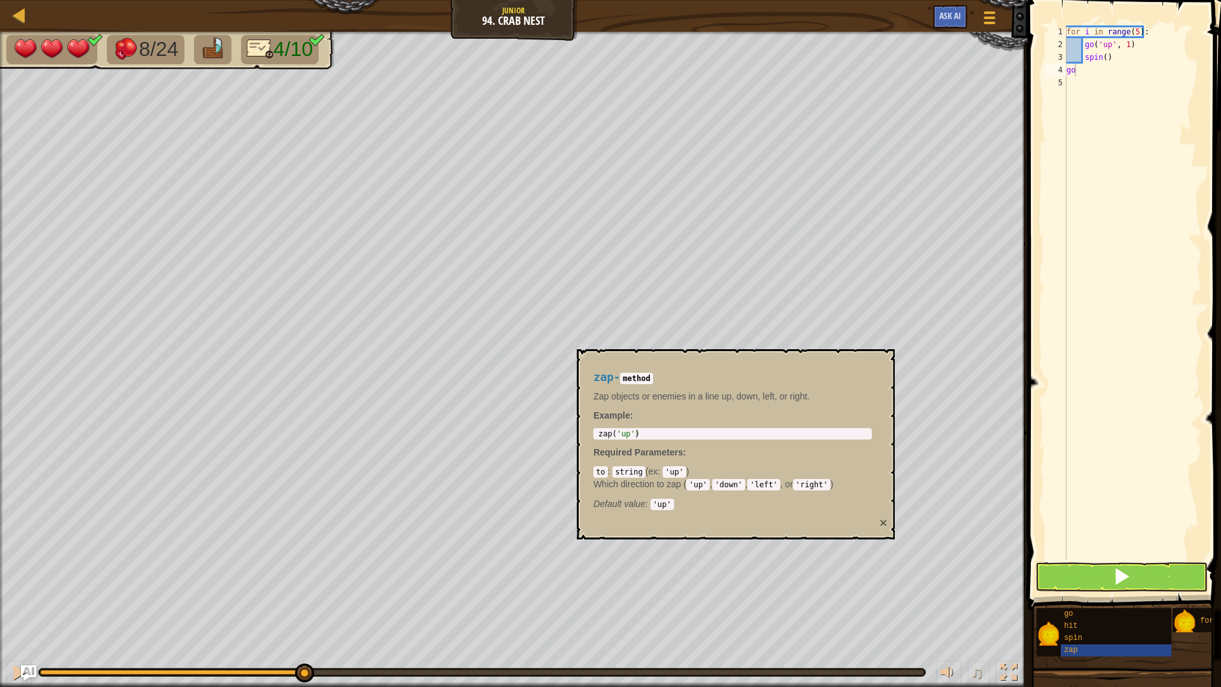
click at [880, 524] on button "×" at bounding box center [883, 522] width 8 height 13
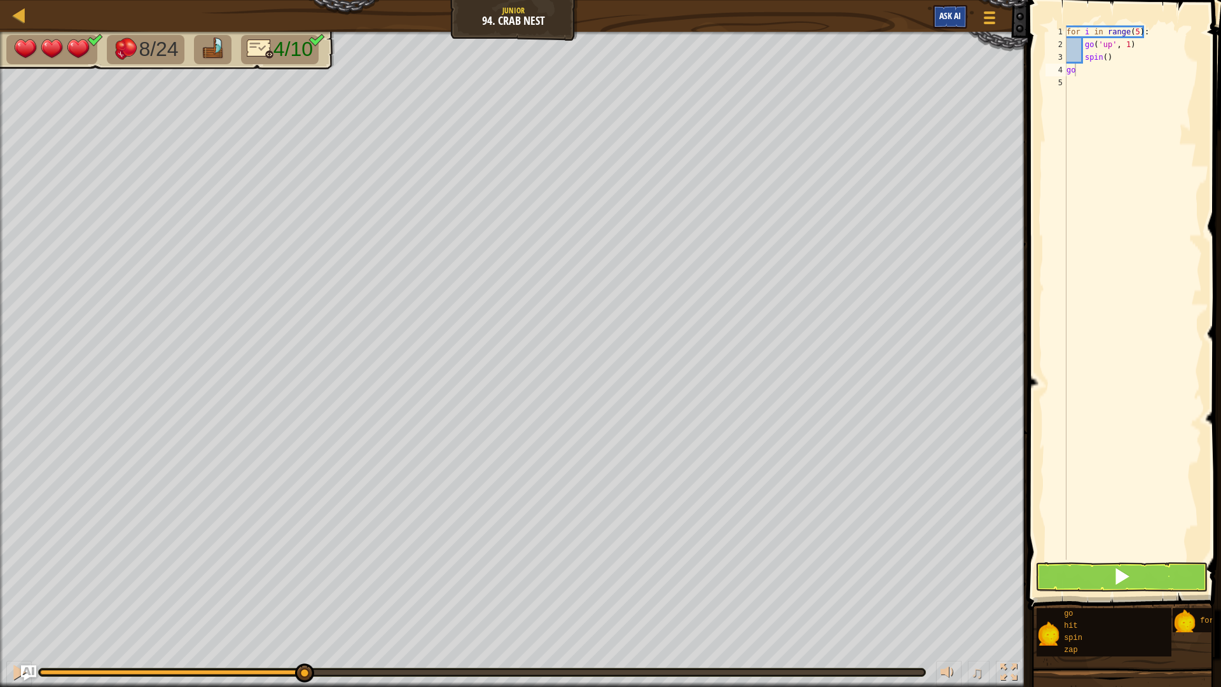
click at [942, 5] on div "Map Junior 94. Crab Nest Game Menu Ask AI" at bounding box center [513, 16] width 1027 height 32
click at [945, 14] on span "Ask AI" at bounding box center [950, 16] width 22 height 12
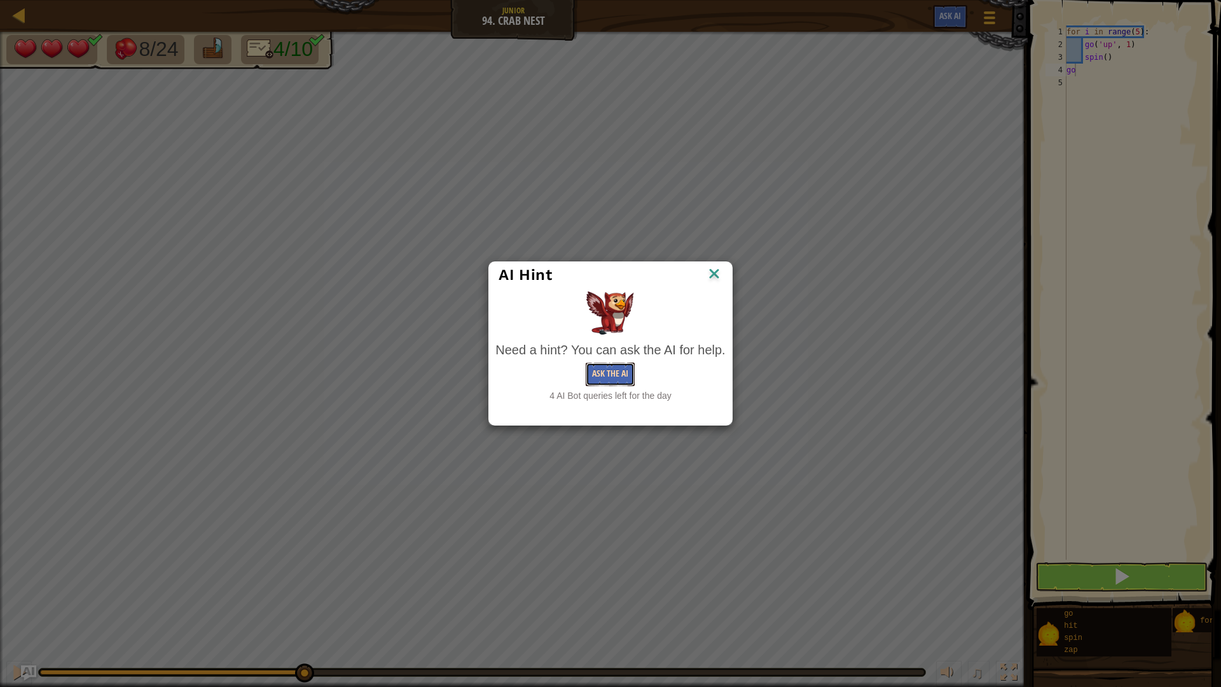
click at [606, 373] on button "Ask the AI" at bounding box center [610, 374] width 49 height 24
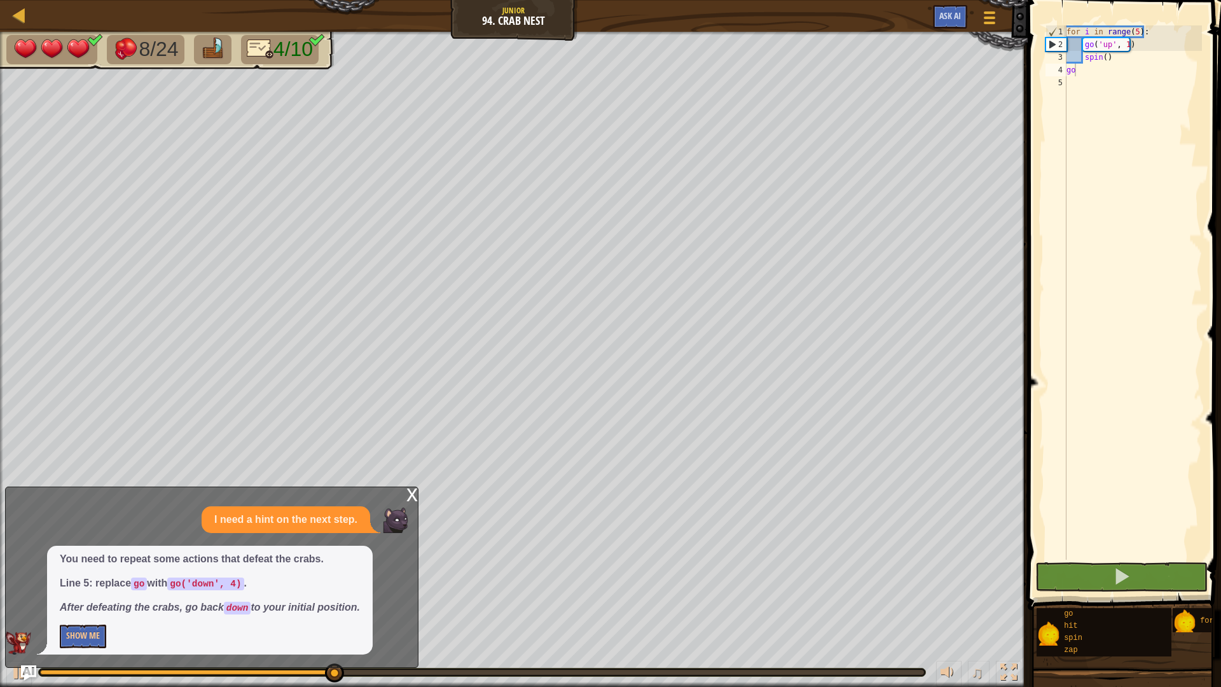
drag, startPoint x: 196, startPoint y: 584, endPoint x: 234, endPoint y: 590, distance: 38.7
click at [234, 579] on p "Line 5: replace go with go('down', 4) ." at bounding box center [210, 583] width 300 height 15
drag, startPoint x: 1078, startPoint y: 72, endPoint x: 1085, endPoint y: 70, distance: 7.4
click at [1085, 70] on div "for i in range ( 5 ) : go ( 'up' , 1 ) spin ( ) go" at bounding box center [1133, 304] width 138 height 559
type textarea "g"
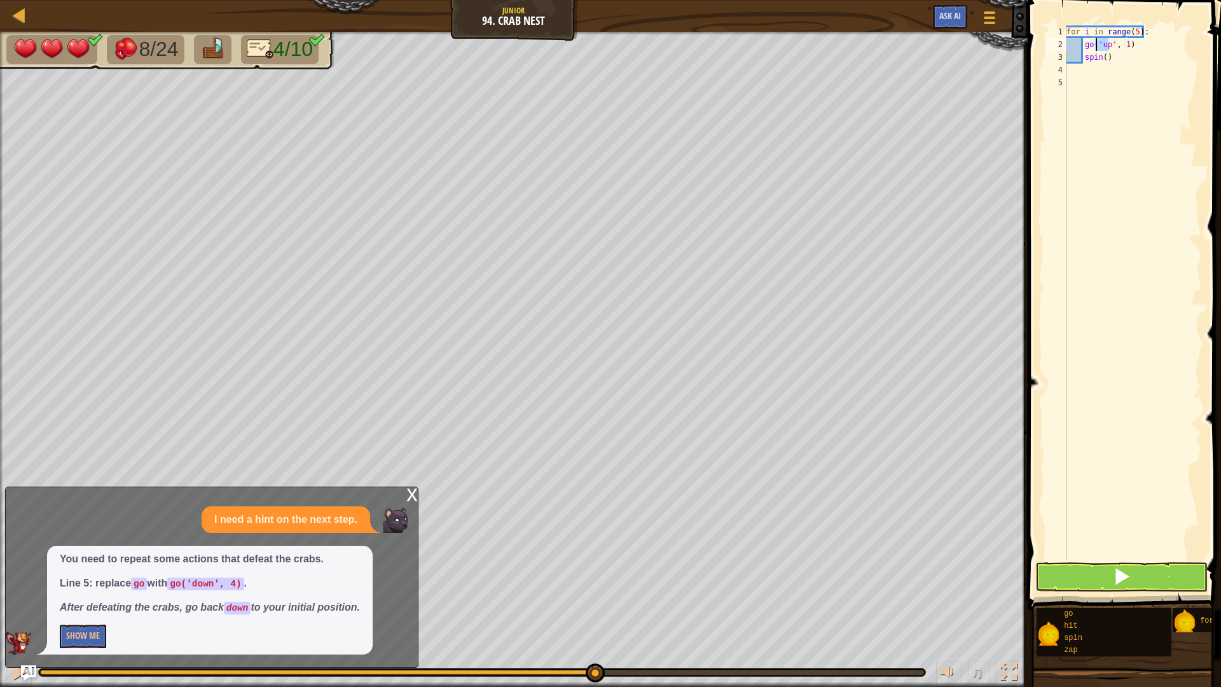
drag, startPoint x: 1109, startPoint y: 45, endPoint x: 1097, endPoint y: 44, distance: 12.1
click at [1097, 44] on div "for i in range ( 5 ) : go ( 'up' , 1 ) spin ( )" at bounding box center [1133, 304] width 138 height 559
type textarea "go('up', 1)"
drag, startPoint x: 1083, startPoint y: 41, endPoint x: 1132, endPoint y: 48, distance: 50.1
click at [1132, 48] on div "for i in range ( 5 ) : go ( 'up' , 1 ) spin ( )" at bounding box center [1133, 304] width 138 height 559
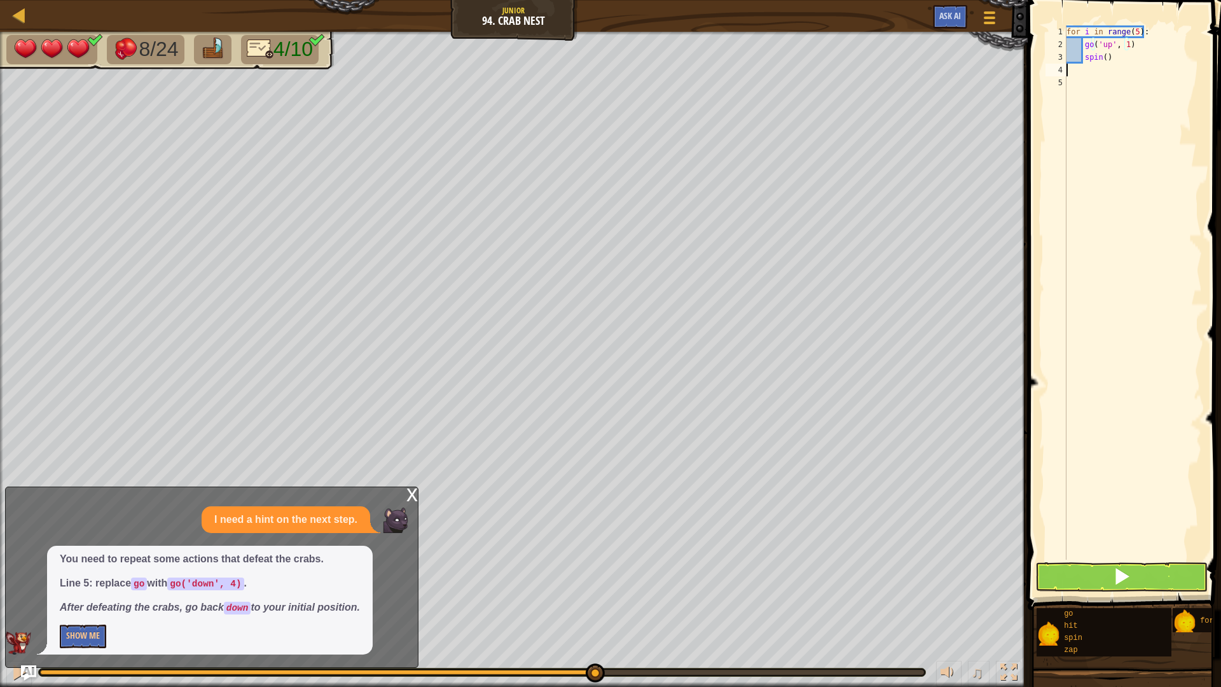
click at [1074, 67] on div "for i in range ( 5 ) : go ( 'up' , 1 ) spin ( )" at bounding box center [1133, 304] width 138 height 559
click at [1080, 55] on div "for i in range ( 5 ) : go ( 'up' , 1 ) spin ( )" at bounding box center [1133, 304] width 138 height 559
type textarea "spin()"
click at [996, 22] on div at bounding box center [988, 17] width 17 height 18
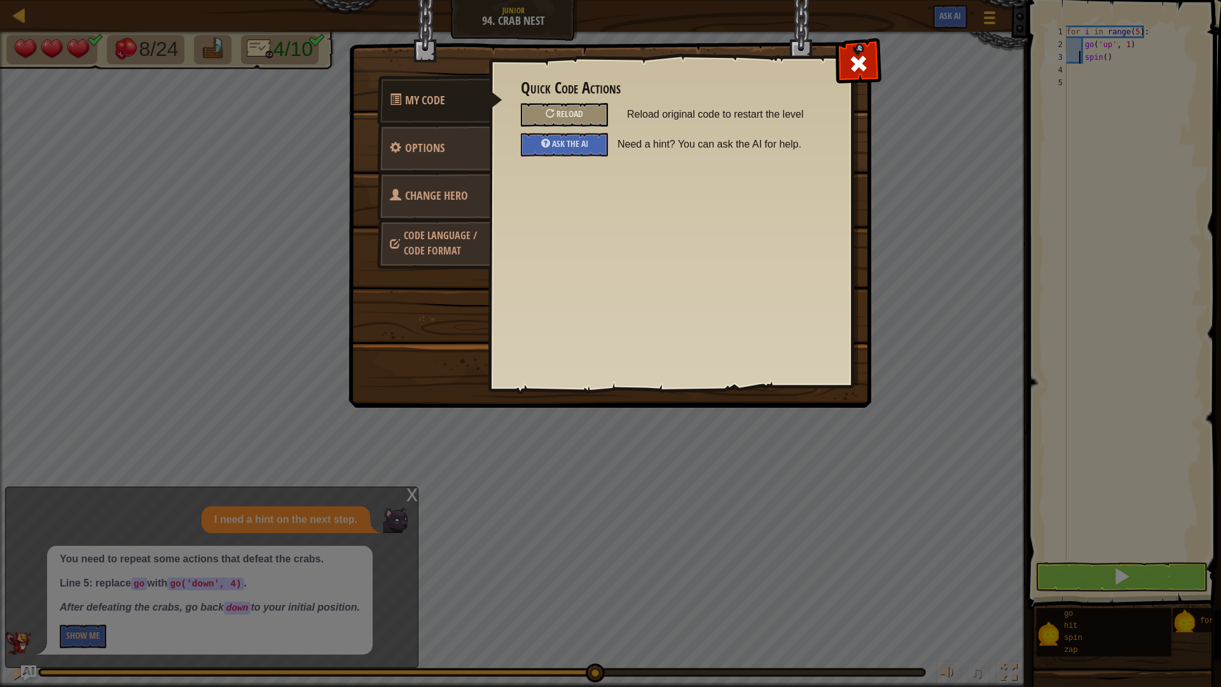
click at [458, 243] on link "Code Language / Code Format" at bounding box center [433, 243] width 113 height 48
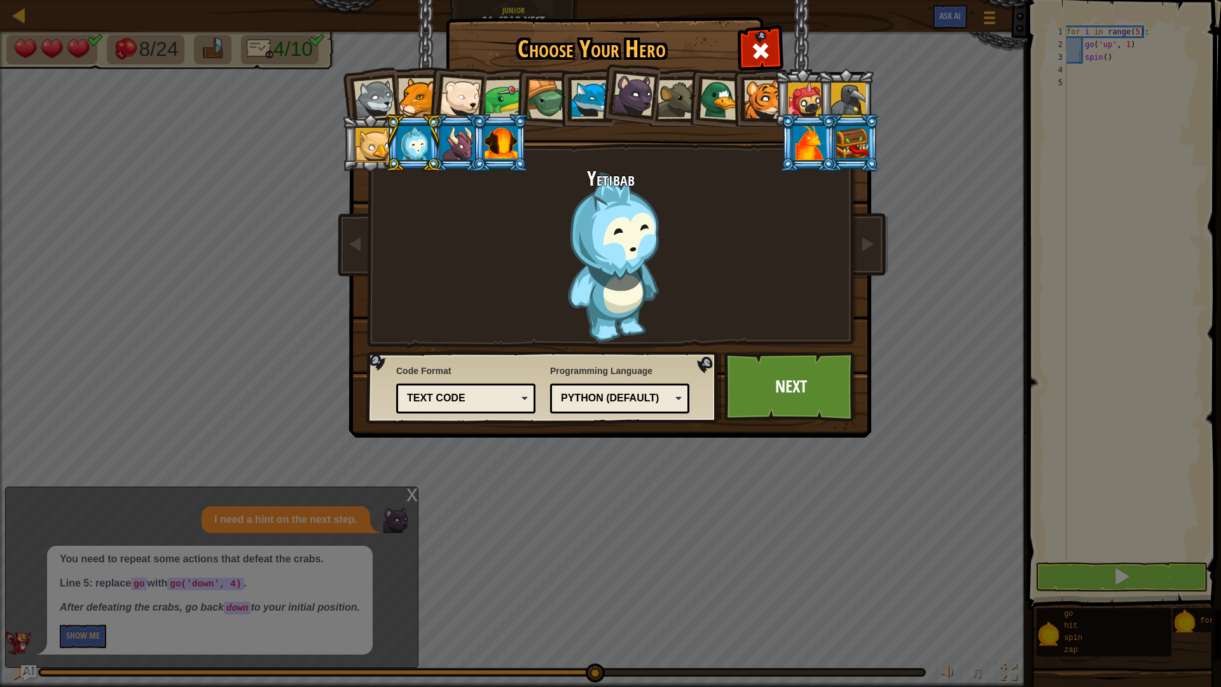
click at [481, 395] on div "Text code" at bounding box center [462, 398] width 110 height 15
drag, startPoint x: 487, startPoint y: 430, endPoint x: 509, endPoint y: 423, distance: 22.7
click at [809, 376] on link "Next" at bounding box center [790, 387] width 133 height 70
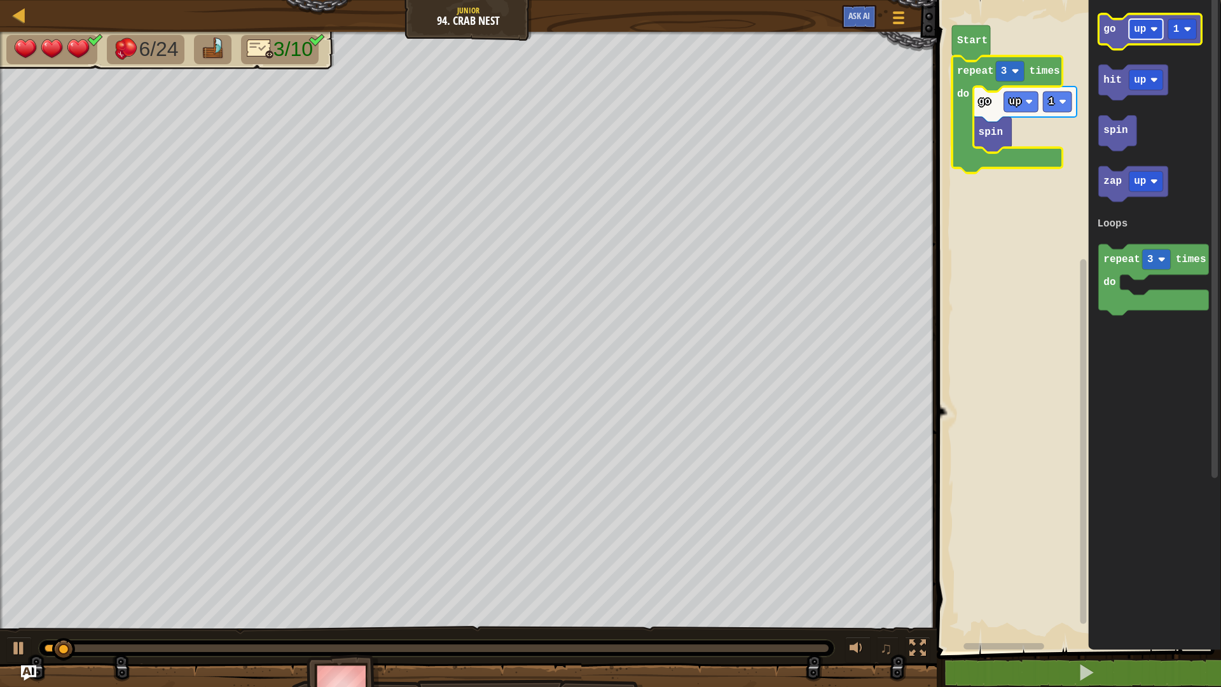
click at [1153, 27] on image "Blockly Workspace" at bounding box center [1154, 29] width 8 height 8
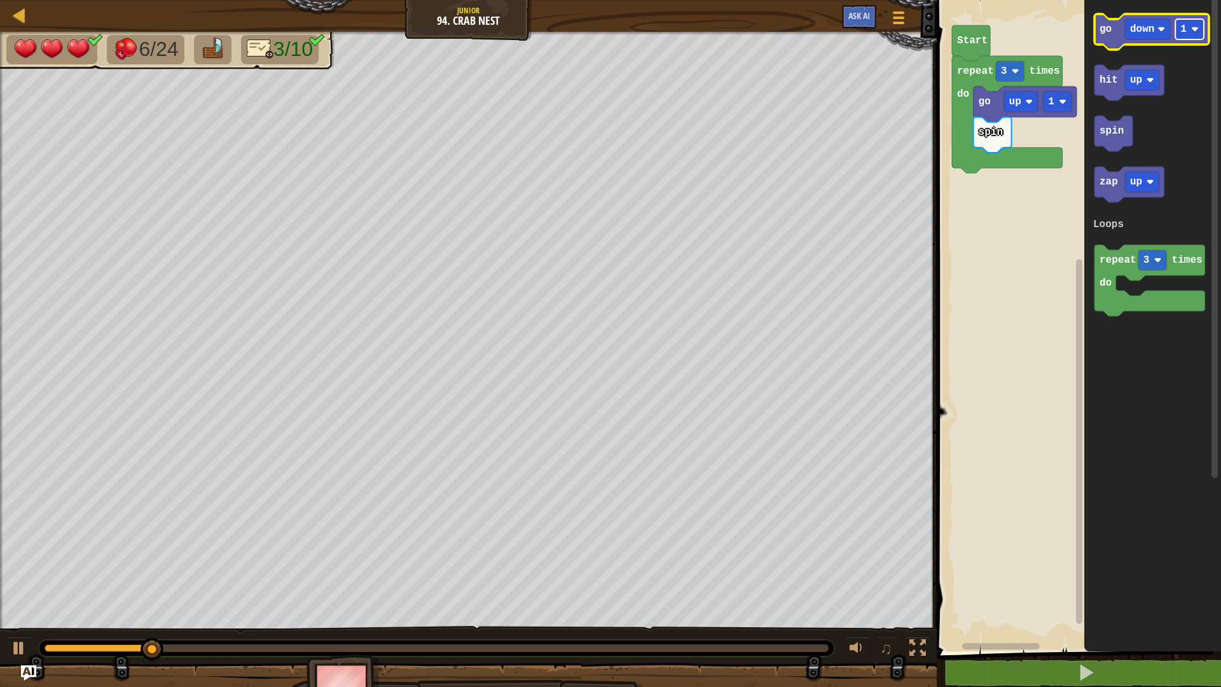
click at [1184, 37] on rect "Blockly Workspace" at bounding box center [1189, 29] width 29 height 20
click at [1015, 69] on image "Blockly Workspace" at bounding box center [1015, 71] width 8 height 8
click at [1173, 213] on icon "go down 4 hit up spin zap up repeat 3 times do Loops" at bounding box center [1152, 322] width 137 height 657
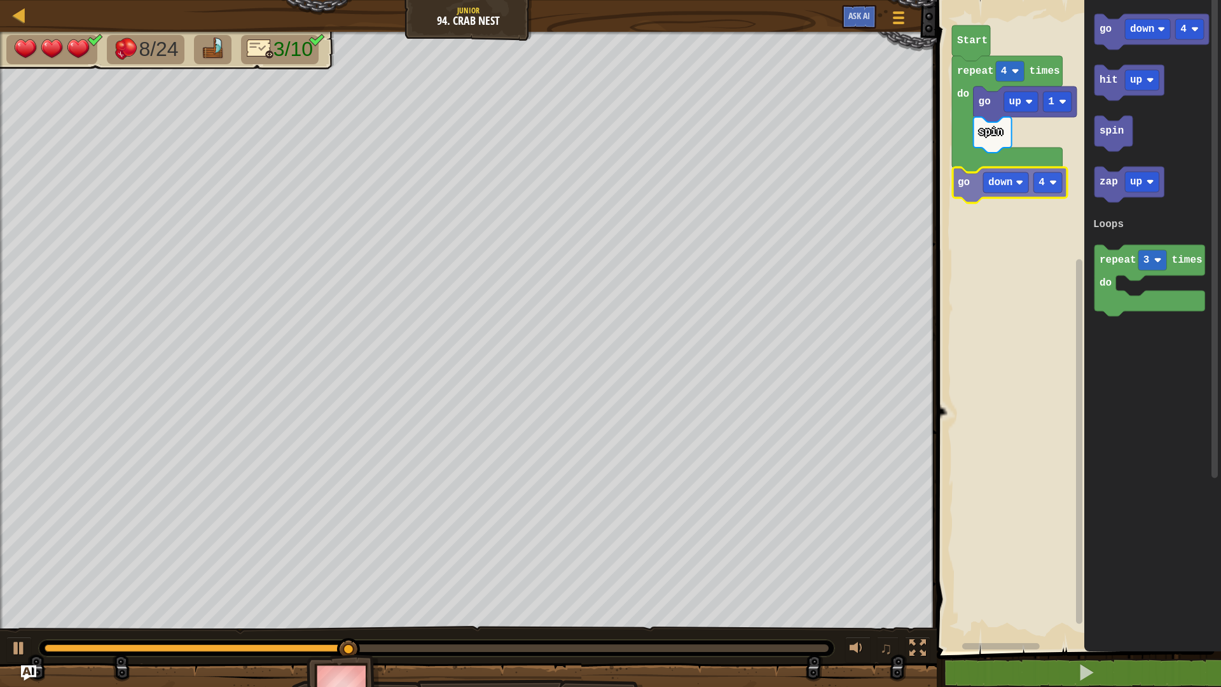
click at [960, 187] on div "Loops Start spin go up 1 repeat 4 times do go down 4 go down 4 hit up spin zap …" at bounding box center [1077, 322] width 288 height 657
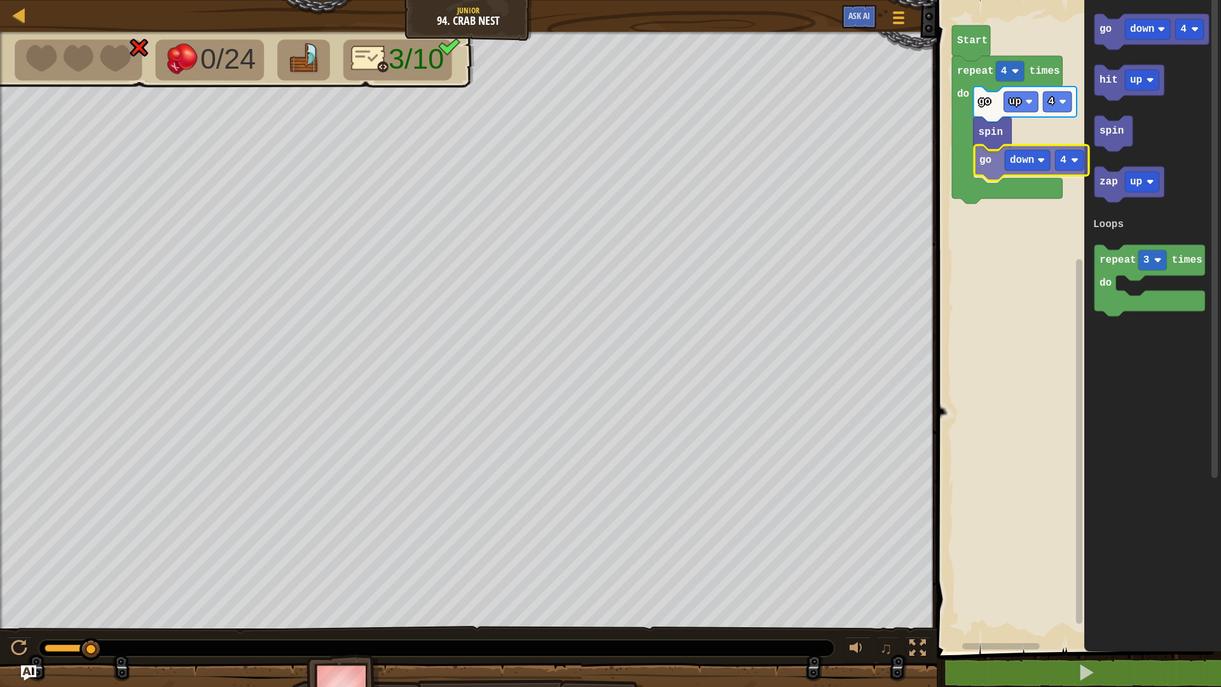
click at [976, 157] on div "Loops Start repeat 4 times do spin go down 4 go up 4 go down 4 hit up spin zap …" at bounding box center [1077, 322] width 288 height 657
click at [1052, 100] on g "4" at bounding box center [1057, 102] width 29 height 20
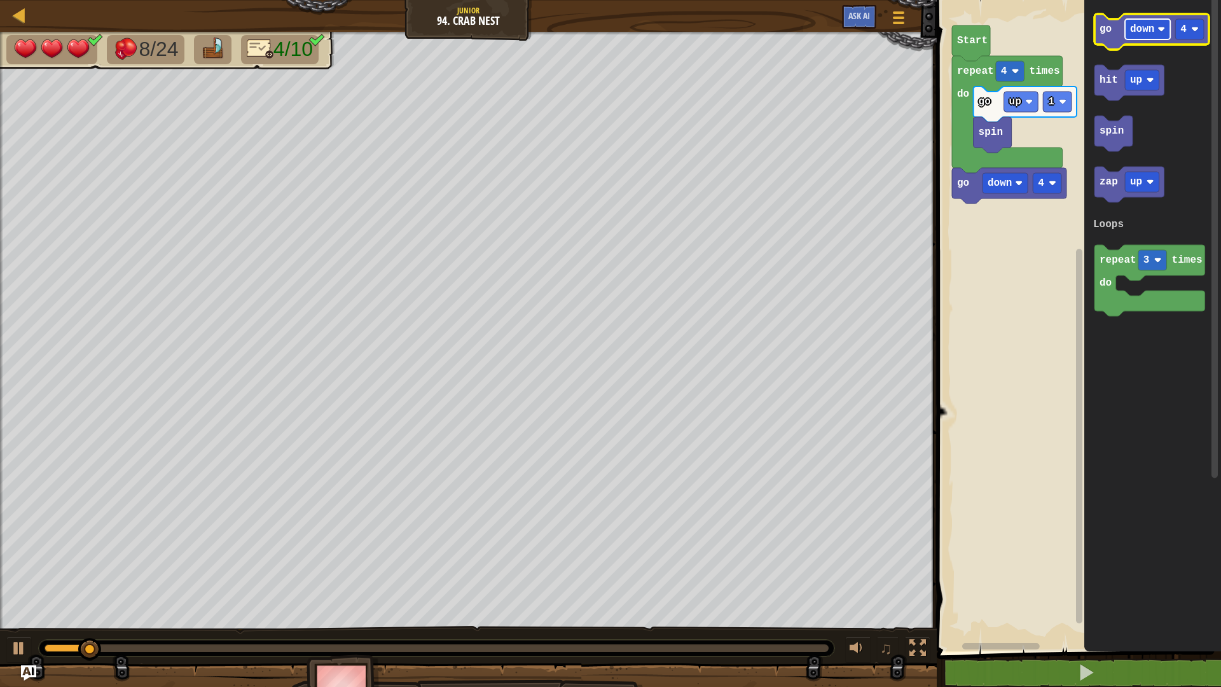
click at [1140, 29] on text "down" at bounding box center [1142, 29] width 24 height 11
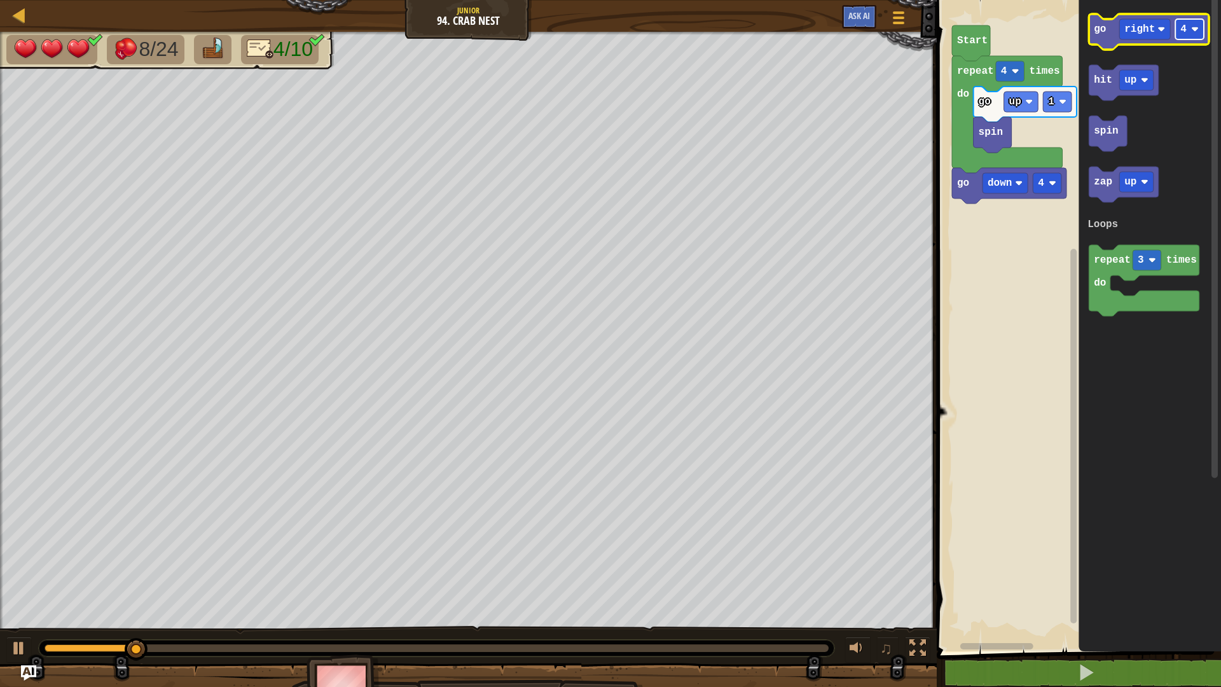
click at [1187, 28] on g "4" at bounding box center [1189, 29] width 29 height 20
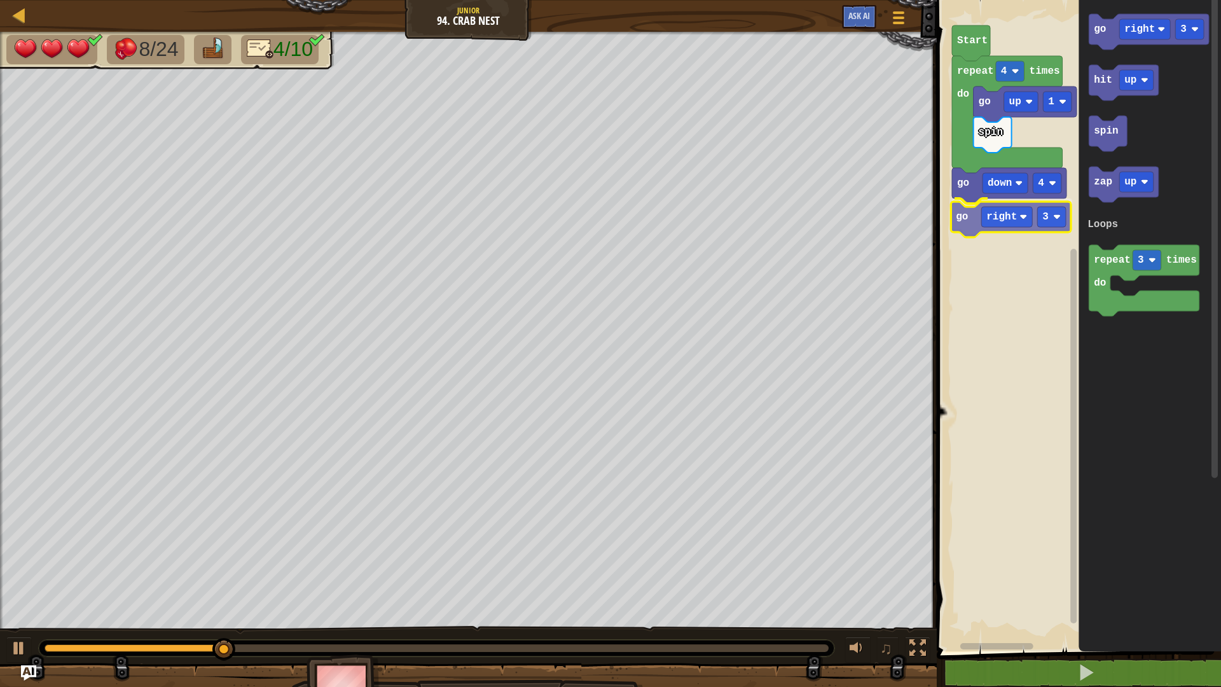
click at [956, 217] on div "Loops Start repeat 4 times do go up 1 spin go down 4 go right 3 go right 3 hit …" at bounding box center [1077, 322] width 288 height 657
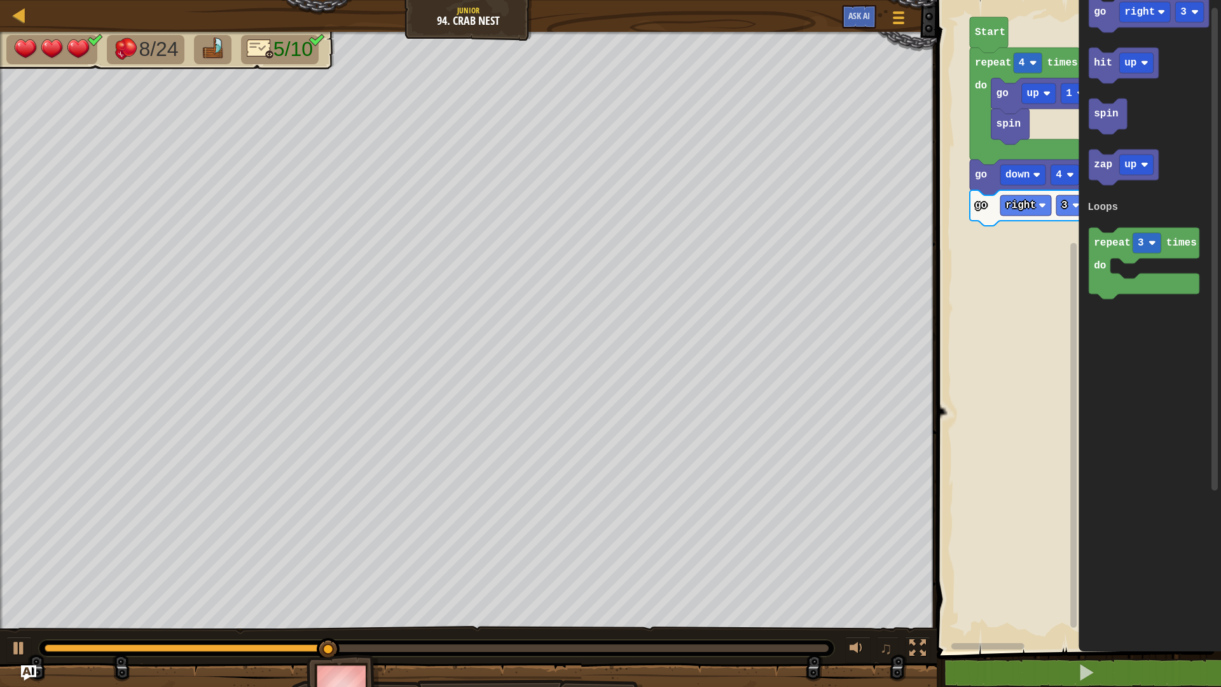
click at [982, 250] on div "Loops Start repeat 4 times do go up 1 spin go down 4 go right 3 go right 3 hit …" at bounding box center [1077, 322] width 288 height 657
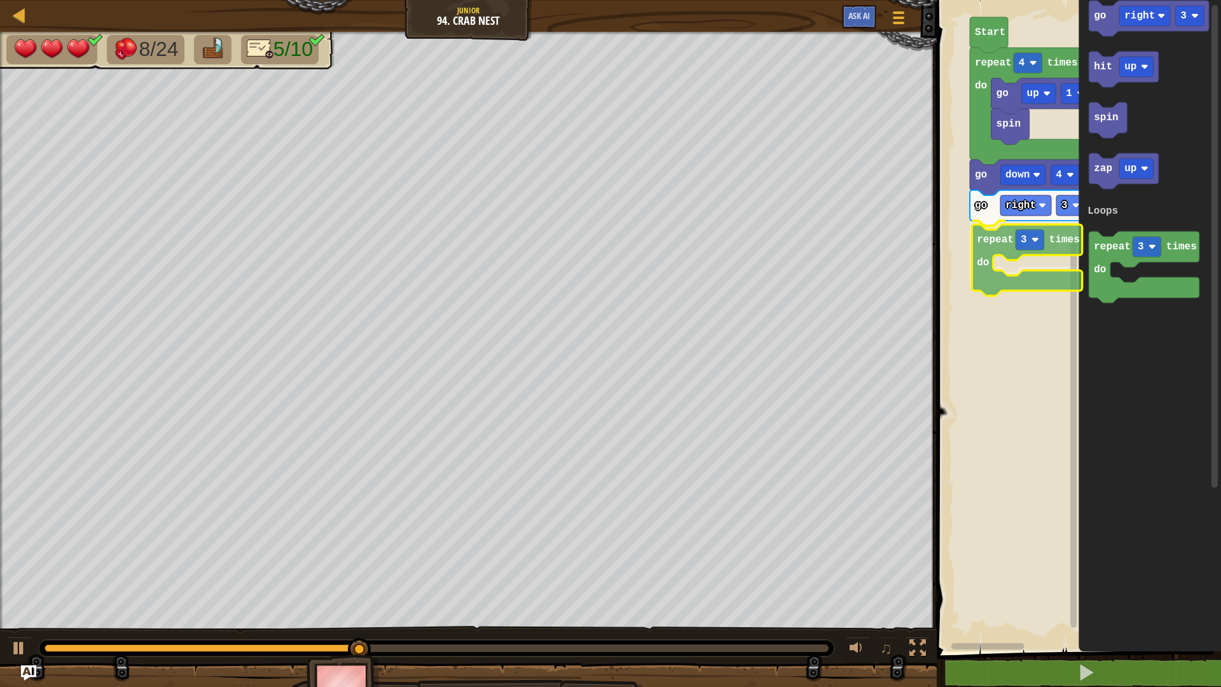
click at [992, 239] on div "Loops Start repeat 4 times do go up 1 spin go down 4 go right 3 repeat 3 times …" at bounding box center [1077, 322] width 288 height 657
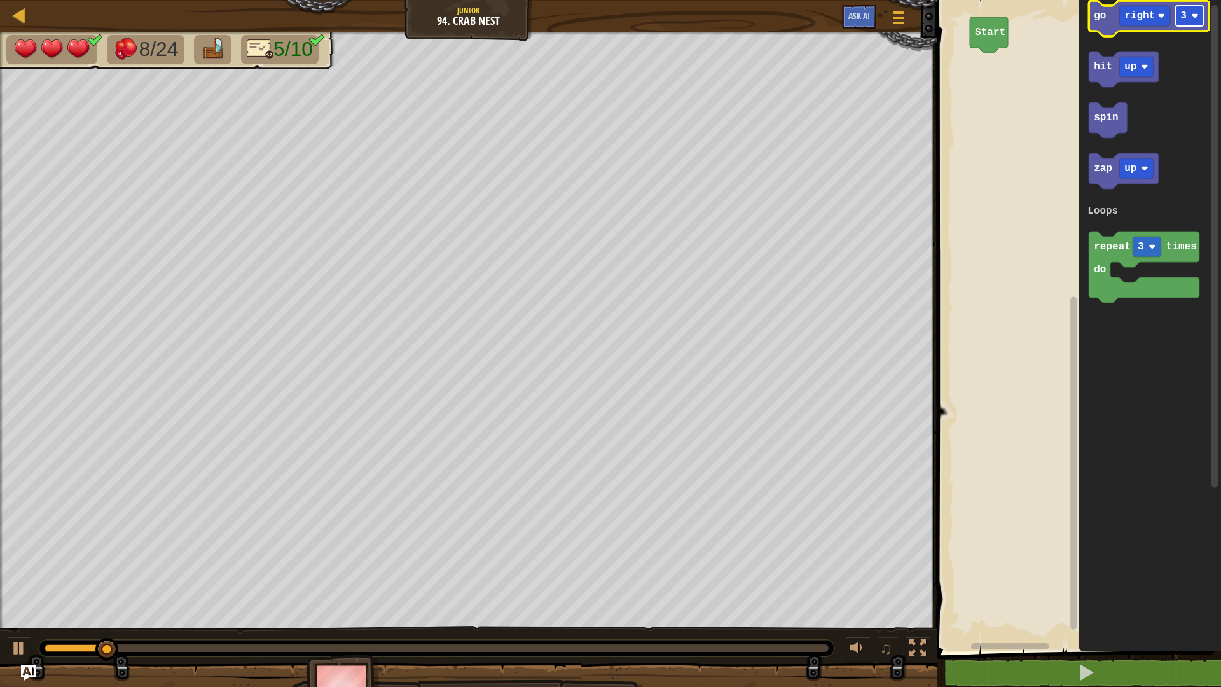
click at [1183, 14] on g "3" at bounding box center [1189, 16] width 29 height 20
click at [1184, 13] on text "3" at bounding box center [1183, 15] width 6 height 11
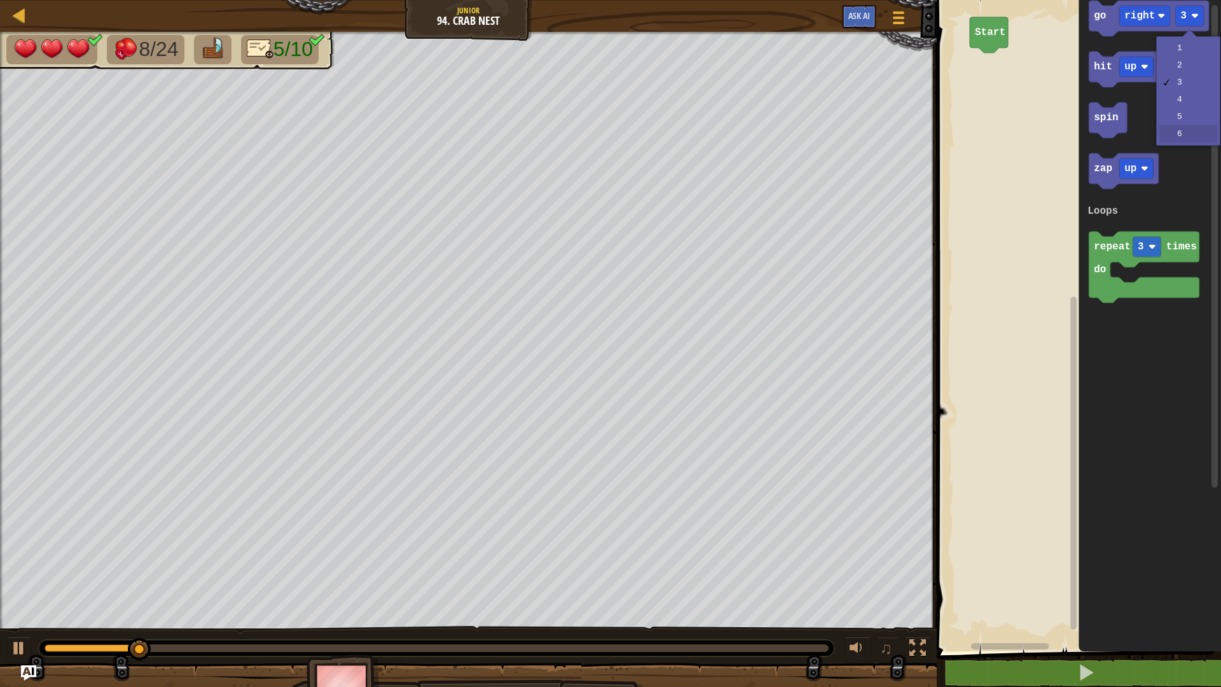
drag, startPoint x: 1184, startPoint y: 127, endPoint x: 1142, endPoint y: 99, distance: 50.3
click at [1156, 116] on div "1 2 3 4 5 6" at bounding box center [1188, 90] width 64 height 109
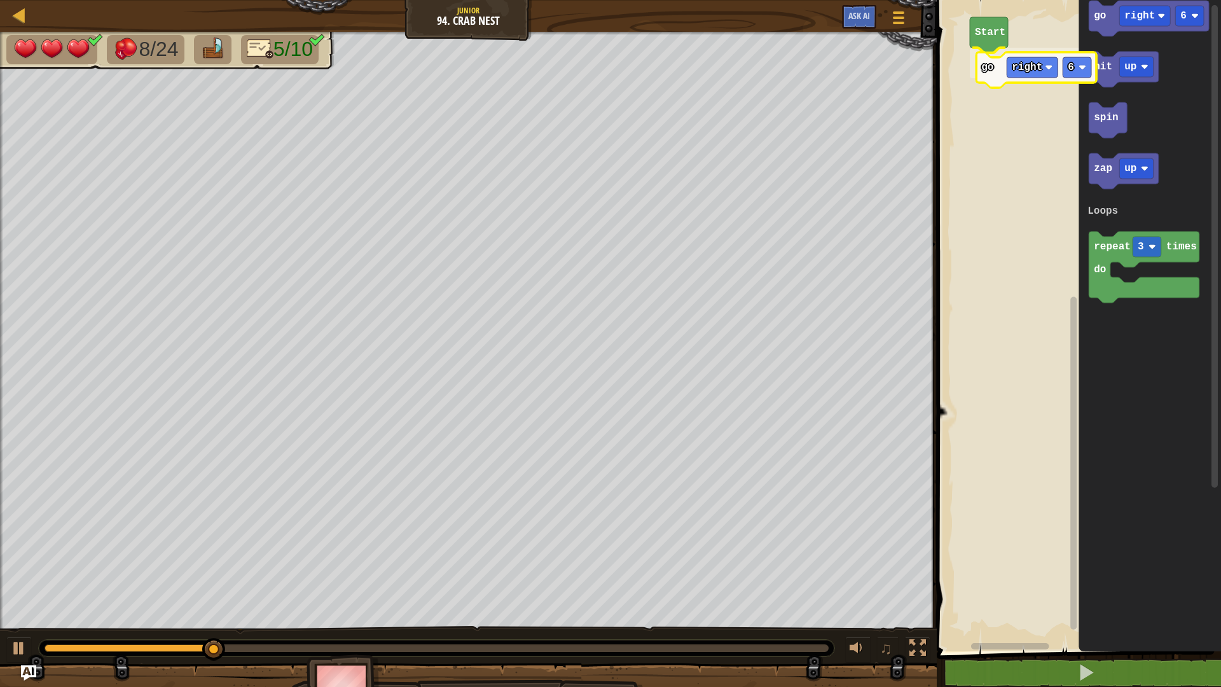
click at [991, 81] on div "Loops Start go right 6 go right 6 hit up spin zap up repeat 3 times do Loops go…" at bounding box center [1077, 322] width 288 height 657
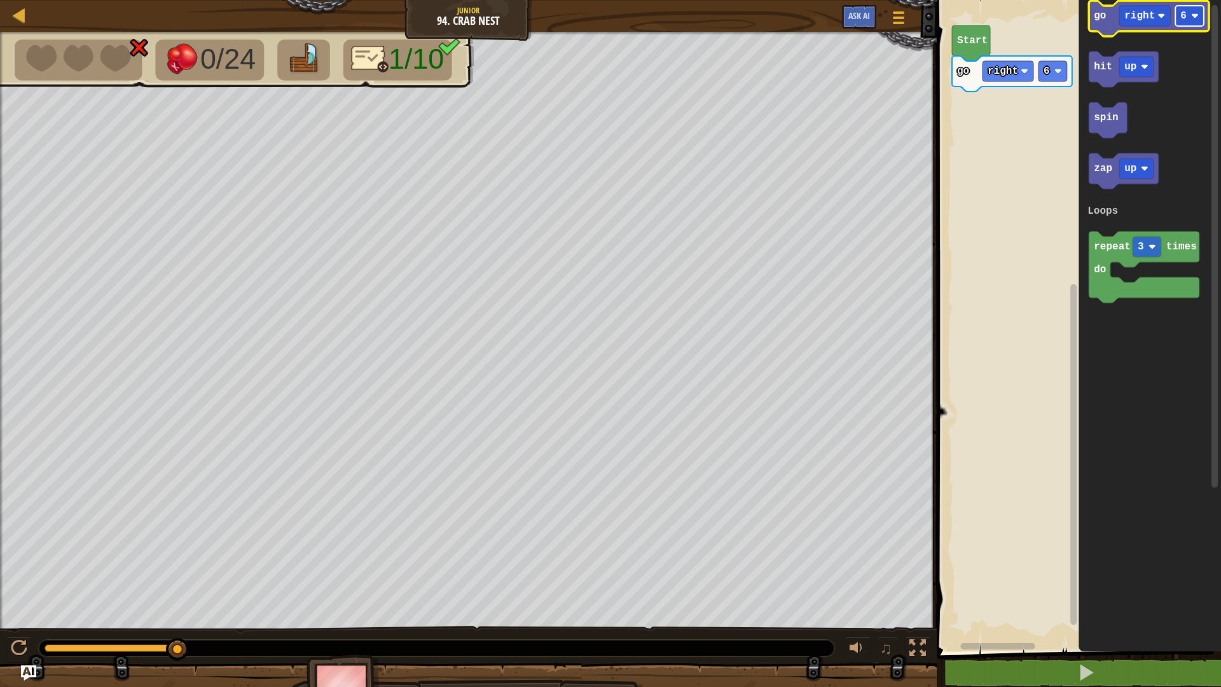
click at [1187, 15] on rect "Blockly Workspace" at bounding box center [1189, 16] width 29 height 20
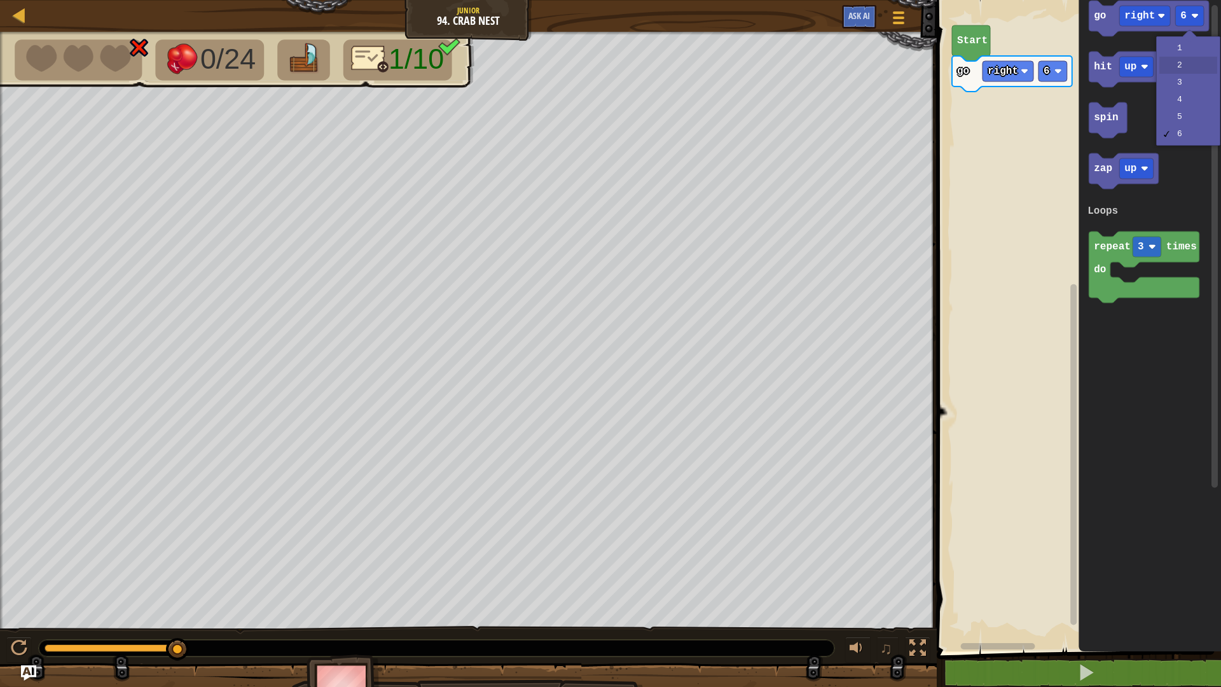
drag, startPoint x: 1163, startPoint y: 60, endPoint x: 1134, endPoint y: 54, distance: 29.2
click at [1142, 0] on body "Map Junior 94. Crab Nest Game Menu Ask AI 1 ההההההההההההההההההההההההההההההההההה…" at bounding box center [610, 0] width 1221 height 0
drag, startPoint x: 1172, startPoint y: 65, endPoint x: 1095, endPoint y: 45, distance: 79.0
click at [1154, 0] on body "Map Junior 94. Crab Nest Game Menu Ask AI 1 ההההההההההההההההההההההההההההההההההה…" at bounding box center [610, 0] width 1221 height 0
drag, startPoint x: 1169, startPoint y: 64, endPoint x: 1161, endPoint y: 53, distance: 13.8
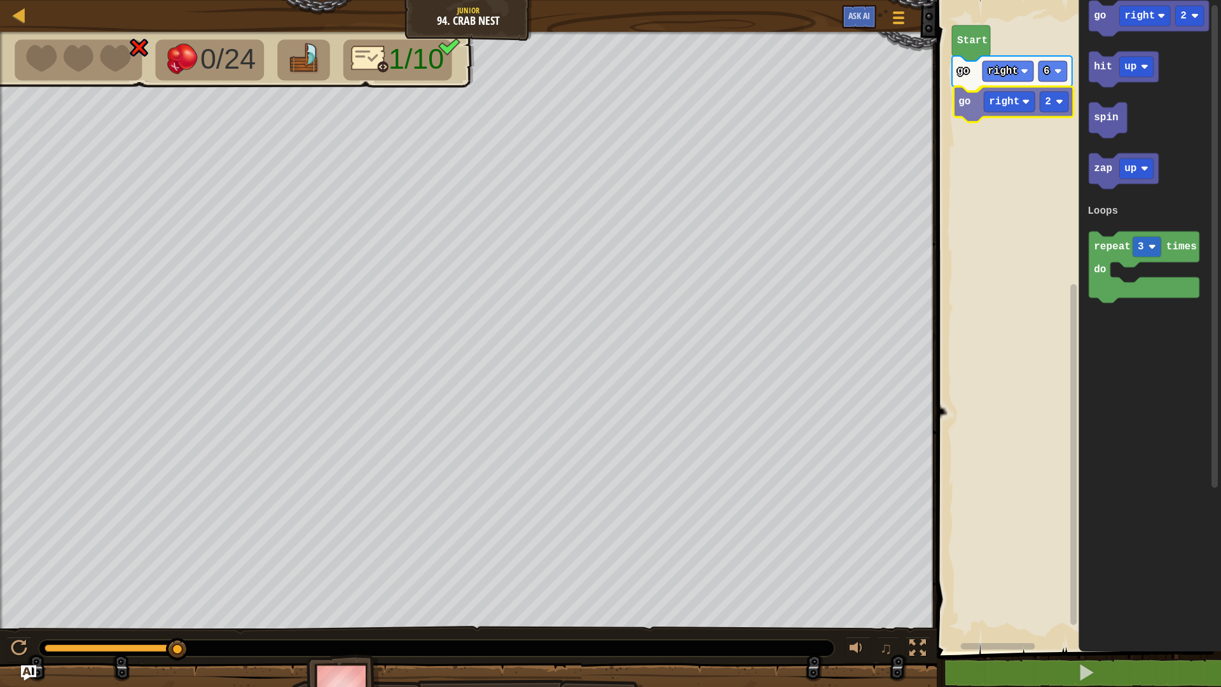
click at [966, 108] on div "Loops go right 6 go right 2 Start go right 2 hit up spin zap up repeat 3 times …" at bounding box center [1077, 322] width 288 height 657
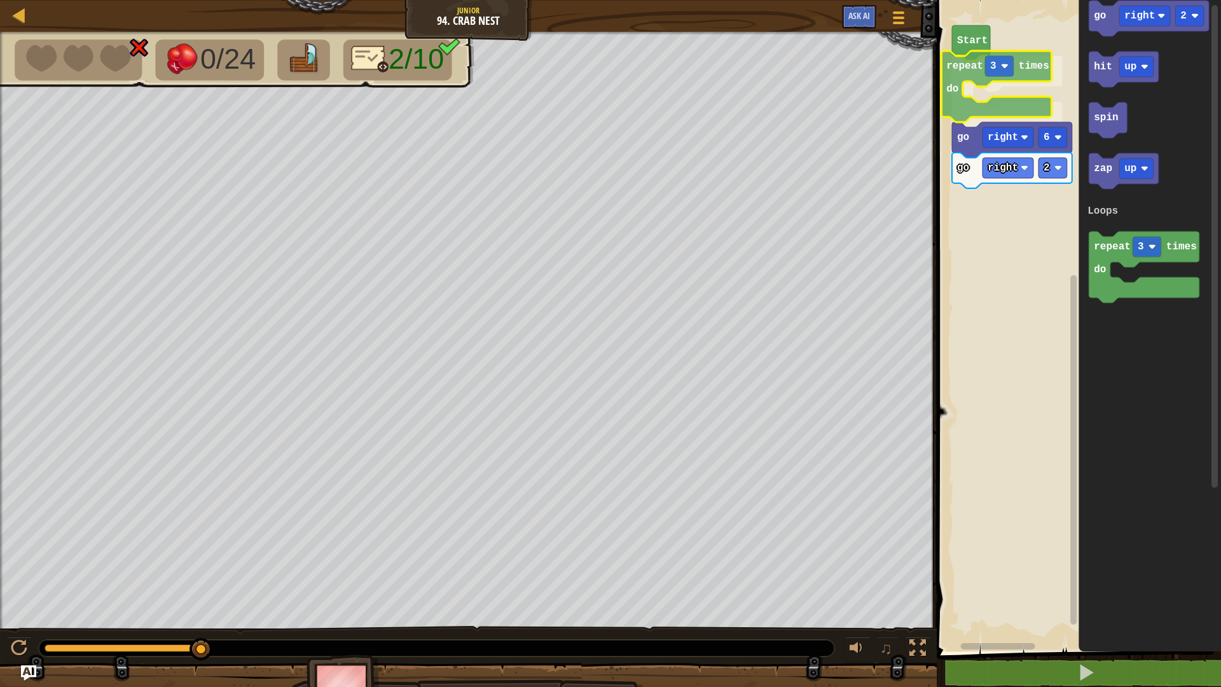
click at [947, 86] on div "Loops Start repeat 3 times do go right 6 go right 2 go right 2 hit up spin zap …" at bounding box center [1077, 322] width 288 height 657
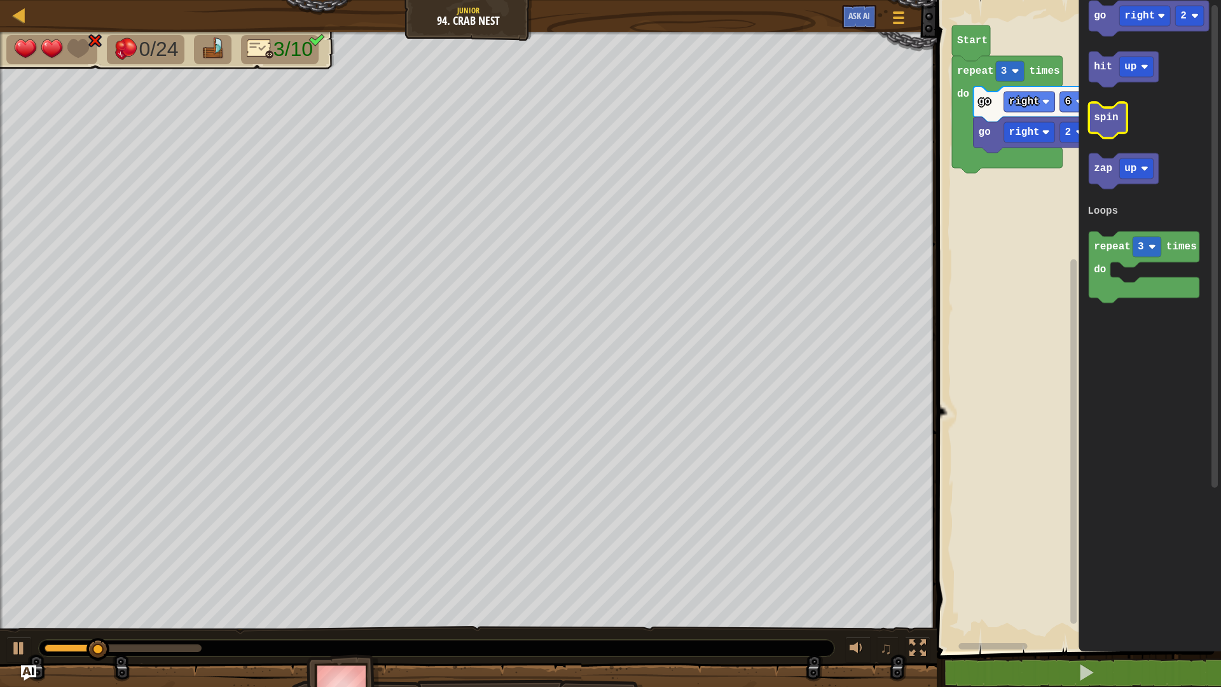
click at [1094, 118] on text "spin" at bounding box center [1106, 117] width 24 height 11
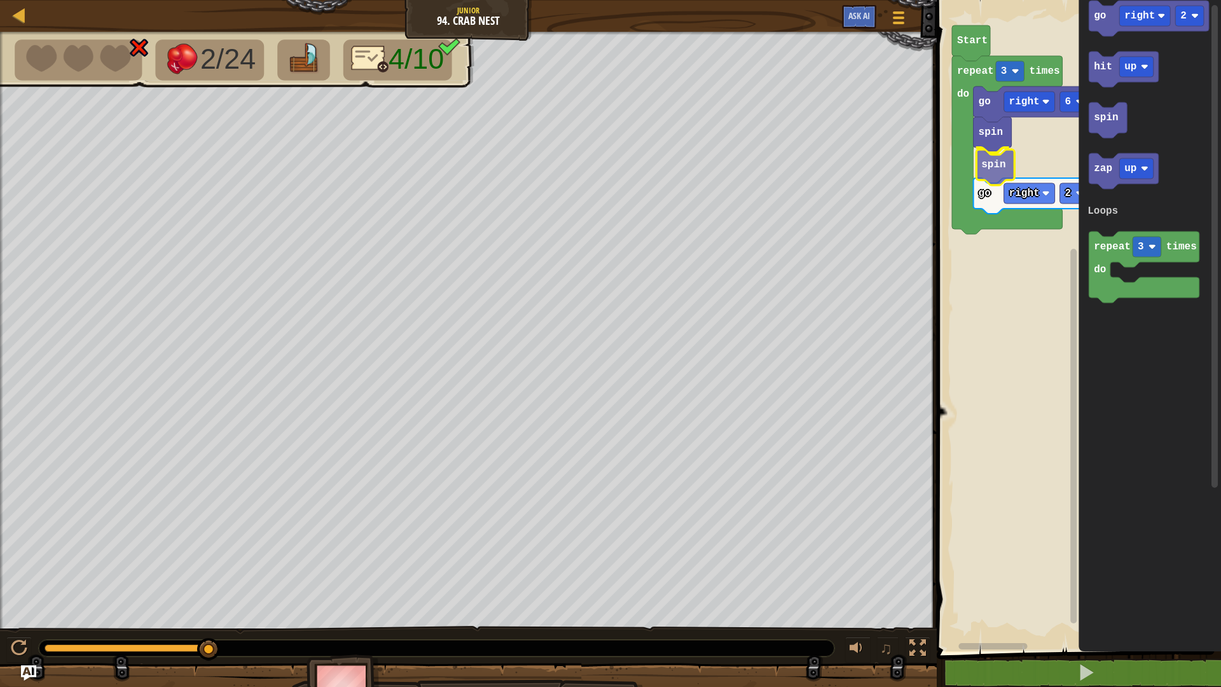
click at [1001, 156] on div "Loops Start repeat 3 times do go right 6 spin spin go right 2 go right 2 hit up…" at bounding box center [1077, 322] width 288 height 657
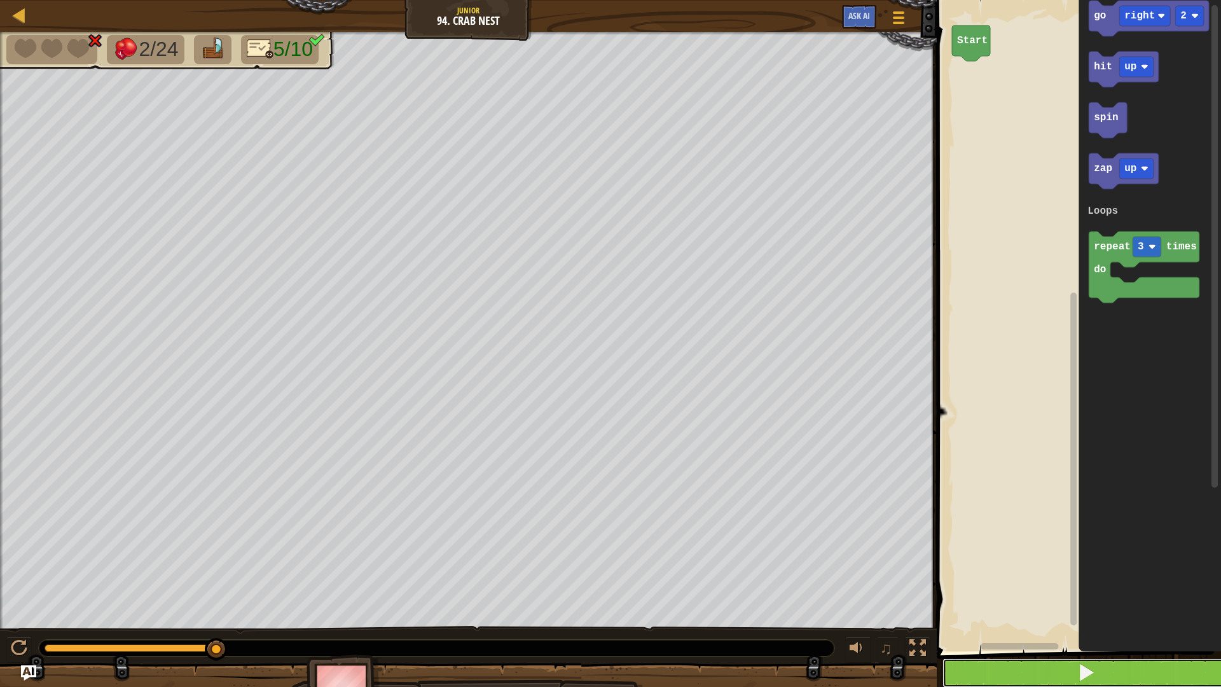
click at [1038, 579] on button at bounding box center [1086, 672] width 288 height 29
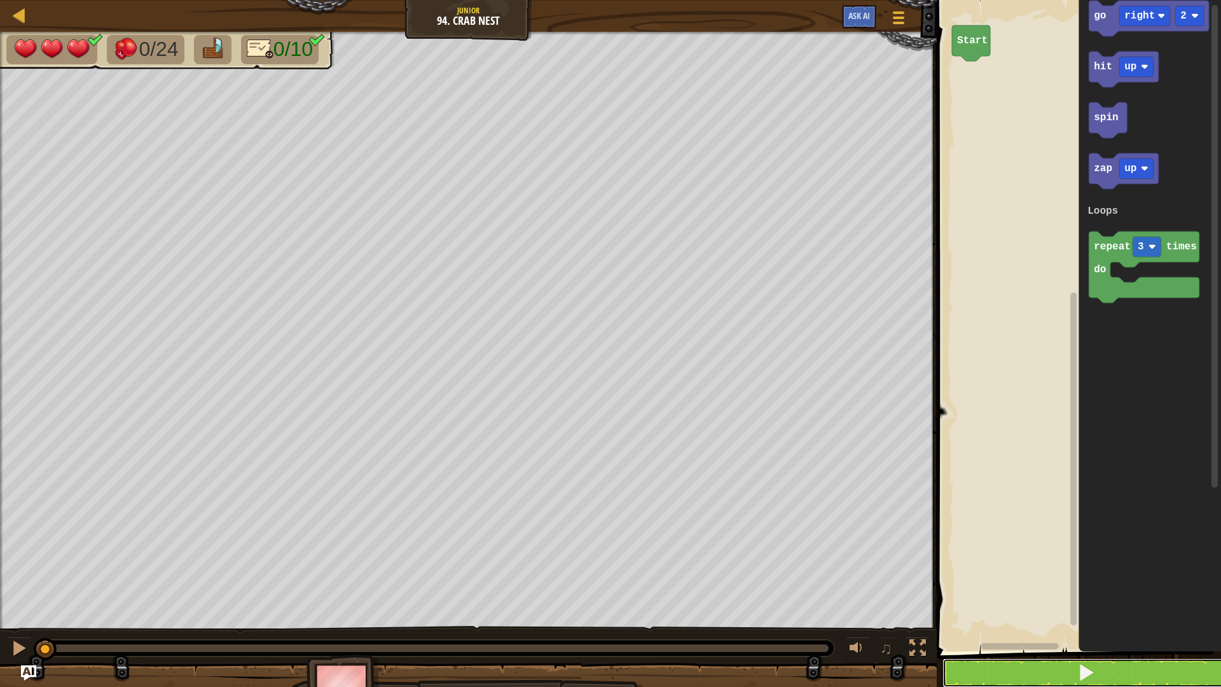
drag, startPoint x: 83, startPoint y: 643, endPoint x: 0, endPoint y: 8, distance: 641.1
click at [0, 95] on div "0/24 0/10 ♫ Yetibab 3 x: 6 y: 14 No target action: idle" at bounding box center [610, 373] width 1221 height 683
drag, startPoint x: 442, startPoint y: 637, endPoint x: 437, endPoint y: 628, distance: 10.6
click at [439, 579] on div "♫" at bounding box center [468, 645] width 936 height 38
click at [25, 579] on div at bounding box center [19, 648] width 17 height 17
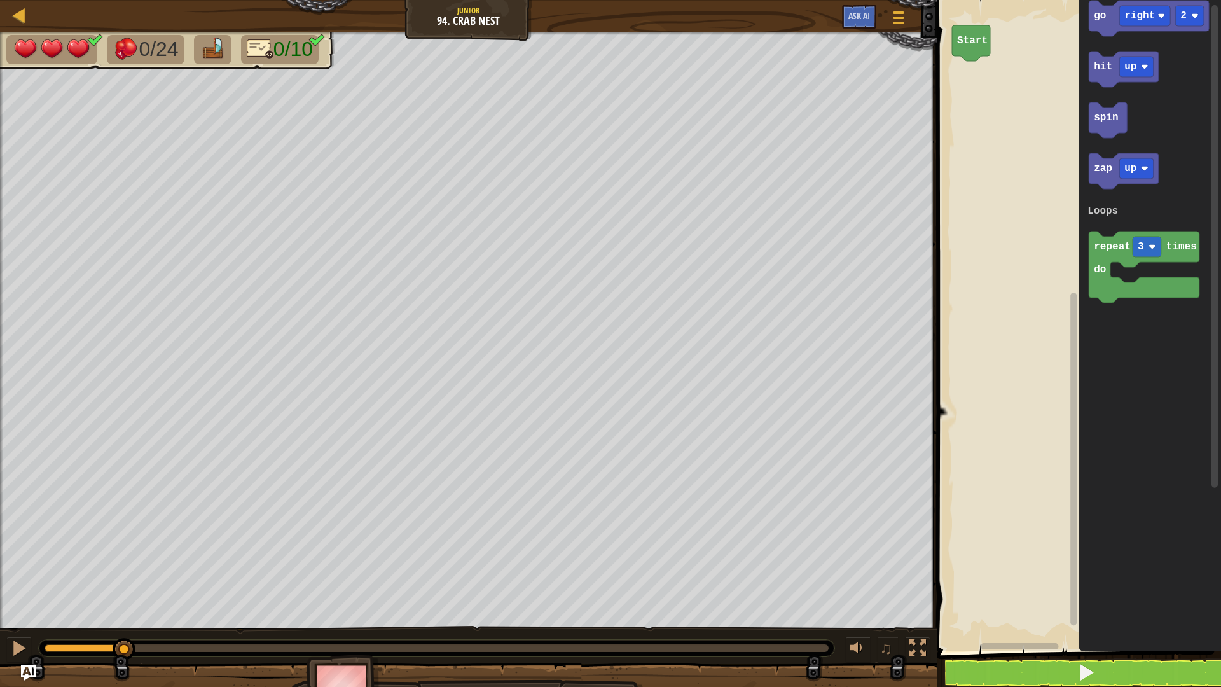
click at [492, 579] on div at bounding box center [468, 694] width 936 height 64
click at [25, 19] on div at bounding box center [19, 15] width 16 height 16
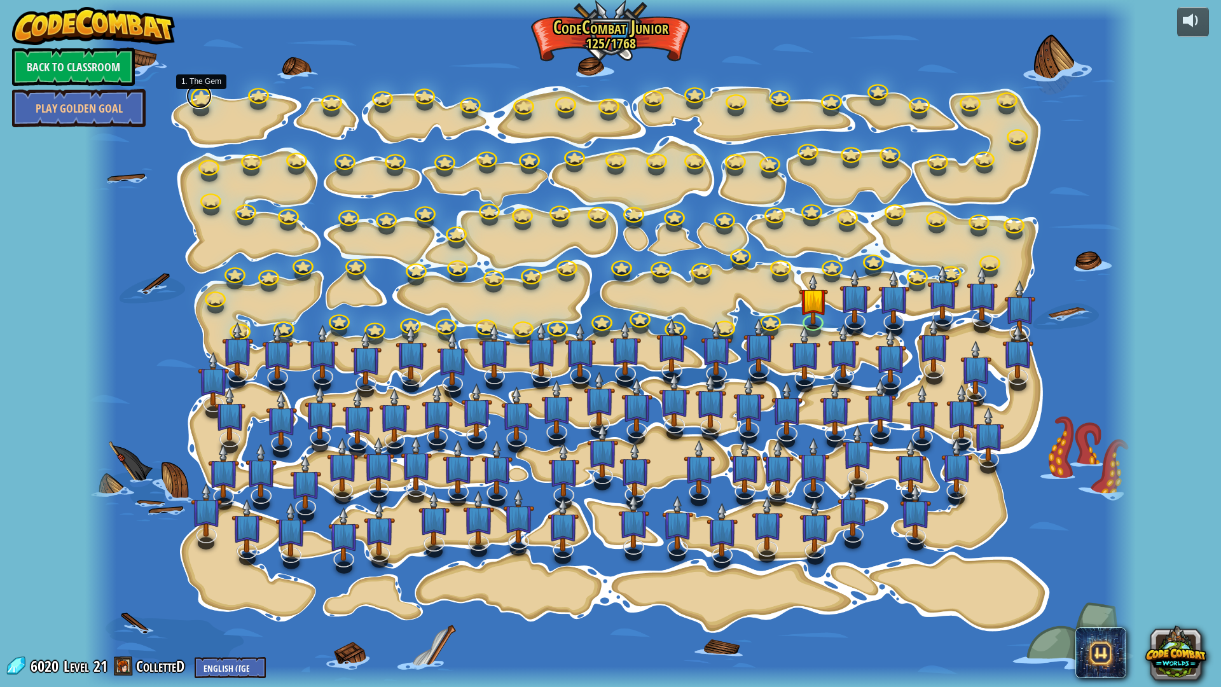
click at [192, 105] on div "15. Step Change Change step arguments. 15a. Step Change A (practice) 11. Go Sma…" at bounding box center [610, 343] width 1050 height 687
click at [200, 95] on link at bounding box center [198, 95] width 25 height 25
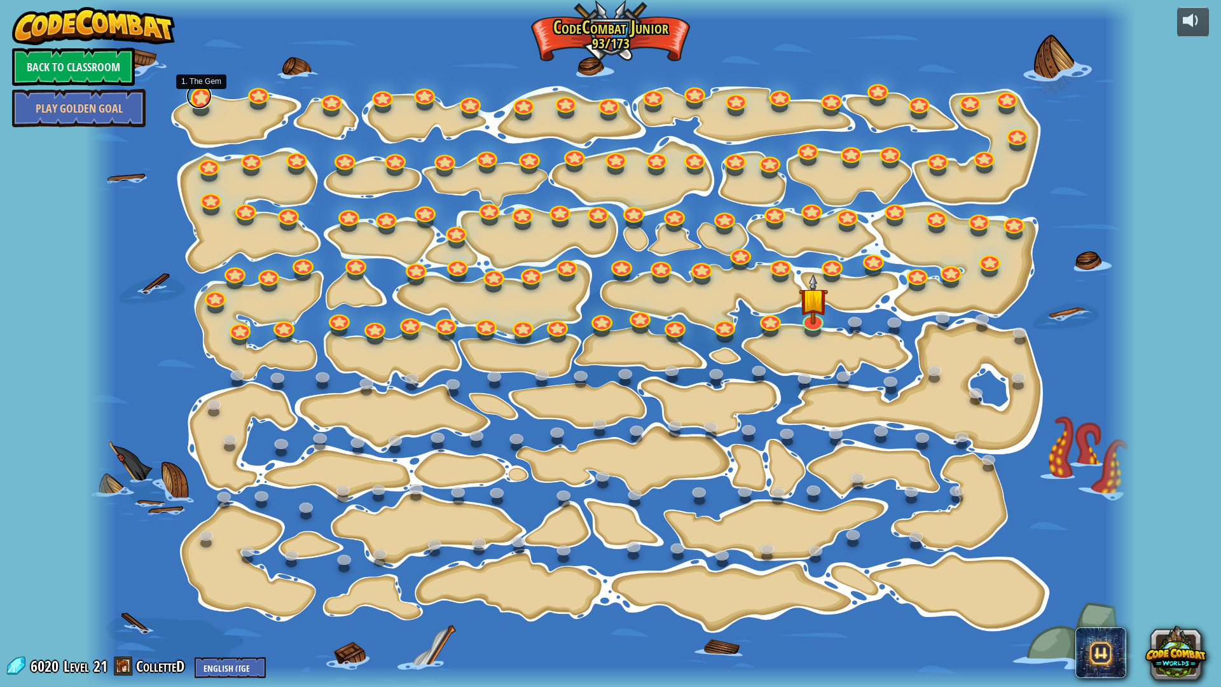
click at [192, 93] on link at bounding box center [198, 95] width 25 height 25
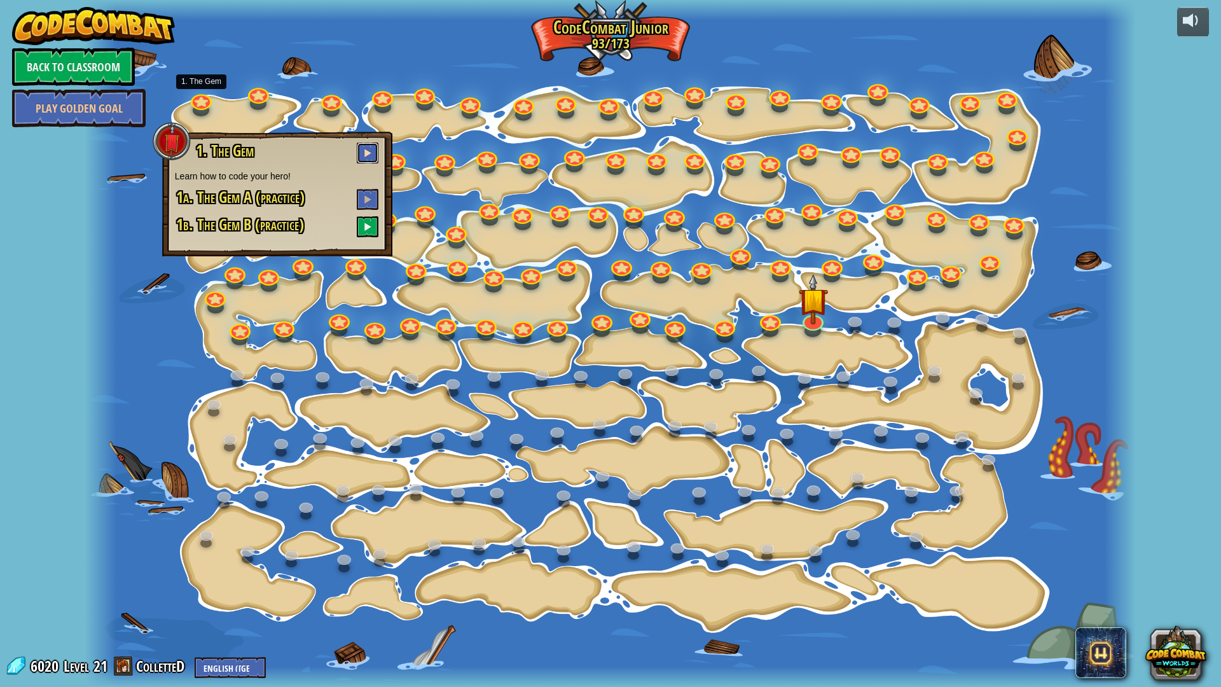
click at [364, 156] on span at bounding box center [367, 152] width 9 height 9
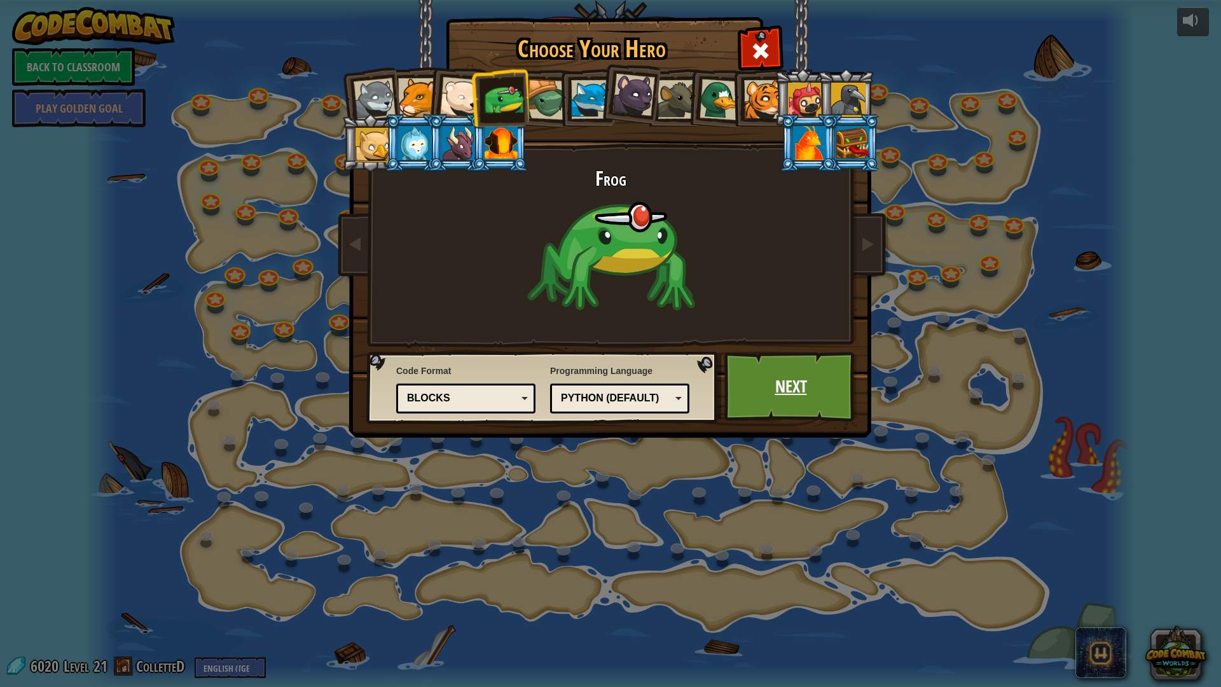
click at [750, 401] on link "Next" at bounding box center [790, 387] width 133 height 70
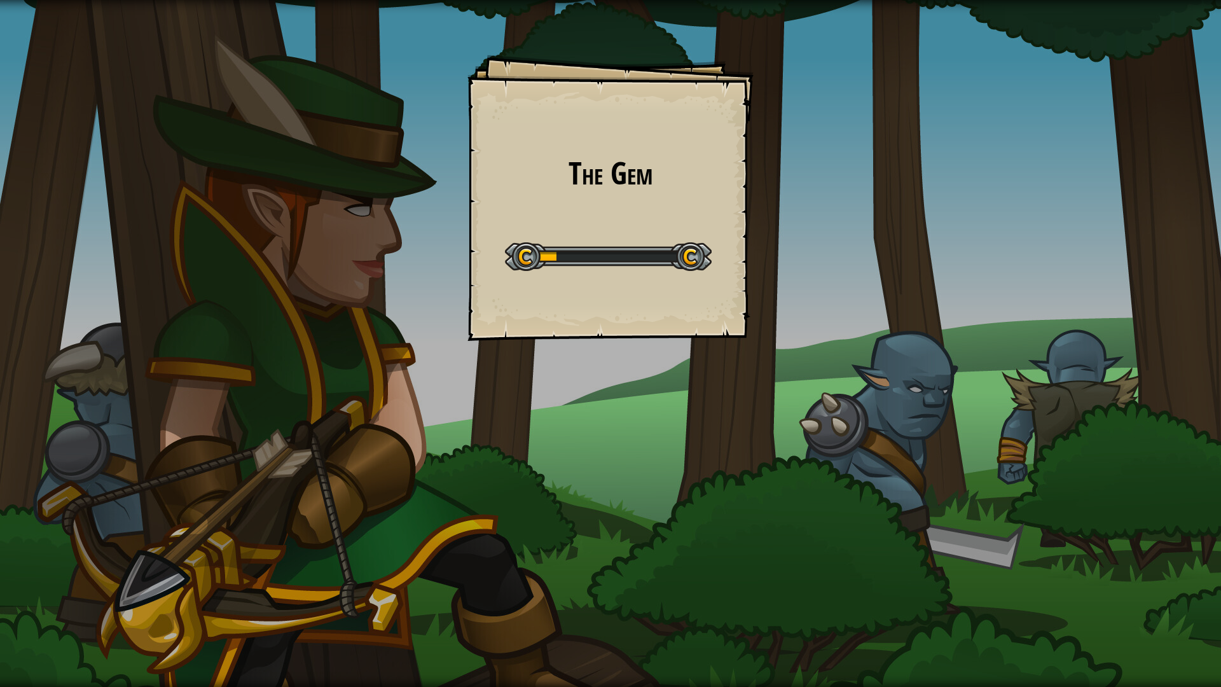
drag, startPoint x: 653, startPoint y: 305, endPoint x: 645, endPoint y: 284, distance: 22.9
click at [647, 287] on div "The Gem Goals Start Level Error loading from server. Try refreshing the page. Y…" at bounding box center [610, 198] width 286 height 286
drag, startPoint x: 645, startPoint y: 284, endPoint x: 638, endPoint y: 282, distance: 7.7
click at [638, 282] on div "The Gem Goals Start Level Error loading from server. Try refreshing the page. Y…" at bounding box center [610, 198] width 286 height 286
click at [631, 281] on div "The Gem Goals Start Level Error loading from server. Try refreshing the page. Y…" at bounding box center [610, 198] width 286 height 286
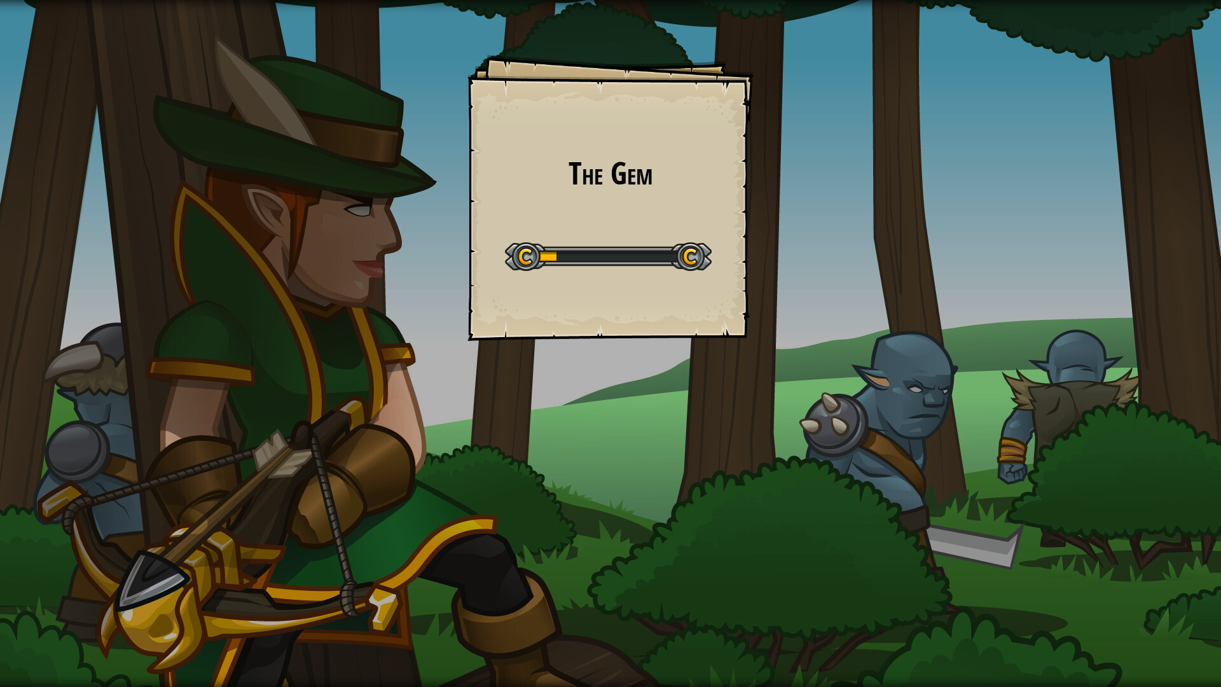
click at [629, 279] on div "The Gem Goals Start Level Error loading from server. Try refreshing the page. Y…" at bounding box center [610, 198] width 286 height 286
click at [624, 276] on div "Start Level" at bounding box center [608, 255] width 207 height 51
click at [622, 277] on div "Start Level" at bounding box center [608, 255] width 207 height 51
click at [615, 278] on div "Start Level" at bounding box center [608, 255] width 207 height 51
drag, startPoint x: 552, startPoint y: 272, endPoint x: 563, endPoint y: 262, distance: 14.8
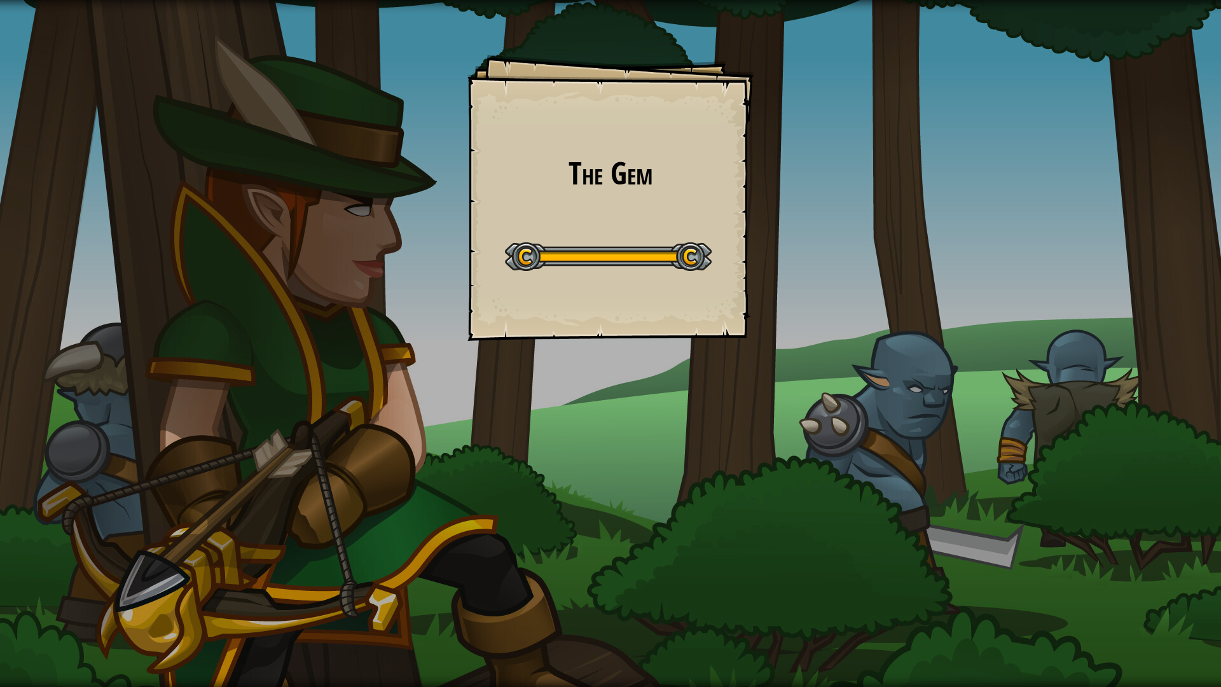
click at [547, 277] on div "Start Level" at bounding box center [608, 255] width 207 height 51
drag, startPoint x: 559, startPoint y: 266, endPoint x: 570, endPoint y: 259, distance: 13.2
click at [559, 267] on div at bounding box center [608, 256] width 207 height 29
drag, startPoint x: 559, startPoint y: 247, endPoint x: 561, endPoint y: 228, distance: 18.5
click at [560, 242] on div "Start Level" at bounding box center [608, 255] width 207 height 51
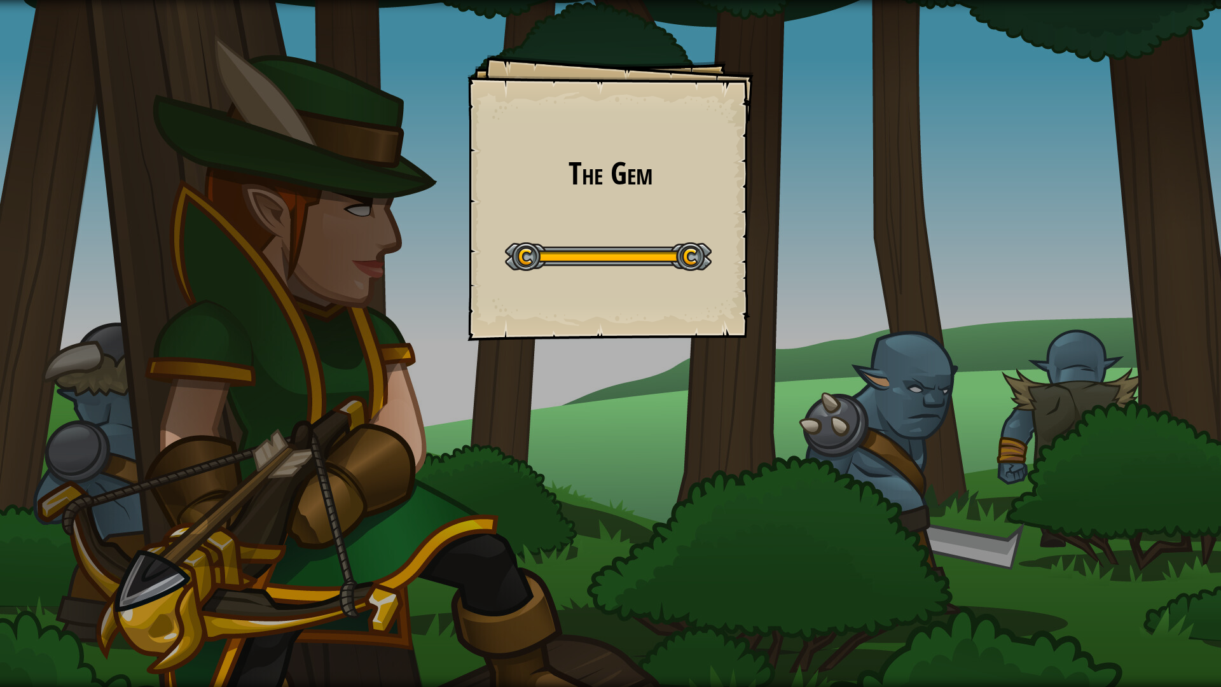
drag, startPoint x: 466, startPoint y: 192, endPoint x: 478, endPoint y: 190, distance: 12.2
click at [470, 193] on div "The Gem Goals Start Level Error loading from server. Try refreshing the page. Y…" at bounding box center [610, 343] width 1221 height 687
drag, startPoint x: 511, startPoint y: 172, endPoint x: 507, endPoint y: 179, distance: 7.7
click at [507, 179] on h1 "The Gem" at bounding box center [610, 173] width 261 height 34
click at [502, 181] on h1 "The Gem" at bounding box center [610, 173] width 261 height 34
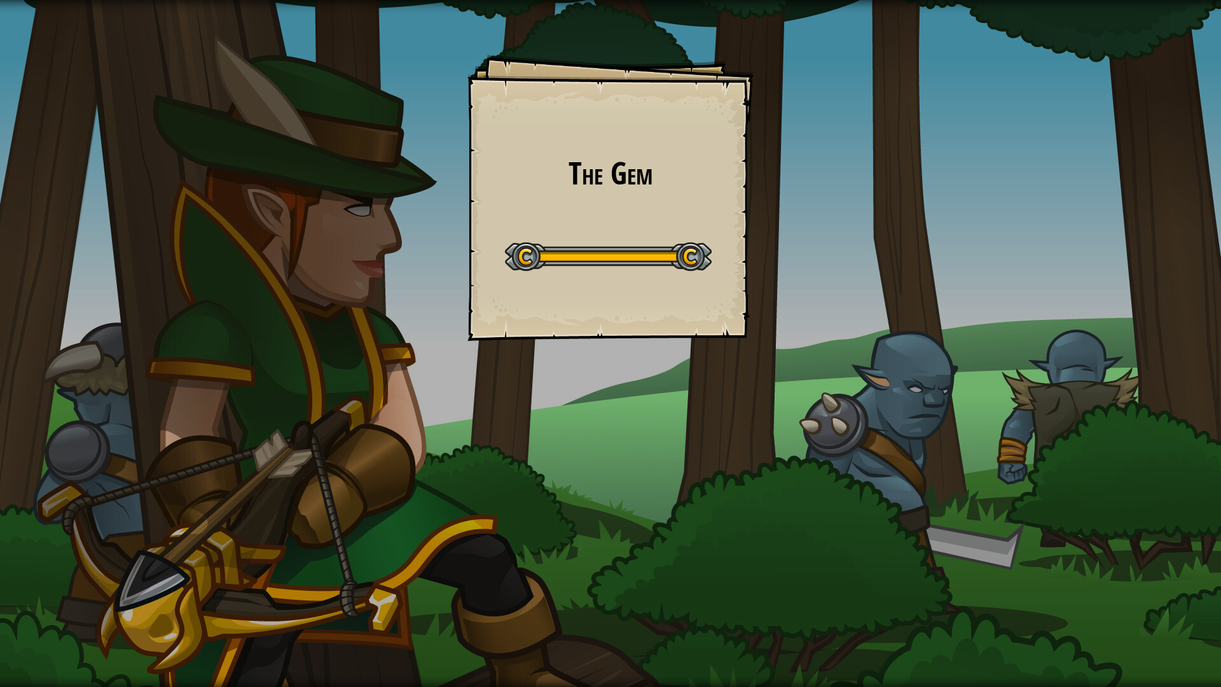
click at [500, 182] on h1 "The Gem" at bounding box center [610, 173] width 261 height 34
click at [493, 186] on h1 "The Gem" at bounding box center [610, 173] width 261 height 34
click at [490, 188] on h1 "The Gem" at bounding box center [610, 173] width 261 height 34
click at [675, 348] on div "The Gem Goals Start Level Error loading from server. Try refreshing the page. Y…" at bounding box center [610, 343] width 1221 height 687
drag, startPoint x: 676, startPoint y: 346, endPoint x: 645, endPoint y: 316, distance: 43.2
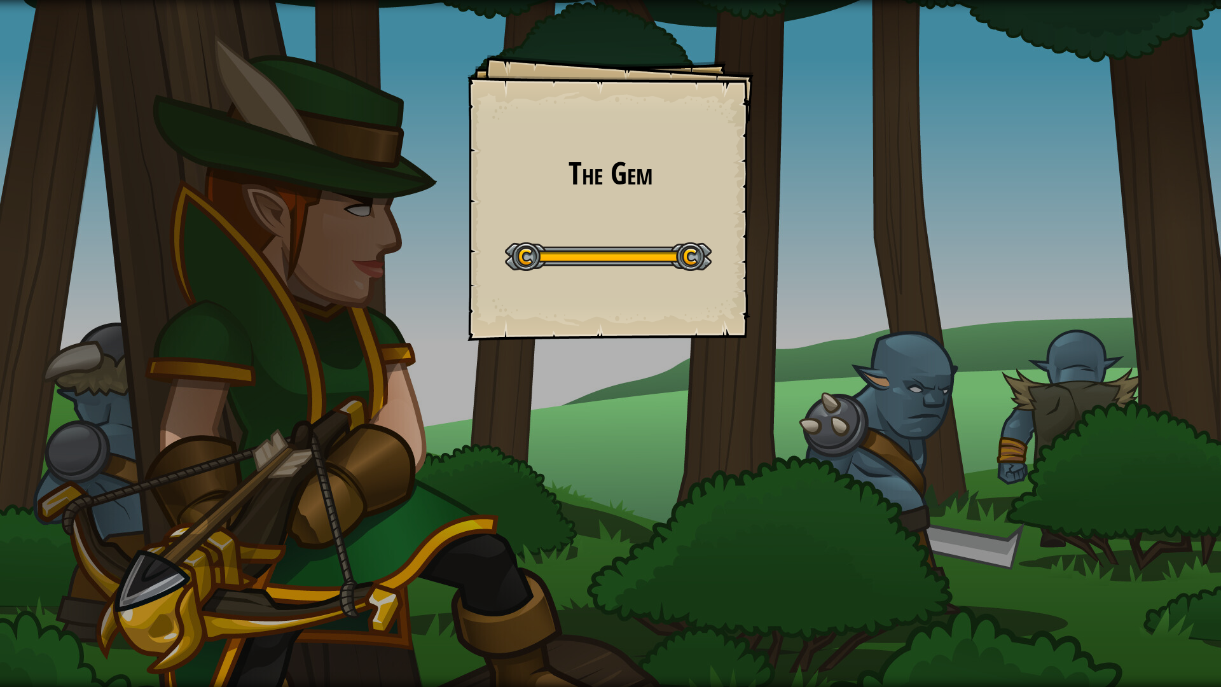
click at [656, 333] on div "The Gem Goals Start Level Error loading from server. Try refreshing the page. Y…" at bounding box center [610, 343] width 1221 height 687
drag, startPoint x: 636, startPoint y: 291, endPoint x: 542, endPoint y: 326, distance: 101.0
drag, startPoint x: 542, startPoint y: 326, endPoint x: 507, endPoint y: 301, distance: 42.9
click at [507, 301] on div "The Gem Goals Start Level Error loading from server. Try refreshing the page. Y…" at bounding box center [610, 198] width 286 height 286
